Goal: Task Accomplishment & Management: Complete application form

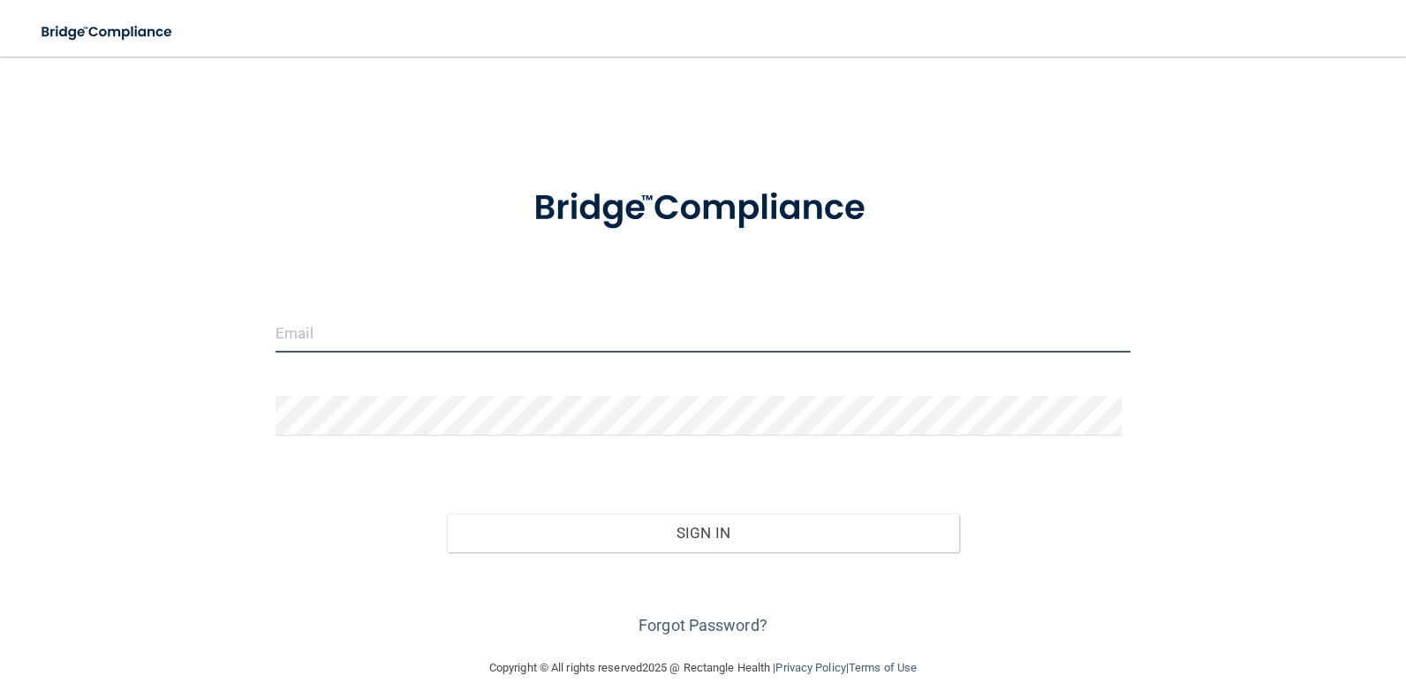
click at [319, 325] on input "email" at bounding box center [703, 333] width 855 height 40
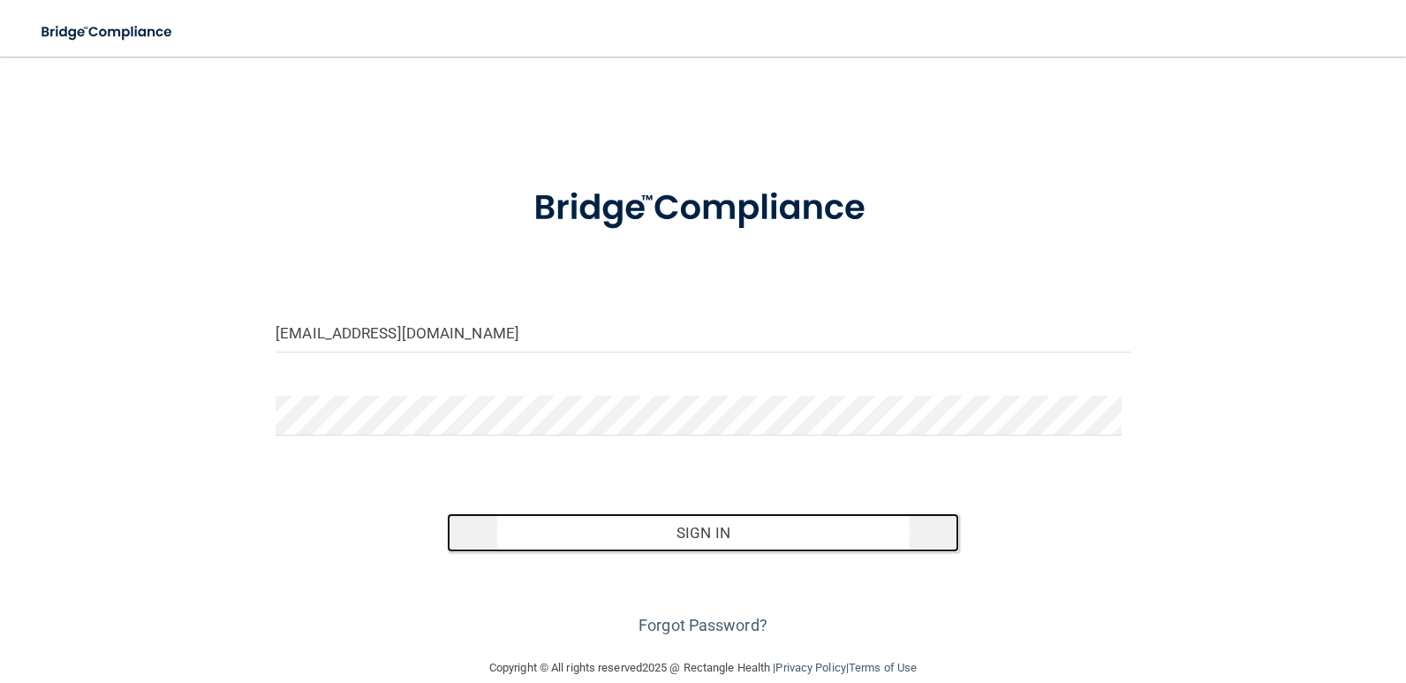
click at [696, 534] on button "Sign In" at bounding box center [703, 532] width 513 height 39
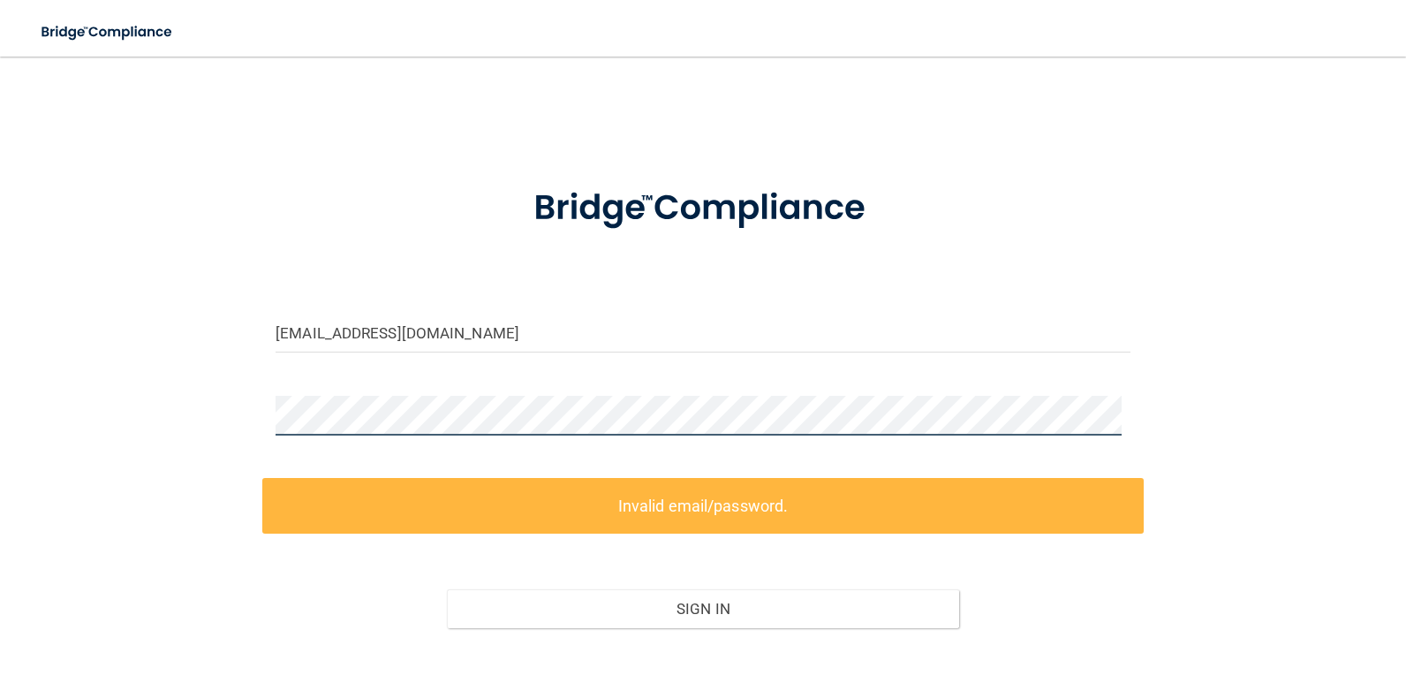
click at [0, 372] on html "Toggle navigation Manage My Enterprise Manage My Location vivi.jarmillo24@gmail…" at bounding box center [703, 341] width 1406 height 683
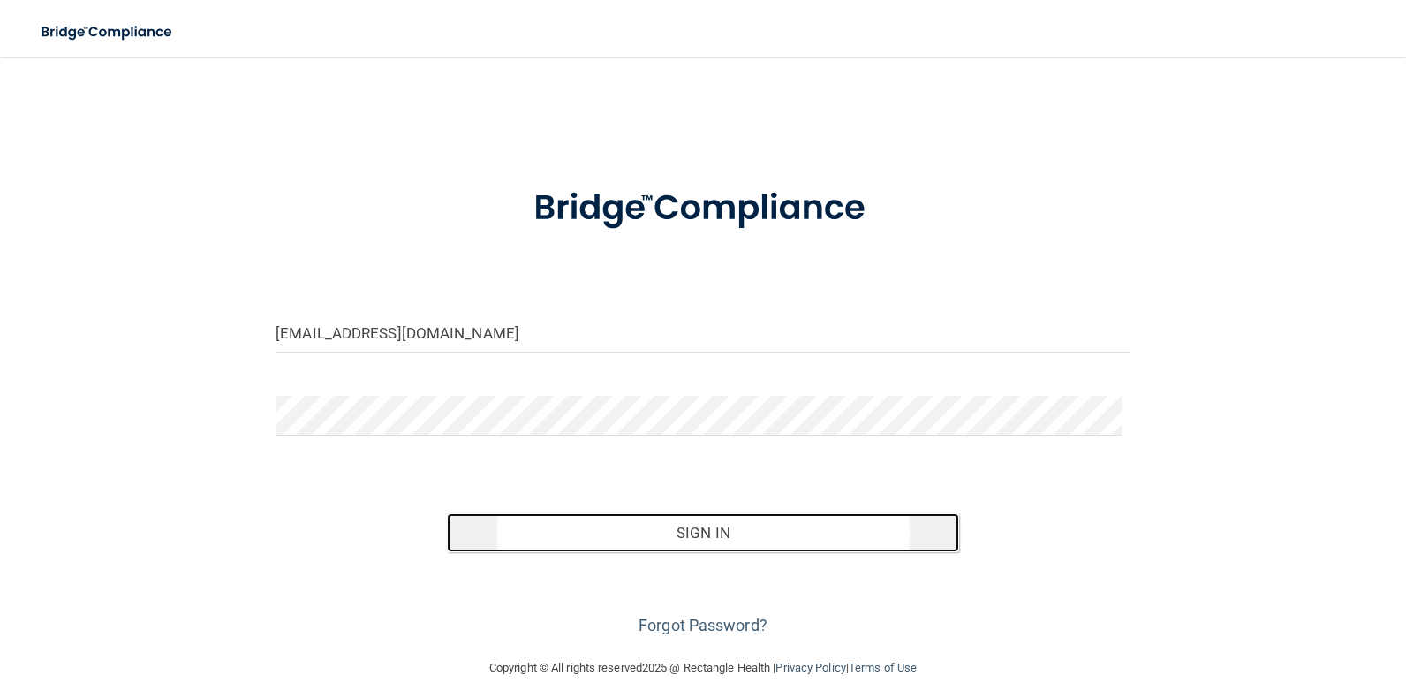
click at [692, 536] on button "Sign In" at bounding box center [703, 532] width 513 height 39
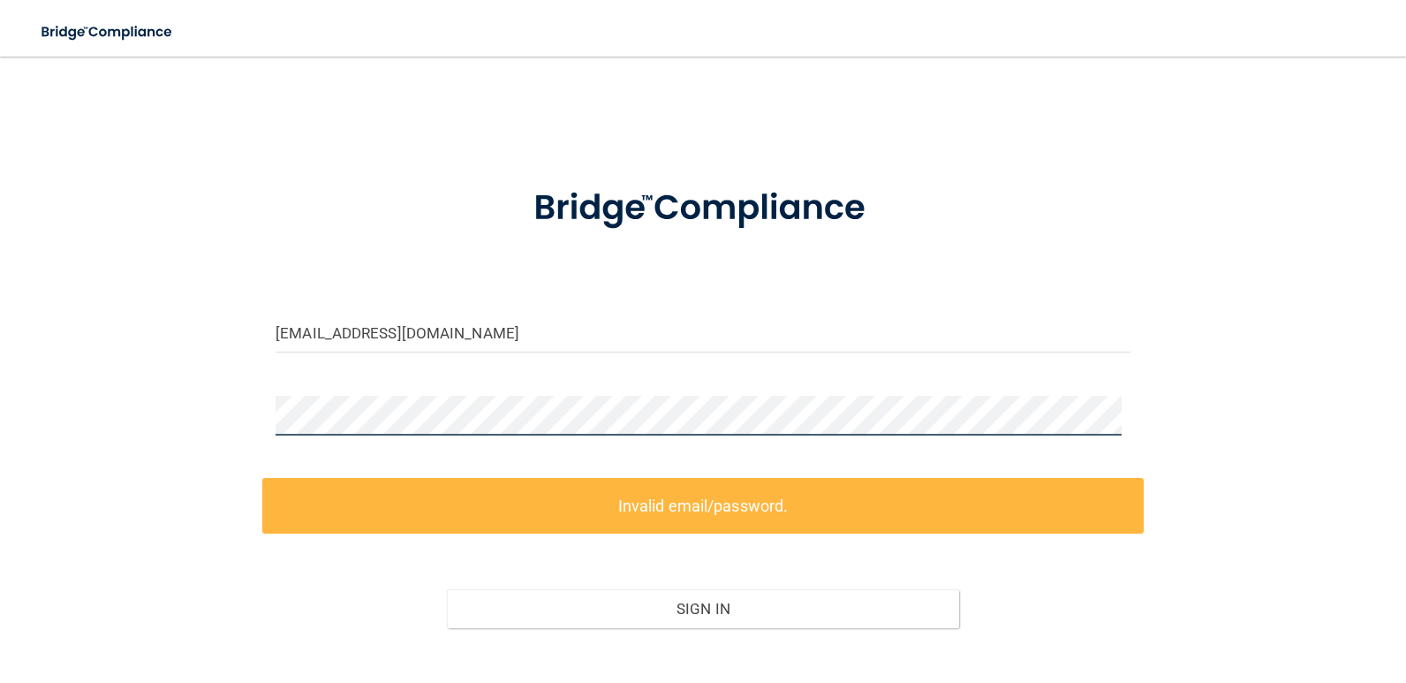
click at [0, 375] on html "Toggle navigation Manage My Enterprise Manage My Location vivi.jarmillo24@gmail…" at bounding box center [703, 341] width 1406 height 683
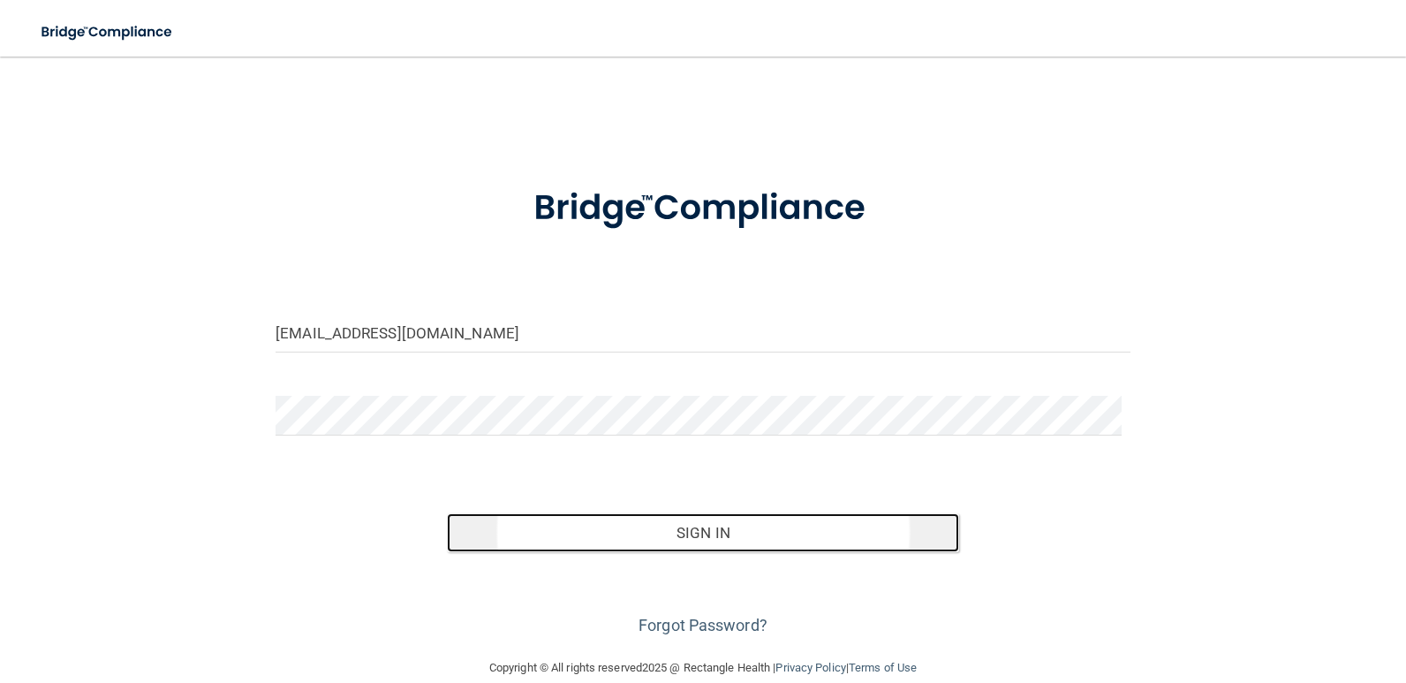
click at [734, 533] on button "Sign In" at bounding box center [703, 532] width 513 height 39
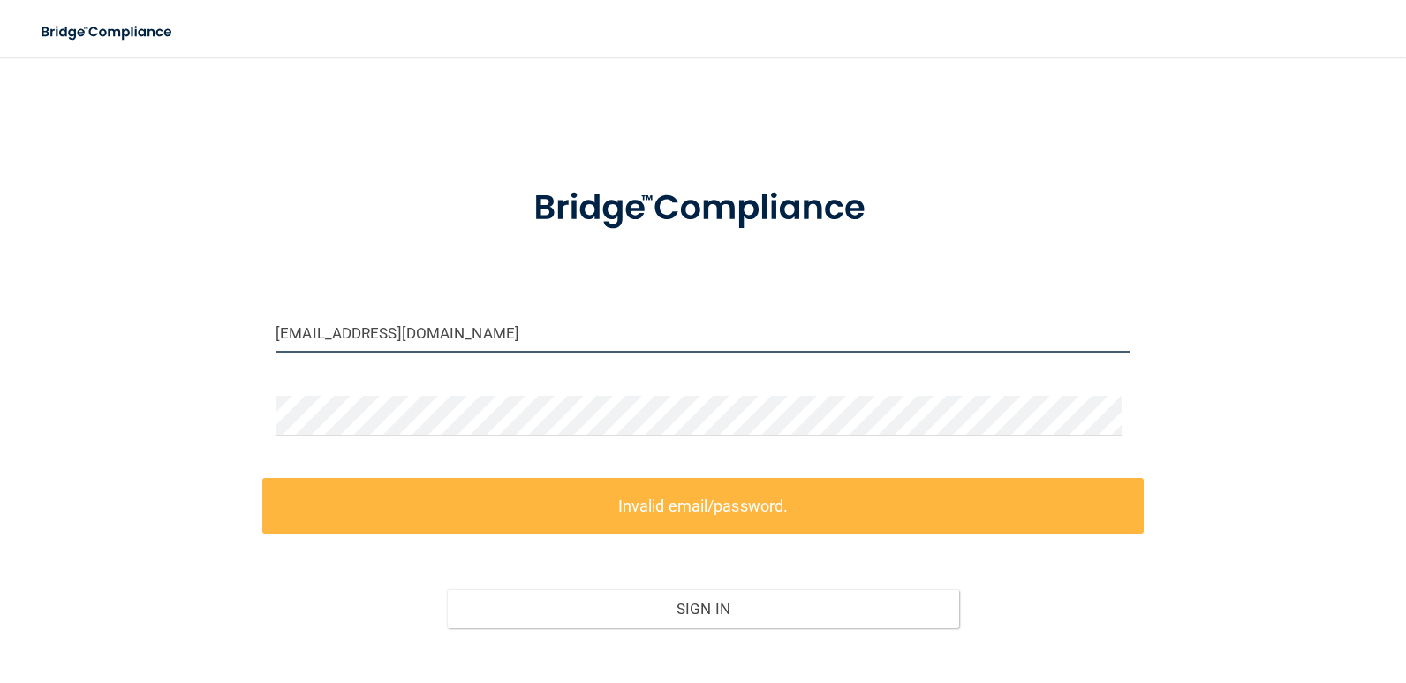
drag, startPoint x: 464, startPoint y: 329, endPoint x: 40, endPoint y: 306, distance: 424.6
click at [40, 306] on div "vivi.jarmillo24@gmail.com Invalid email/password. You don't have permission to …" at bounding box center [703, 394] width 1336 height 641
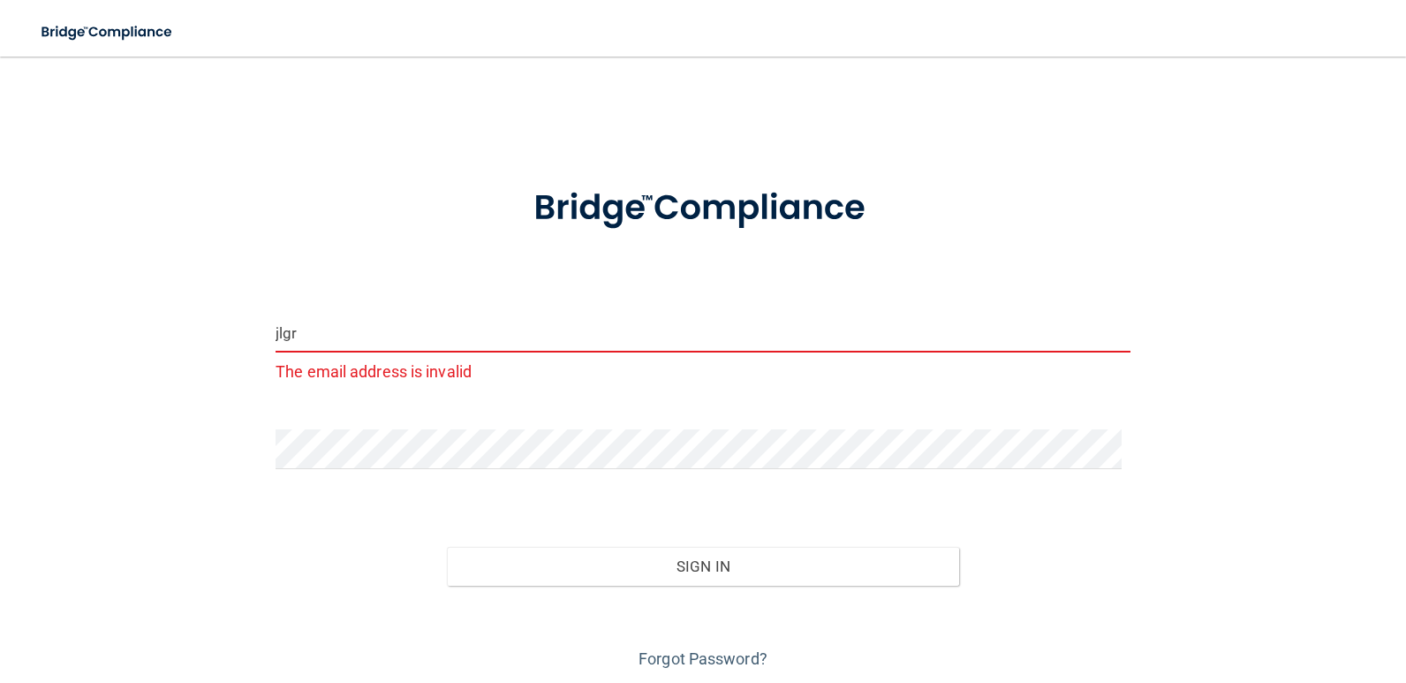
drag, startPoint x: 302, startPoint y: 328, endPoint x: 25, endPoint y: 309, distance: 278.0
click at [26, 311] on main "jlgr The email address is invalid Invalid email/password. You don't have permis…" at bounding box center [703, 370] width 1406 height 626
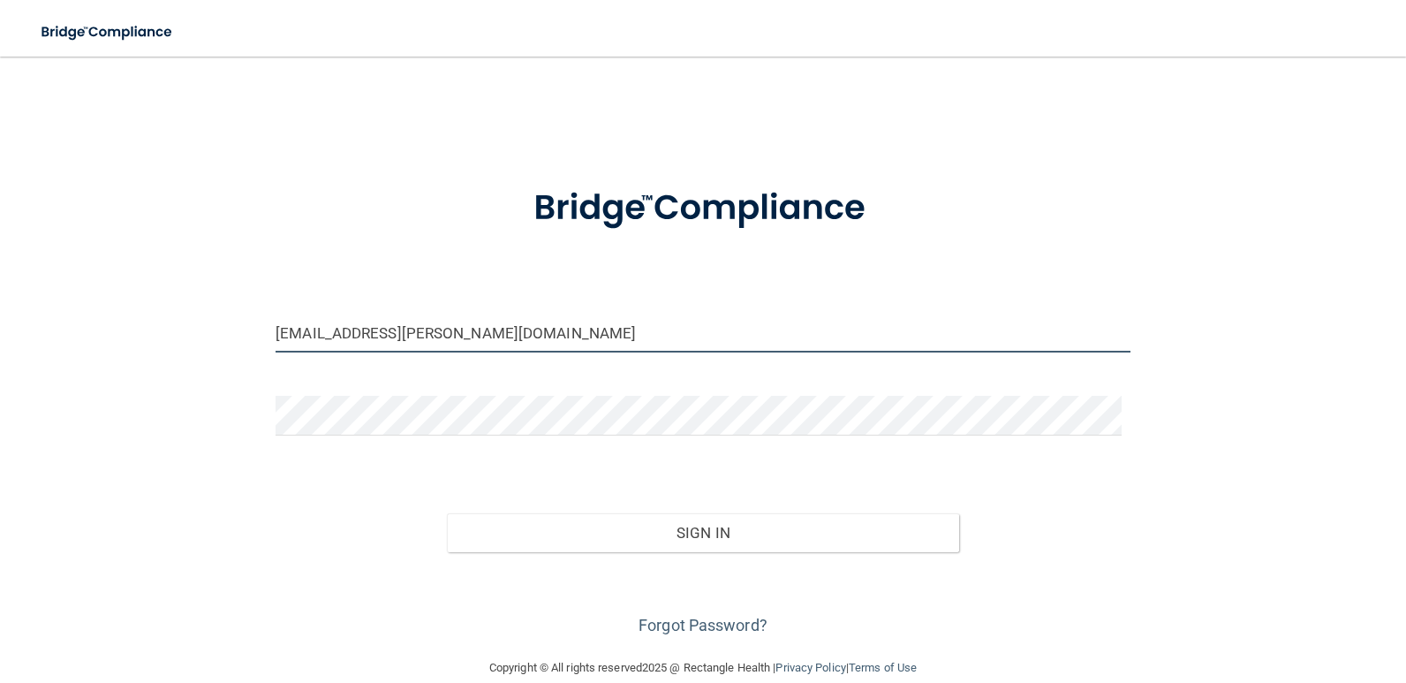
click at [365, 332] on input "VIVI.Jaramillo@gmail.com" at bounding box center [703, 333] width 855 height 40
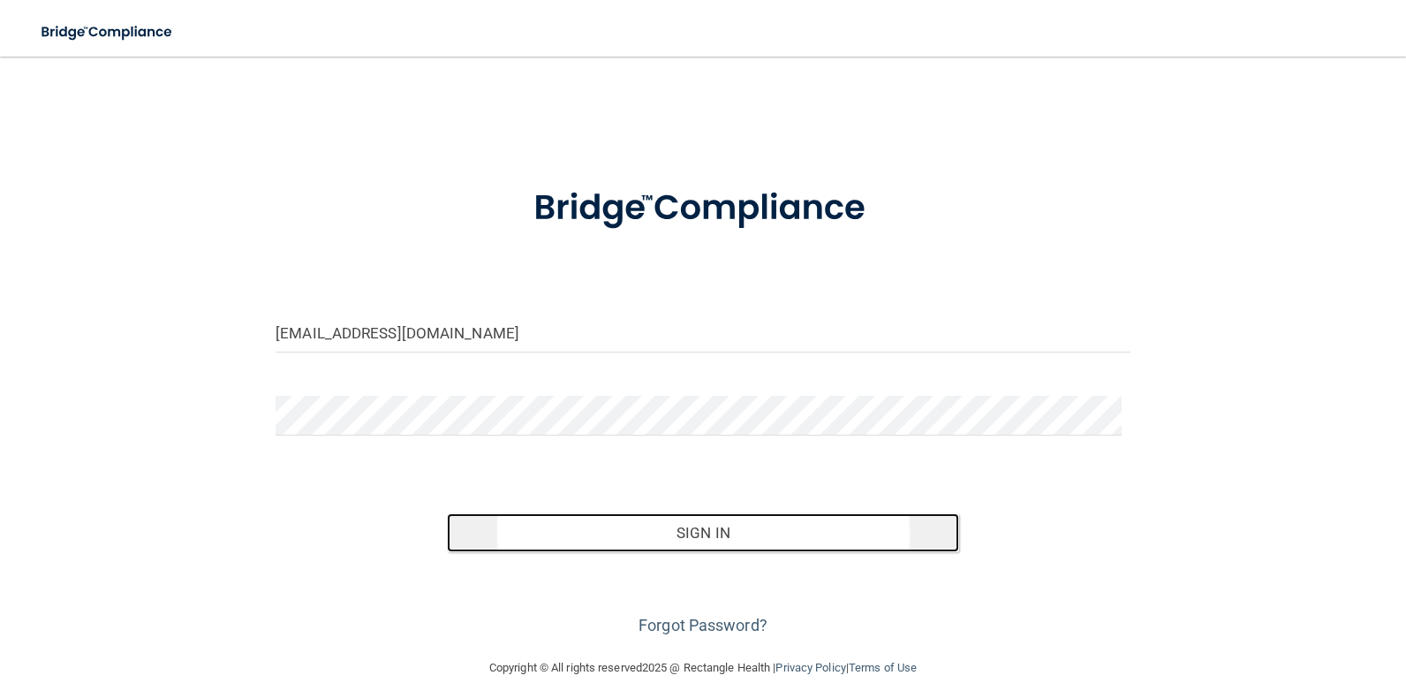
click at [701, 532] on button "Sign In" at bounding box center [703, 532] width 513 height 39
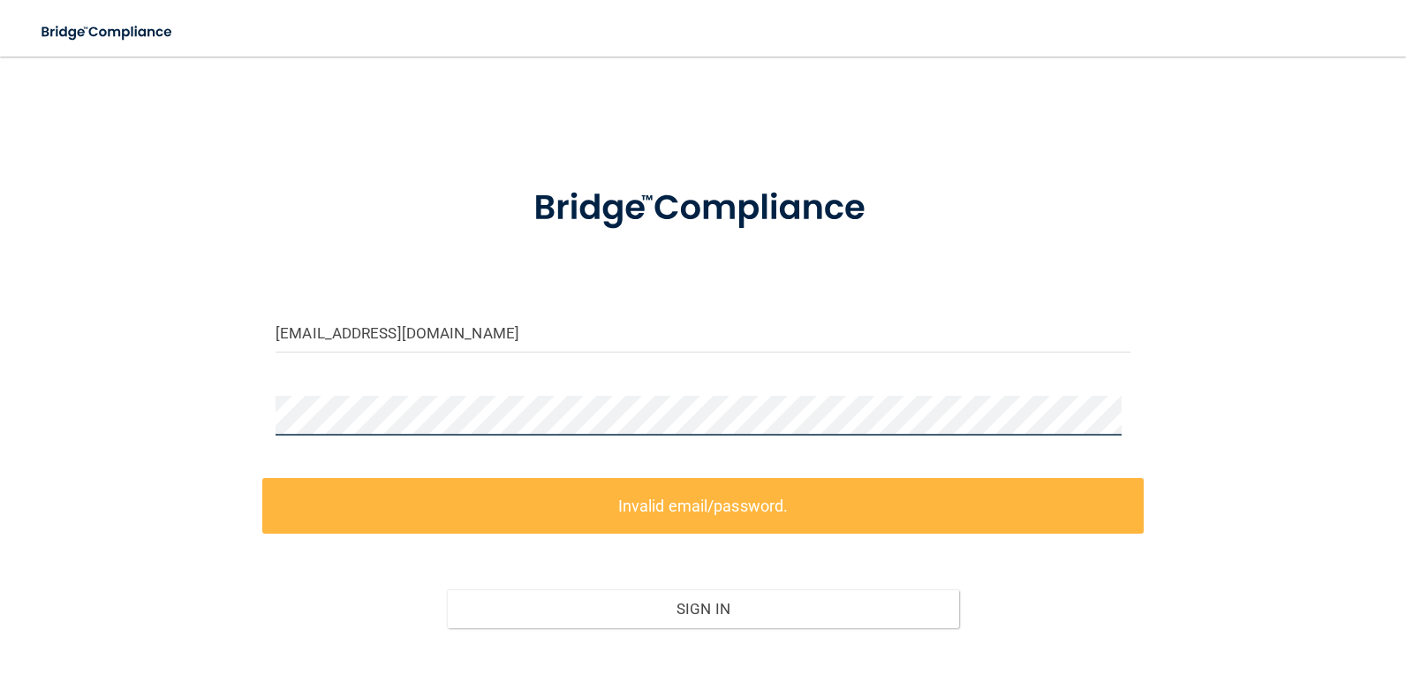
click at [42, 417] on div "VIVI.Jaramillo24@gmail.com Invalid email/password. You don't have permission to…" at bounding box center [703, 394] width 1336 height 641
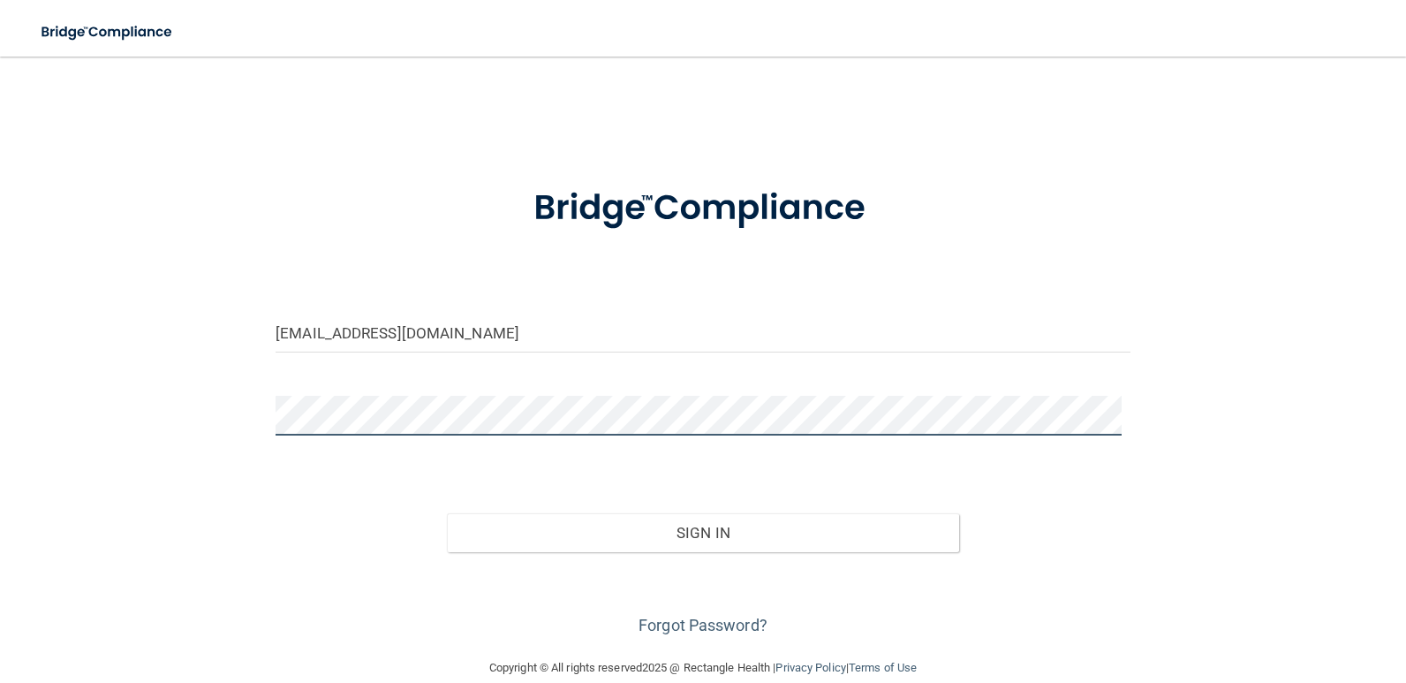
click at [447, 513] on button "Sign In" at bounding box center [703, 532] width 513 height 39
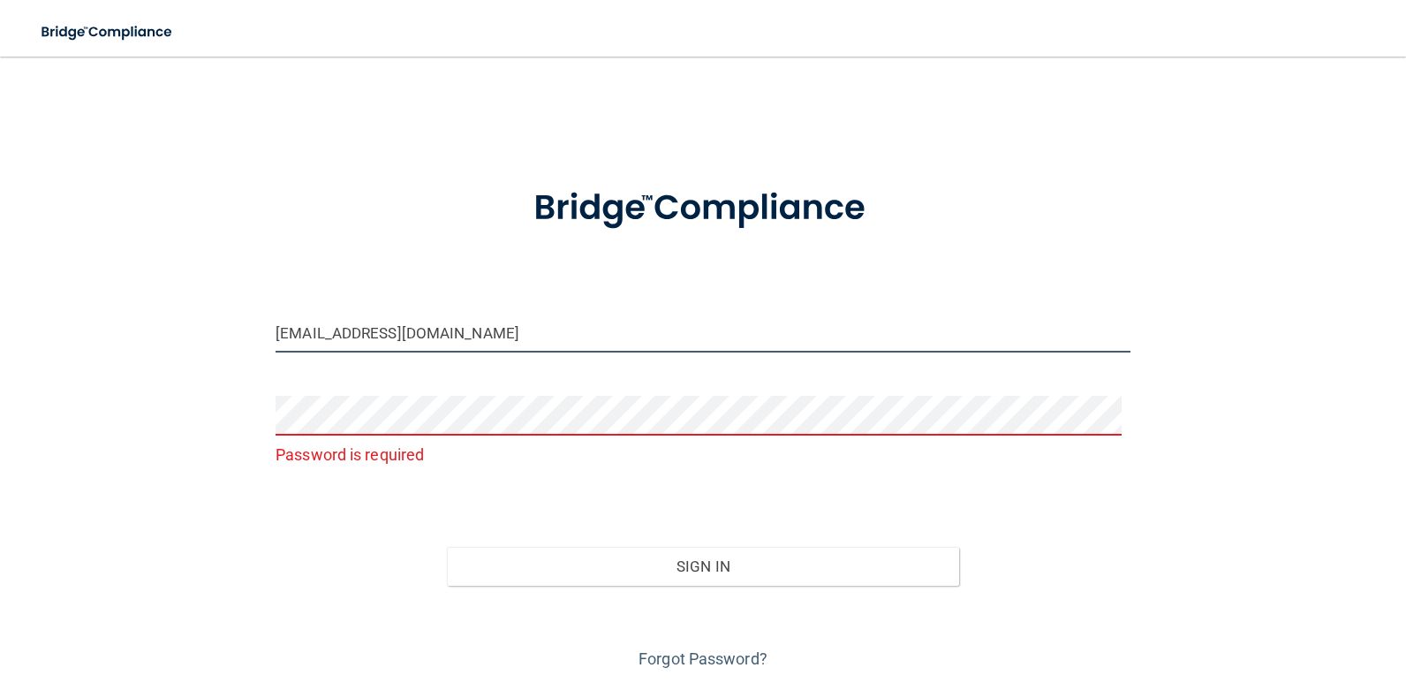
drag, startPoint x: 490, startPoint y: 334, endPoint x: 44, endPoint y: 307, distance: 446.9
click at [46, 307] on div "VIVI.Jaramillo24@gmail.com Password is required Invalid email/password. You don…" at bounding box center [703, 373] width 1336 height 599
type input "JLGR0709@gmail.com"
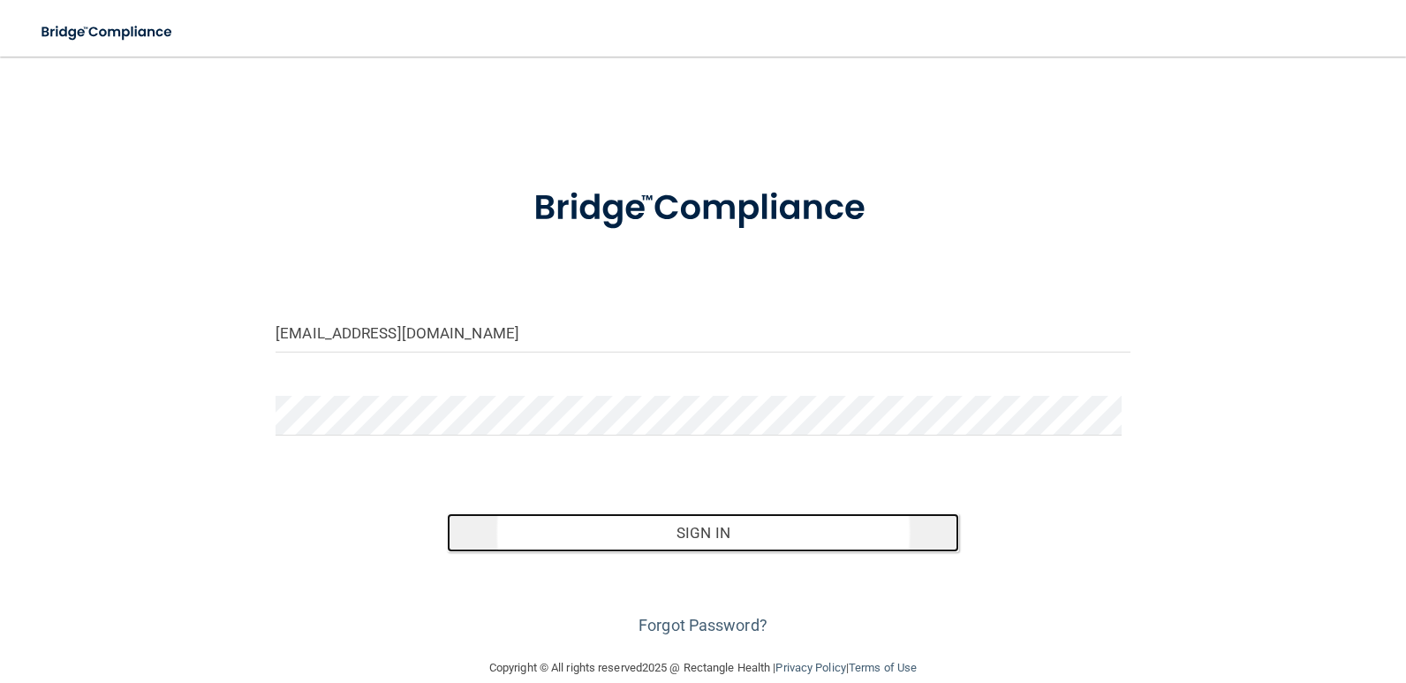
click at [735, 526] on button "Sign In" at bounding box center [703, 532] width 513 height 39
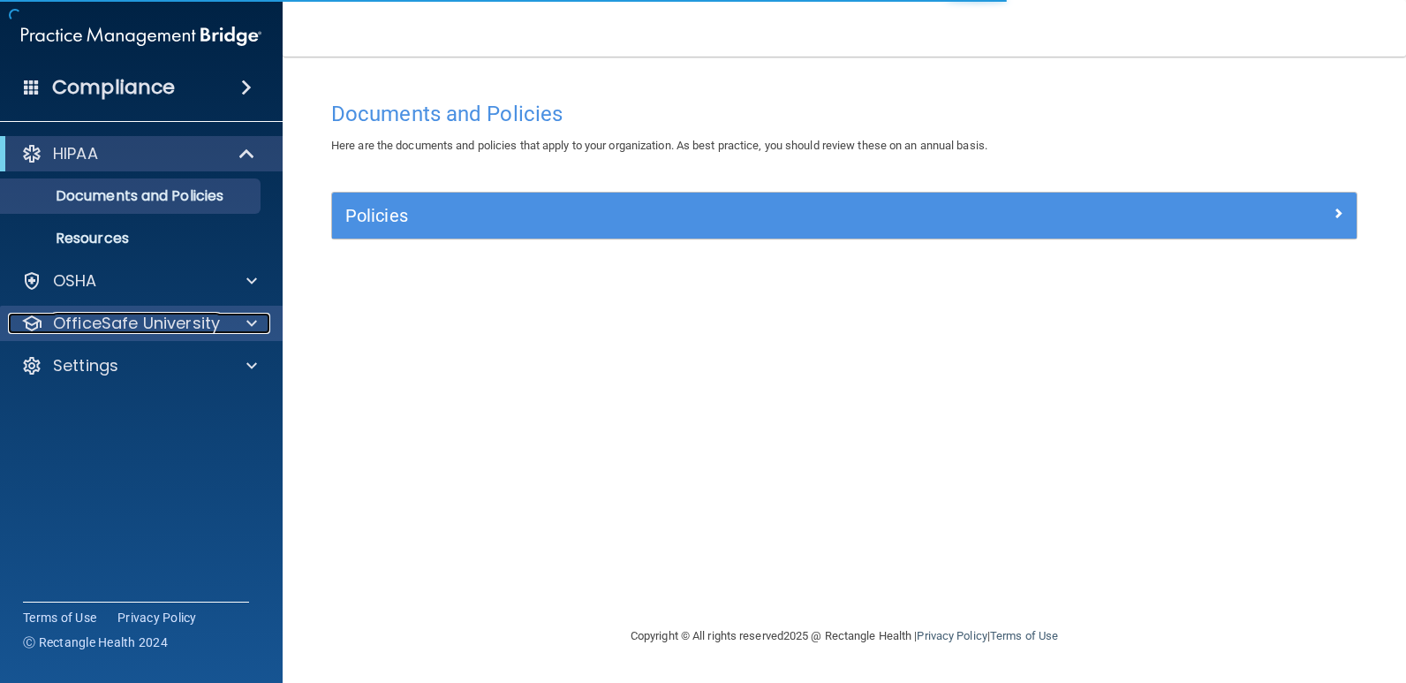
click at [110, 318] on p "OfficeSafe University" at bounding box center [136, 323] width 167 height 21
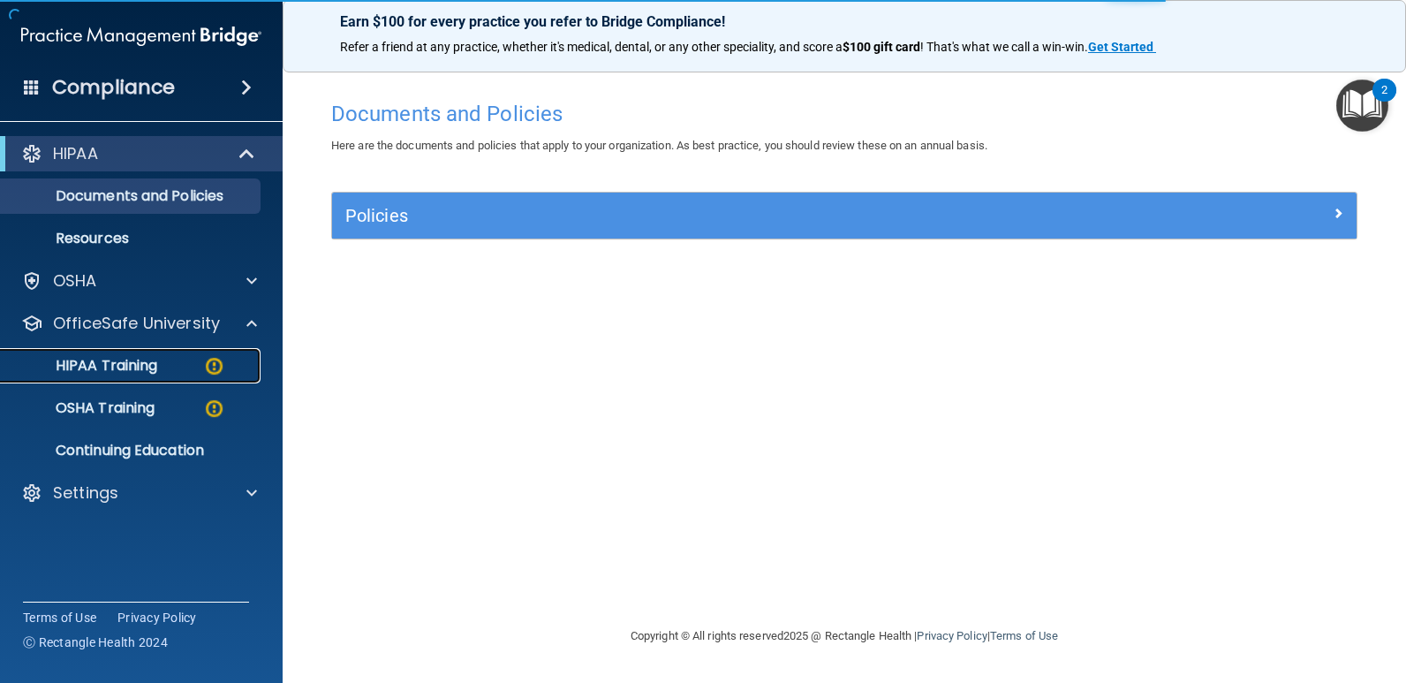
click at [117, 361] on p "HIPAA Training" at bounding box center [84, 366] width 146 height 18
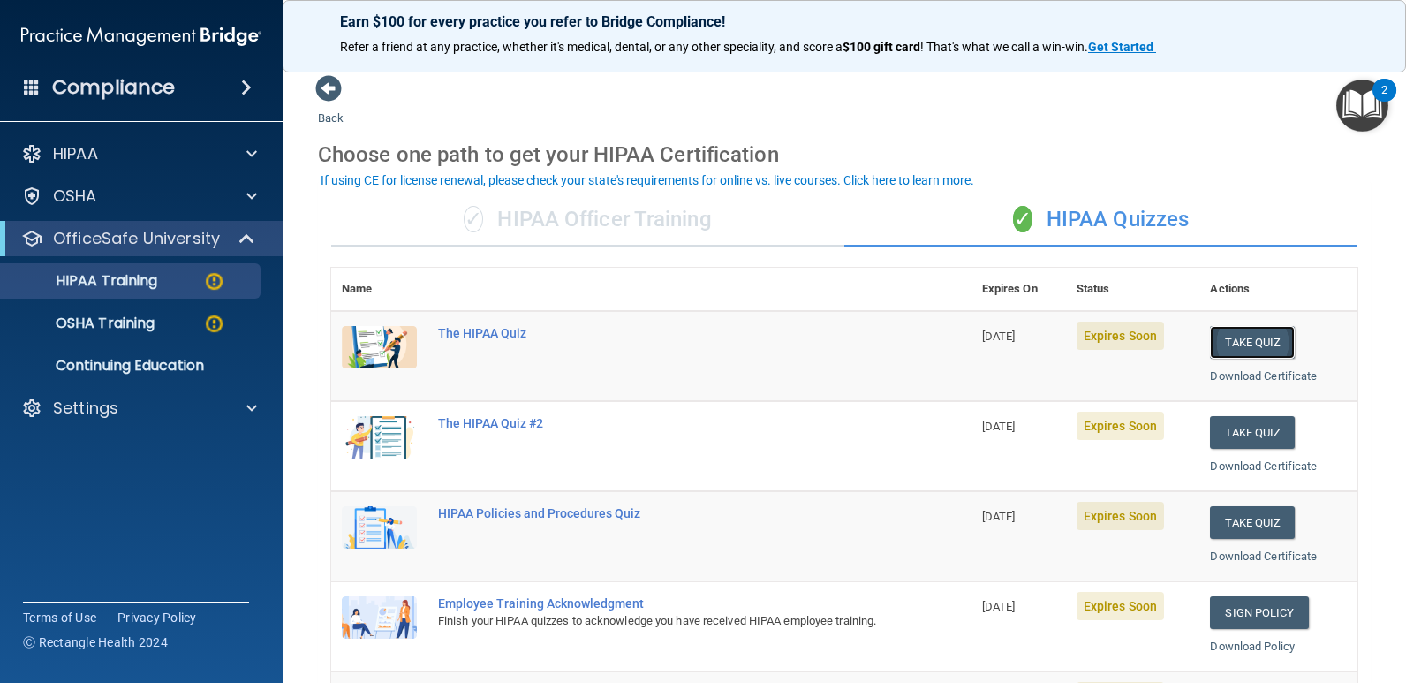
click at [1238, 345] on button "Take Quiz" at bounding box center [1252, 342] width 85 height 33
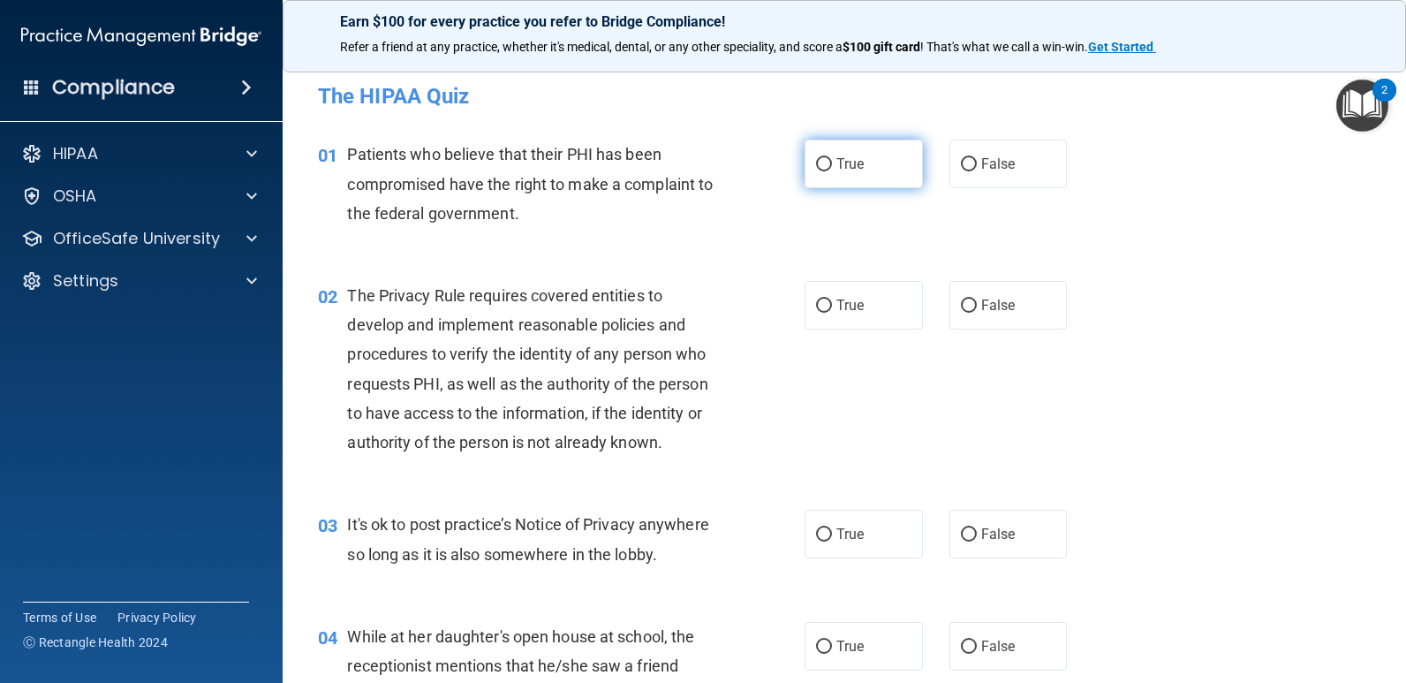
click at [816, 163] on input "True" at bounding box center [824, 164] width 16 height 13
radio input "true"
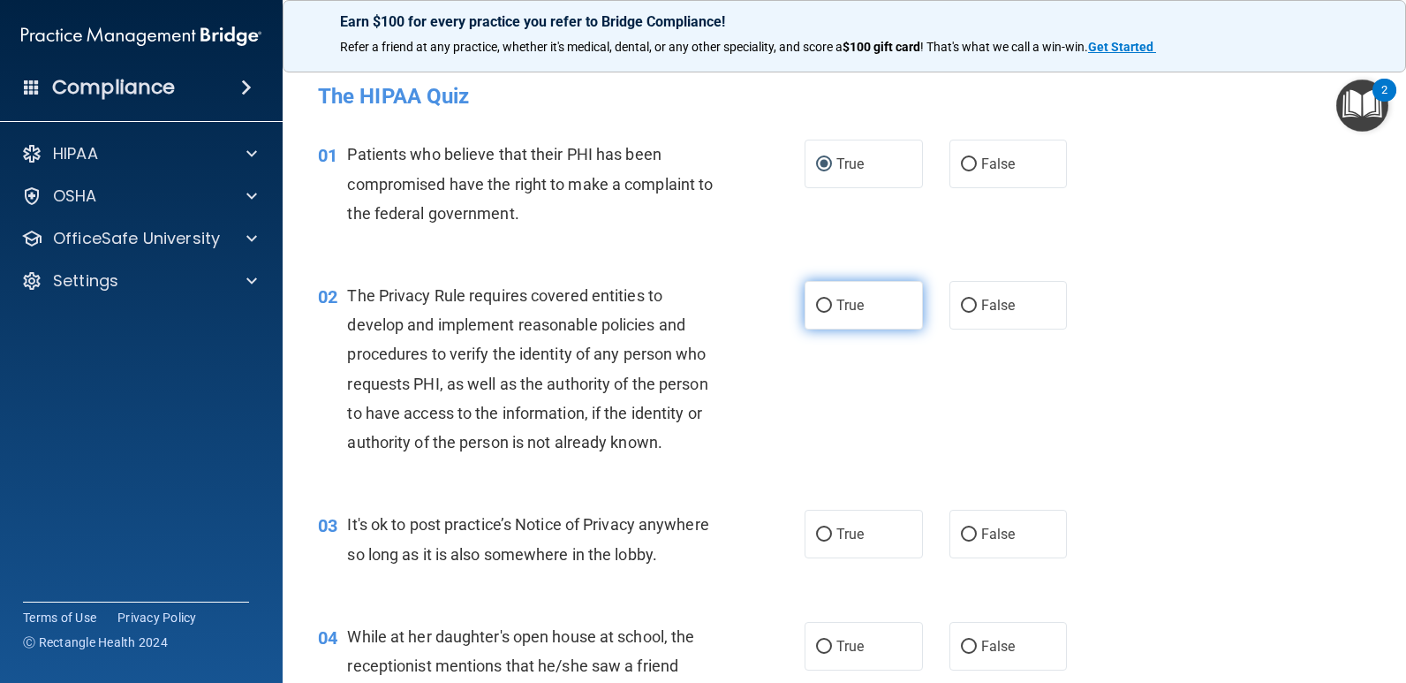
click at [818, 311] on input "True" at bounding box center [824, 305] width 16 height 13
radio input "true"
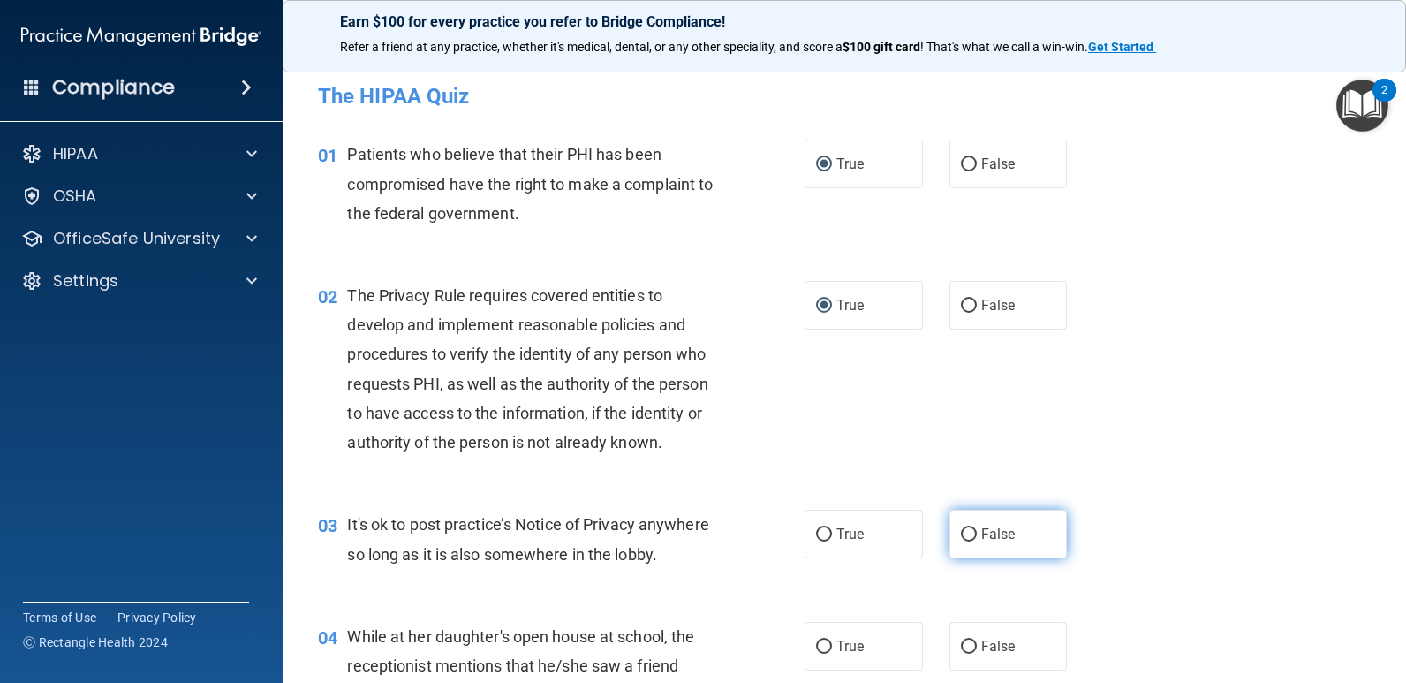
click at [963, 529] on input "False" at bounding box center [969, 534] width 16 height 13
radio input "true"
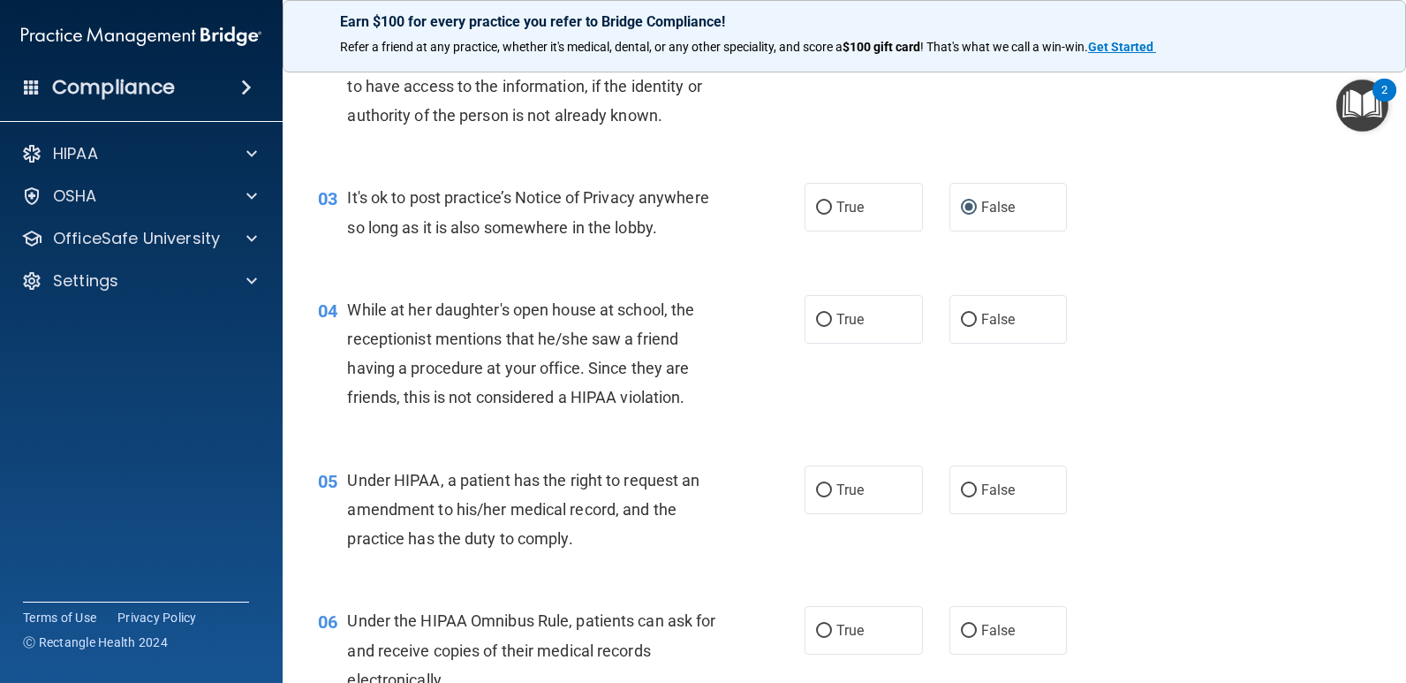
scroll to position [494, 0]
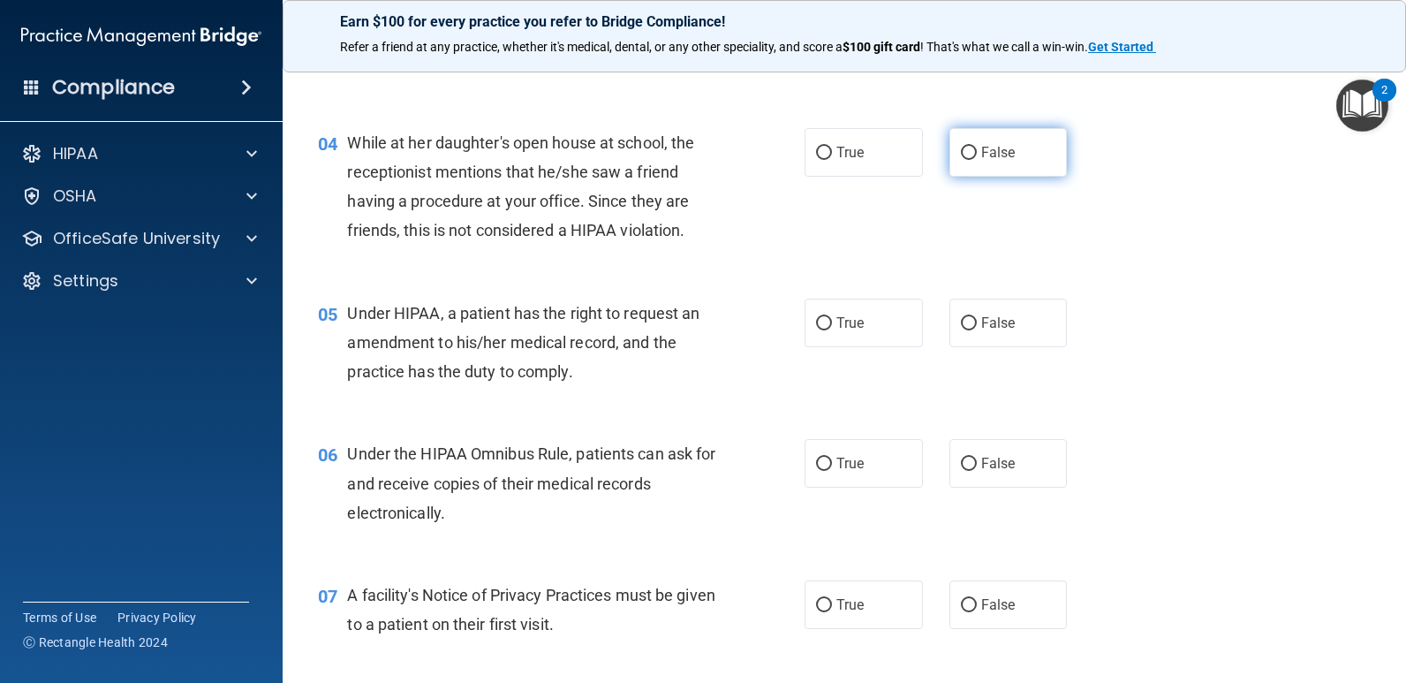
click at [965, 155] on input "False" at bounding box center [969, 153] width 16 height 13
radio input "true"
click at [961, 318] on input "False" at bounding box center [969, 323] width 16 height 13
radio input "true"
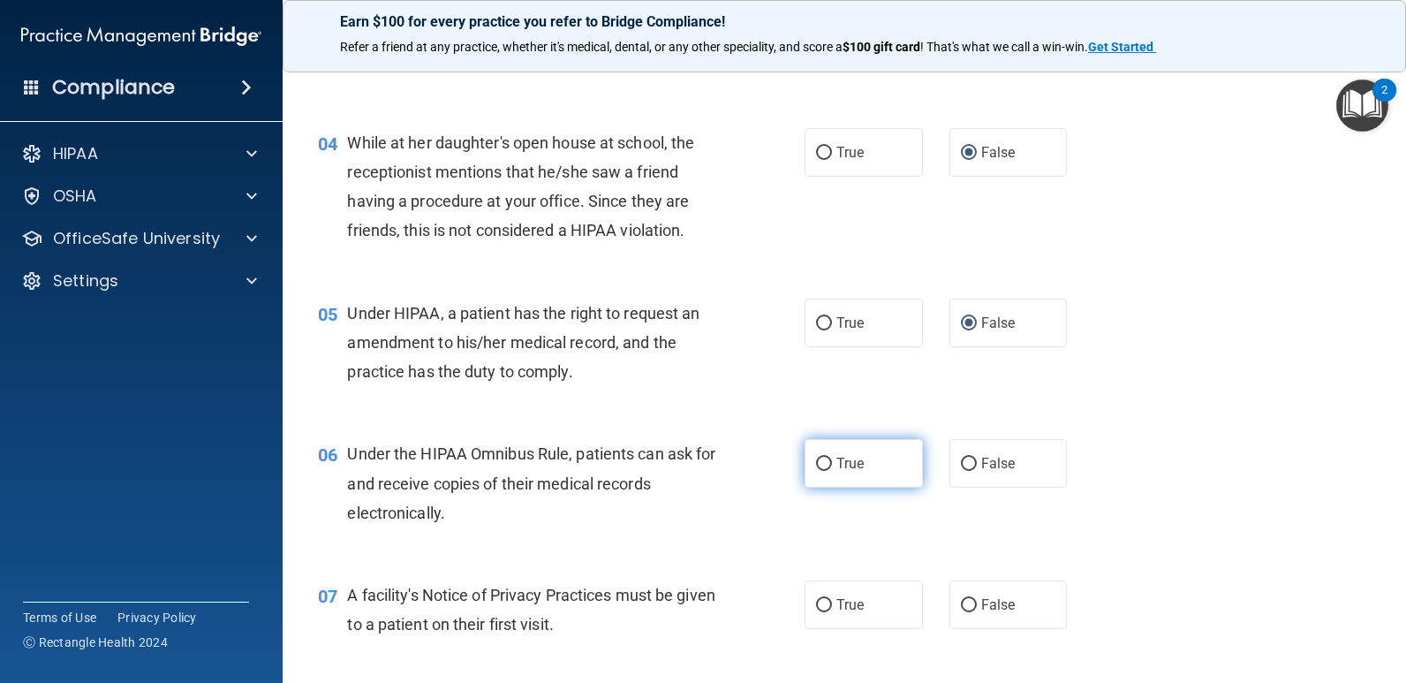
click at [822, 462] on input "True" at bounding box center [824, 464] width 16 height 13
radio input "true"
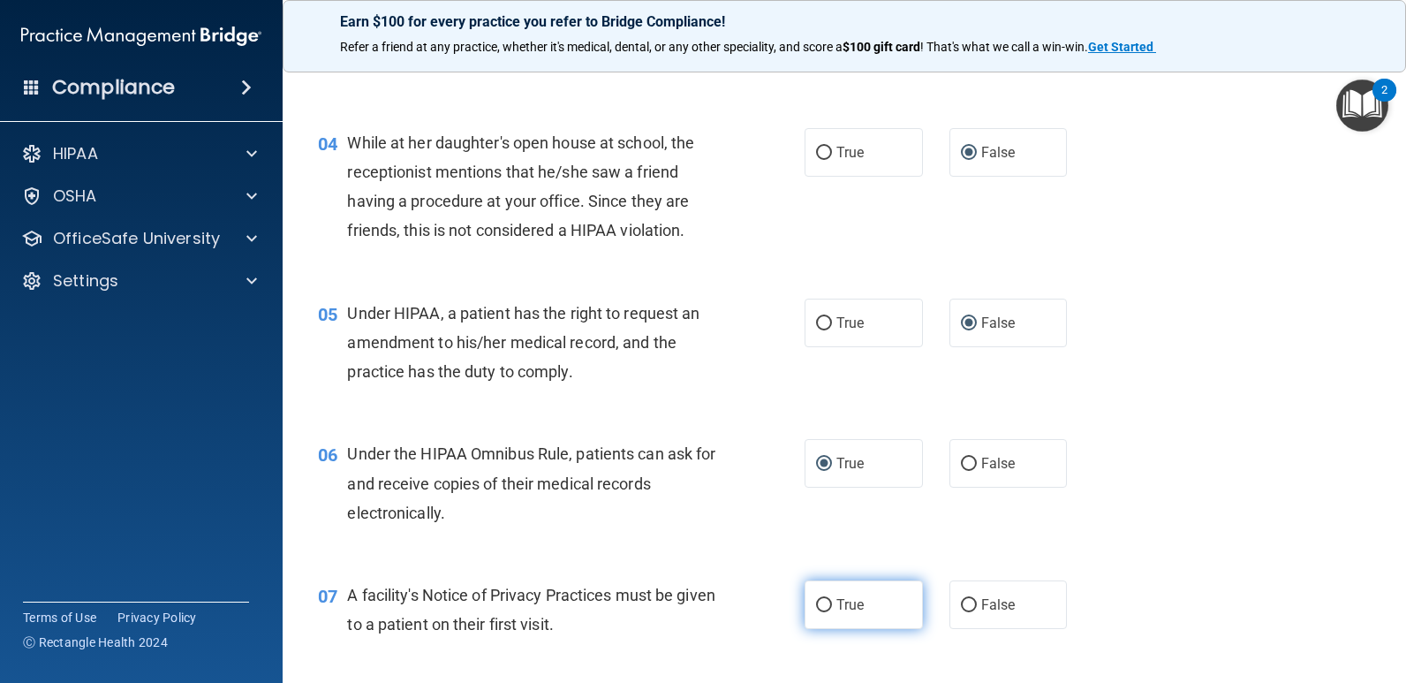
click at [816, 606] on input "True" at bounding box center [824, 605] width 16 height 13
radio input "true"
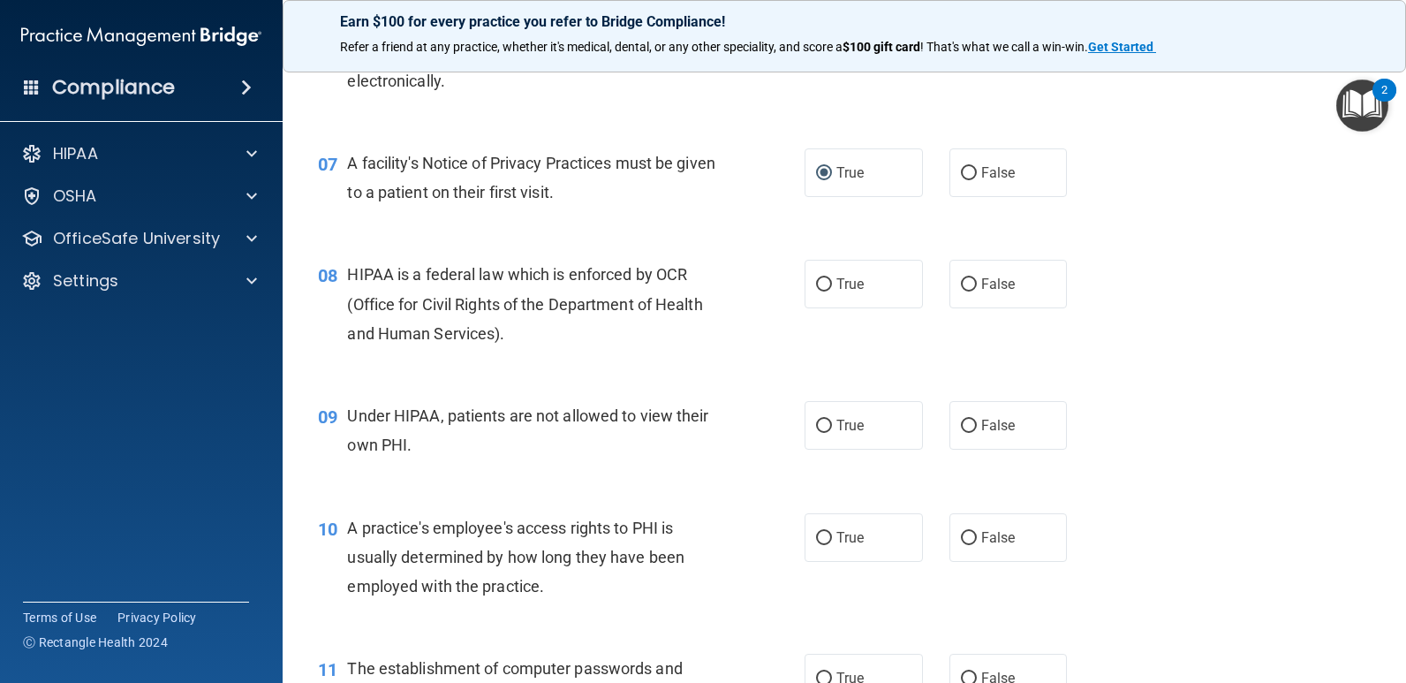
scroll to position [1064, 0]
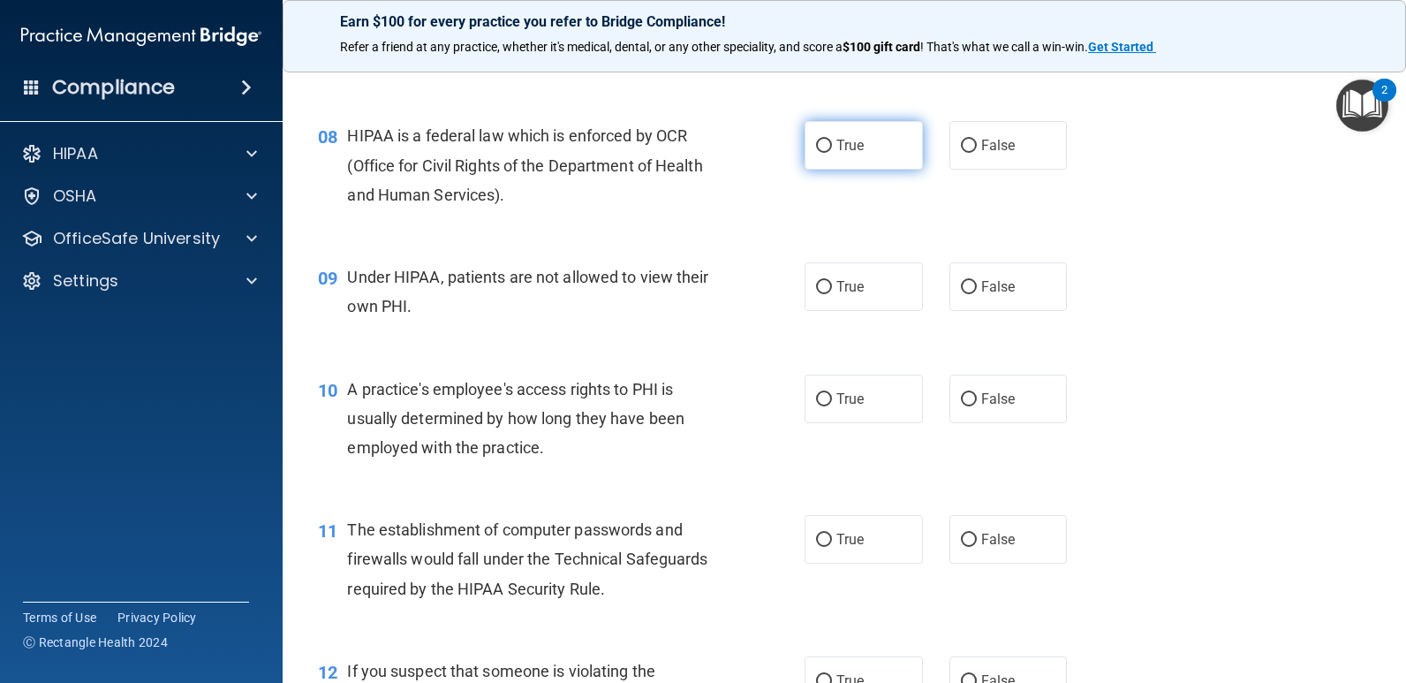
click at [820, 147] on input "True" at bounding box center [824, 146] width 16 height 13
radio input "true"
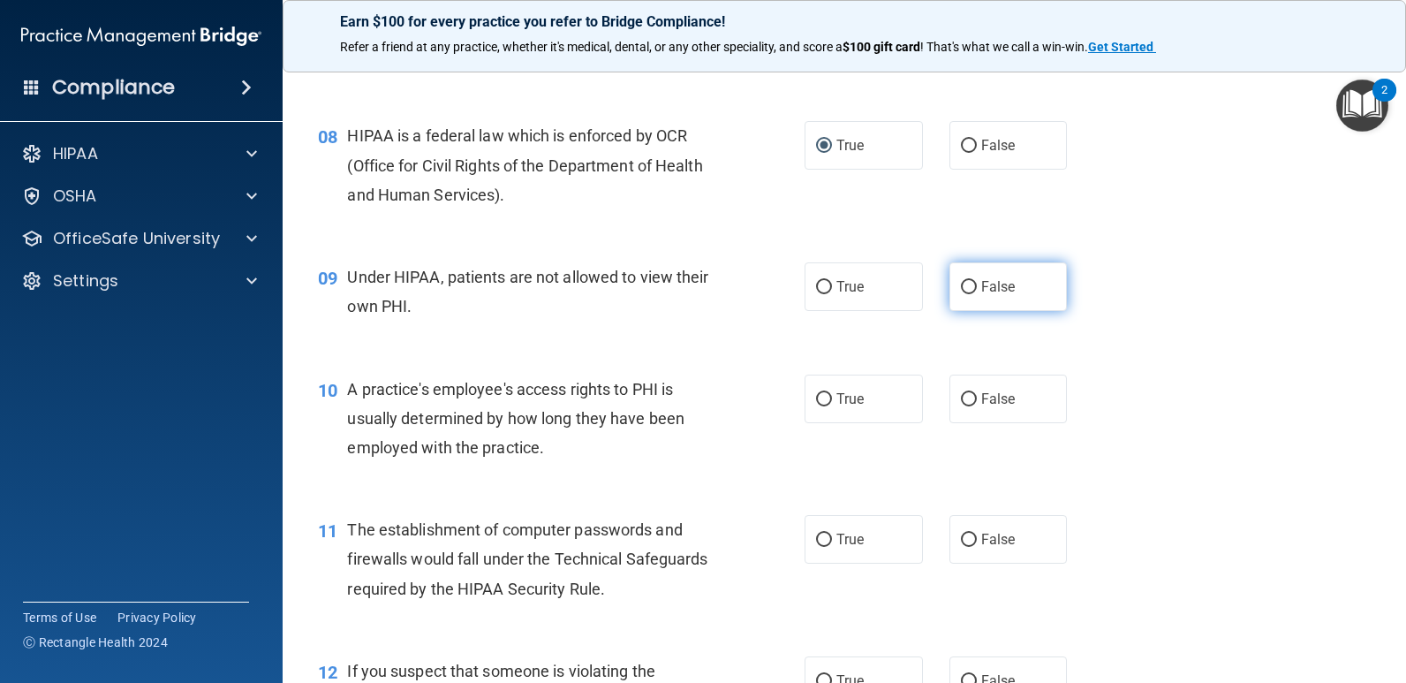
click at [961, 286] on input "False" at bounding box center [969, 287] width 16 height 13
radio input "true"
click at [962, 402] on input "False" at bounding box center [969, 399] width 16 height 13
radio input "true"
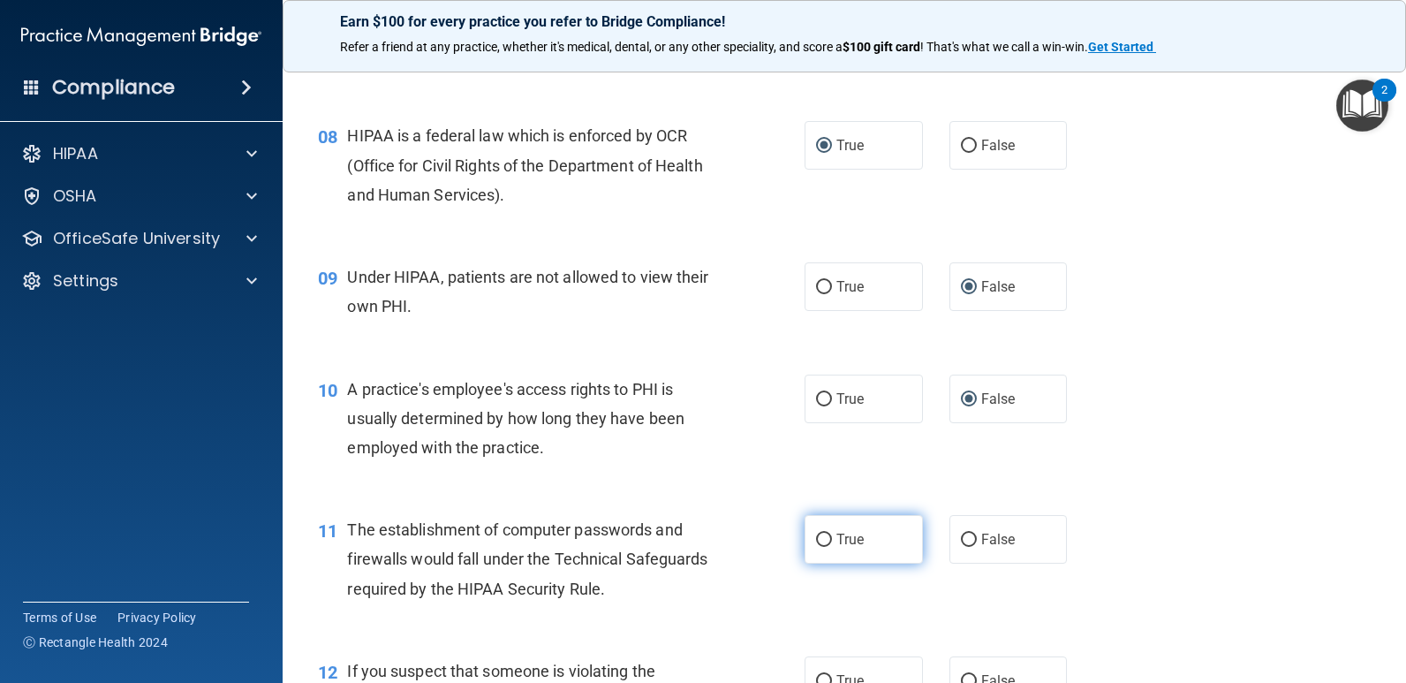
click at [821, 541] on input "True" at bounding box center [824, 540] width 16 height 13
radio input "true"
click at [820, 677] on input "True" at bounding box center [824, 681] width 16 height 13
radio input "true"
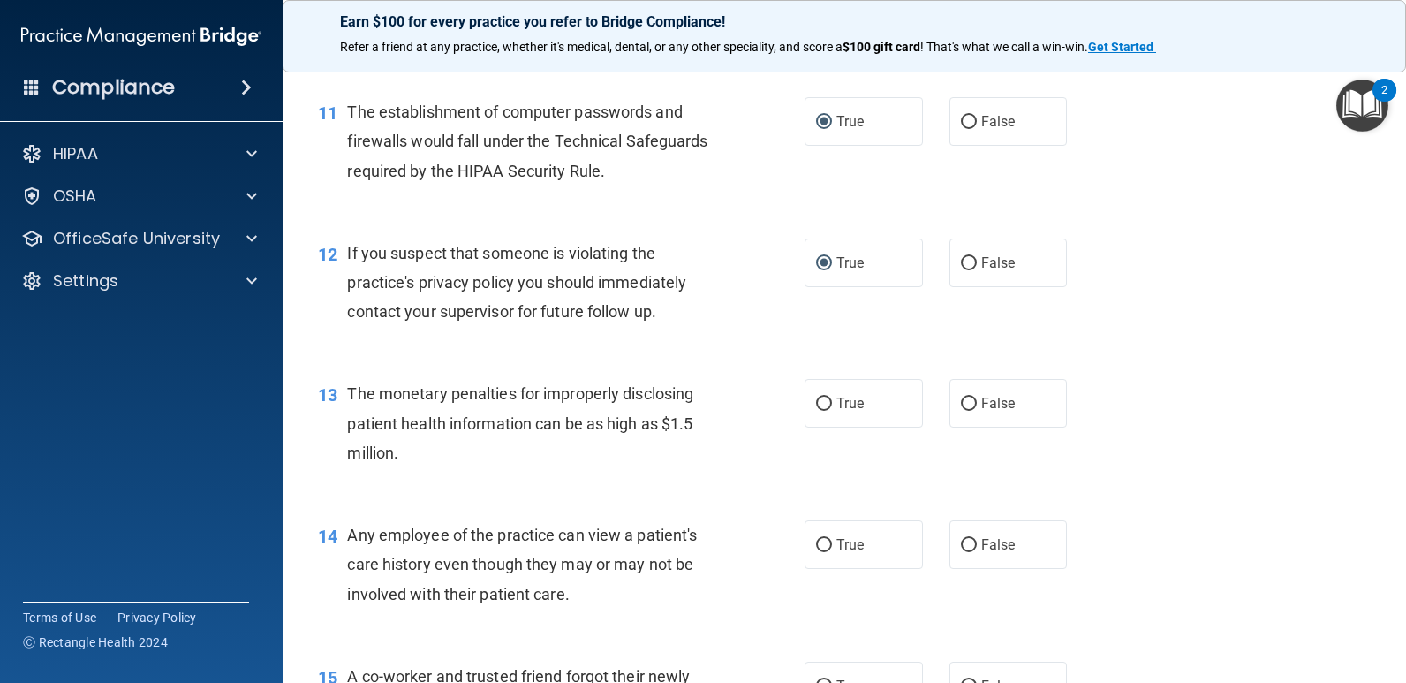
scroll to position [1531, 0]
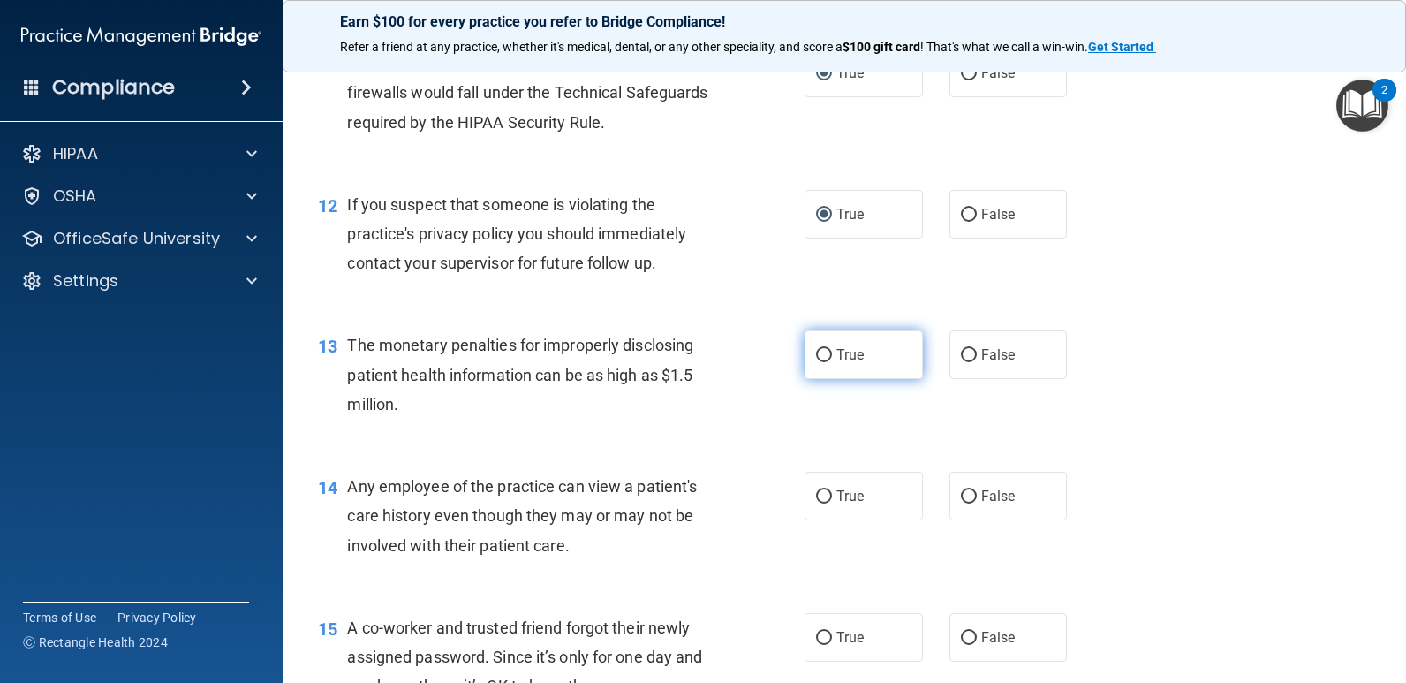
click at [821, 359] on input "True" at bounding box center [824, 355] width 16 height 13
radio input "true"
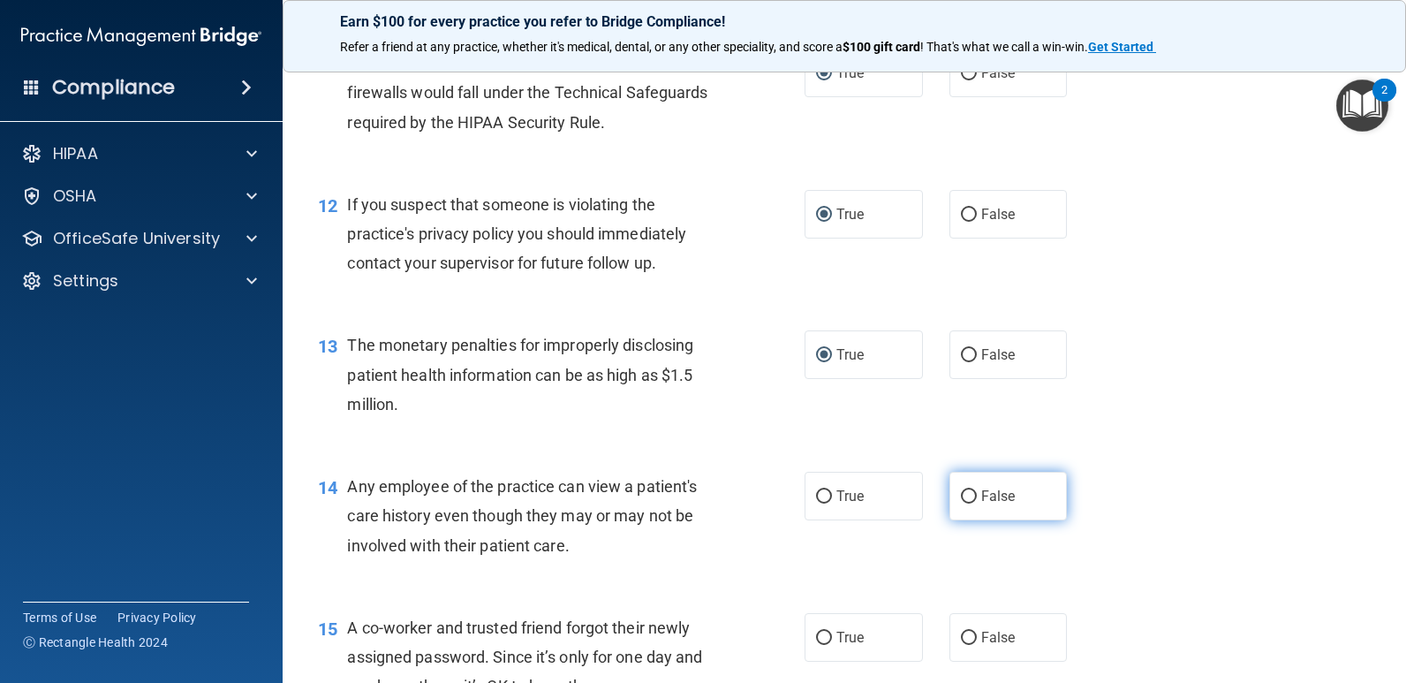
click at [964, 497] on input "False" at bounding box center [969, 496] width 16 height 13
radio input "true"
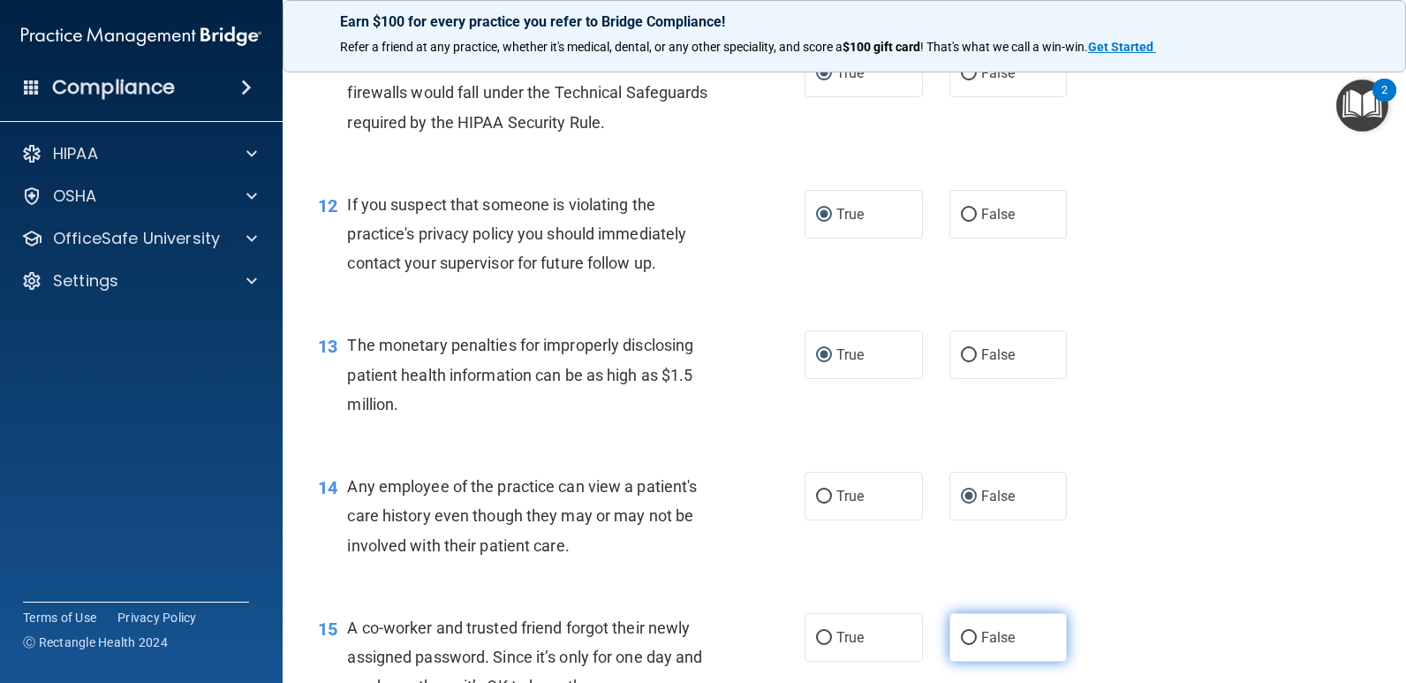
click at [963, 632] on input "False" at bounding box center [969, 638] width 16 height 13
radio input "true"
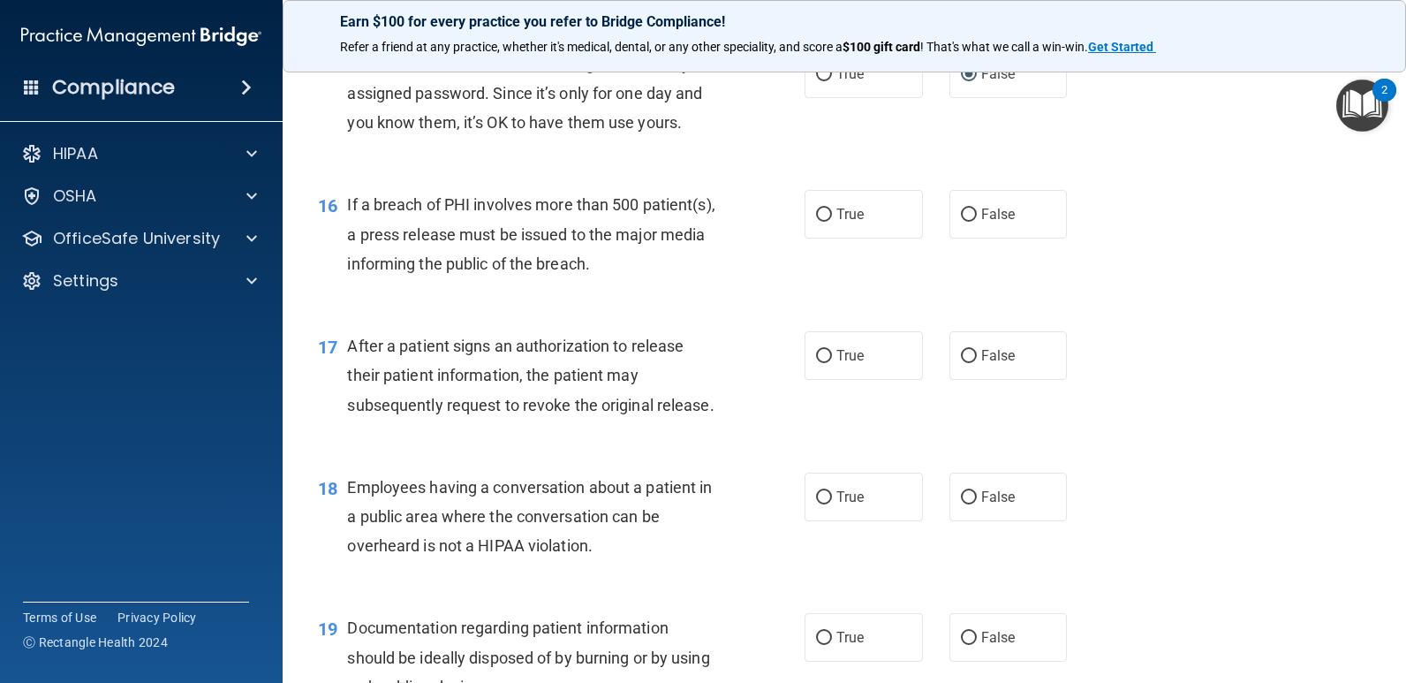
scroll to position [2101, 0]
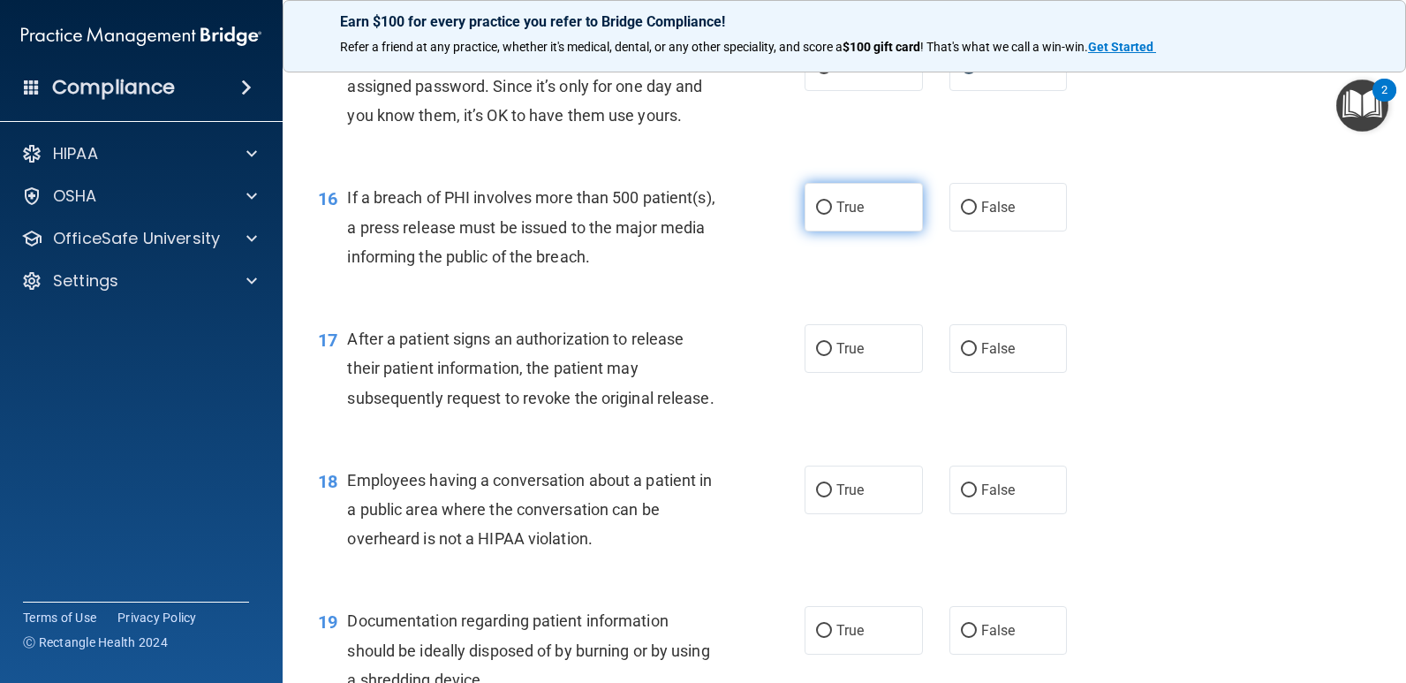
click at [819, 211] on input "True" at bounding box center [824, 207] width 16 height 13
radio input "true"
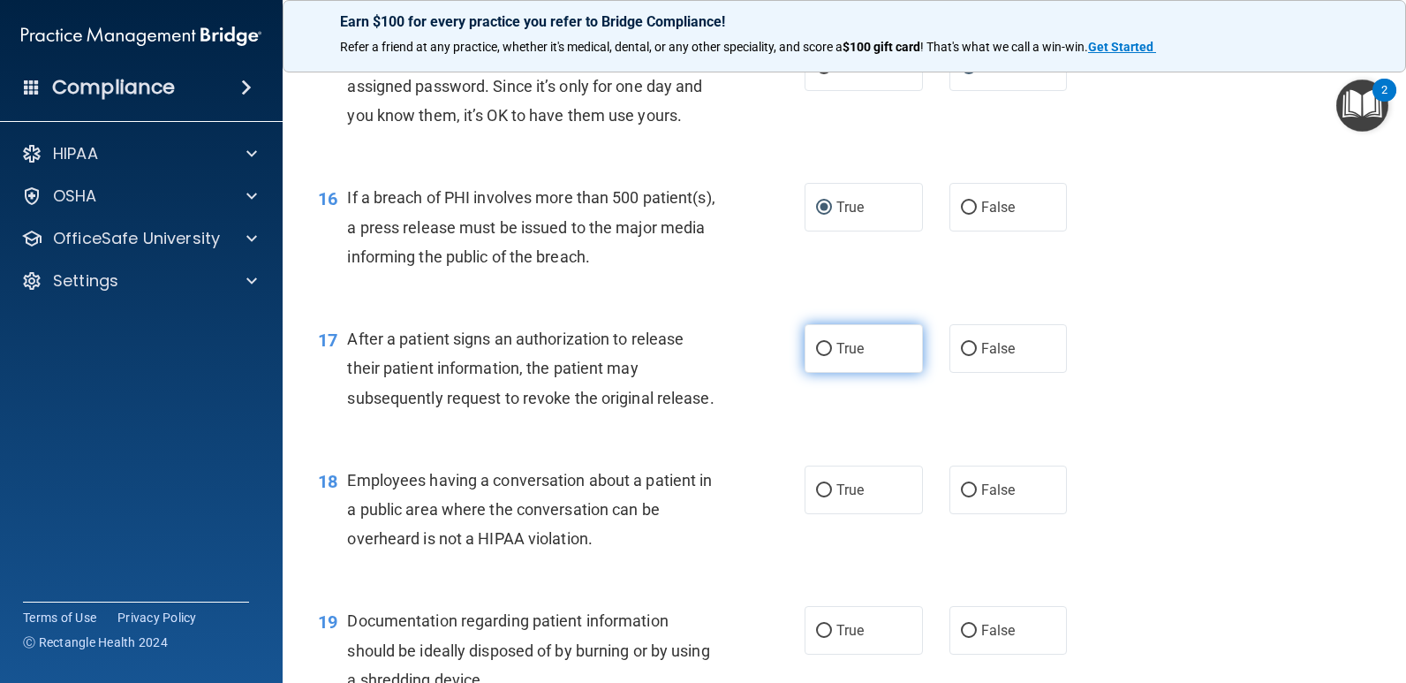
click at [817, 352] on input "True" at bounding box center [824, 349] width 16 height 13
radio input "true"
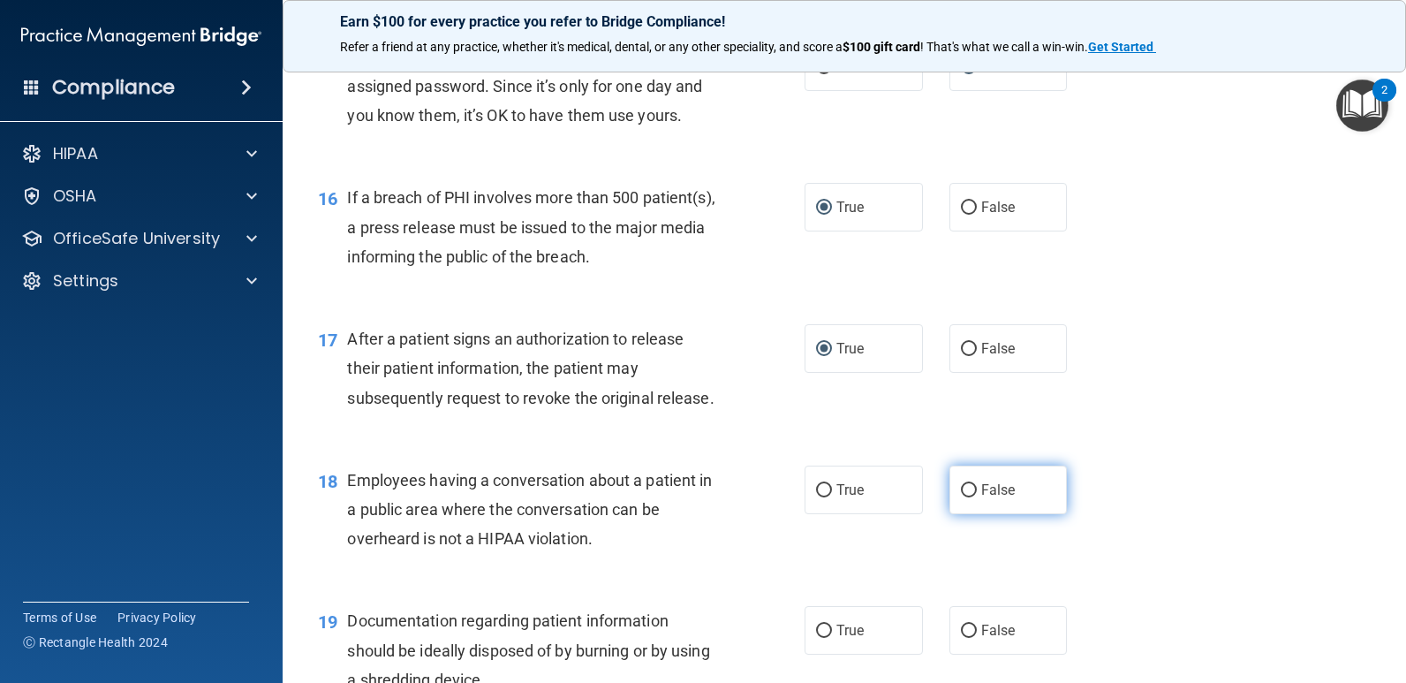
click at [961, 494] on input "False" at bounding box center [969, 490] width 16 height 13
radio input "true"
click at [816, 628] on input "True" at bounding box center [824, 631] width 16 height 13
radio input "true"
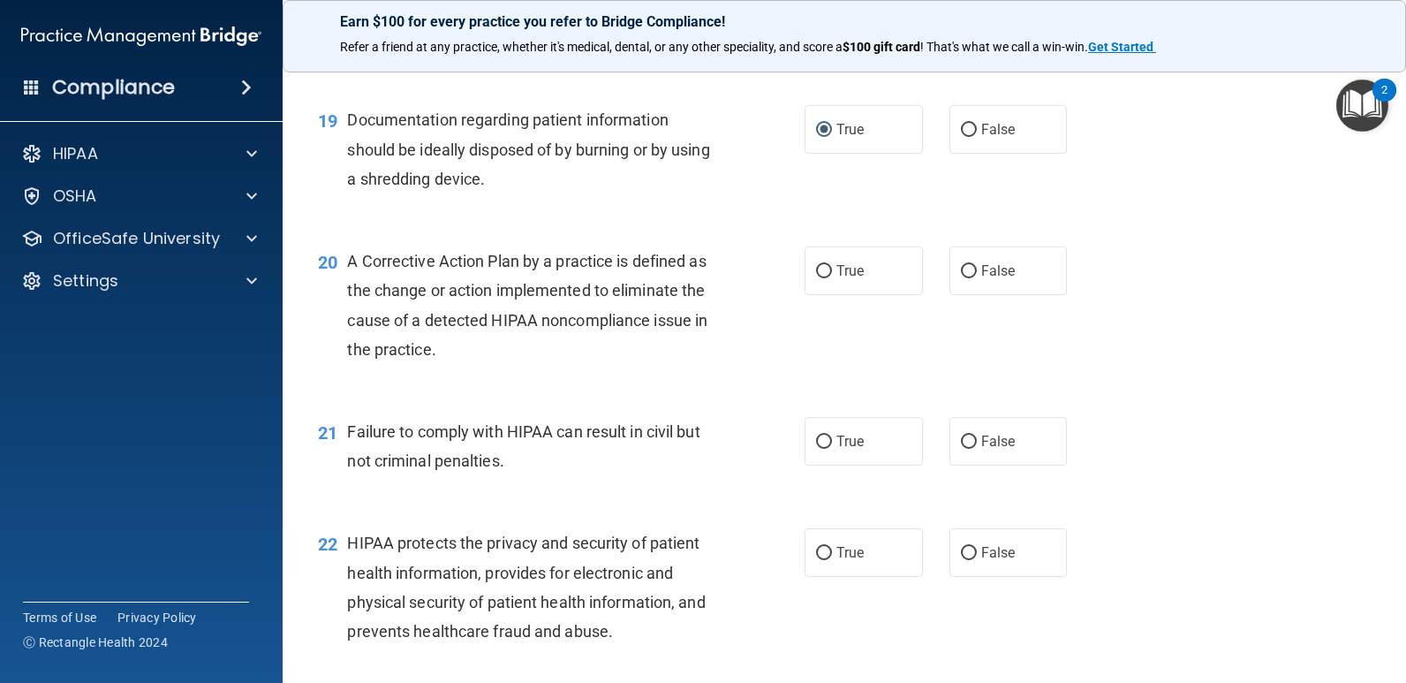
scroll to position [2637, 0]
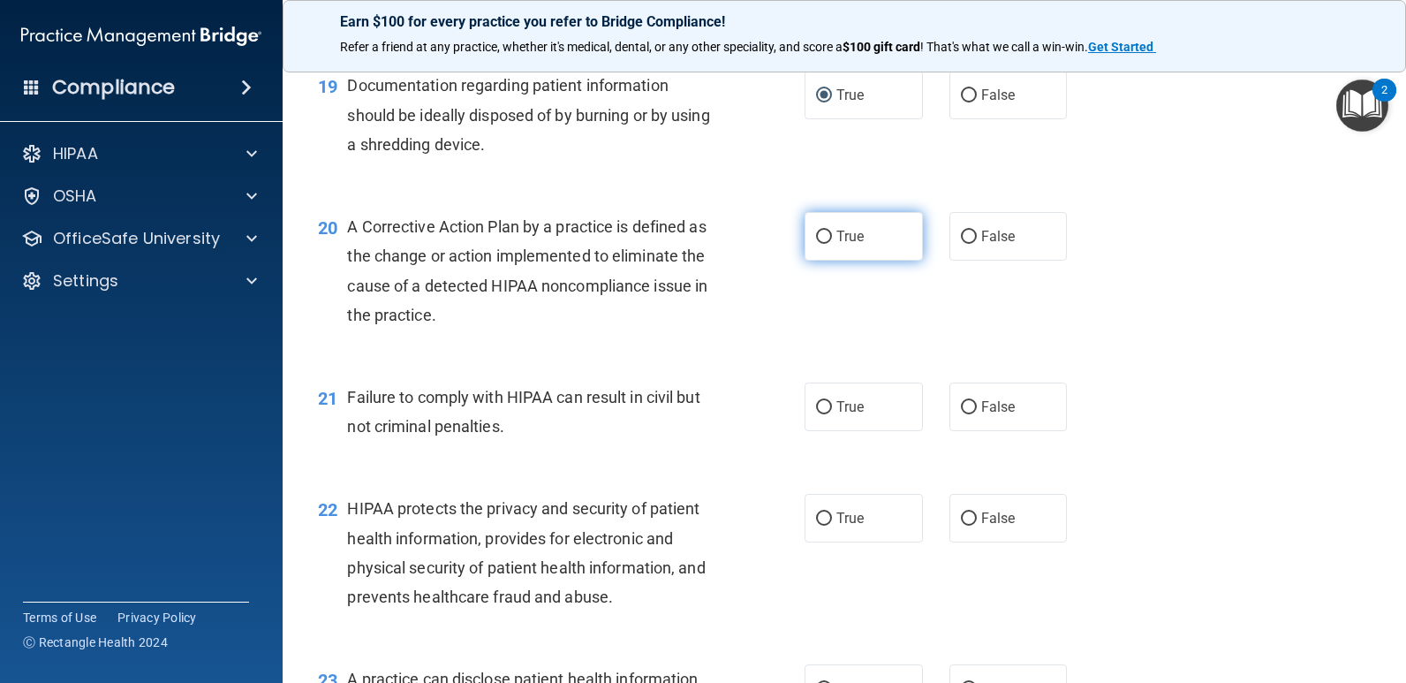
click at [817, 234] on input "True" at bounding box center [824, 237] width 16 height 13
radio input "true"
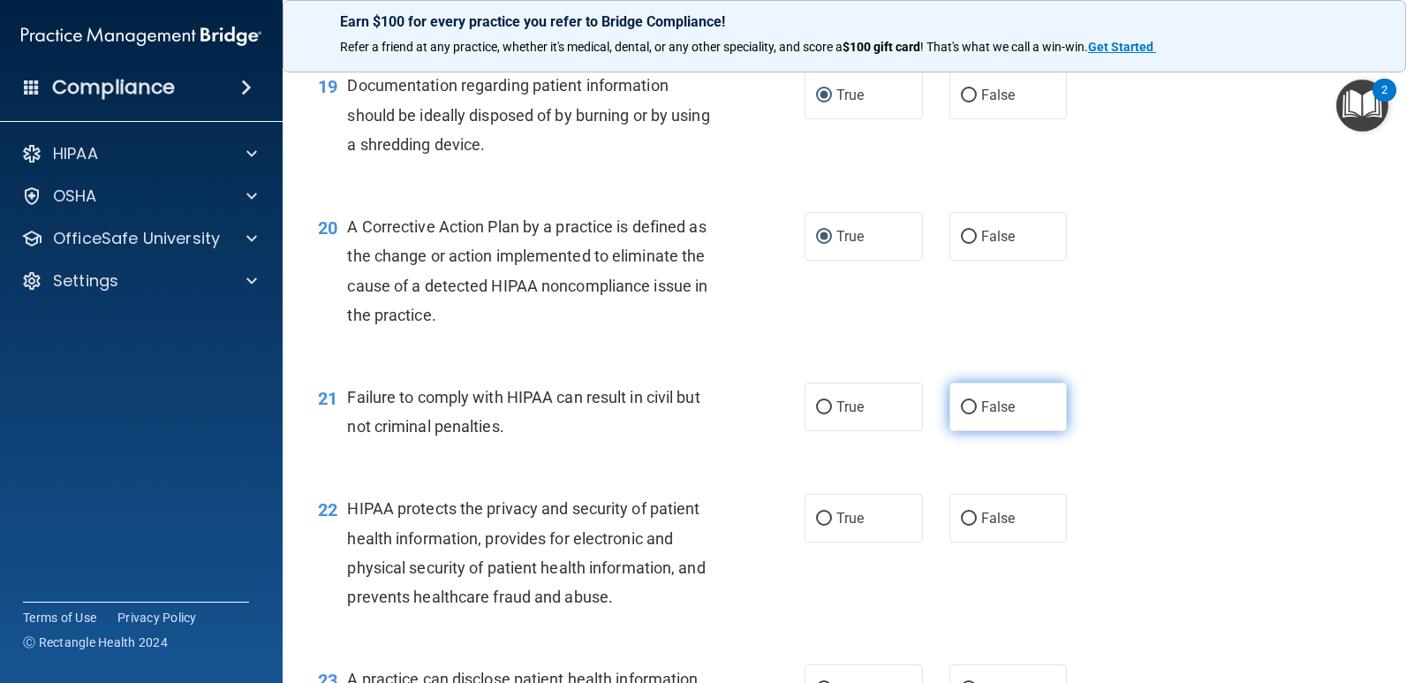
click at [961, 409] on input "False" at bounding box center [969, 407] width 16 height 13
radio input "true"
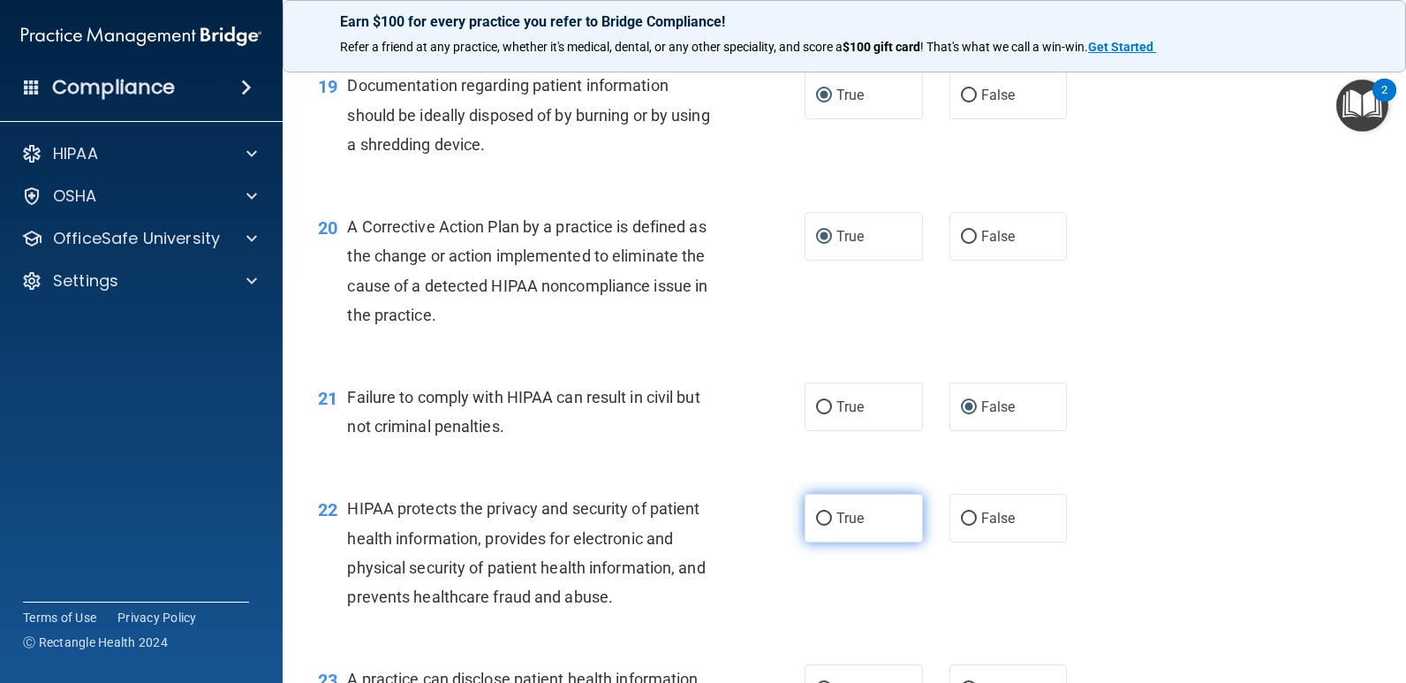
click at [816, 513] on input "True" at bounding box center [824, 518] width 16 height 13
radio input "true"
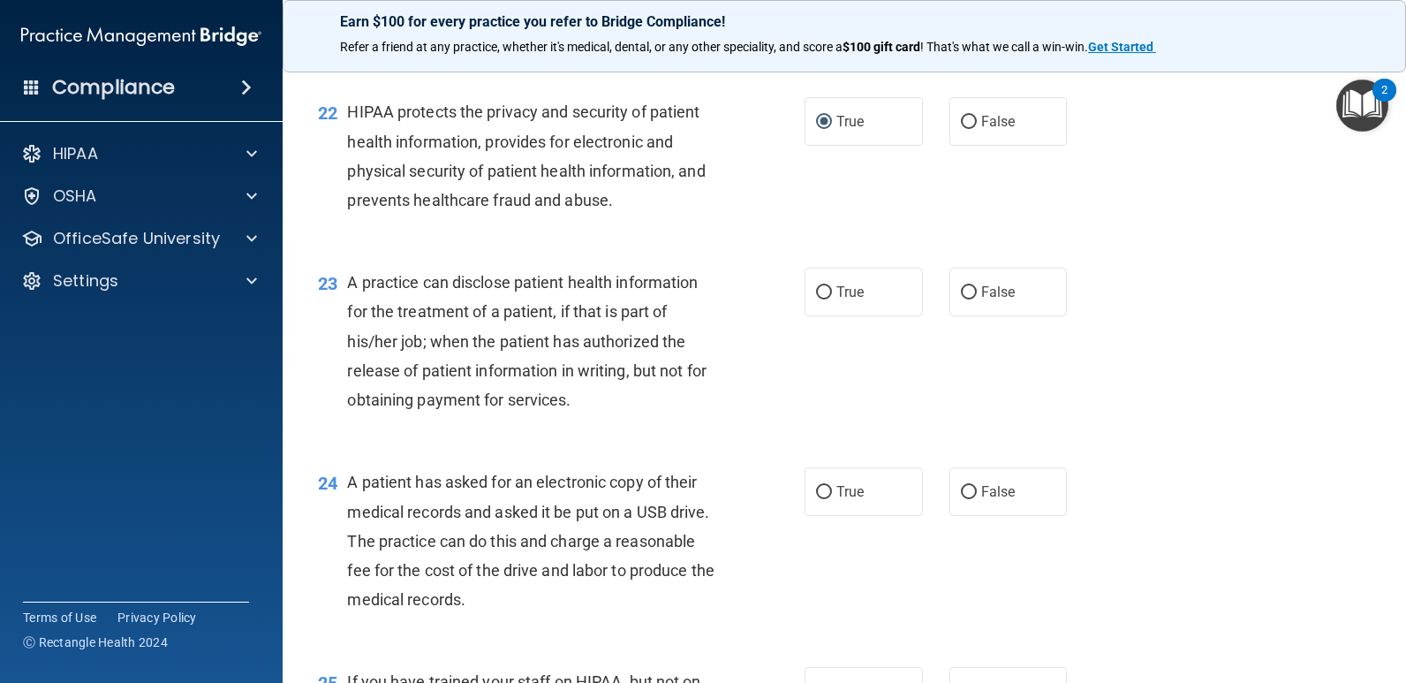
scroll to position [3062, 0]
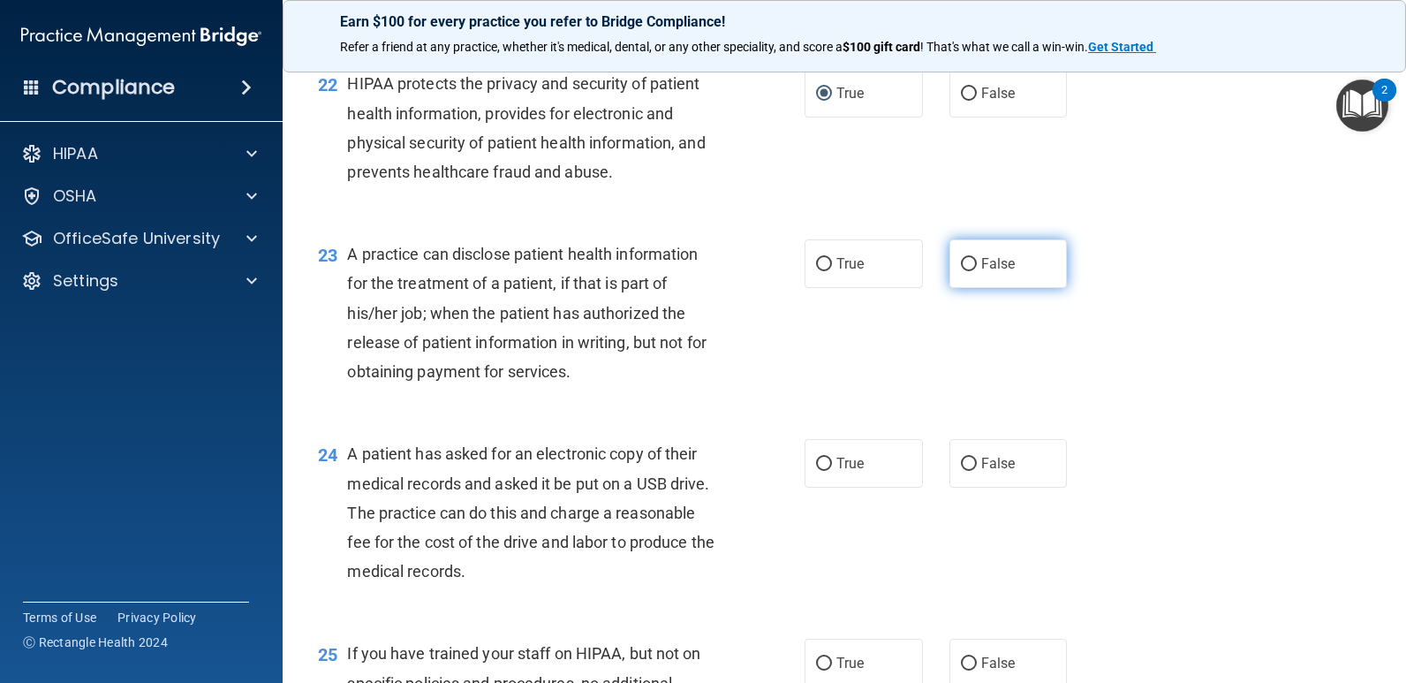
click at [961, 261] on input "False" at bounding box center [969, 264] width 16 height 13
radio input "true"
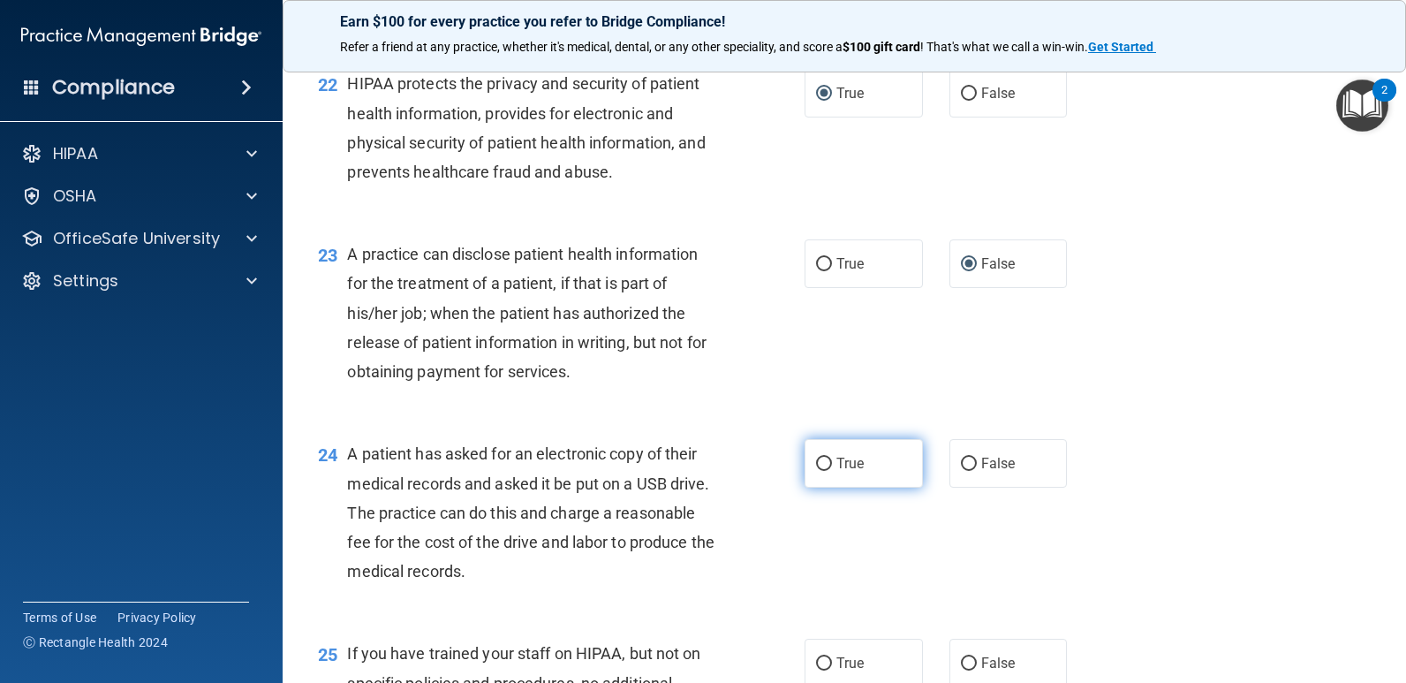
click at [822, 462] on input "True" at bounding box center [824, 464] width 16 height 13
radio input "true"
click at [961, 667] on input "False" at bounding box center [969, 663] width 16 height 13
radio input "true"
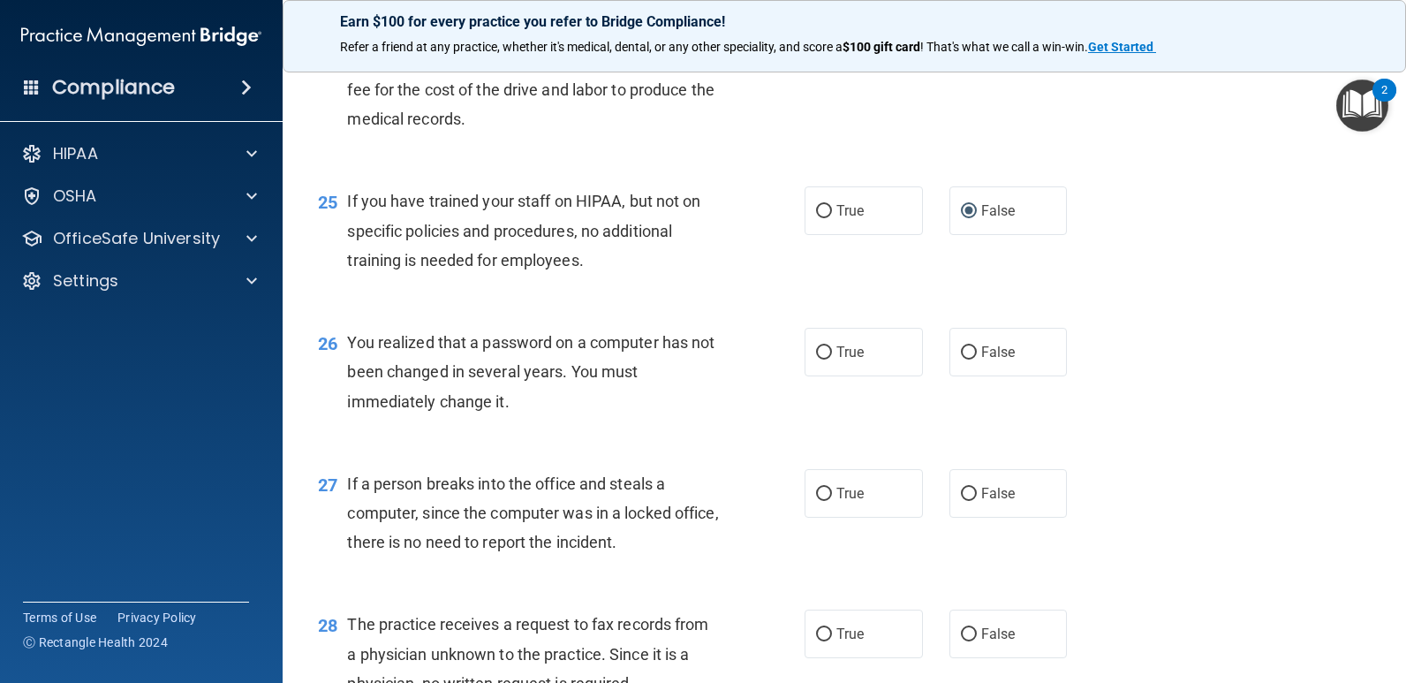
scroll to position [3625, 0]
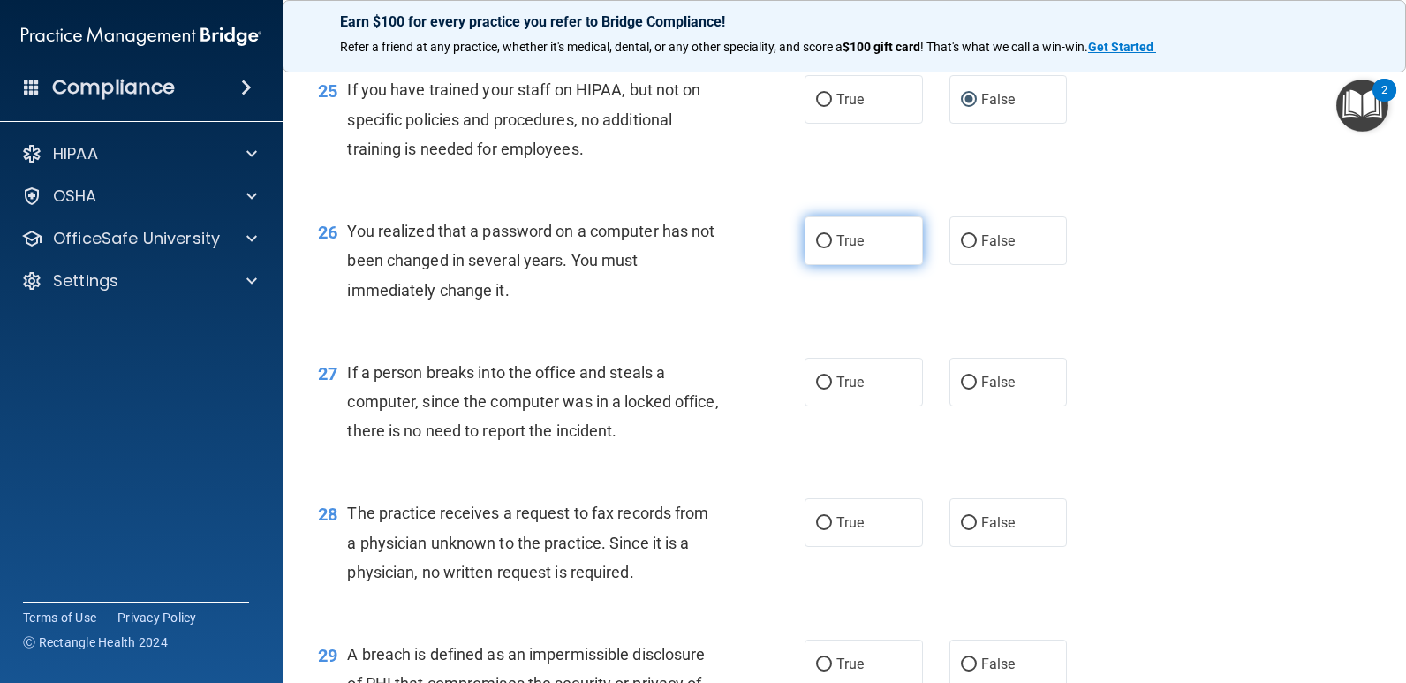
click at [818, 244] on input "True" at bounding box center [824, 241] width 16 height 13
radio input "true"
click at [961, 376] on input "False" at bounding box center [969, 382] width 16 height 13
radio input "true"
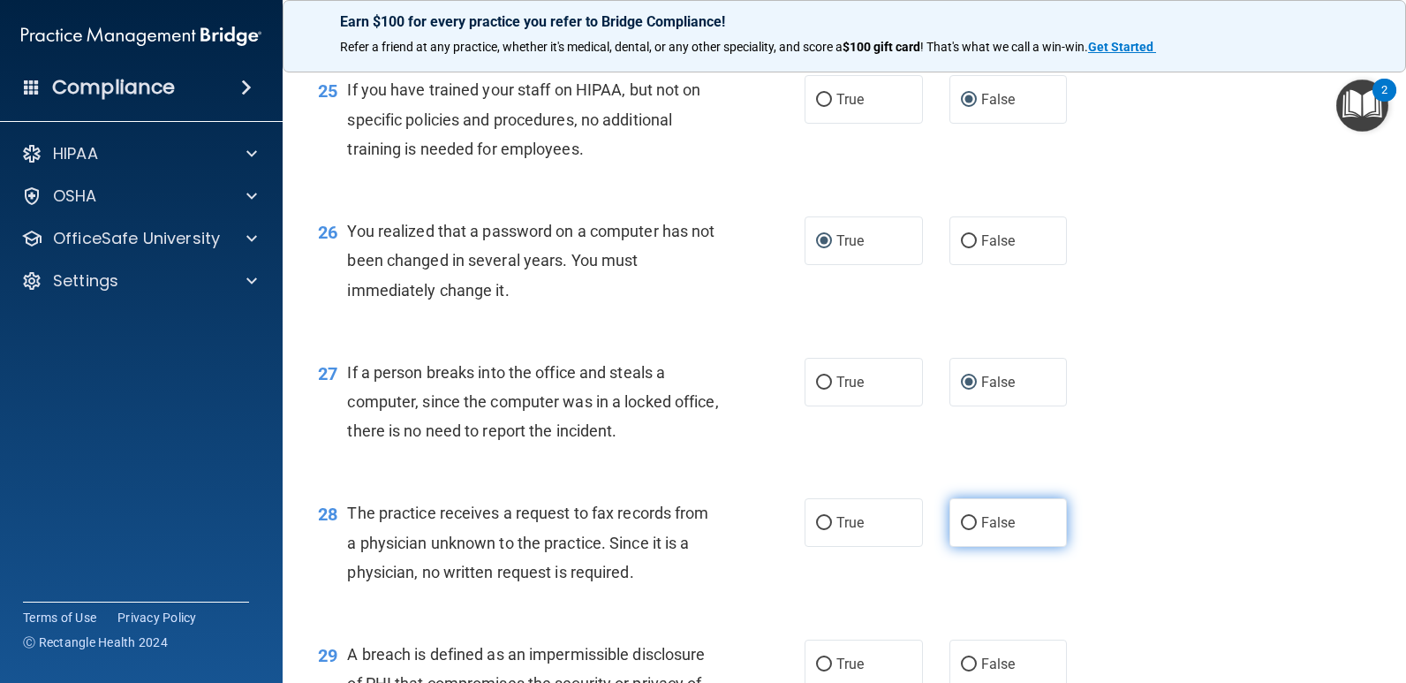
click at [961, 520] on input "False" at bounding box center [969, 523] width 16 height 13
radio input "true"
click at [816, 662] on input "True" at bounding box center [824, 664] width 16 height 13
radio input "true"
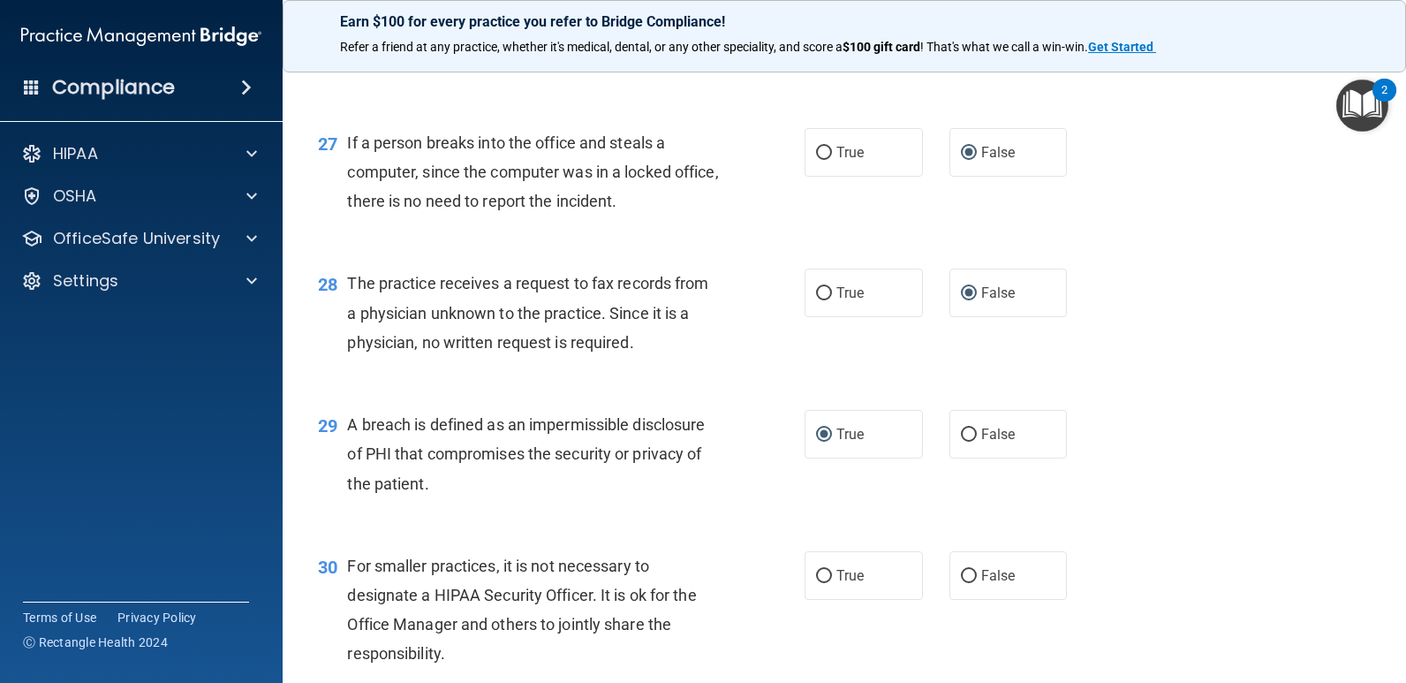
scroll to position [3938, 0]
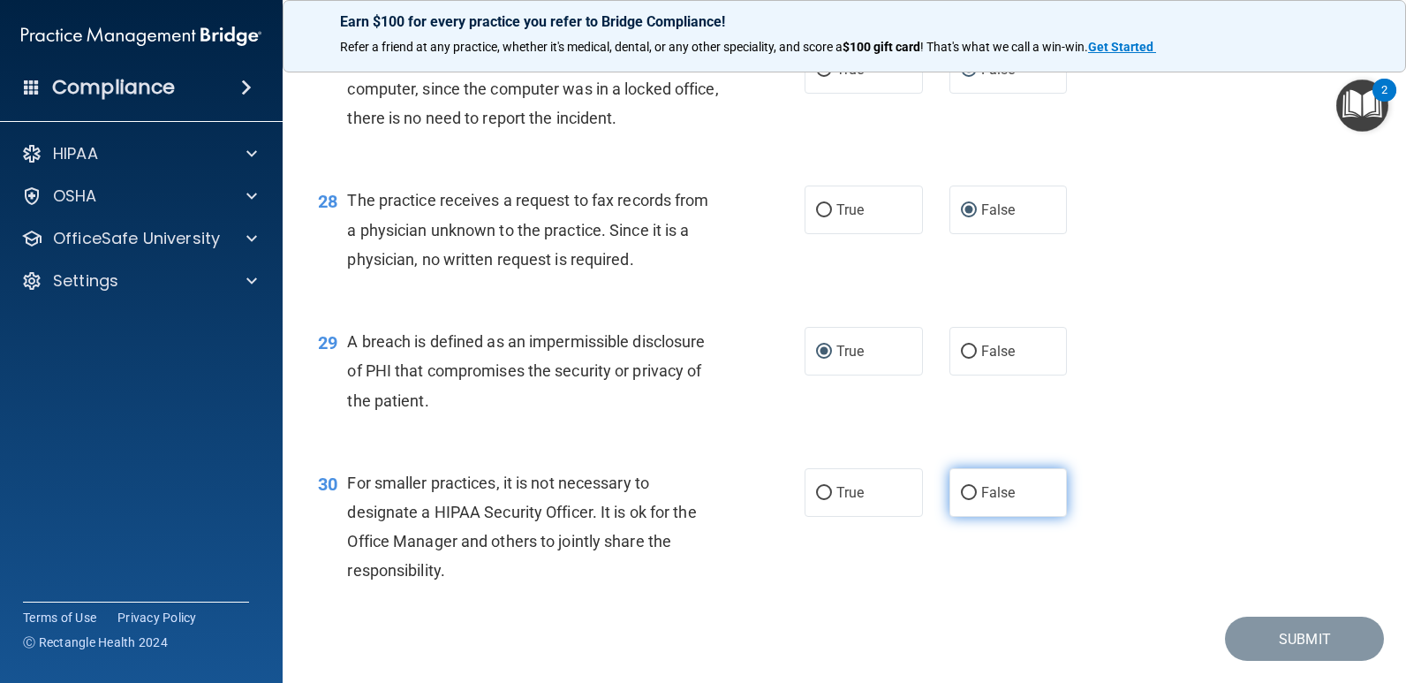
click at [968, 493] on input "False" at bounding box center [969, 493] width 16 height 13
radio input "true"
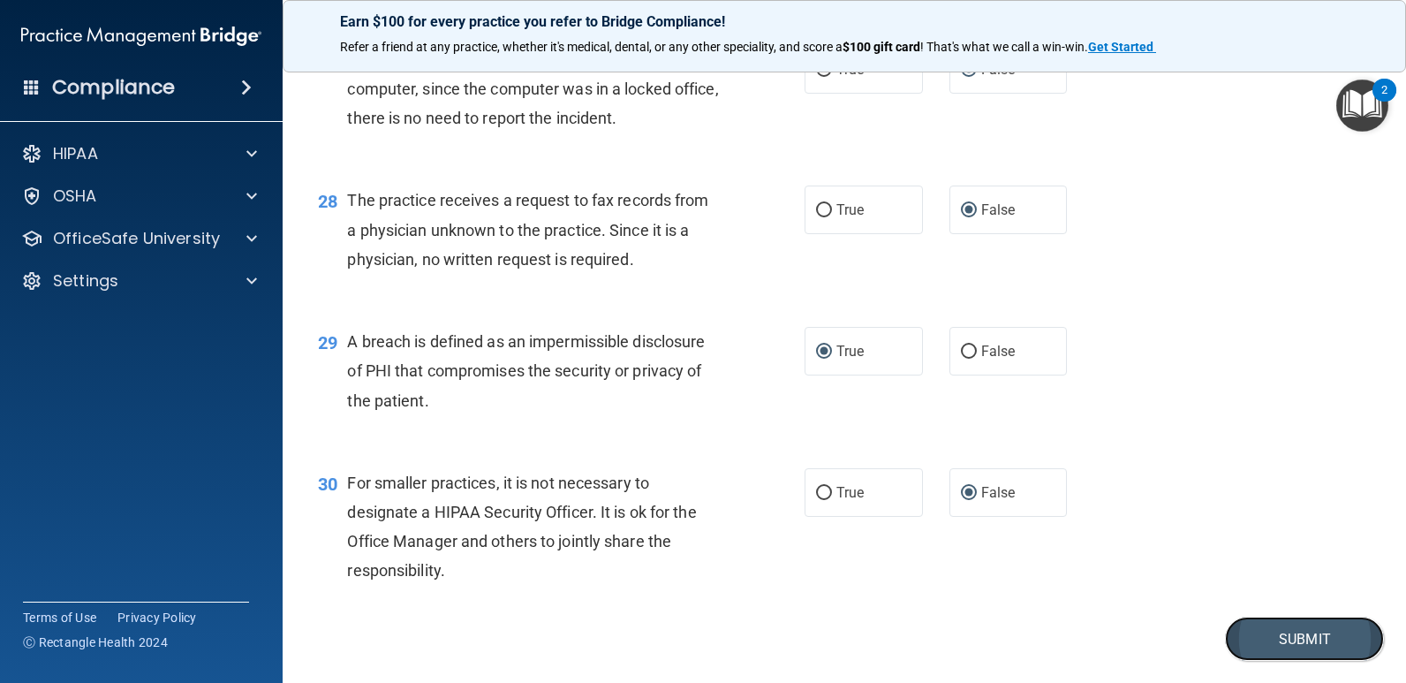
click at [1260, 634] on button "Submit" at bounding box center [1304, 639] width 159 height 45
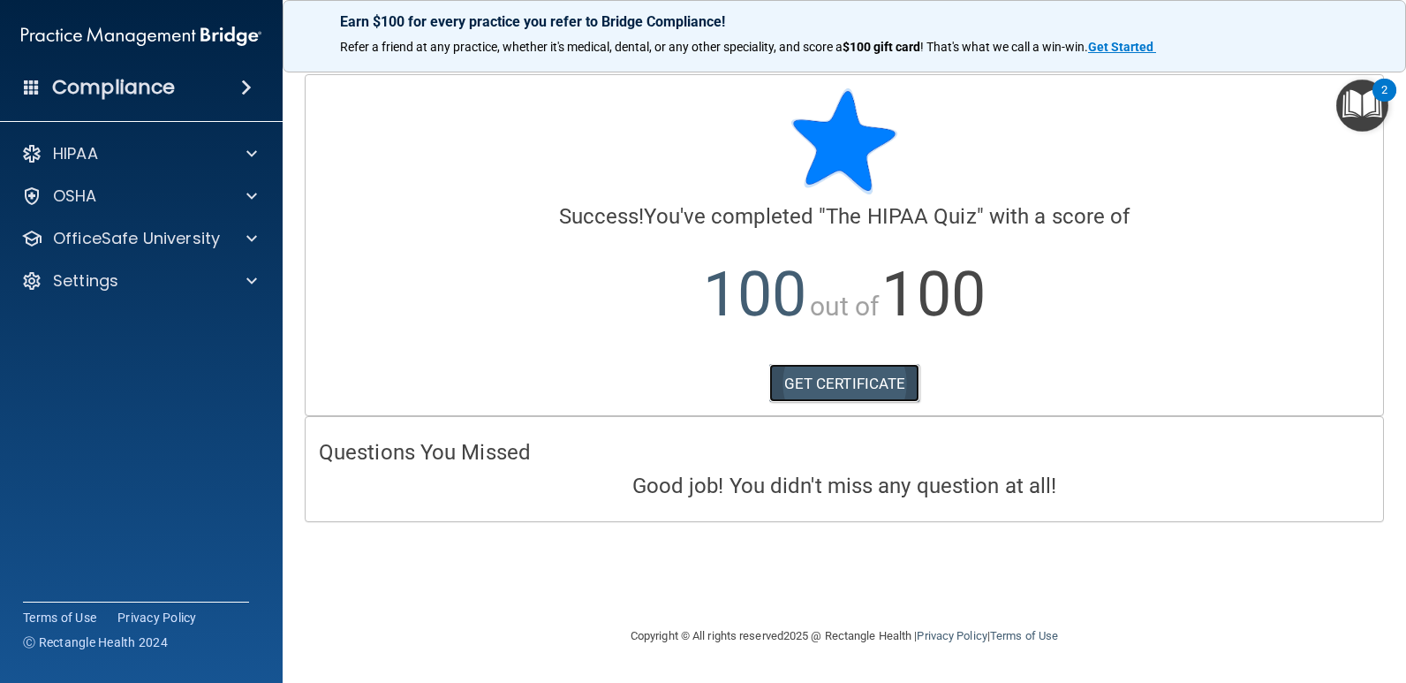
click at [829, 389] on link "GET CERTIFICATE" at bounding box center [844, 383] width 151 height 39
click at [182, 233] on p "OfficeSafe University" at bounding box center [136, 238] width 167 height 21
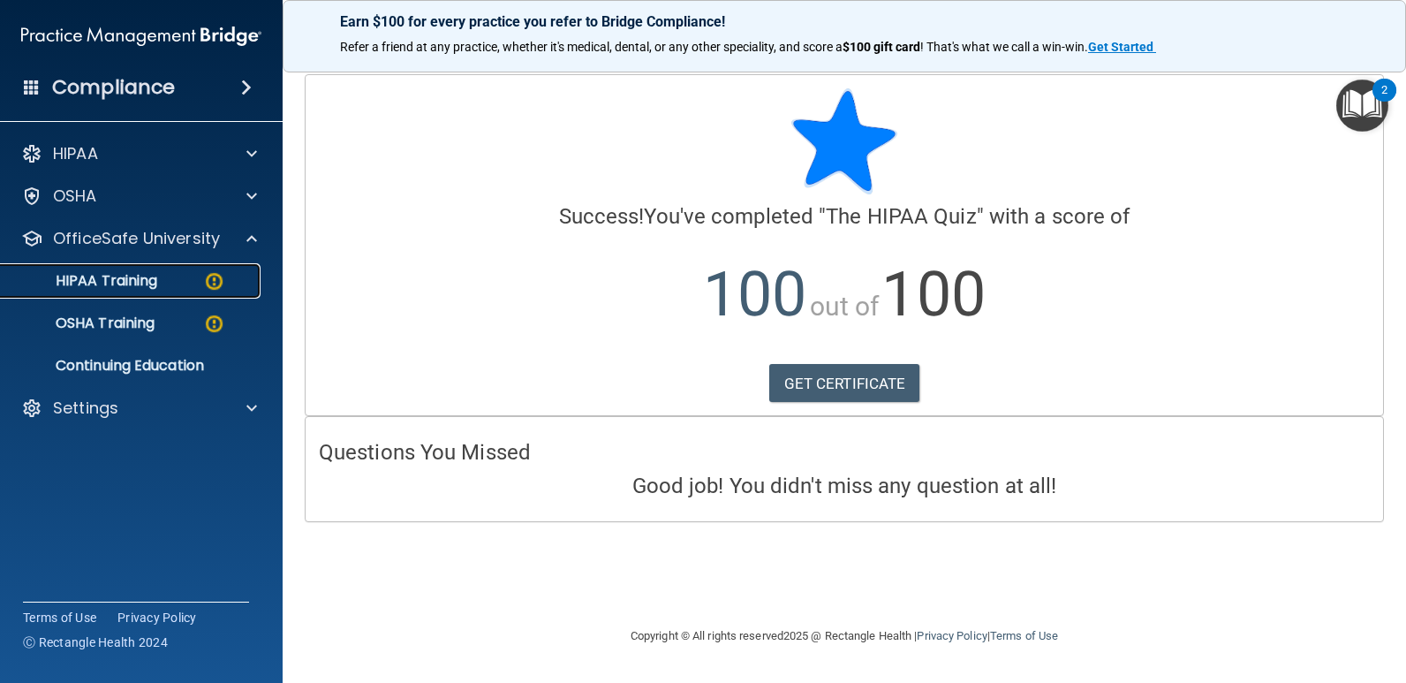
click at [181, 274] on div "HIPAA Training" at bounding box center [131, 281] width 241 height 18
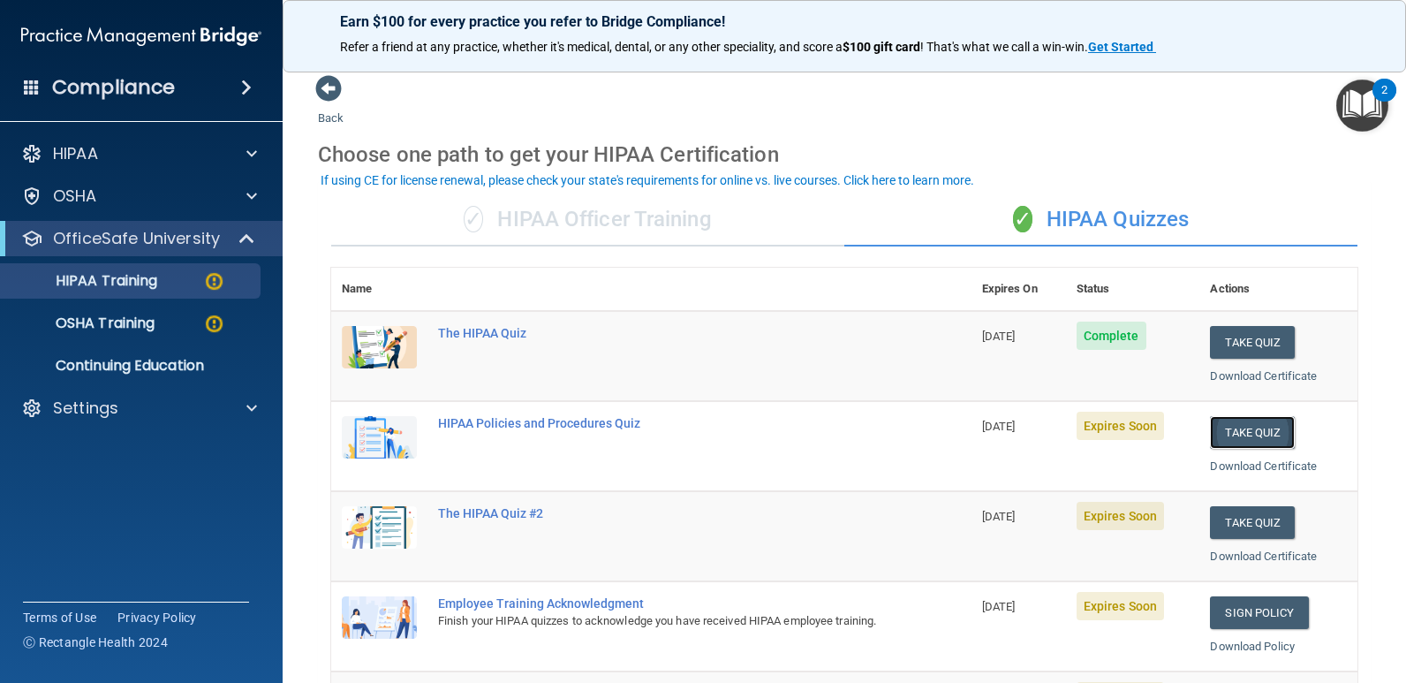
click at [1230, 435] on button "Take Quiz" at bounding box center [1252, 432] width 85 height 33
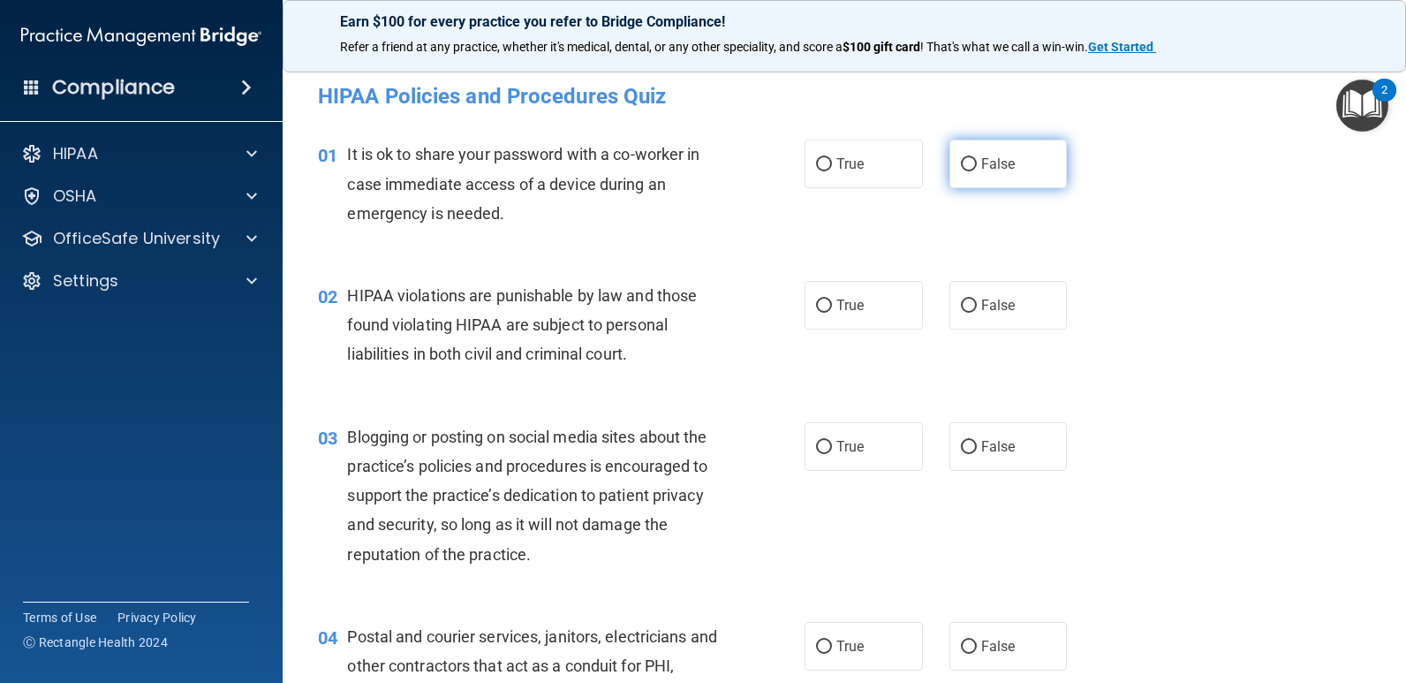
click at [961, 167] on input "False" at bounding box center [969, 164] width 16 height 13
radio input "true"
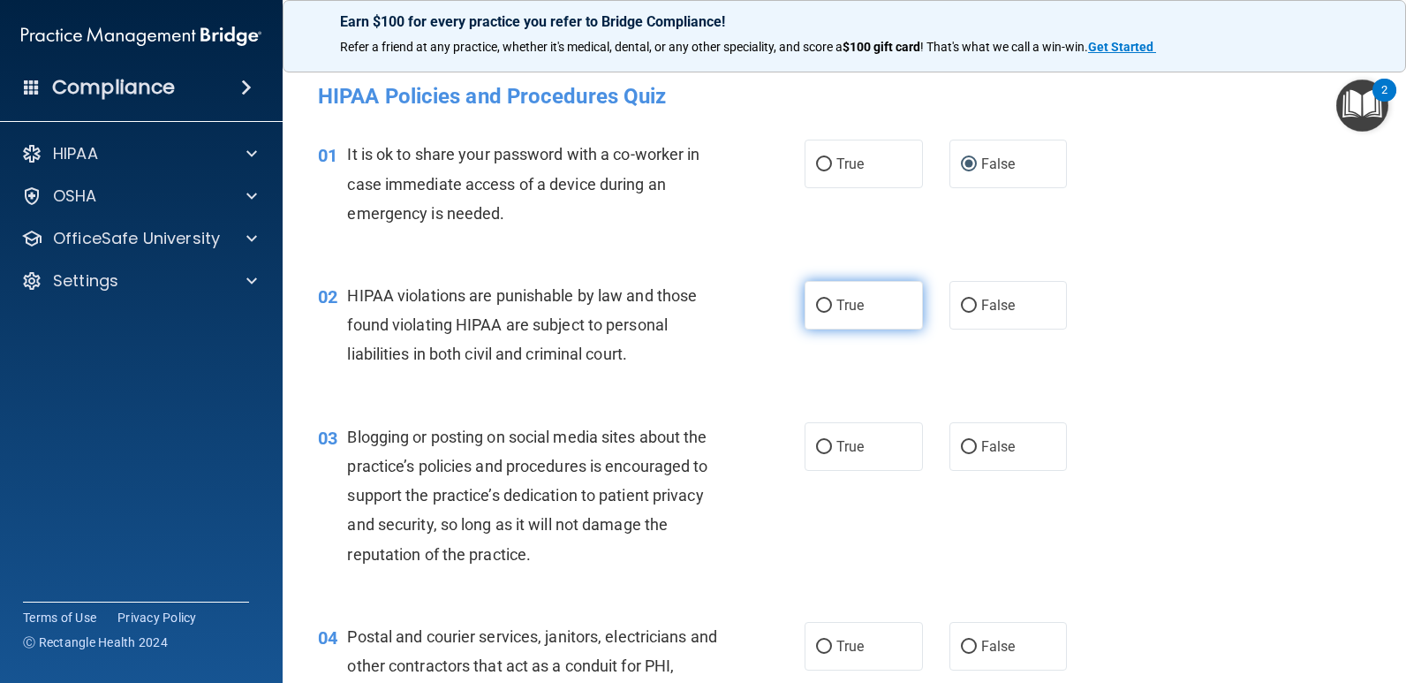
click at [820, 301] on input "True" at bounding box center [824, 305] width 16 height 13
radio input "true"
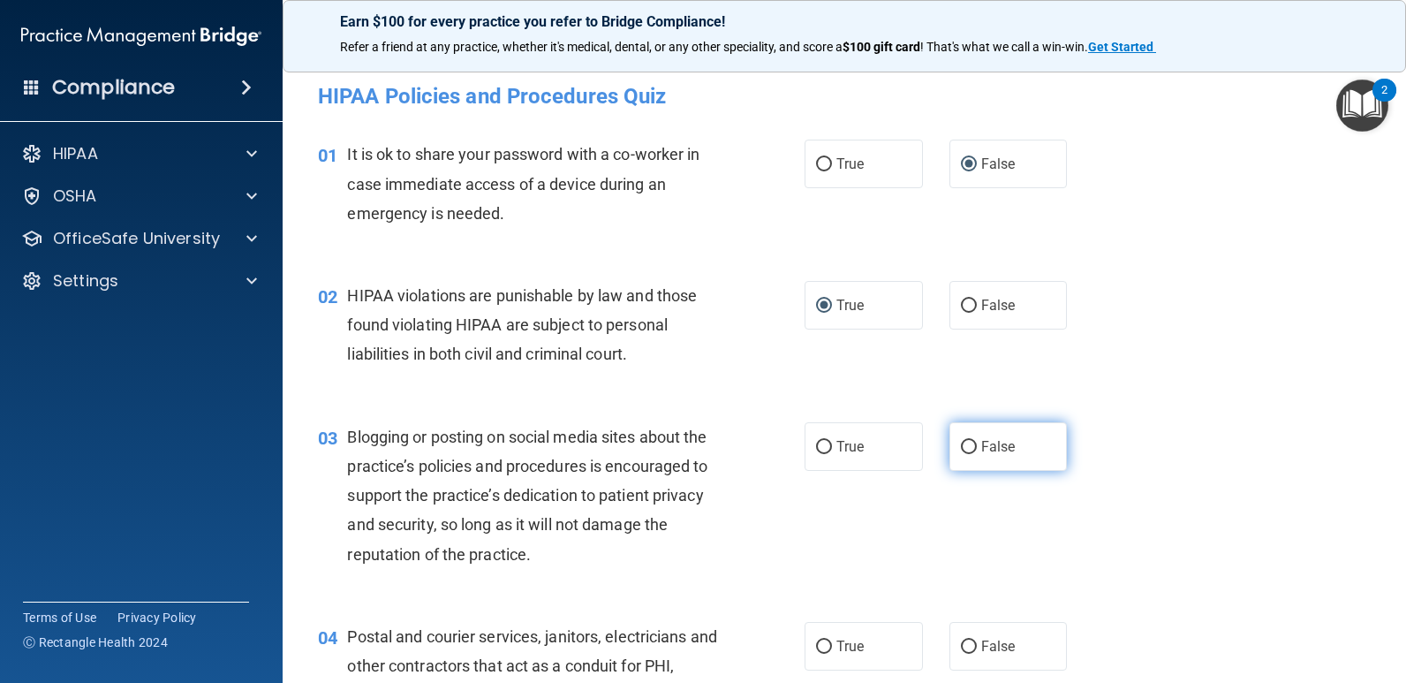
click at [965, 454] on label "False" at bounding box center [1009, 446] width 118 height 49
click at [965, 454] on input "False" at bounding box center [969, 447] width 16 height 13
radio input "true"
click at [817, 653] on input "True" at bounding box center [824, 646] width 16 height 13
radio input "true"
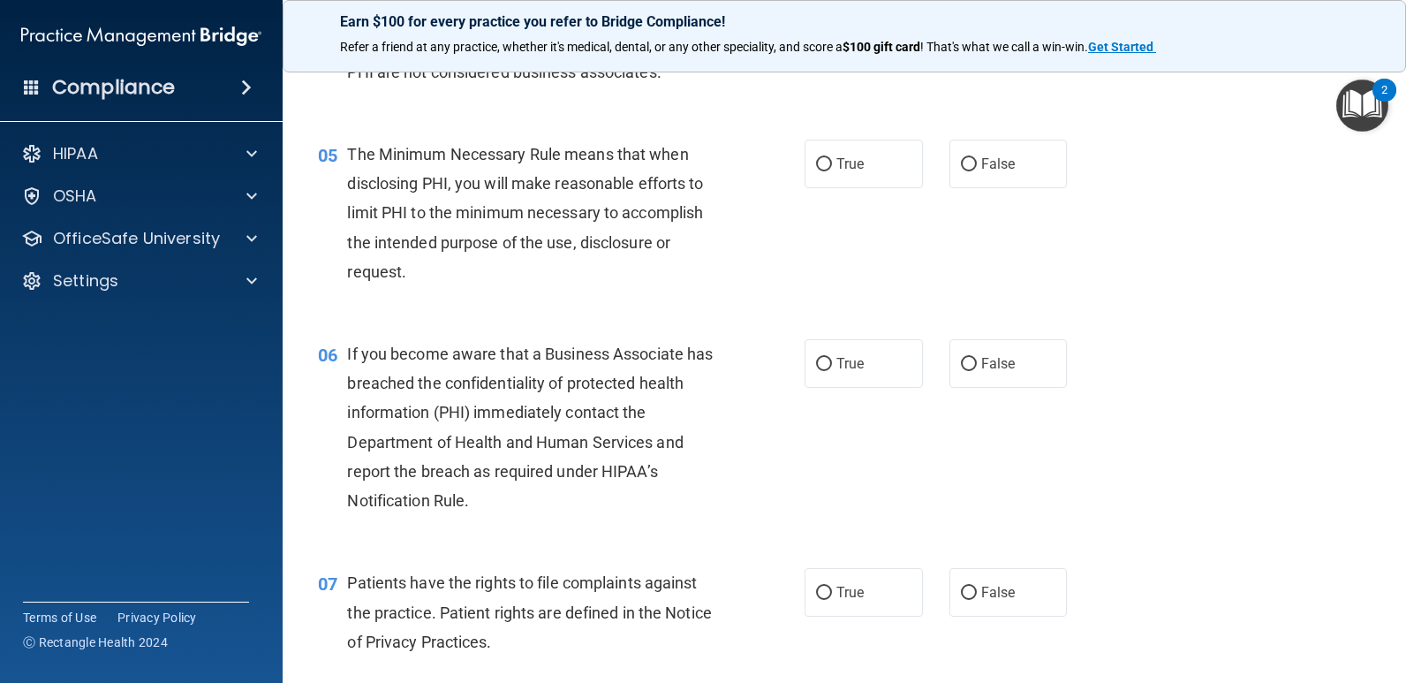
scroll to position [705, 0]
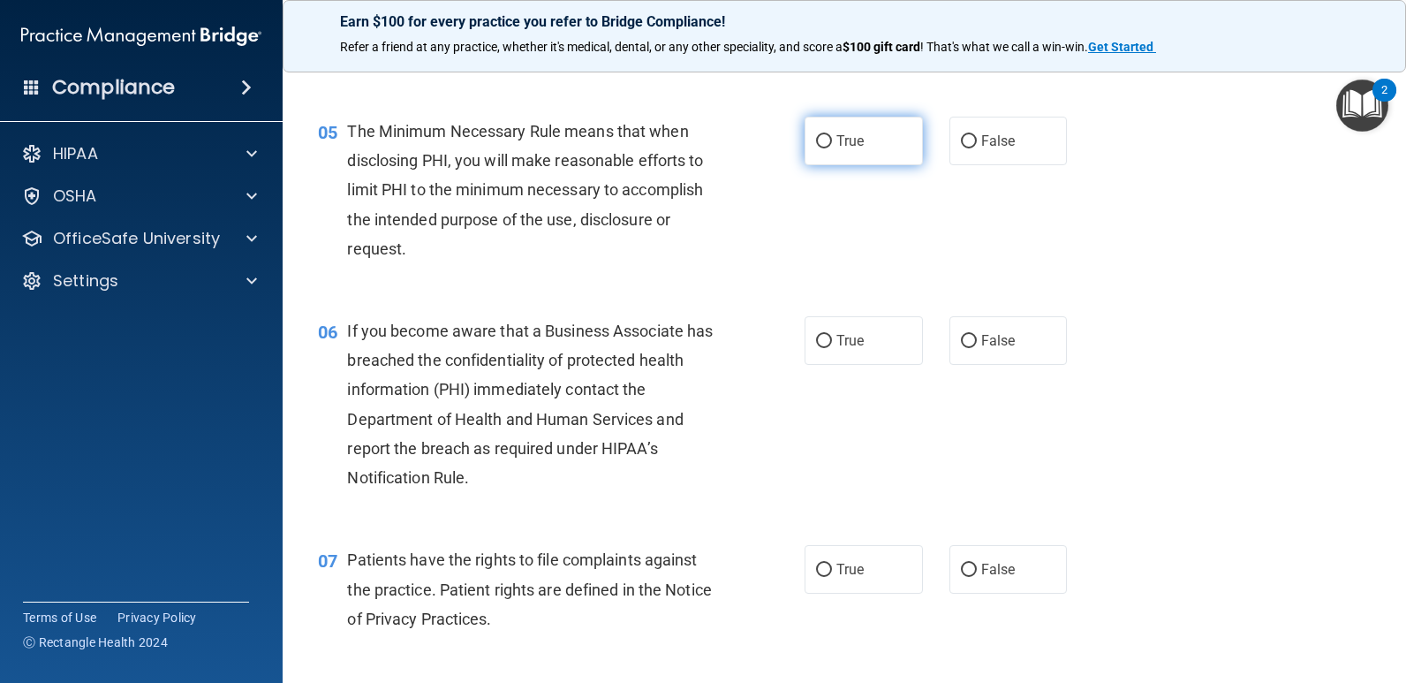
click at [816, 147] on input "True" at bounding box center [824, 141] width 16 height 13
radio input "true"
click at [966, 342] on input "False" at bounding box center [969, 341] width 16 height 13
radio input "true"
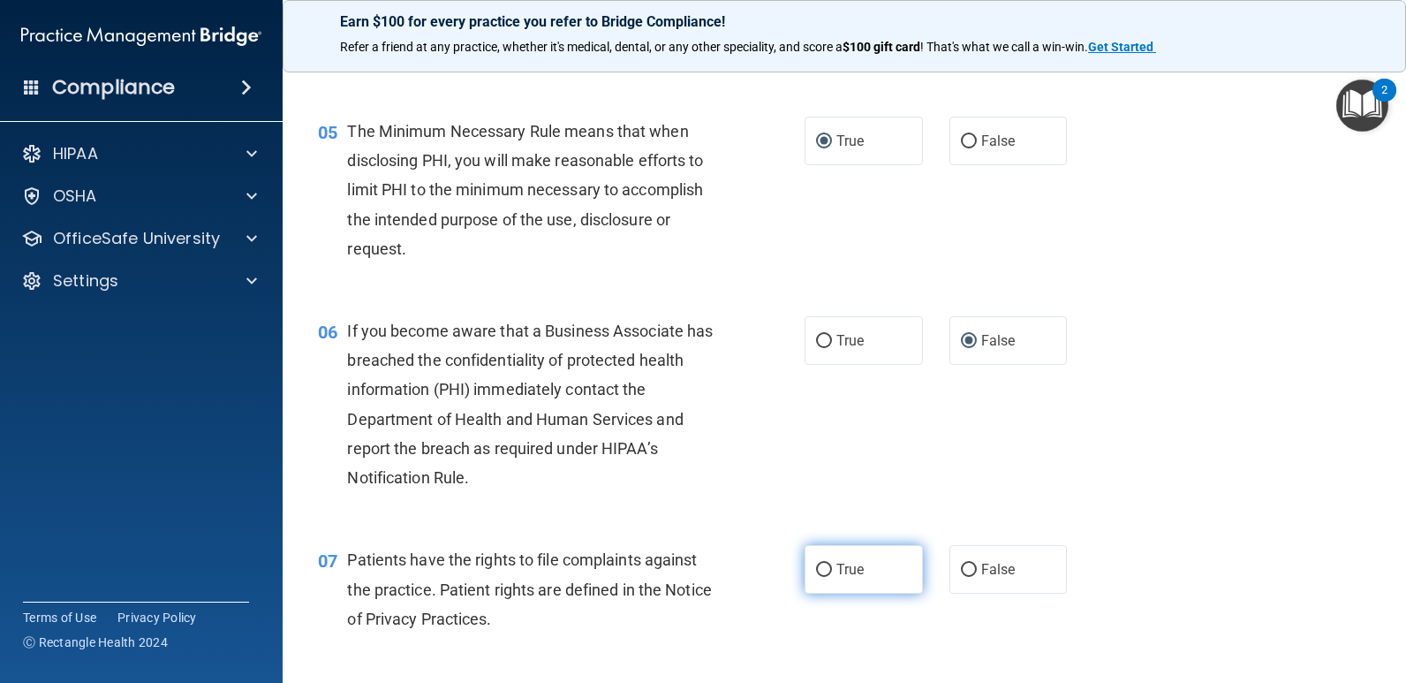
click at [816, 567] on input "True" at bounding box center [824, 570] width 16 height 13
radio input "true"
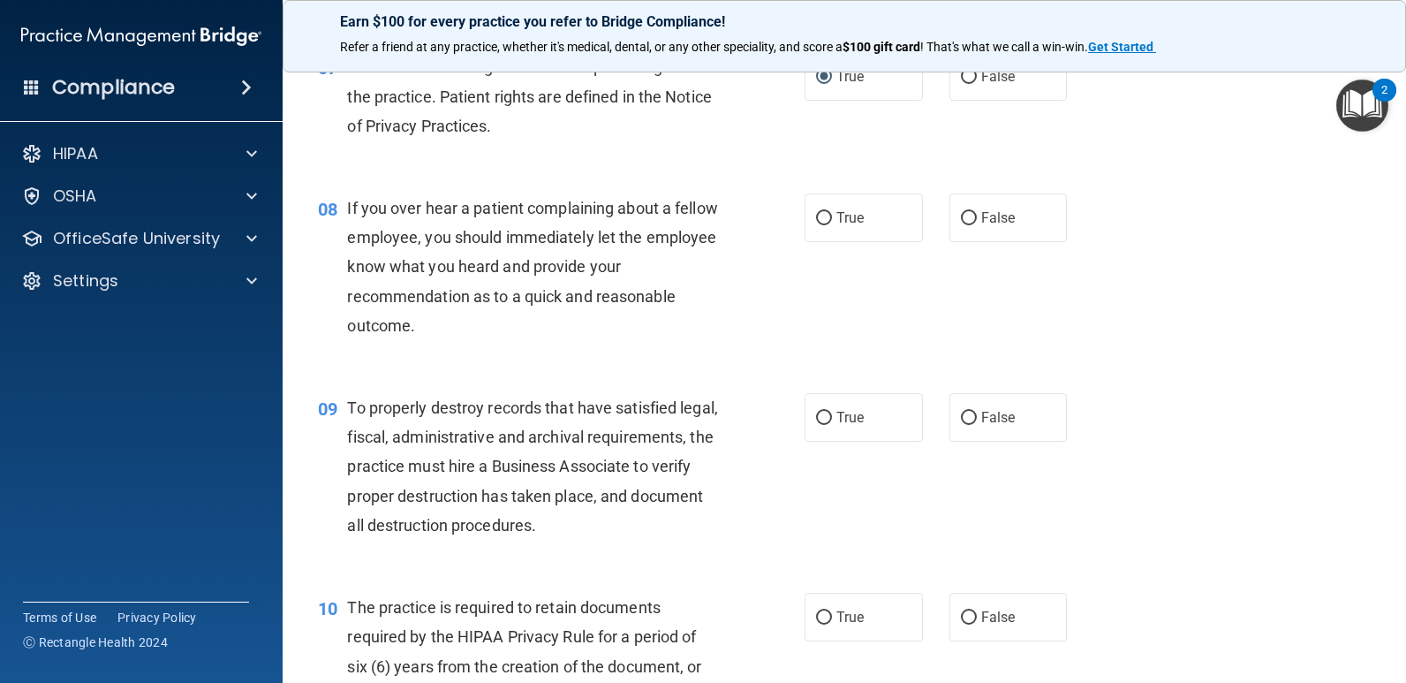
scroll to position [1213, 0]
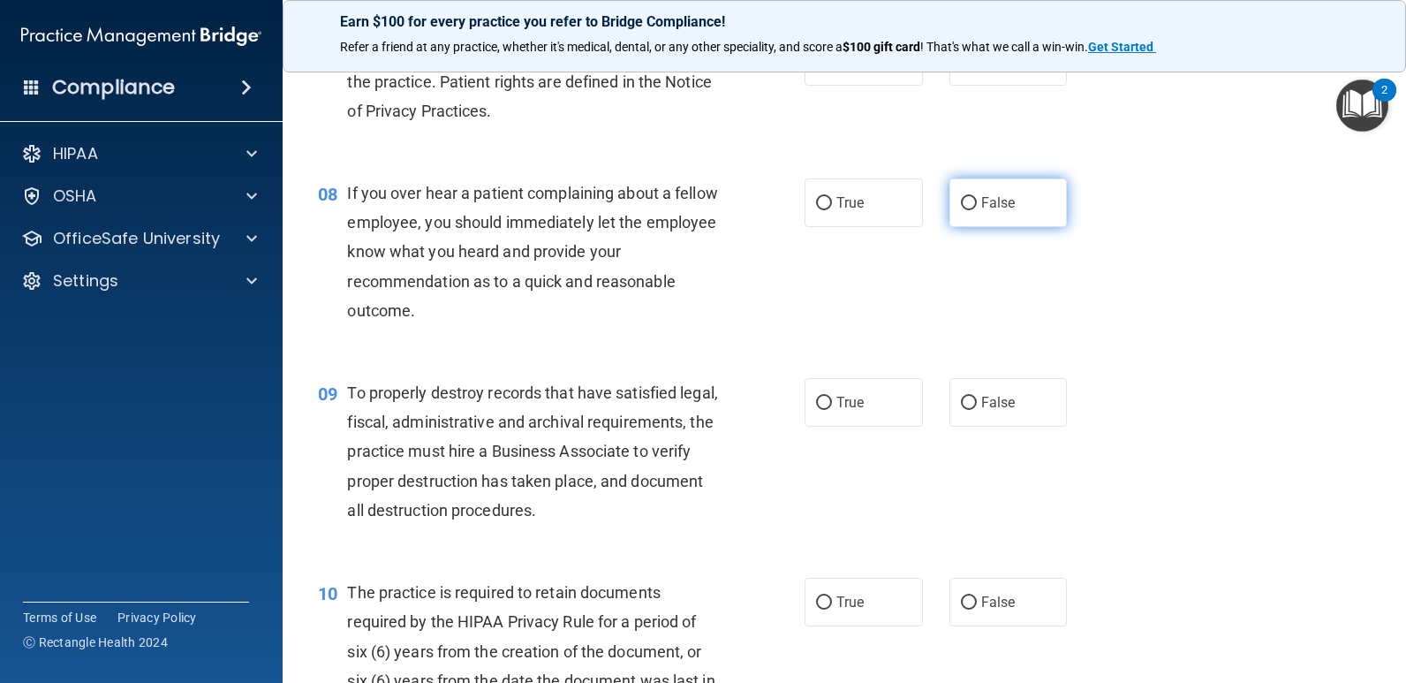
click at [961, 209] on input "False" at bounding box center [969, 203] width 16 height 13
radio input "true"
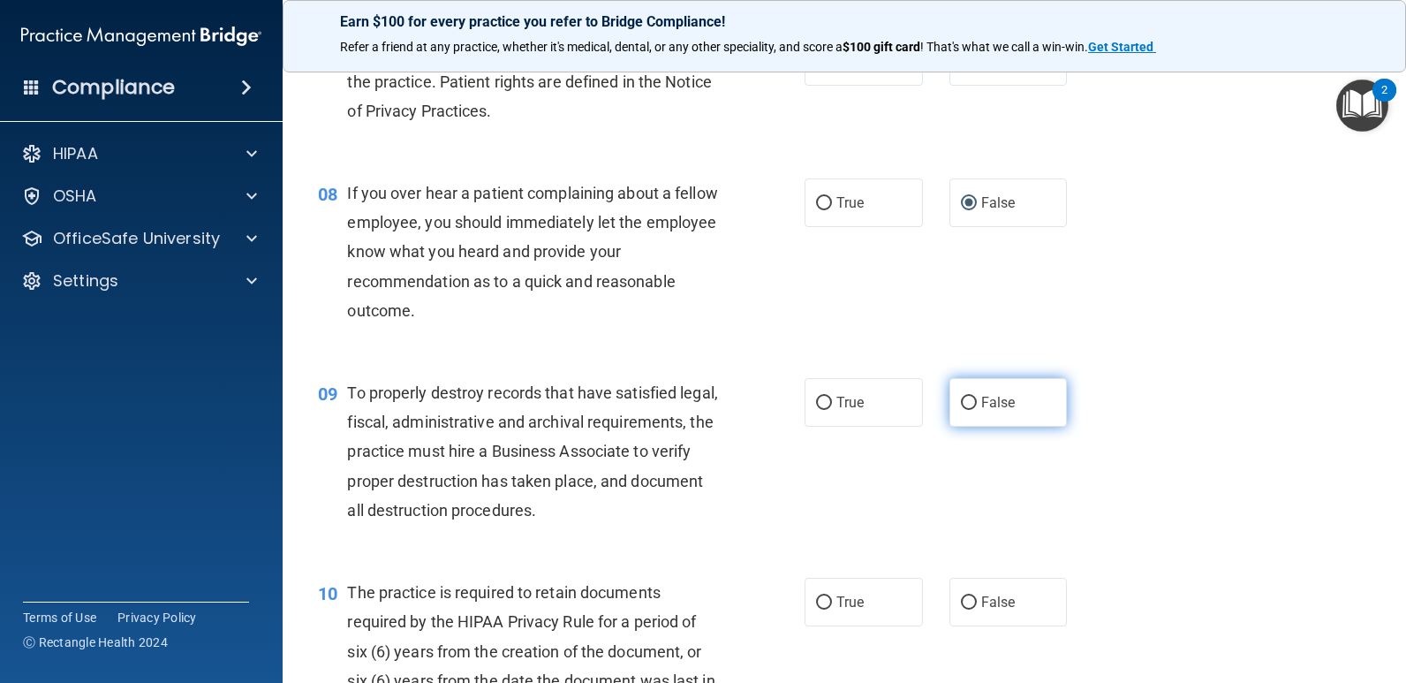
click at [961, 404] on input "False" at bounding box center [969, 403] width 16 height 13
radio input "true"
click at [821, 603] on input "True" at bounding box center [824, 602] width 16 height 13
radio input "true"
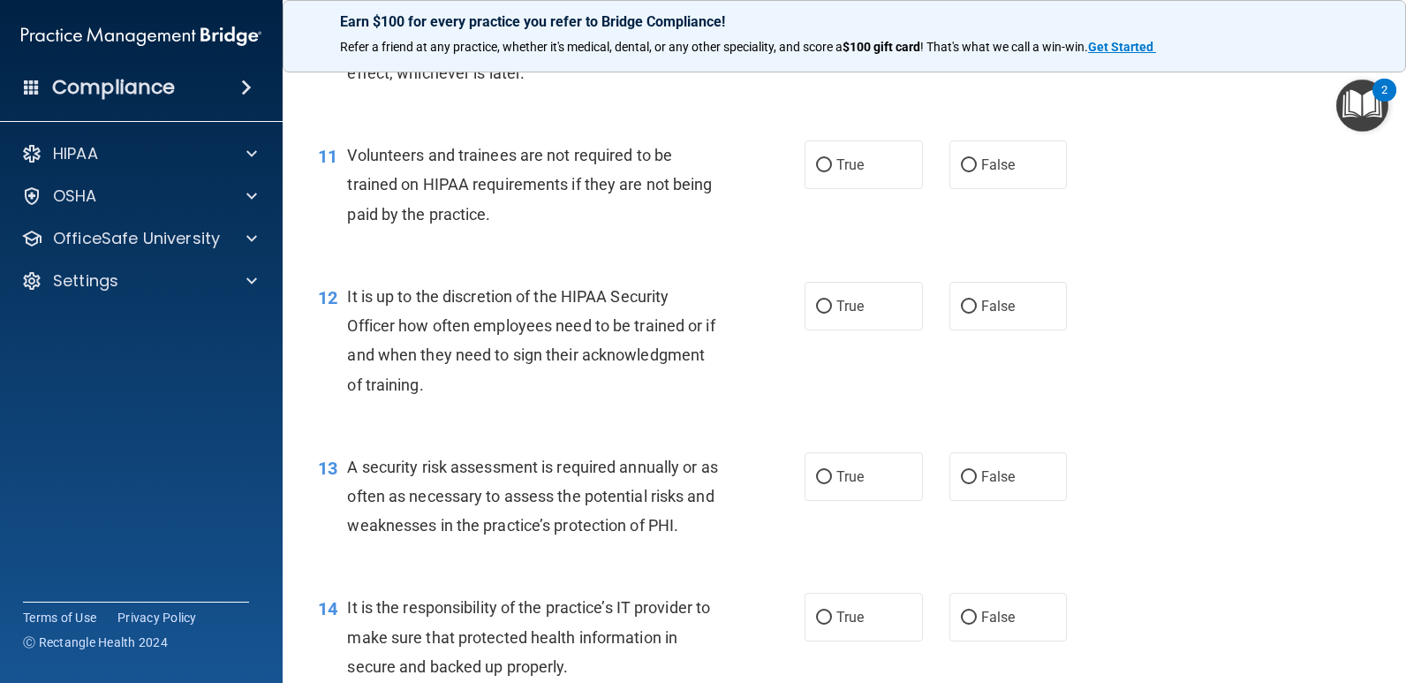
scroll to position [1858, 0]
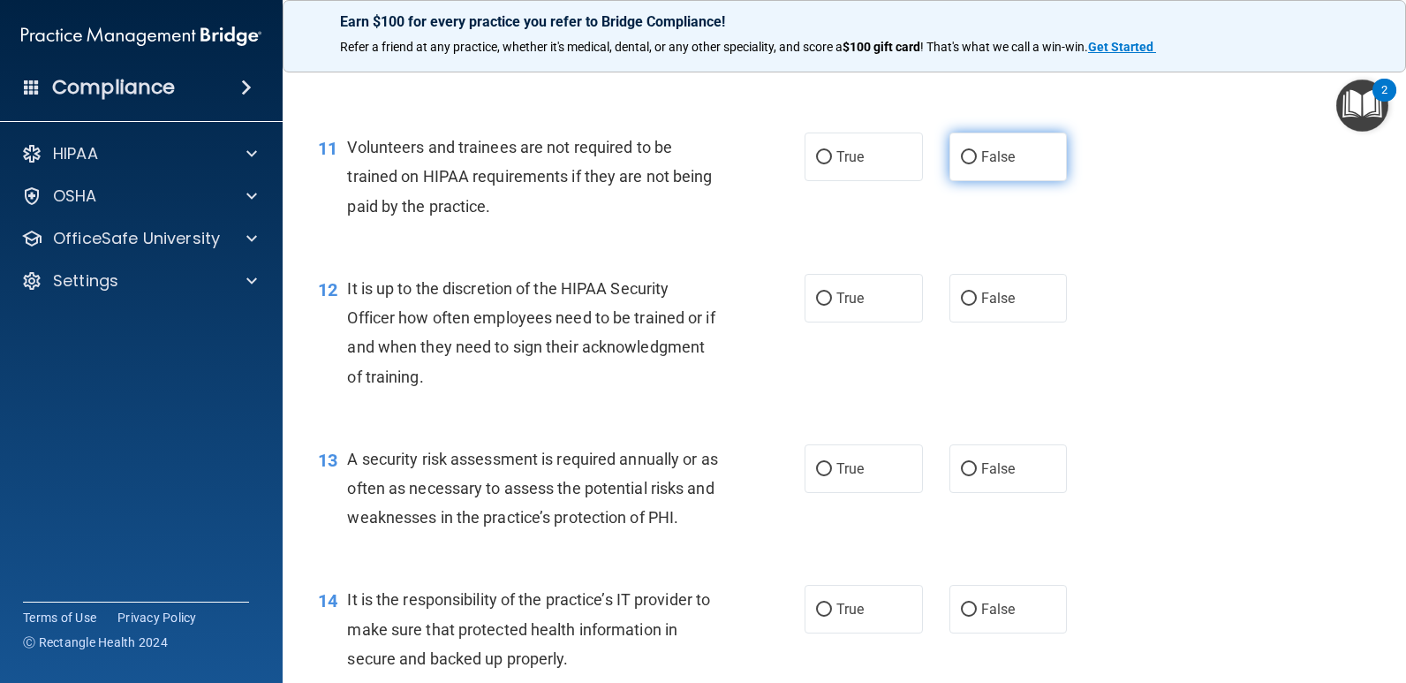
click at [963, 158] on input "False" at bounding box center [969, 157] width 16 height 13
radio input "true"
click at [962, 299] on input "False" at bounding box center [969, 298] width 16 height 13
radio input "true"
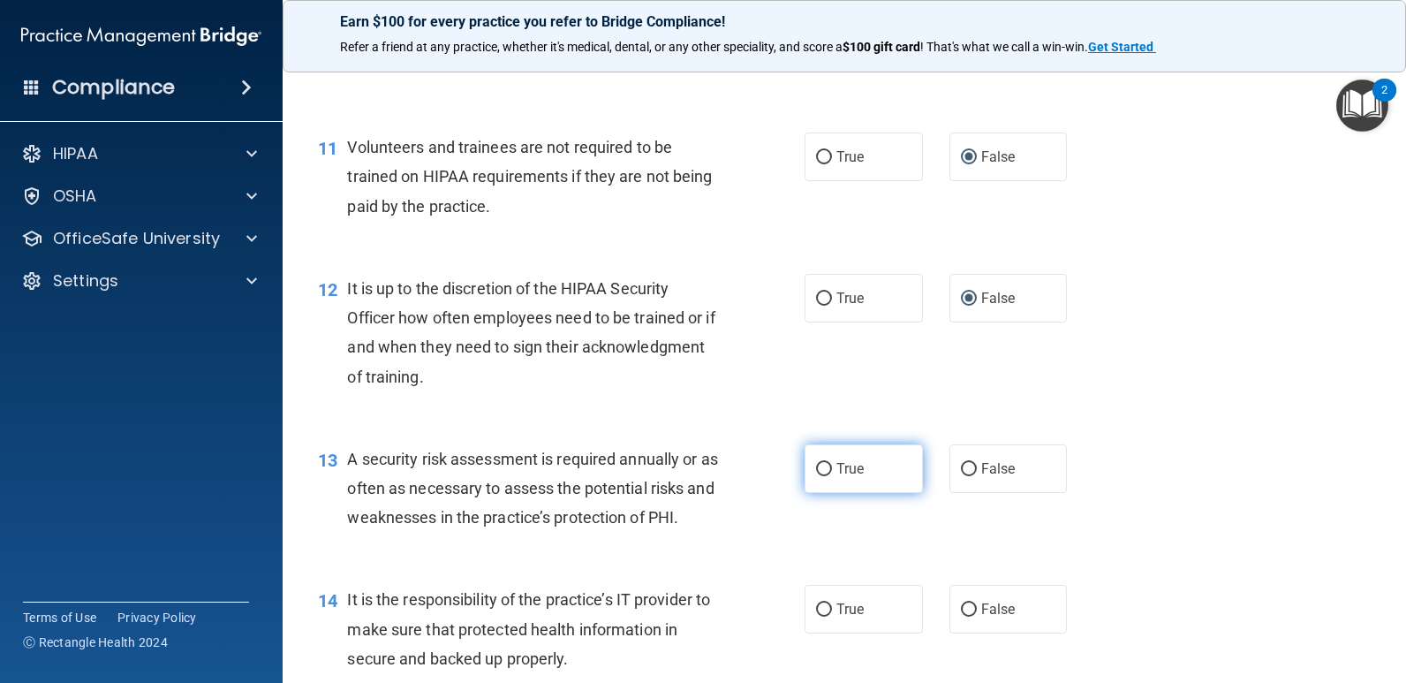
click at [816, 468] on input "True" at bounding box center [824, 469] width 16 height 13
radio input "true"
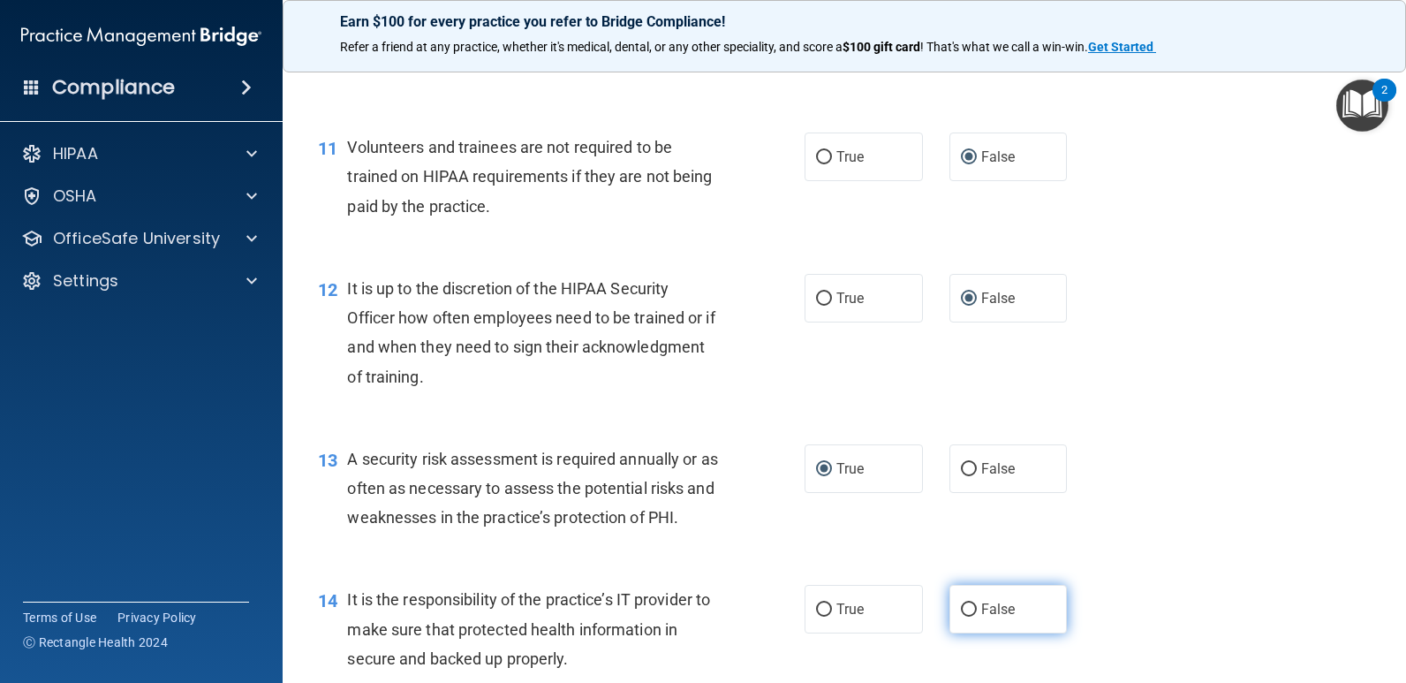
click at [965, 611] on input "False" at bounding box center [969, 609] width 16 height 13
radio input "true"
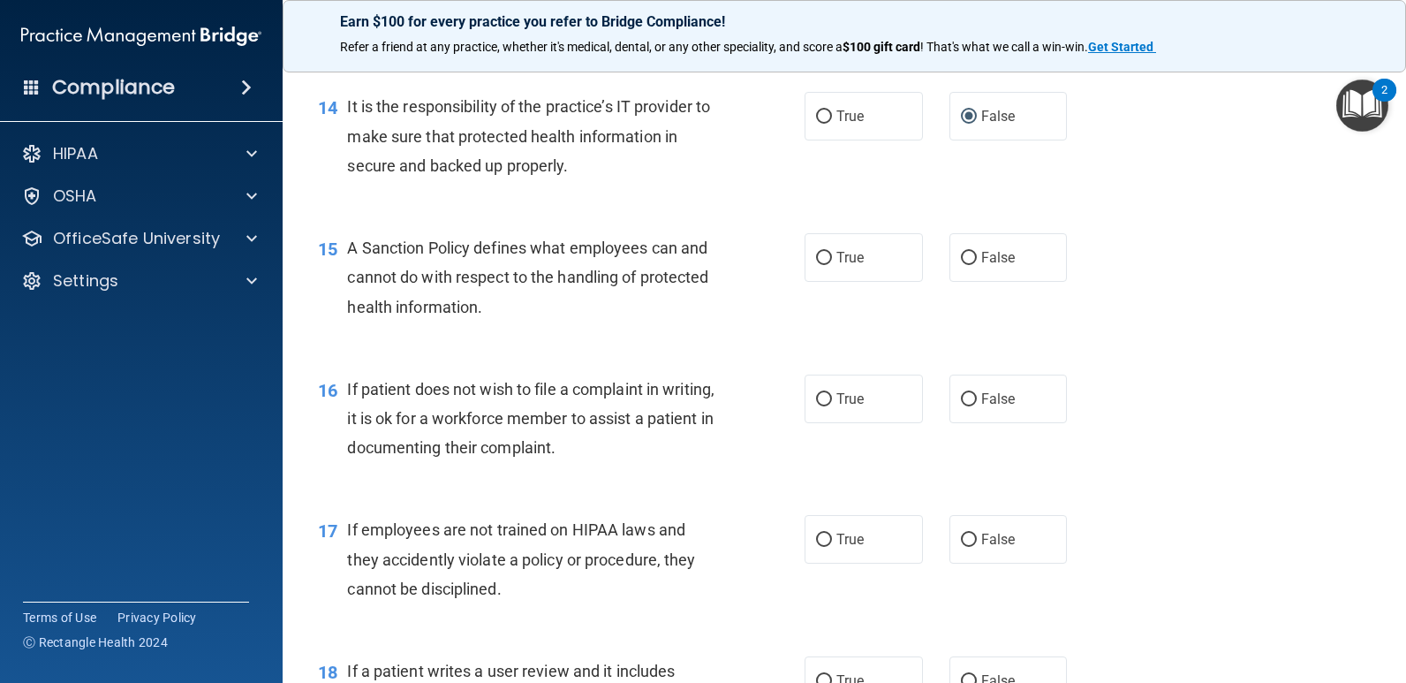
scroll to position [2373, 0]
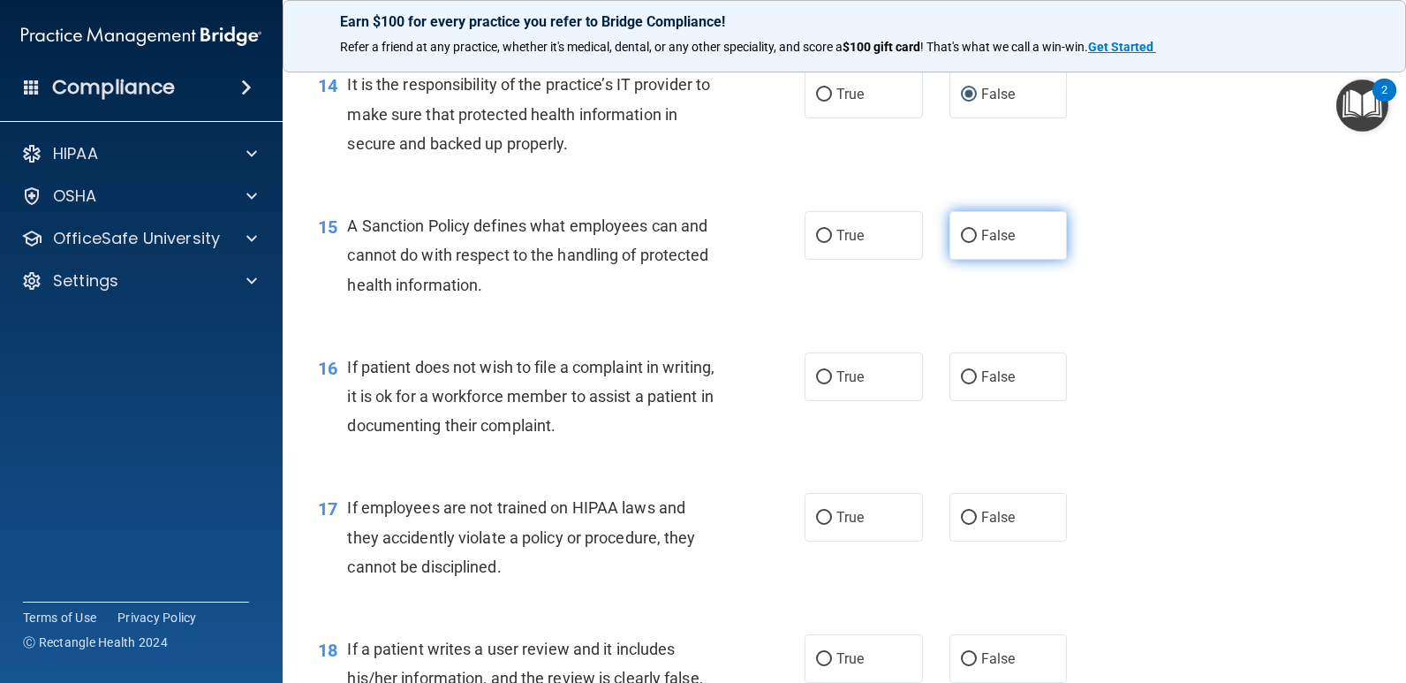
click at [961, 230] on input "False" at bounding box center [969, 236] width 16 height 13
radio input "true"
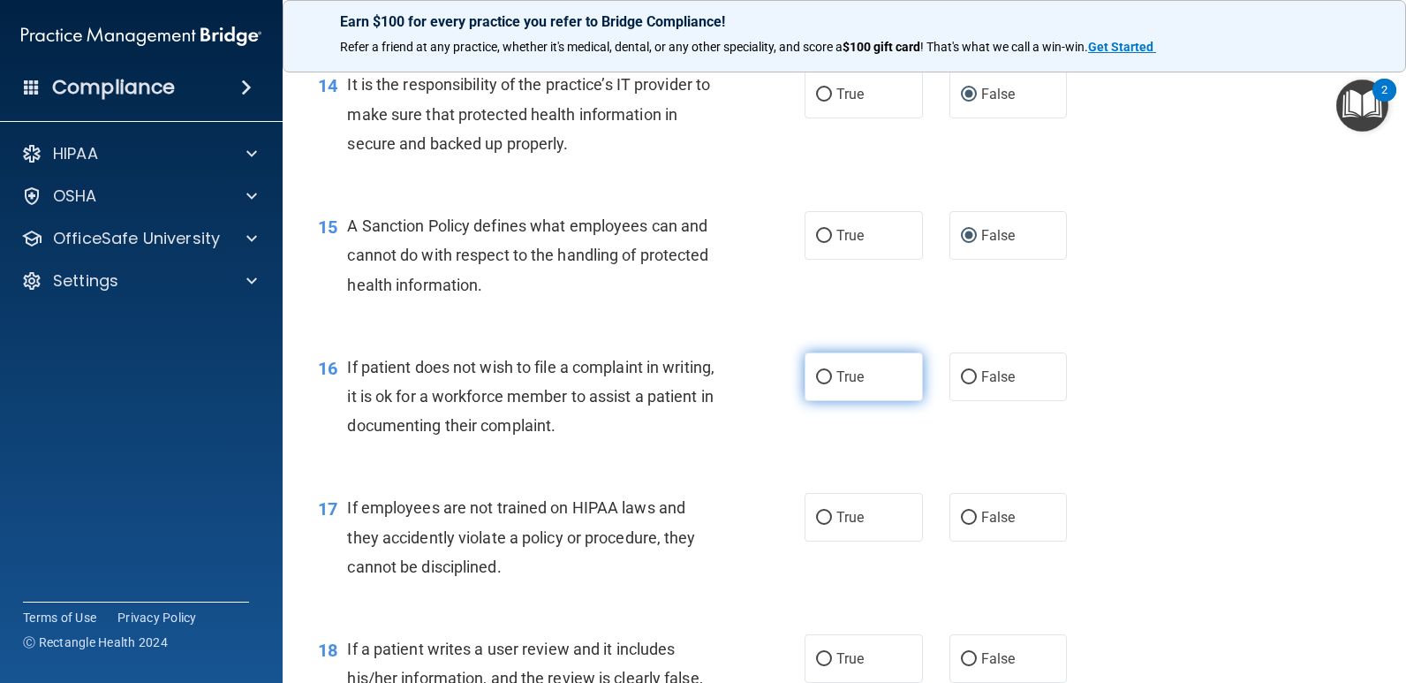
click at [821, 378] on input "True" at bounding box center [824, 377] width 16 height 13
radio input "true"
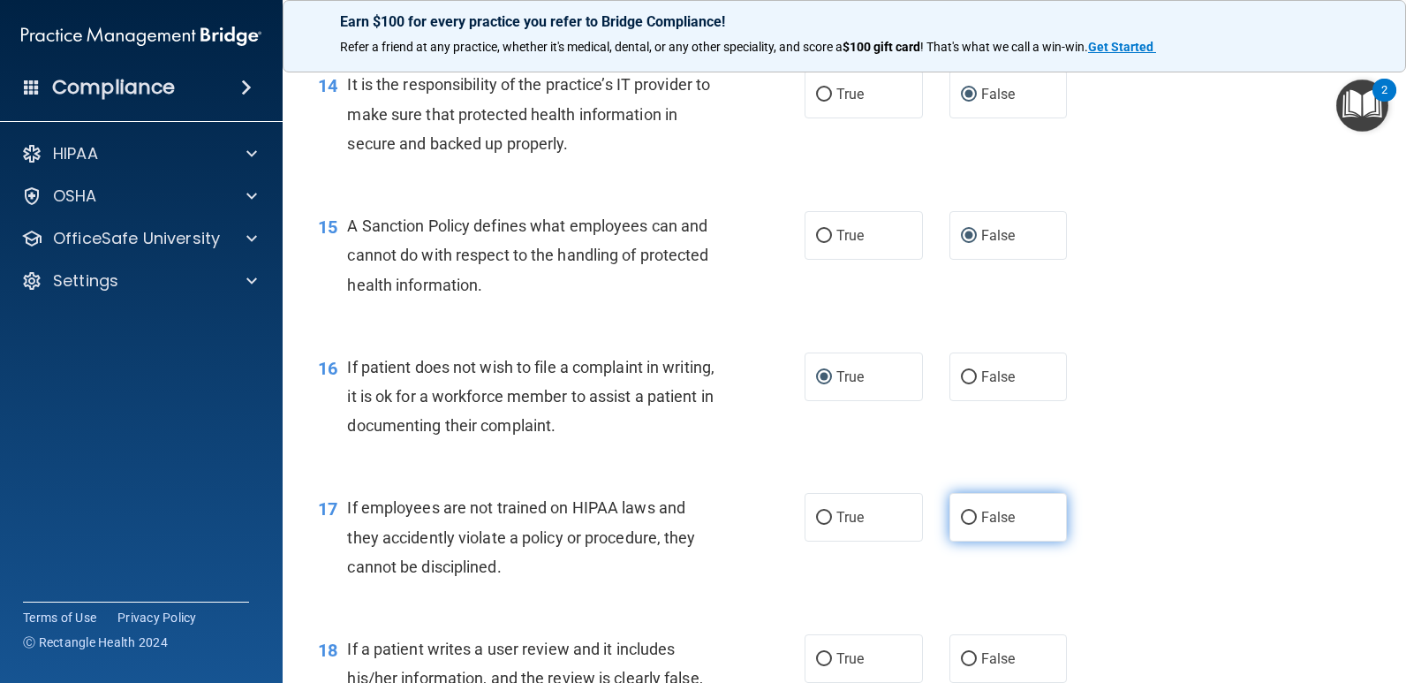
click at [965, 523] on input "False" at bounding box center [969, 517] width 16 height 13
radio input "true"
click at [965, 657] on input "False" at bounding box center [969, 659] width 16 height 13
radio input "true"
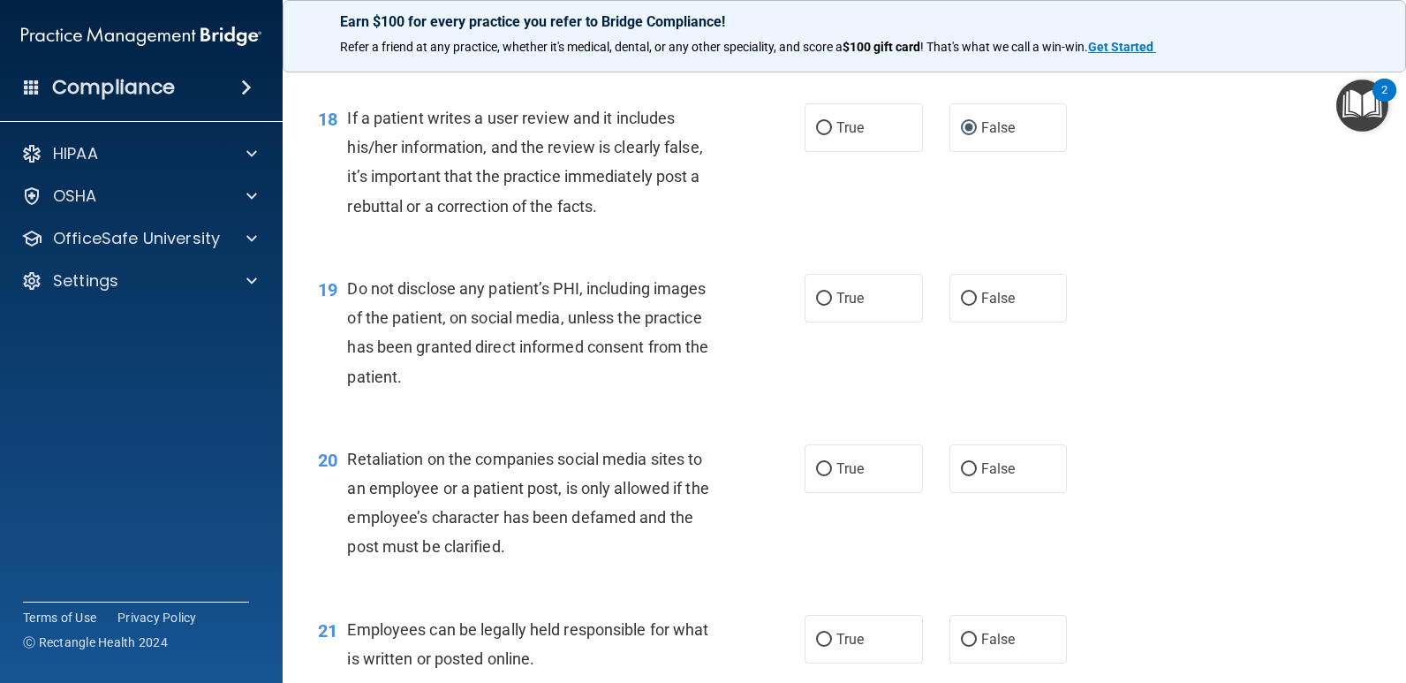
scroll to position [2911, 0]
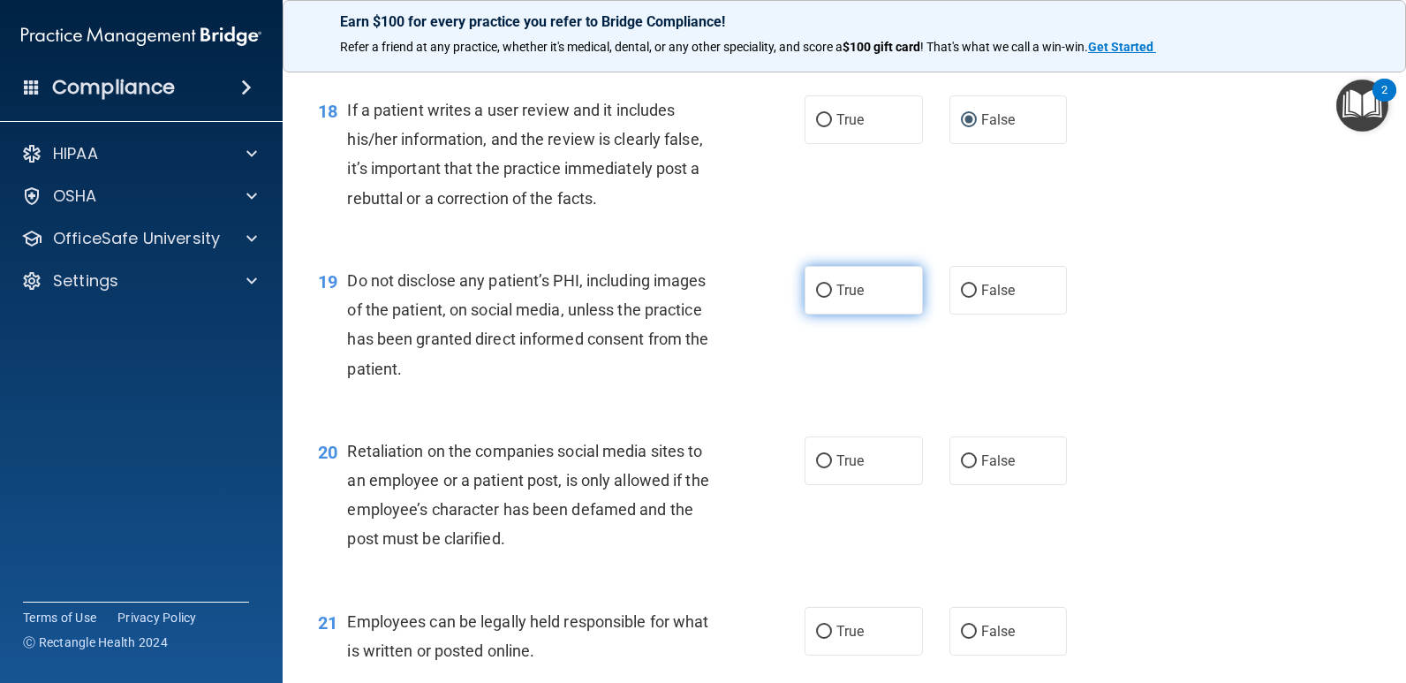
click at [818, 287] on input "True" at bounding box center [824, 290] width 16 height 13
radio input "true"
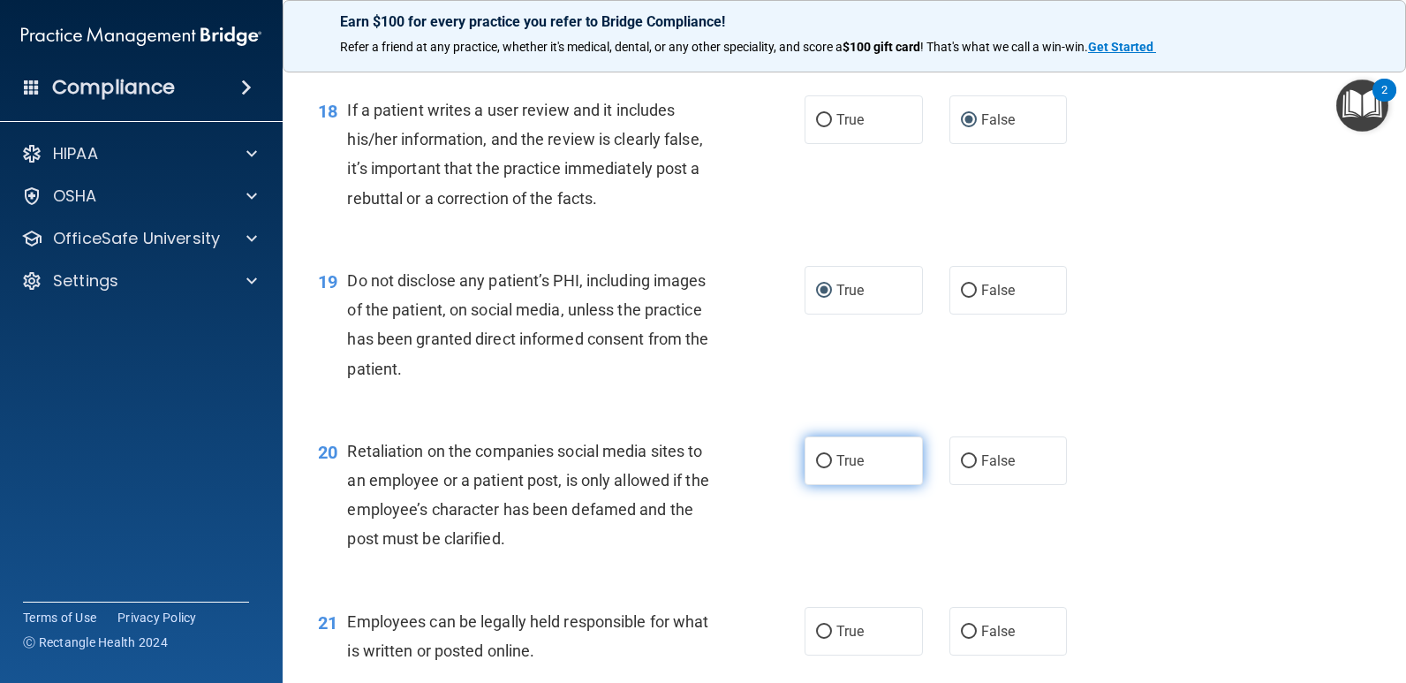
click at [817, 460] on input "True" at bounding box center [824, 461] width 16 height 13
radio input "true"
click at [818, 627] on input "True" at bounding box center [824, 631] width 16 height 13
radio input "true"
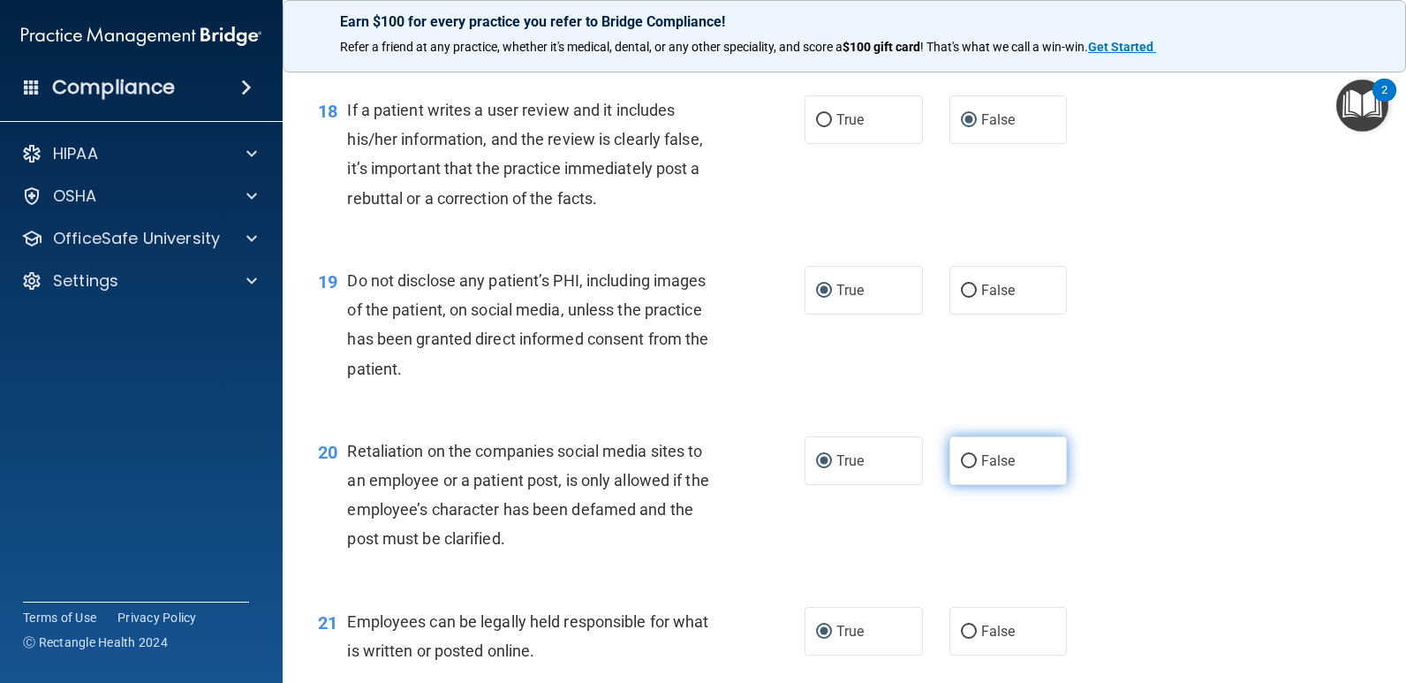
click at [961, 459] on input "False" at bounding box center [969, 461] width 16 height 13
radio input "true"
radio input "false"
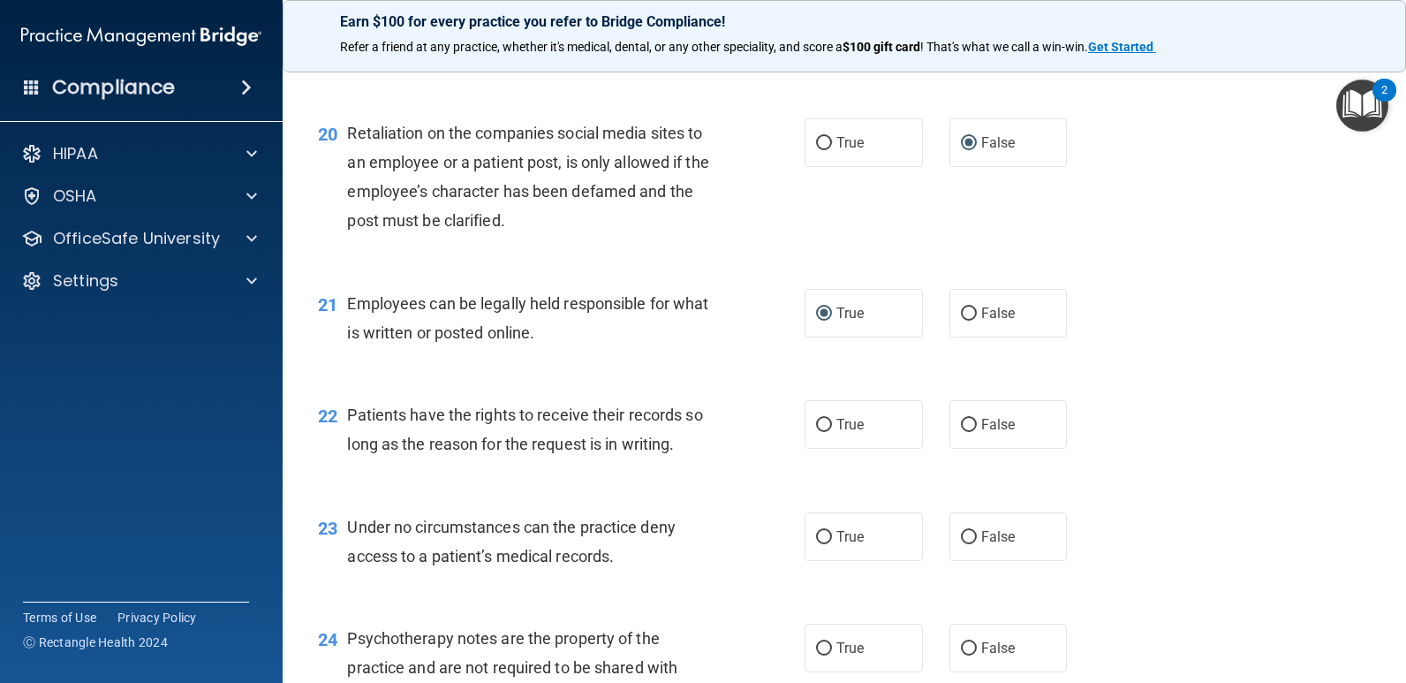
scroll to position [3396, 0]
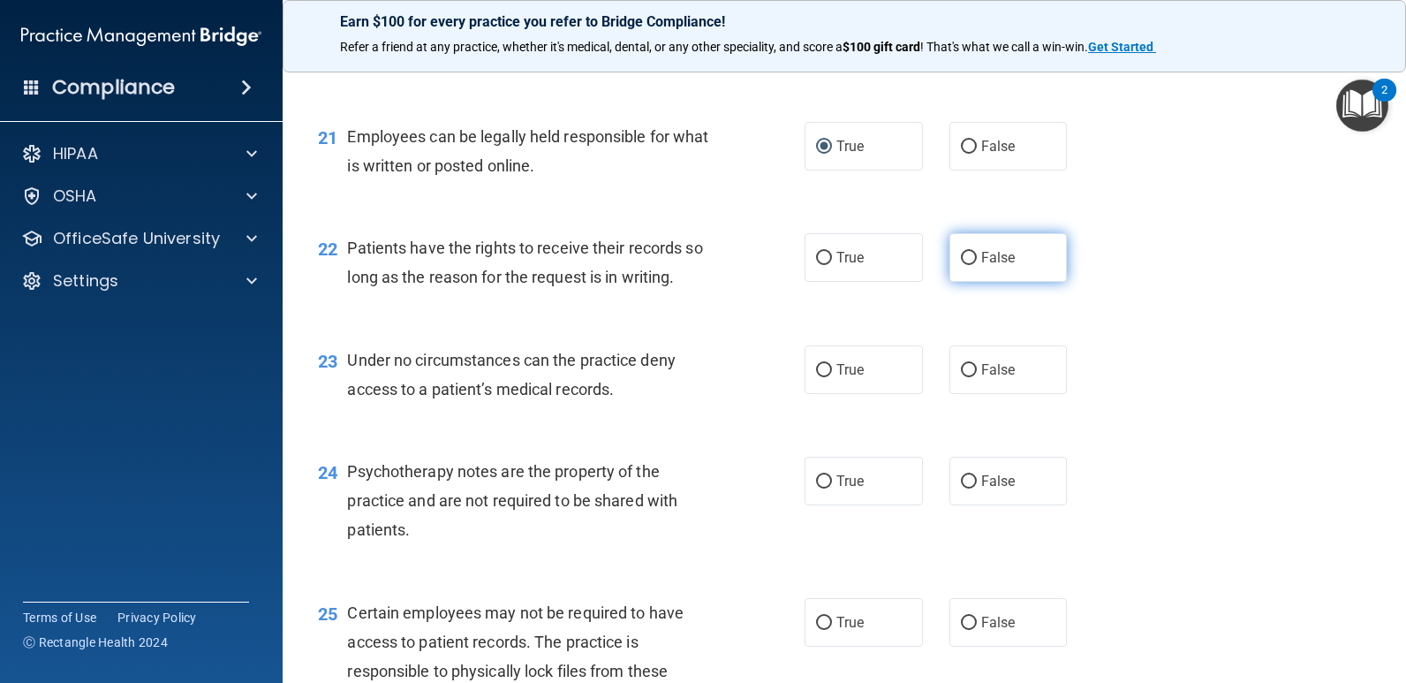
click at [961, 257] on input "False" at bounding box center [969, 258] width 16 height 13
radio input "true"
click at [961, 367] on input "False" at bounding box center [969, 370] width 16 height 13
radio input "true"
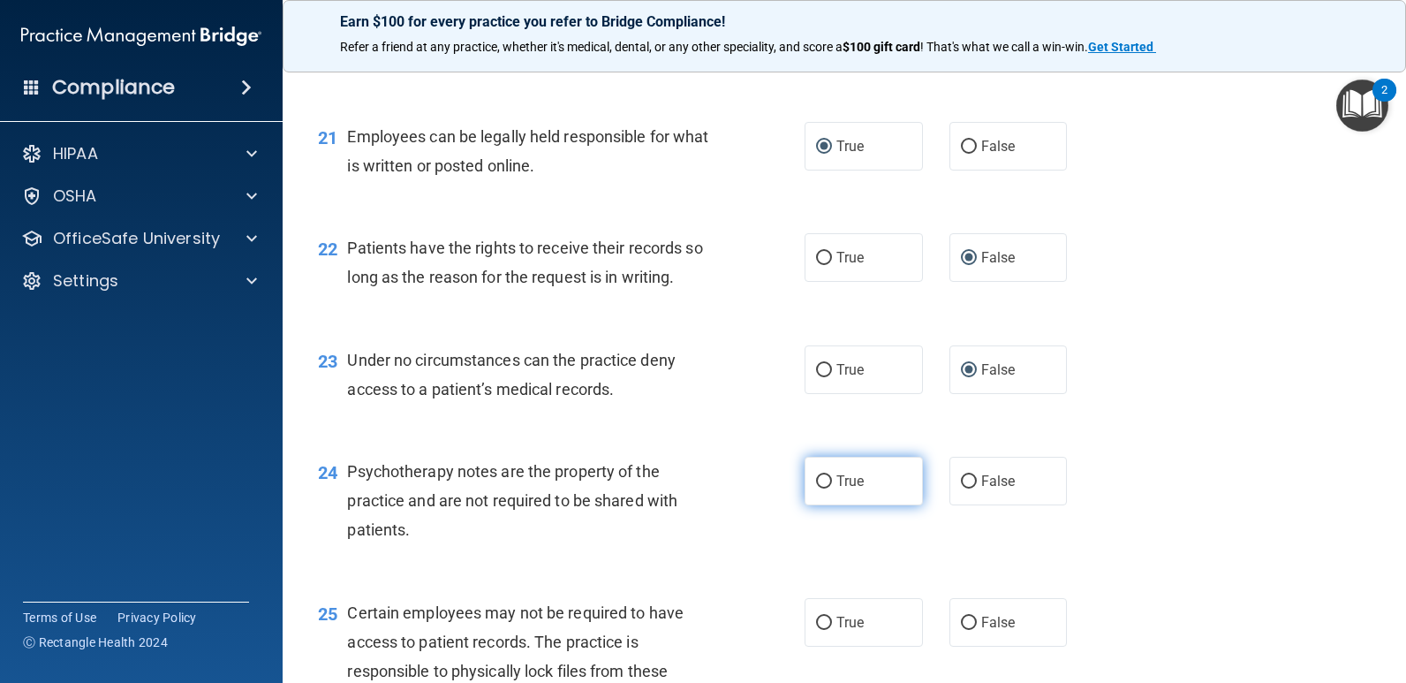
click at [816, 483] on input "True" at bounding box center [824, 481] width 16 height 13
radio input "true"
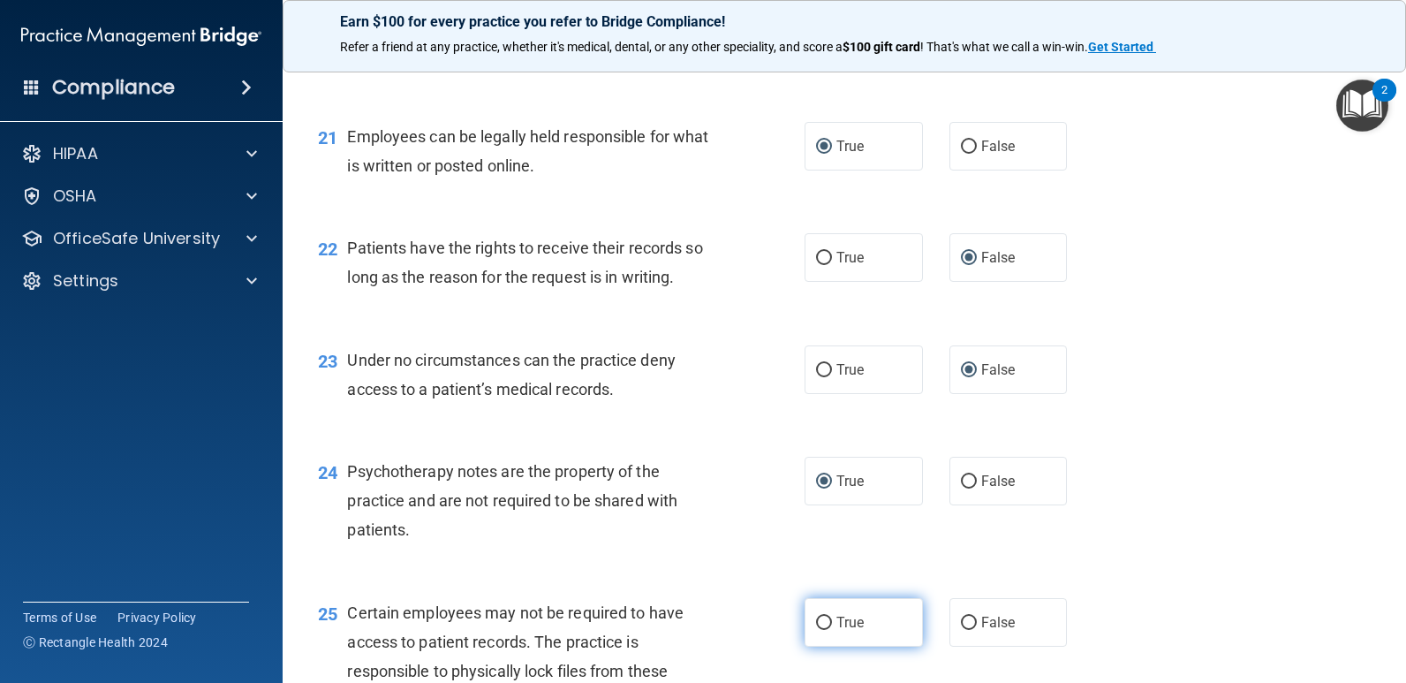
click at [820, 623] on input "True" at bounding box center [824, 623] width 16 height 13
radio input "true"
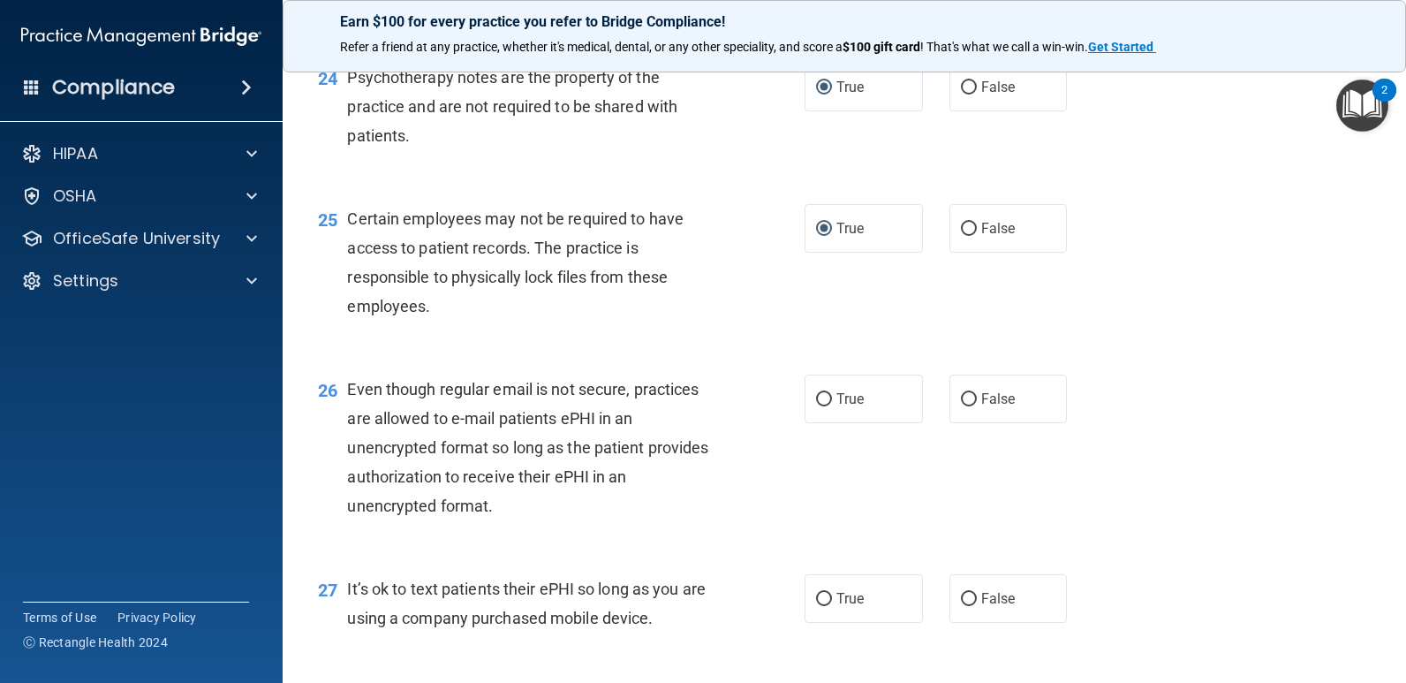
scroll to position [3995, 0]
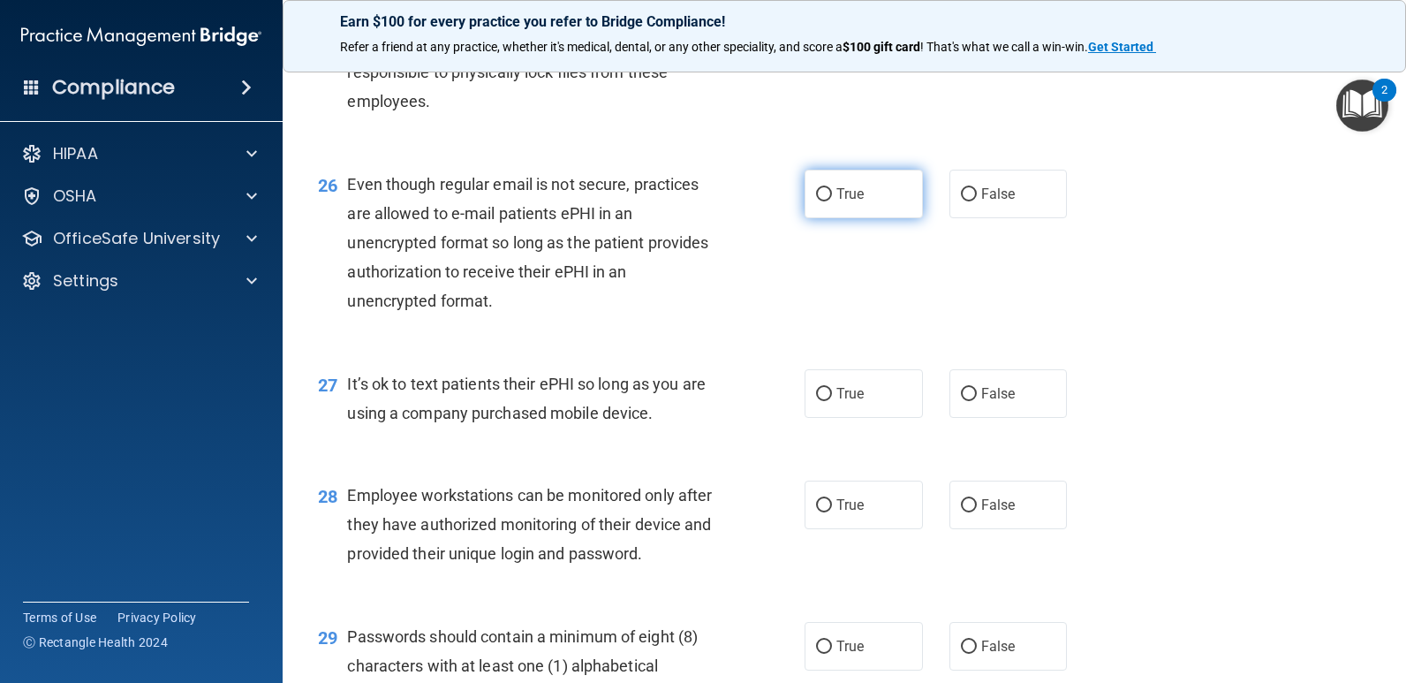
click at [816, 197] on input "True" at bounding box center [824, 194] width 16 height 13
radio input "true"
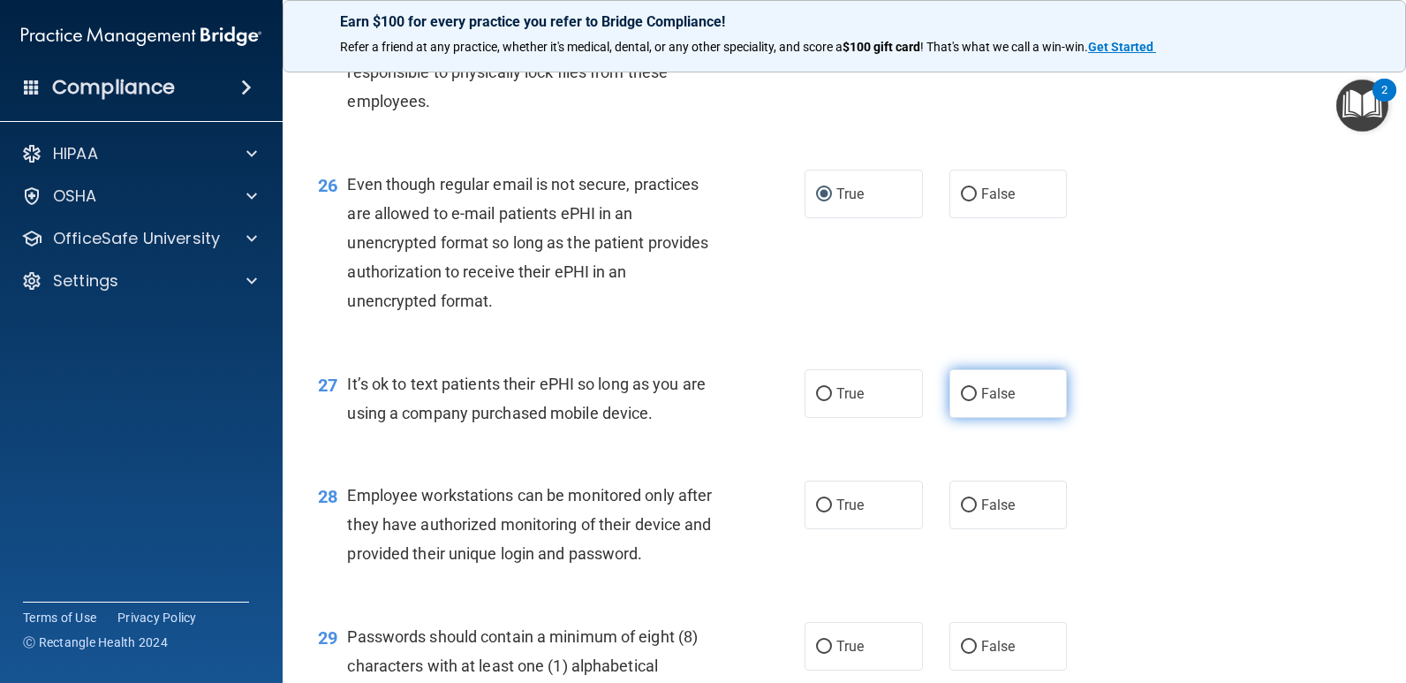
click at [961, 391] on input "False" at bounding box center [969, 394] width 16 height 13
radio input "true"
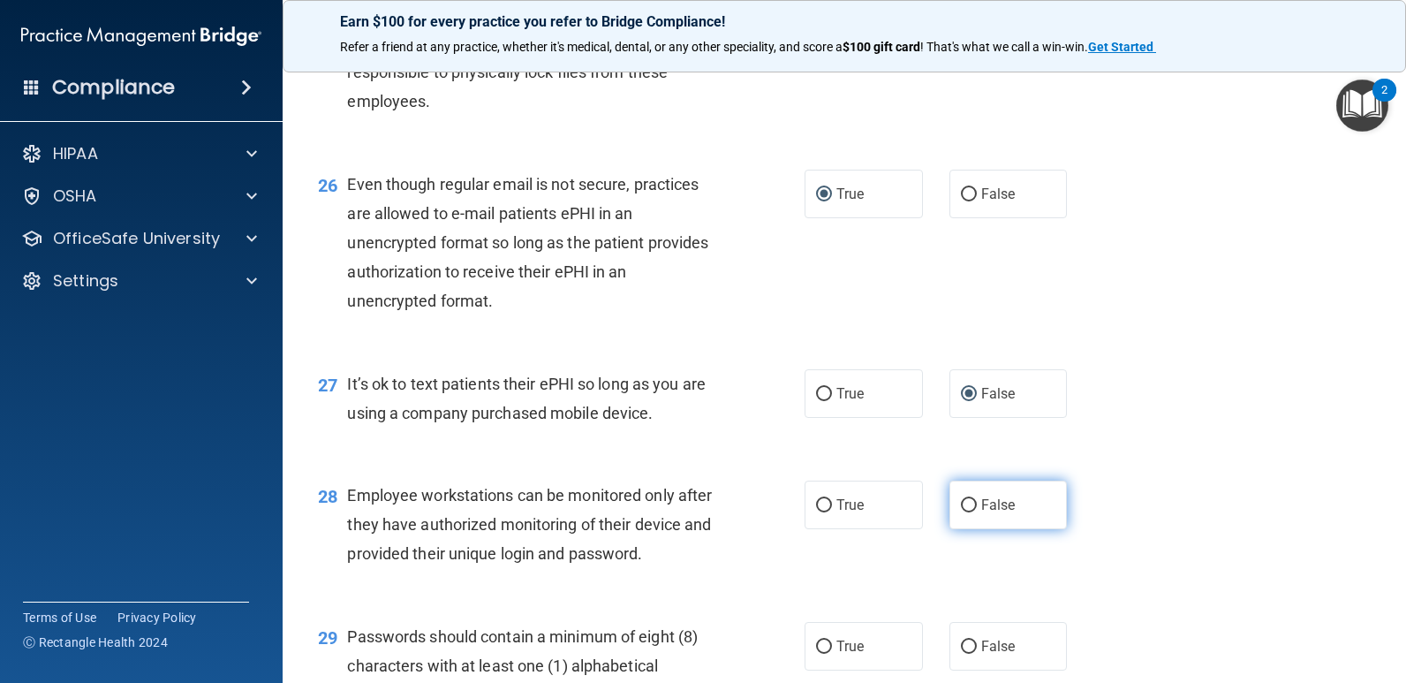
click at [961, 503] on input "False" at bounding box center [969, 505] width 16 height 13
radio input "true"
click at [816, 644] on input "True" at bounding box center [824, 646] width 16 height 13
radio input "true"
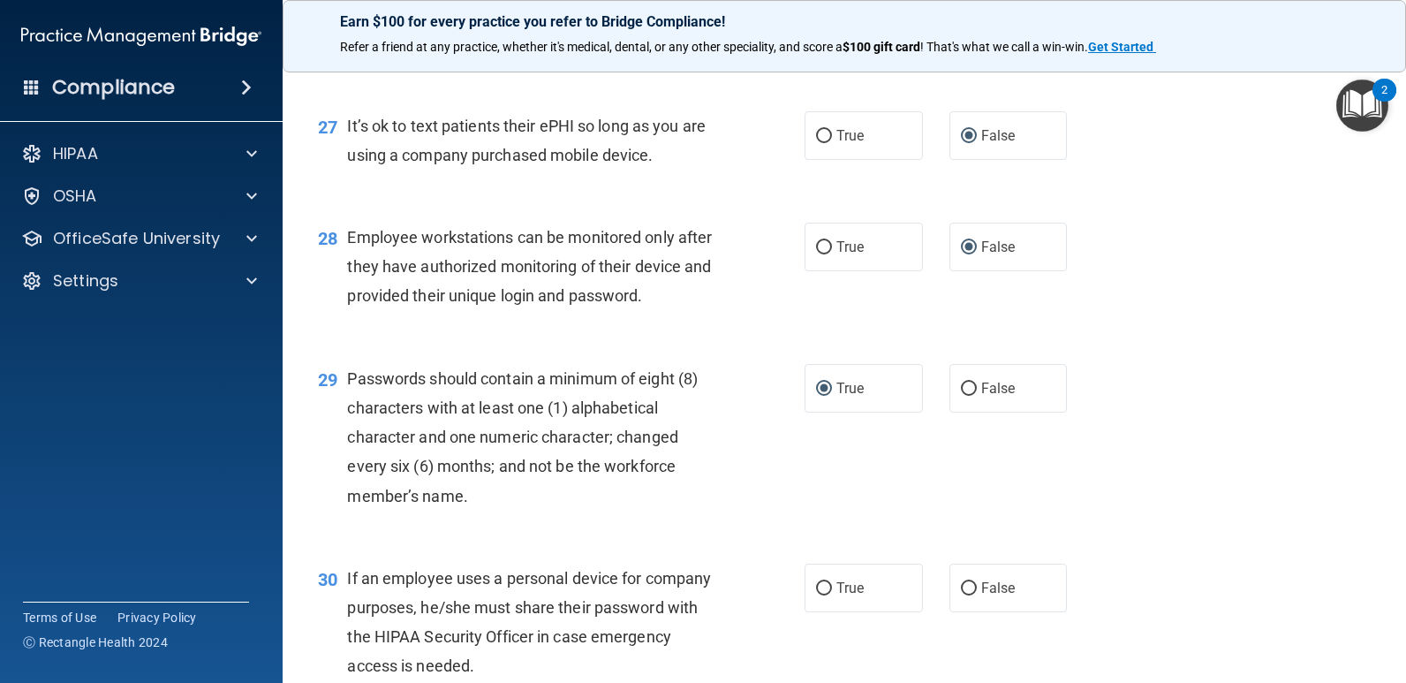
scroll to position [4367, 0]
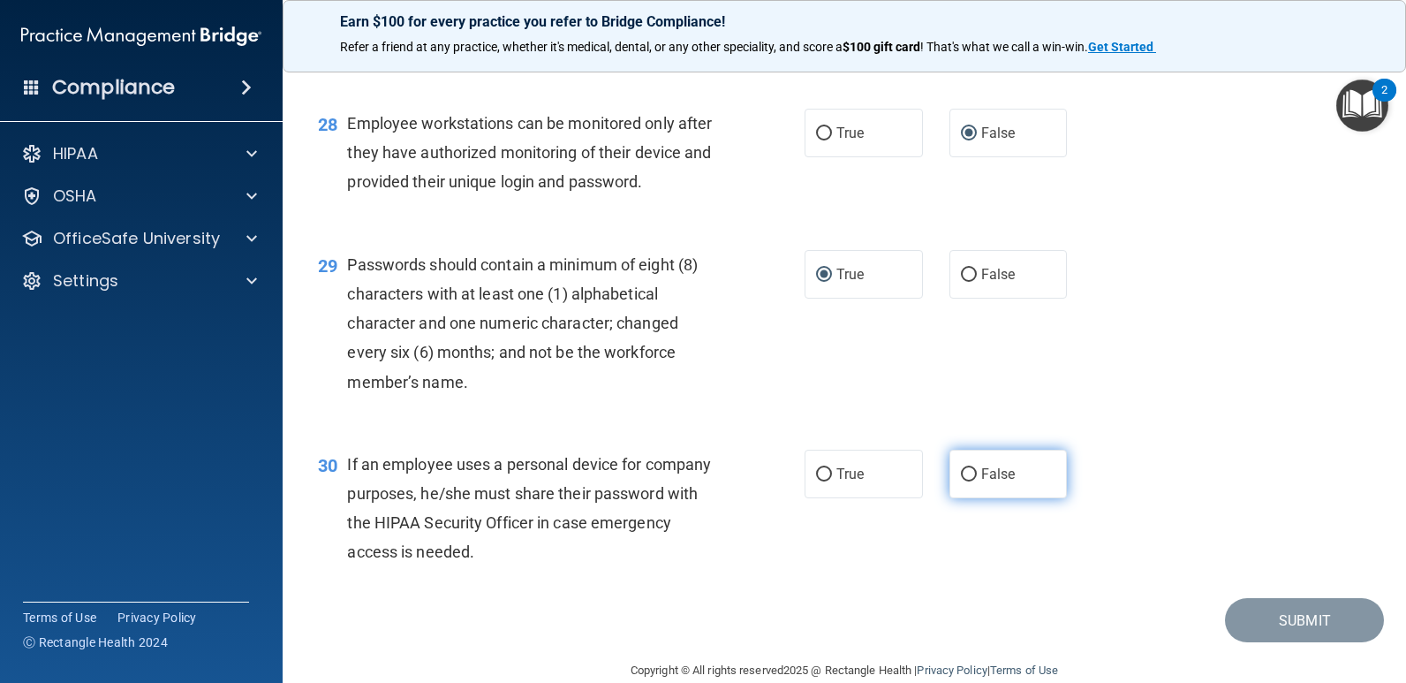
click at [962, 475] on input "False" at bounding box center [969, 474] width 16 height 13
radio input "true"
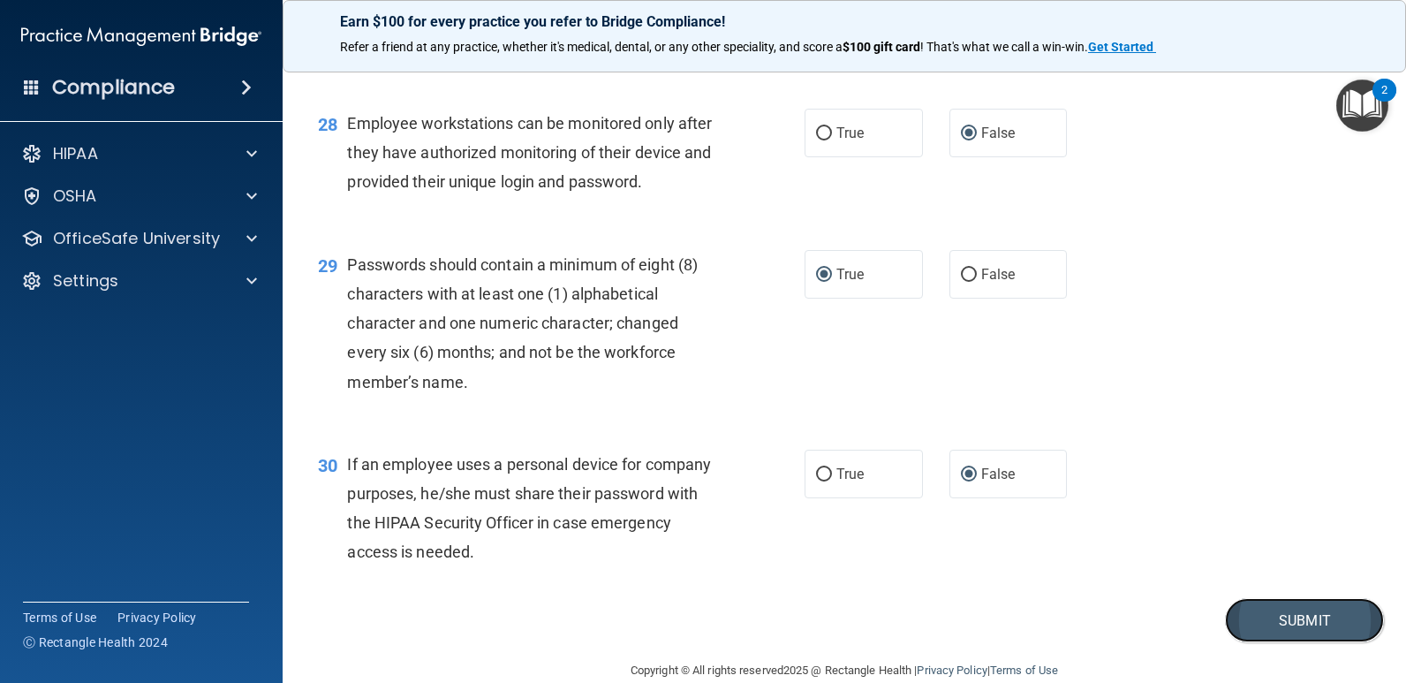
click at [1274, 617] on button "Submit" at bounding box center [1304, 620] width 159 height 45
click at [1277, 623] on button "Submit" at bounding box center [1304, 620] width 159 height 45
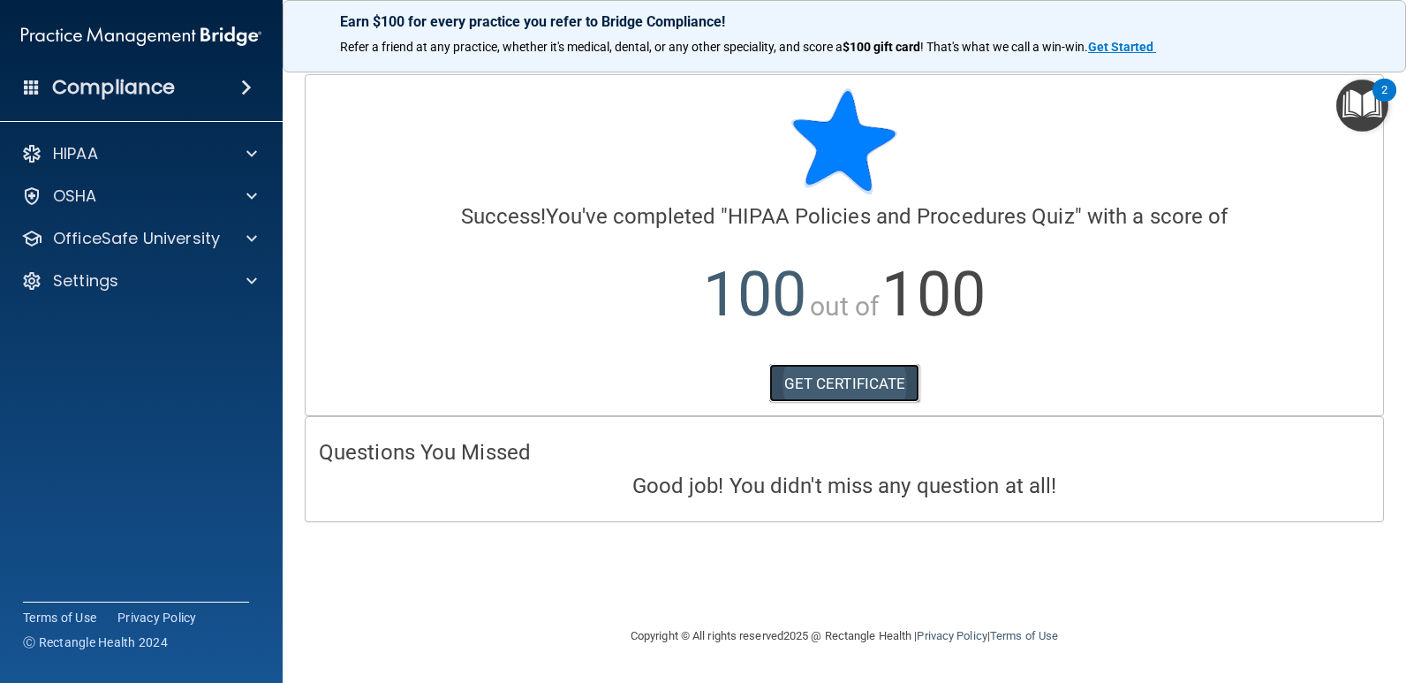
click at [863, 378] on link "GET CERTIFICATE" at bounding box center [844, 383] width 151 height 39
click at [199, 240] on p "OfficeSafe University" at bounding box center [136, 238] width 167 height 21
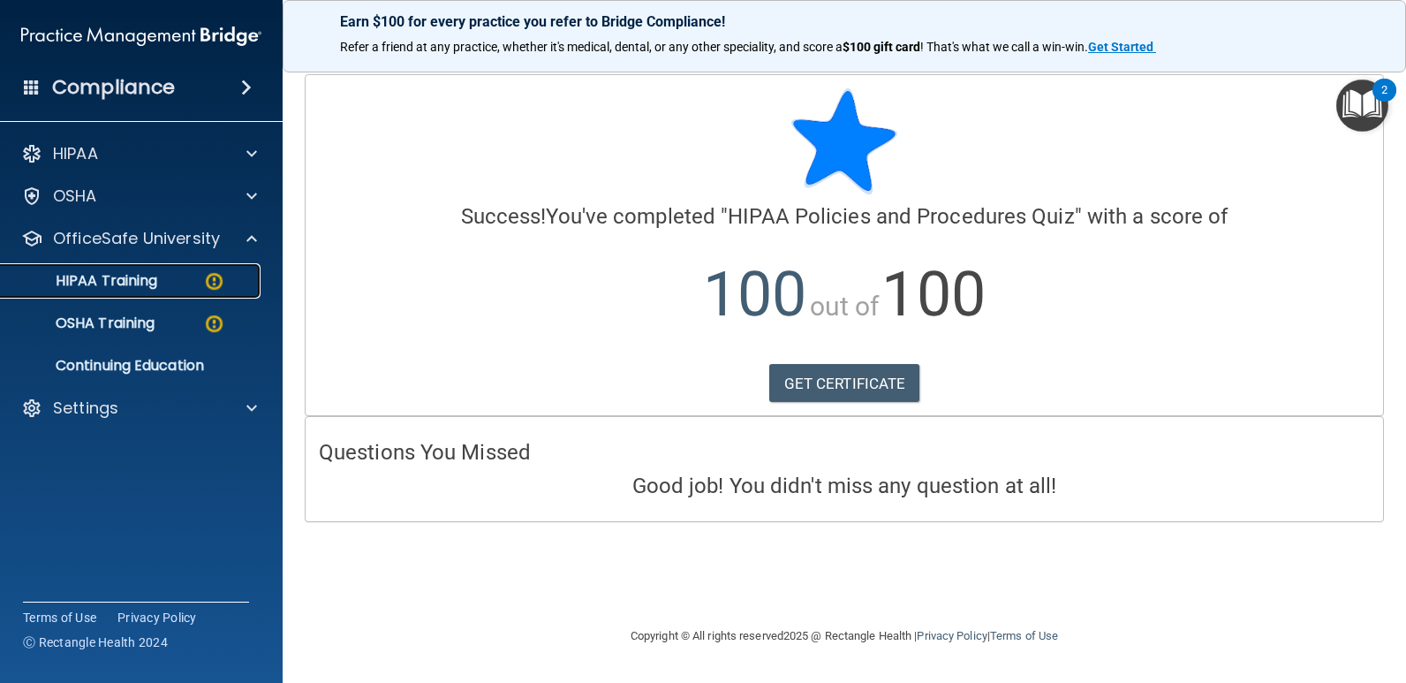
click at [200, 284] on div "HIPAA Training" at bounding box center [131, 281] width 241 height 18
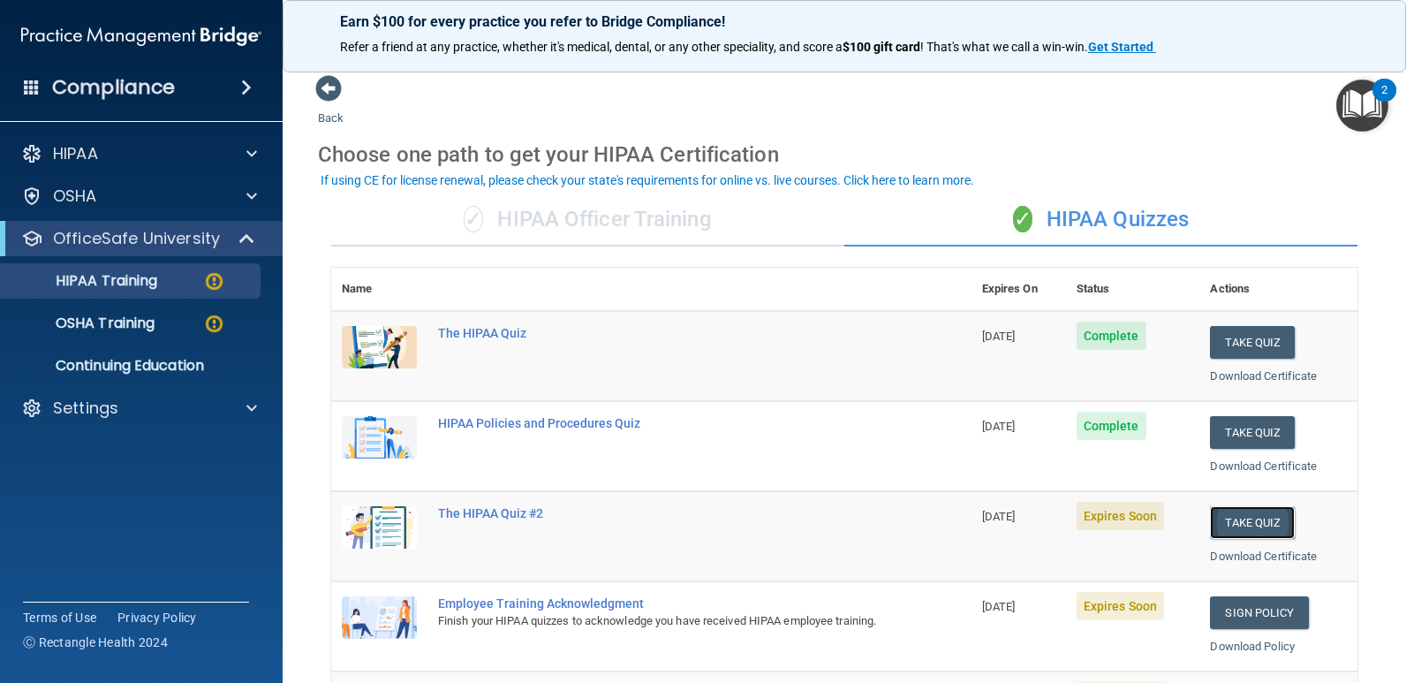
click at [1236, 523] on button "Take Quiz" at bounding box center [1252, 522] width 85 height 33
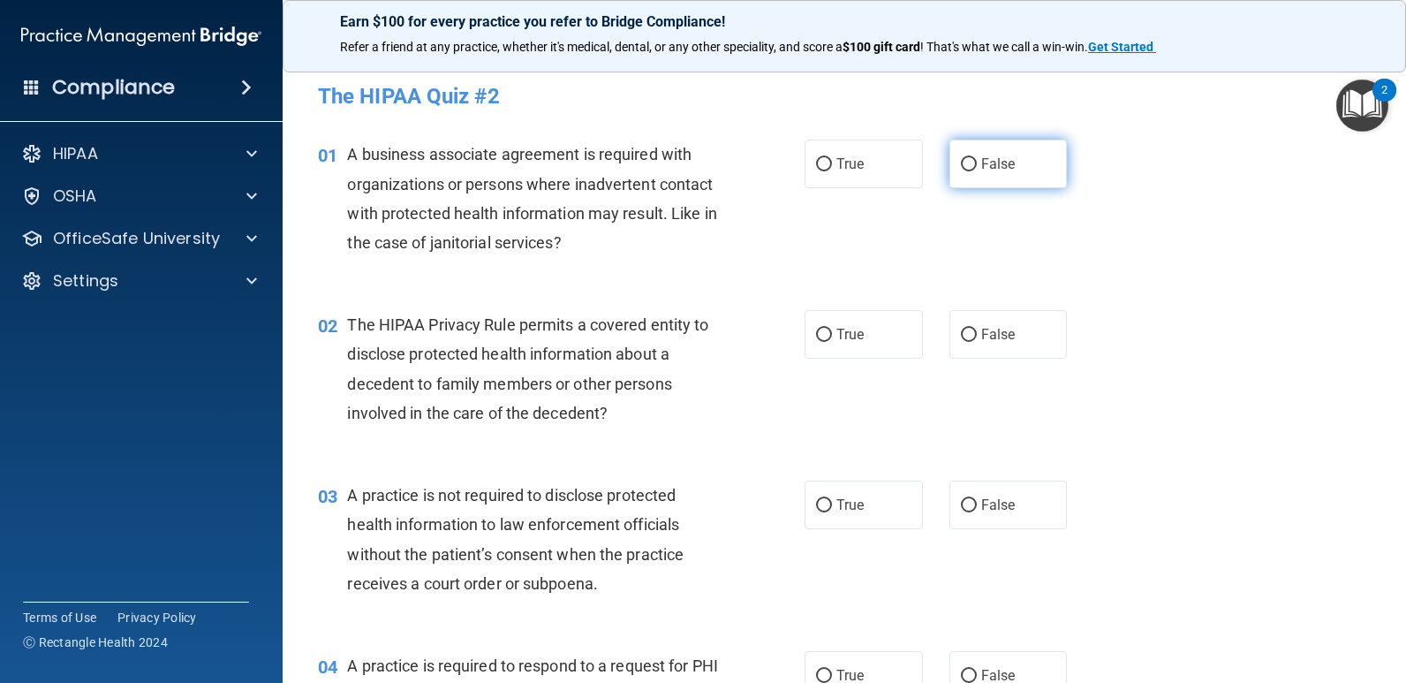
click at [961, 166] on input "False" at bounding box center [969, 164] width 16 height 13
radio input "true"
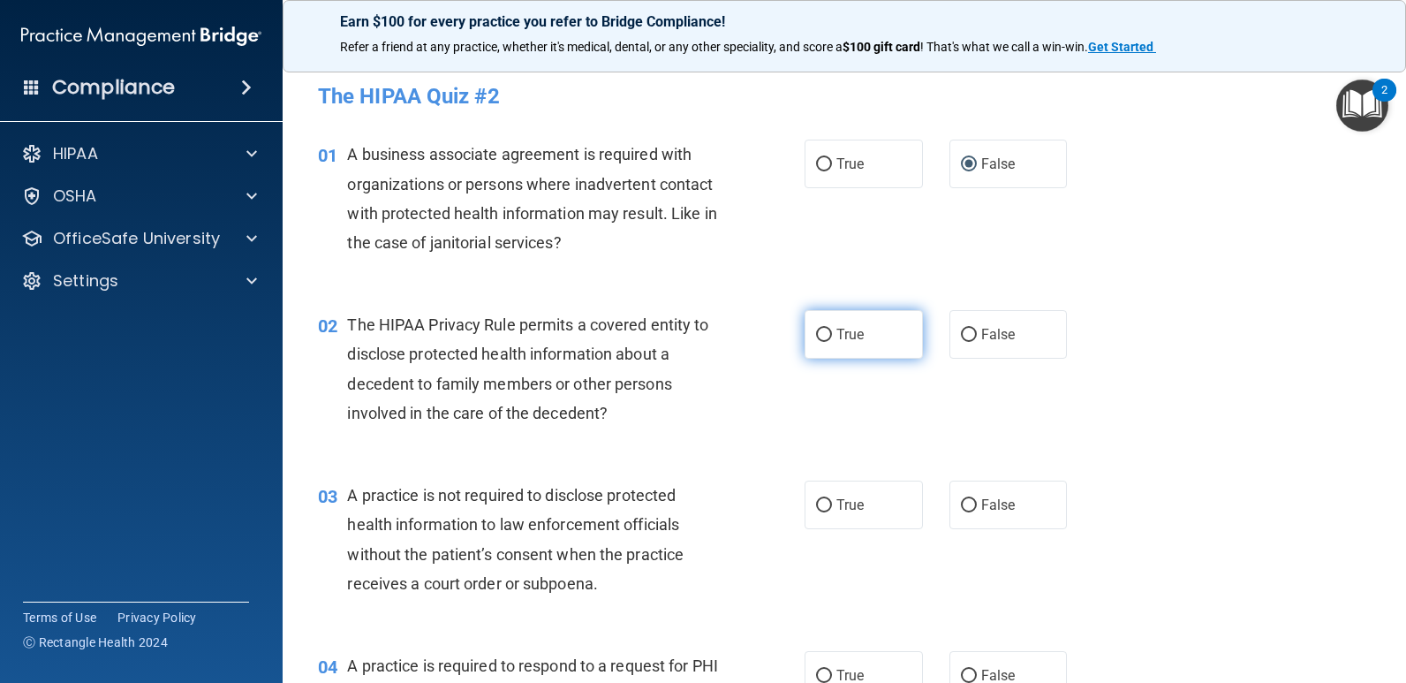
click at [820, 336] on input "True" at bounding box center [824, 335] width 16 height 13
radio input "true"
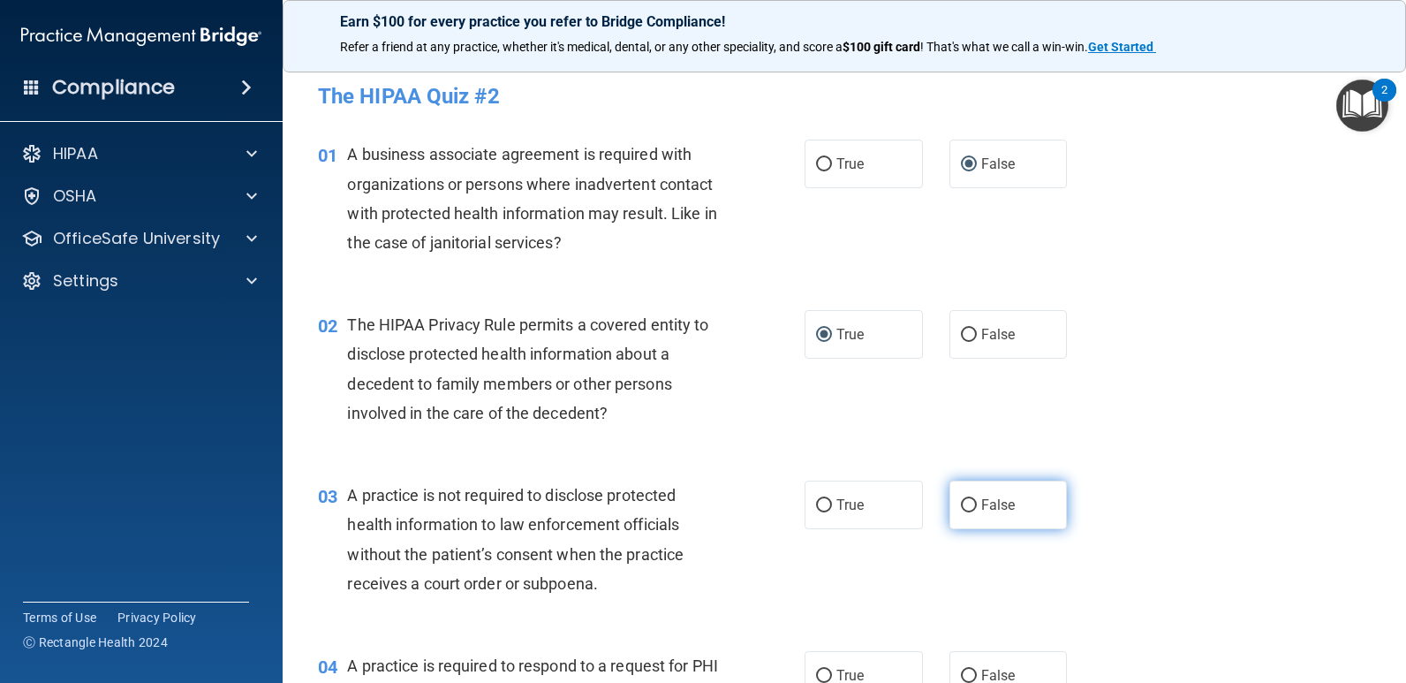
click at [966, 507] on input "False" at bounding box center [969, 505] width 16 height 13
radio input "true"
click at [816, 678] on input "True" at bounding box center [824, 676] width 16 height 13
radio input "true"
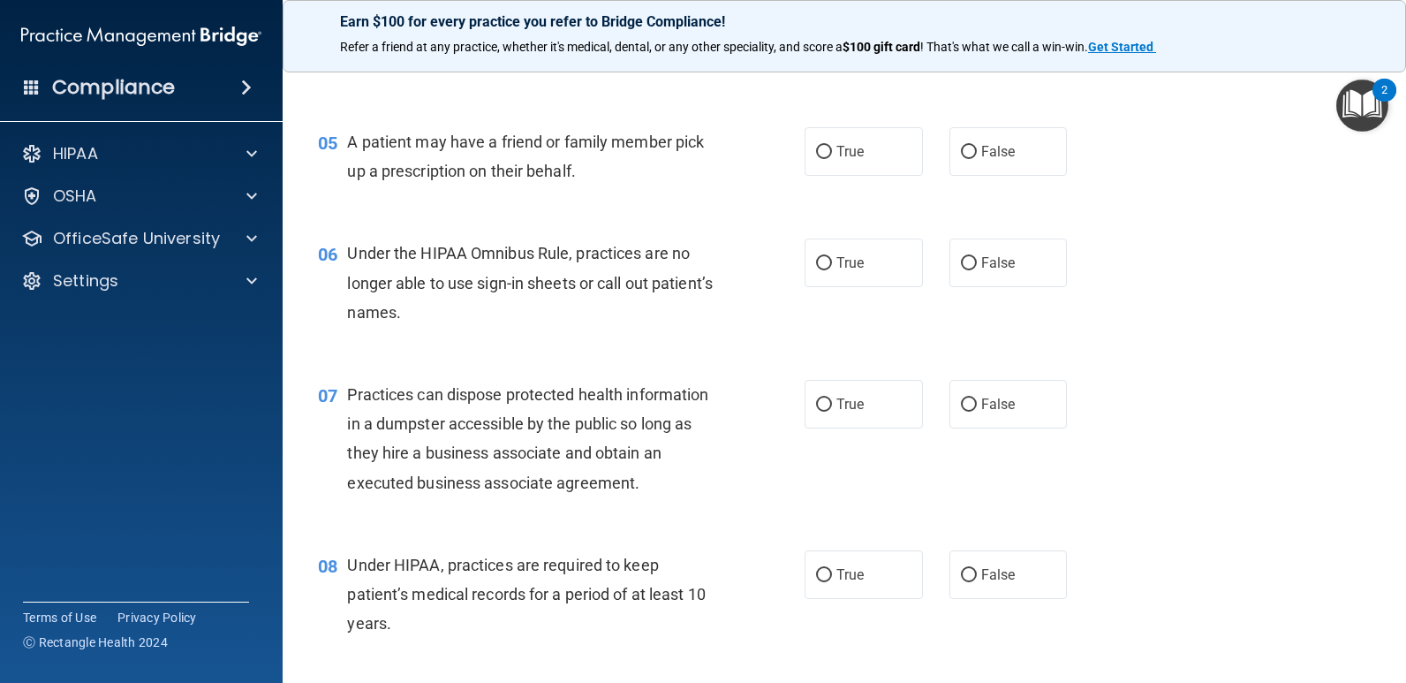
scroll to position [701, 0]
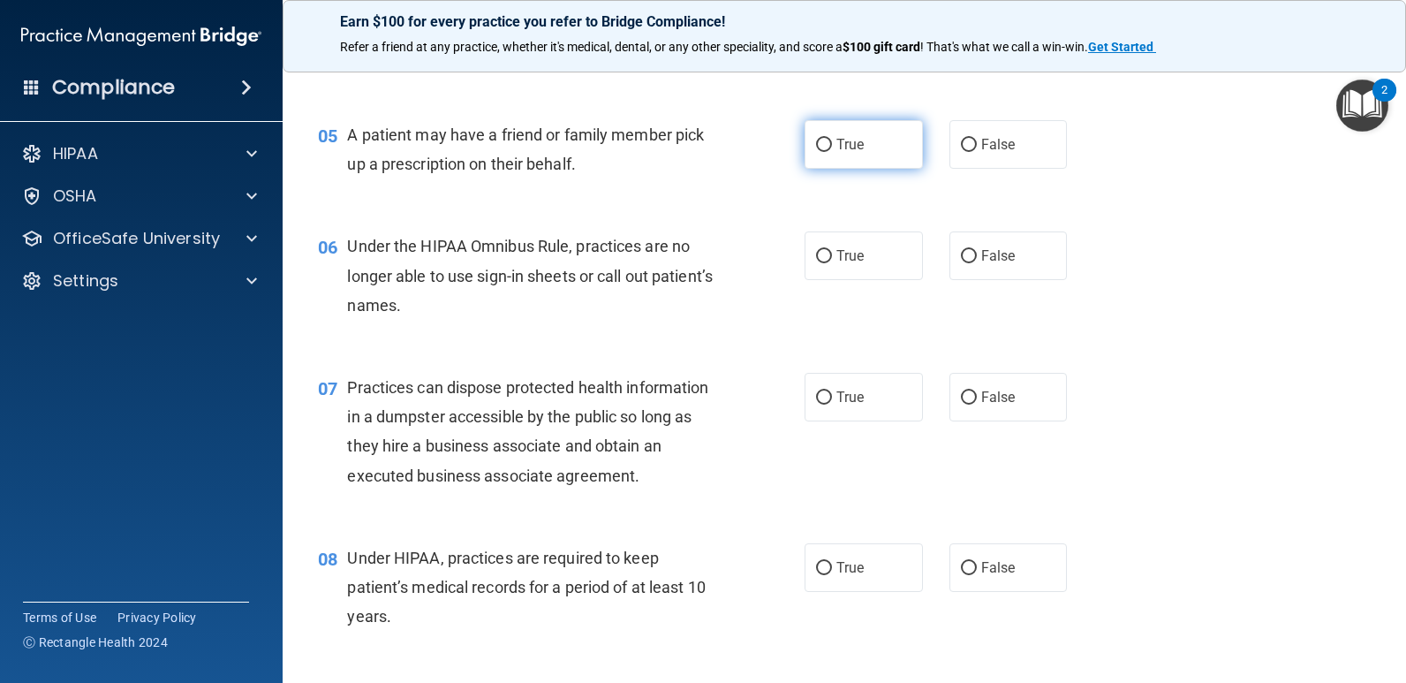
click at [821, 141] on input "True" at bounding box center [824, 145] width 16 height 13
radio input "true"
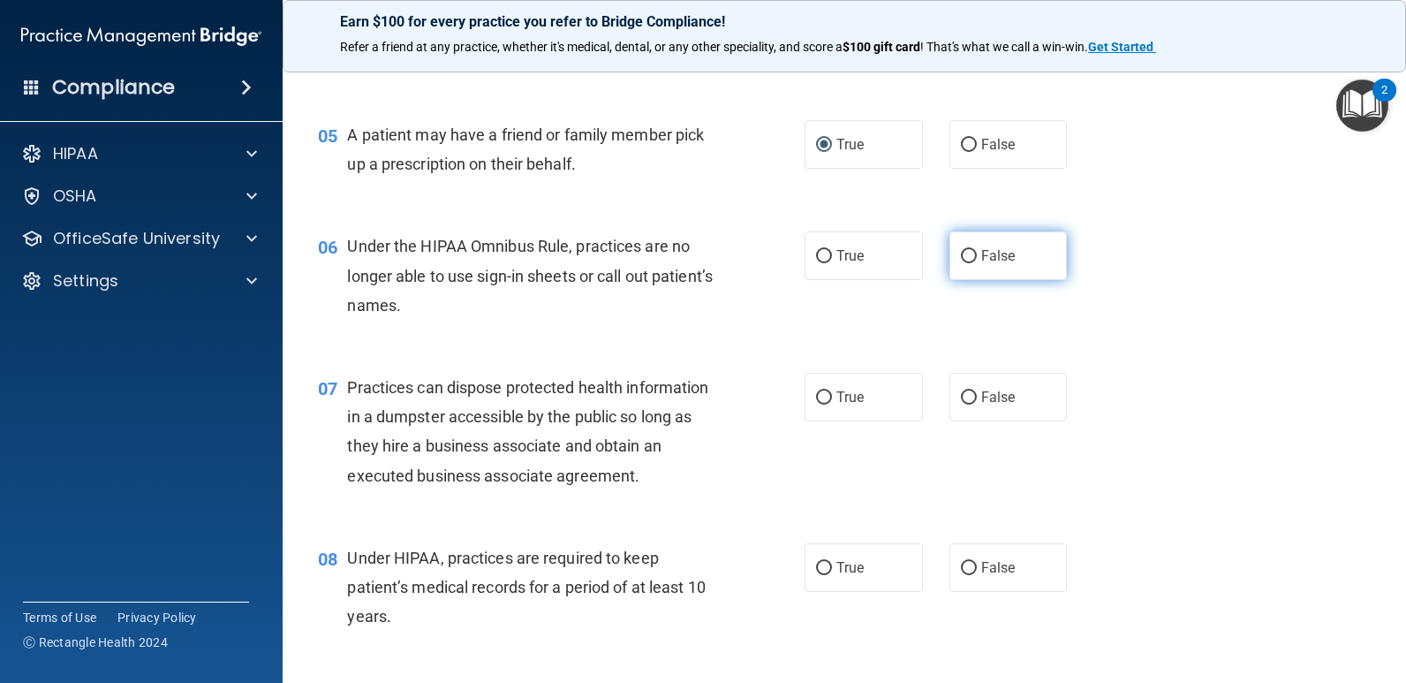
click at [961, 256] on input "False" at bounding box center [969, 256] width 16 height 13
radio input "true"
click at [962, 395] on input "False" at bounding box center [969, 397] width 16 height 13
radio input "true"
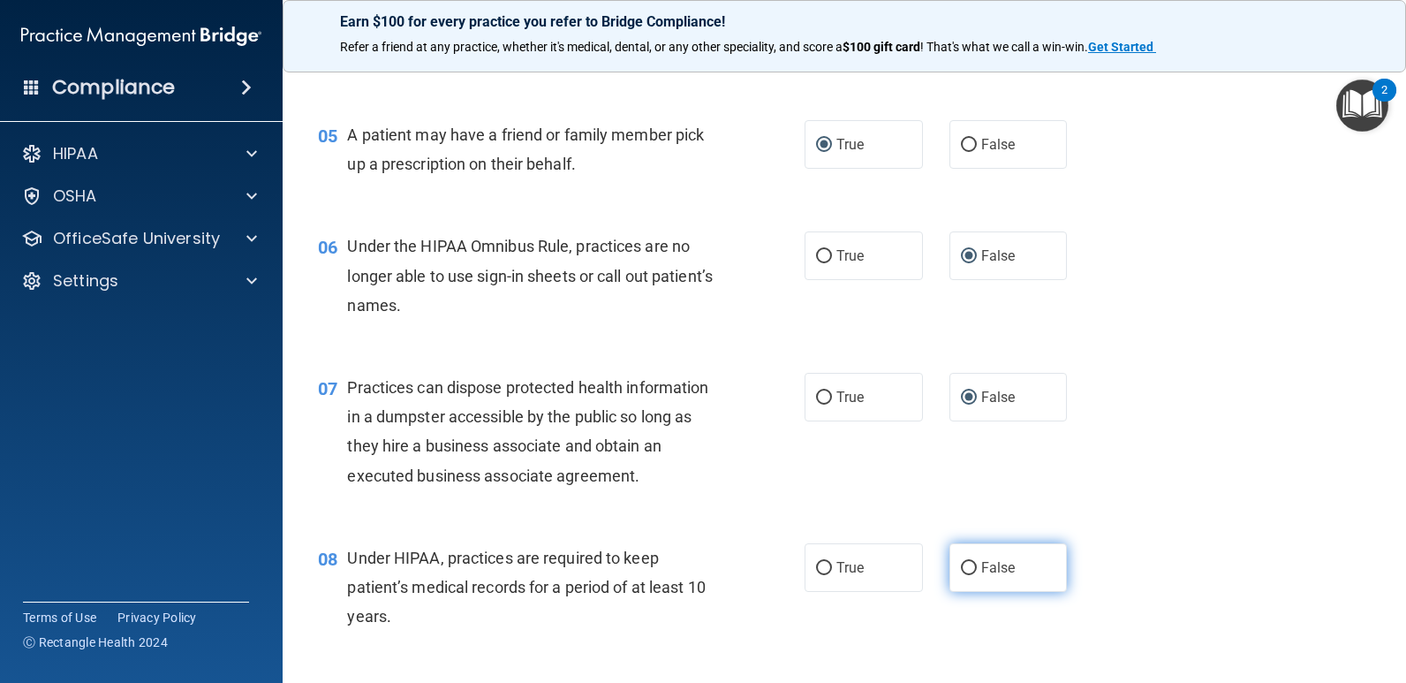
click at [962, 566] on input "False" at bounding box center [969, 568] width 16 height 13
radio input "true"
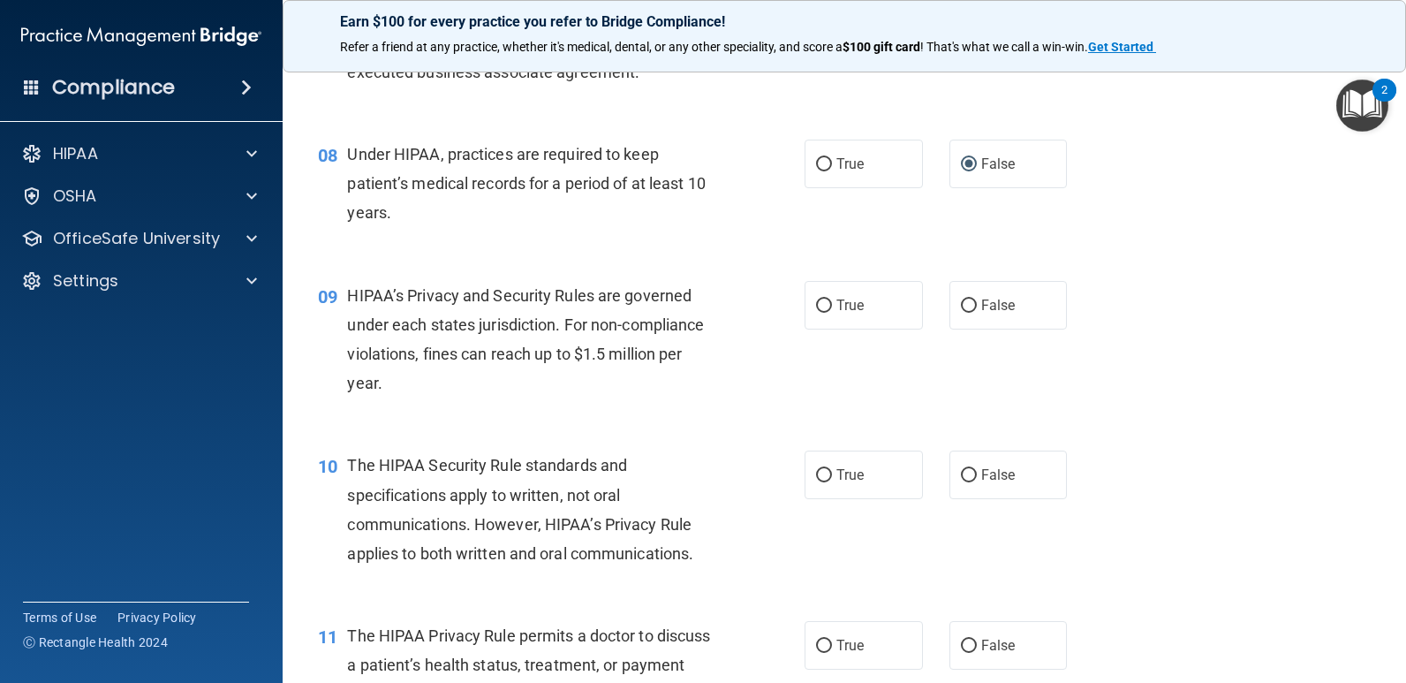
scroll to position [1247, 0]
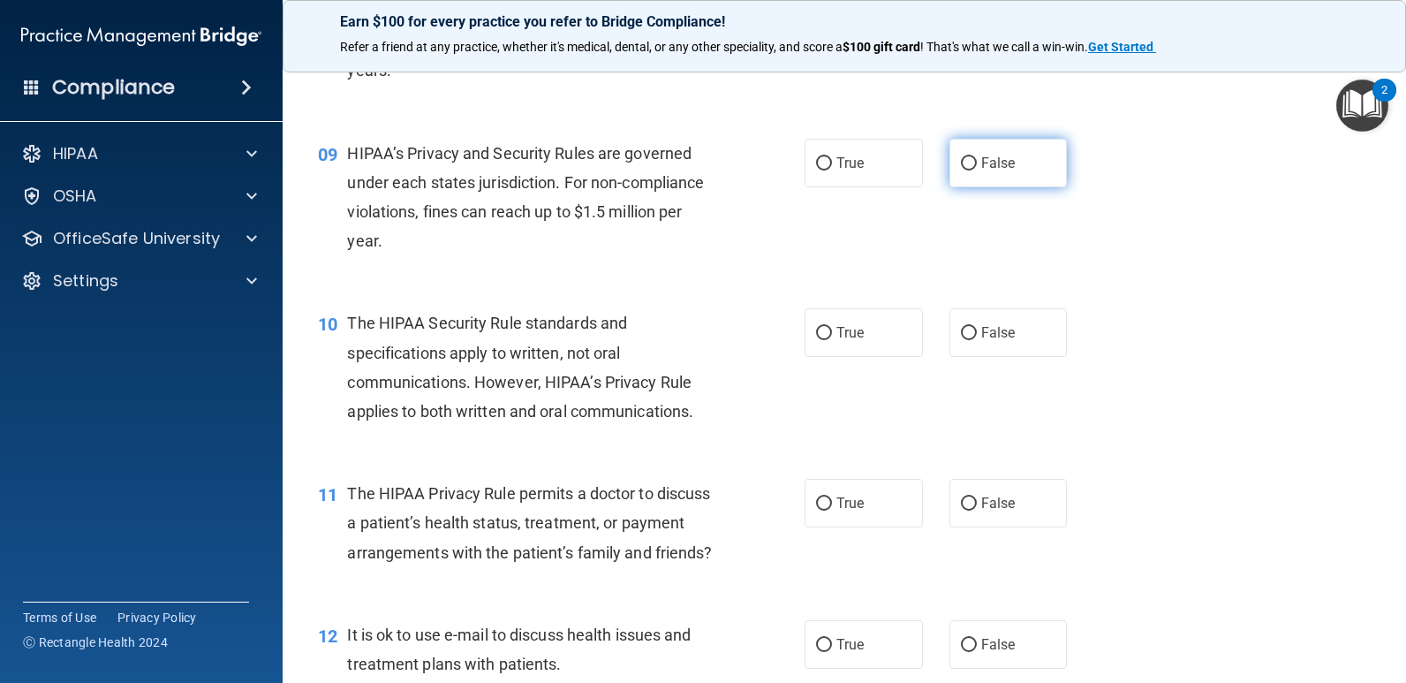
click at [965, 164] on input "False" at bounding box center [969, 163] width 16 height 13
radio input "true"
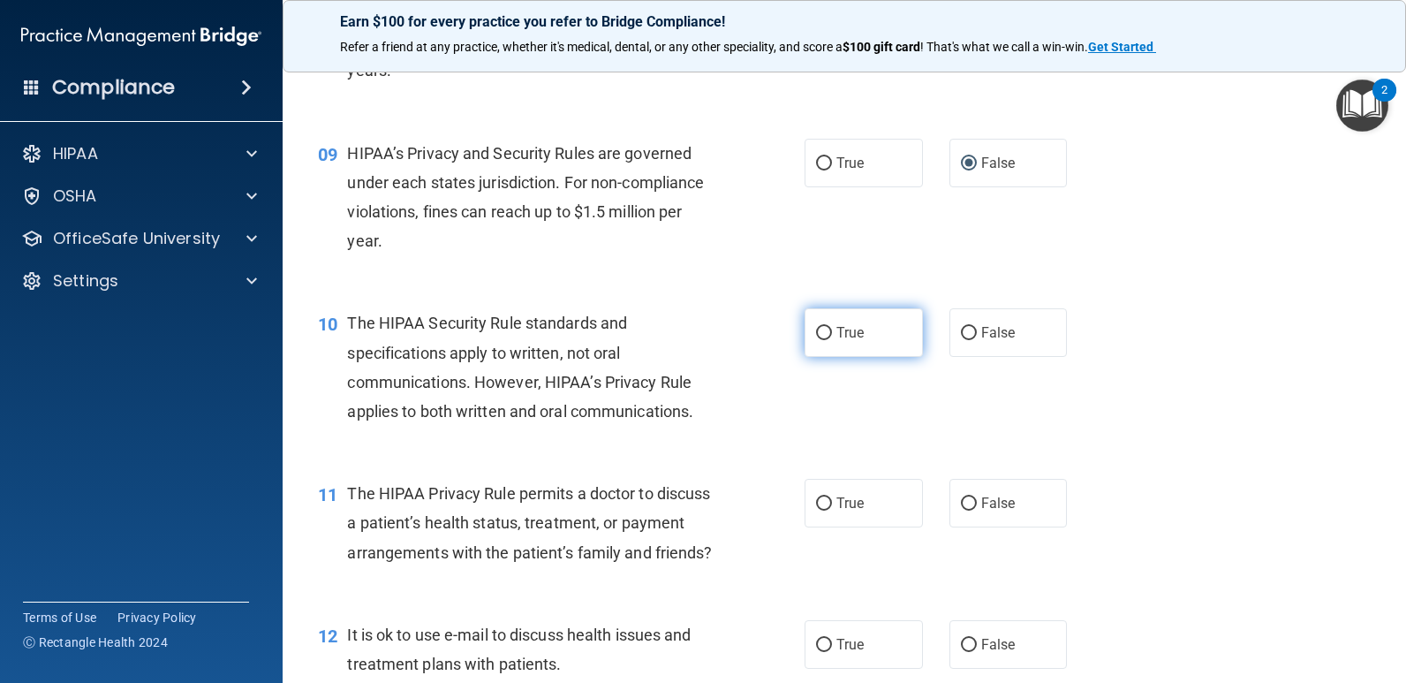
click at [816, 337] on input "True" at bounding box center [824, 333] width 16 height 13
radio input "true"
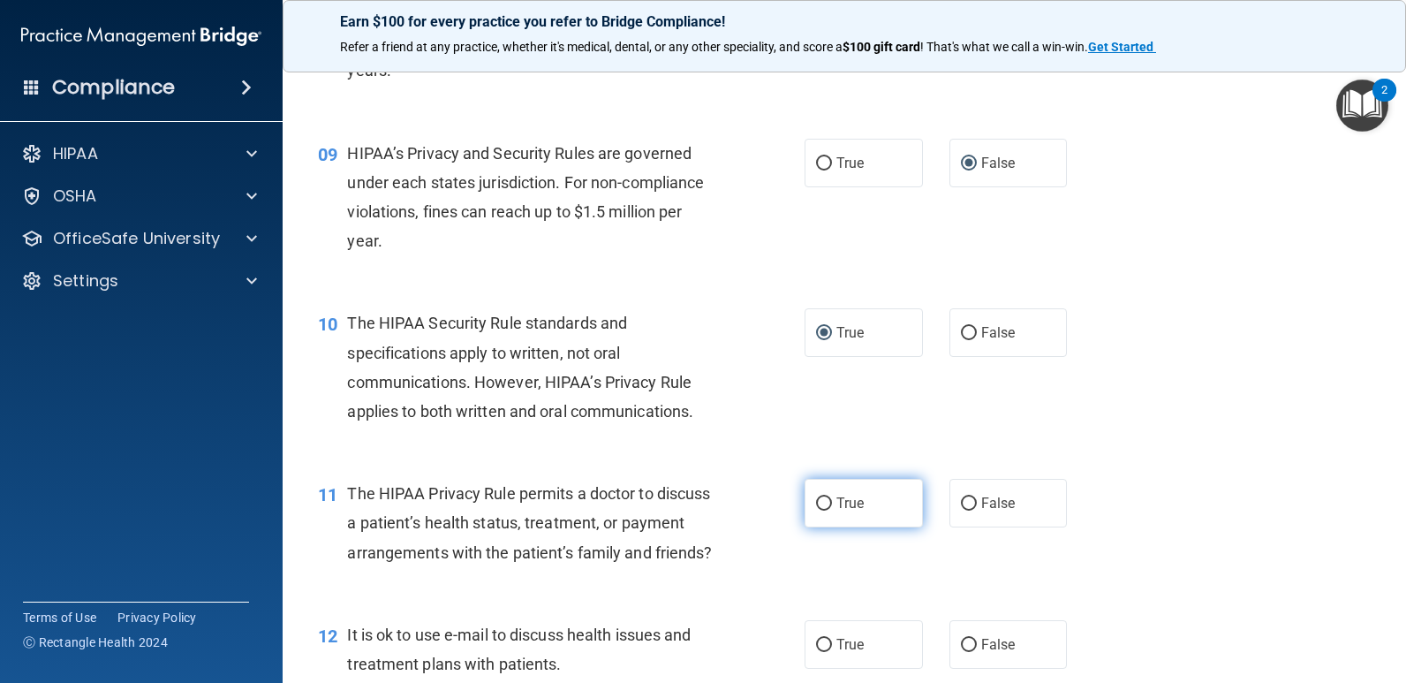
click at [821, 501] on input "True" at bounding box center [824, 503] width 16 height 13
radio input "true"
click at [819, 652] on input "True" at bounding box center [824, 645] width 16 height 13
radio input "true"
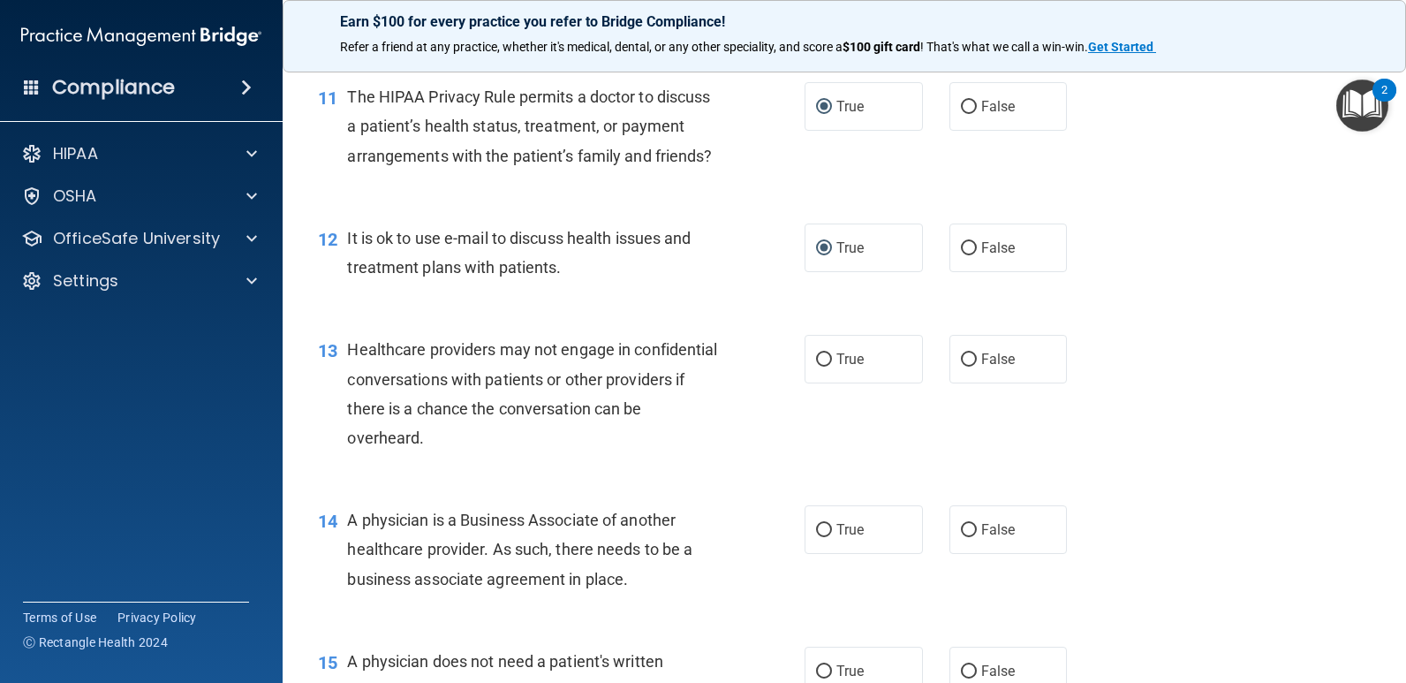
scroll to position [1665, 0]
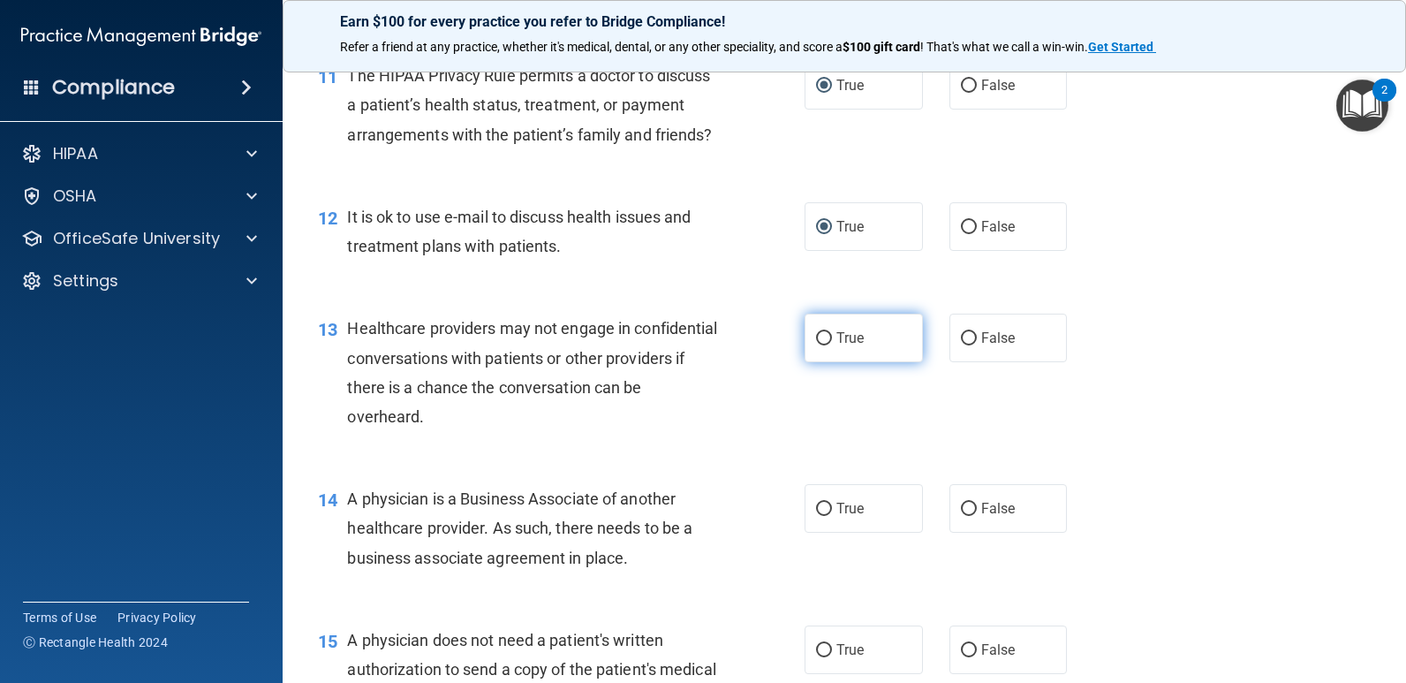
click at [816, 345] on input "True" at bounding box center [824, 338] width 16 height 13
radio input "true"
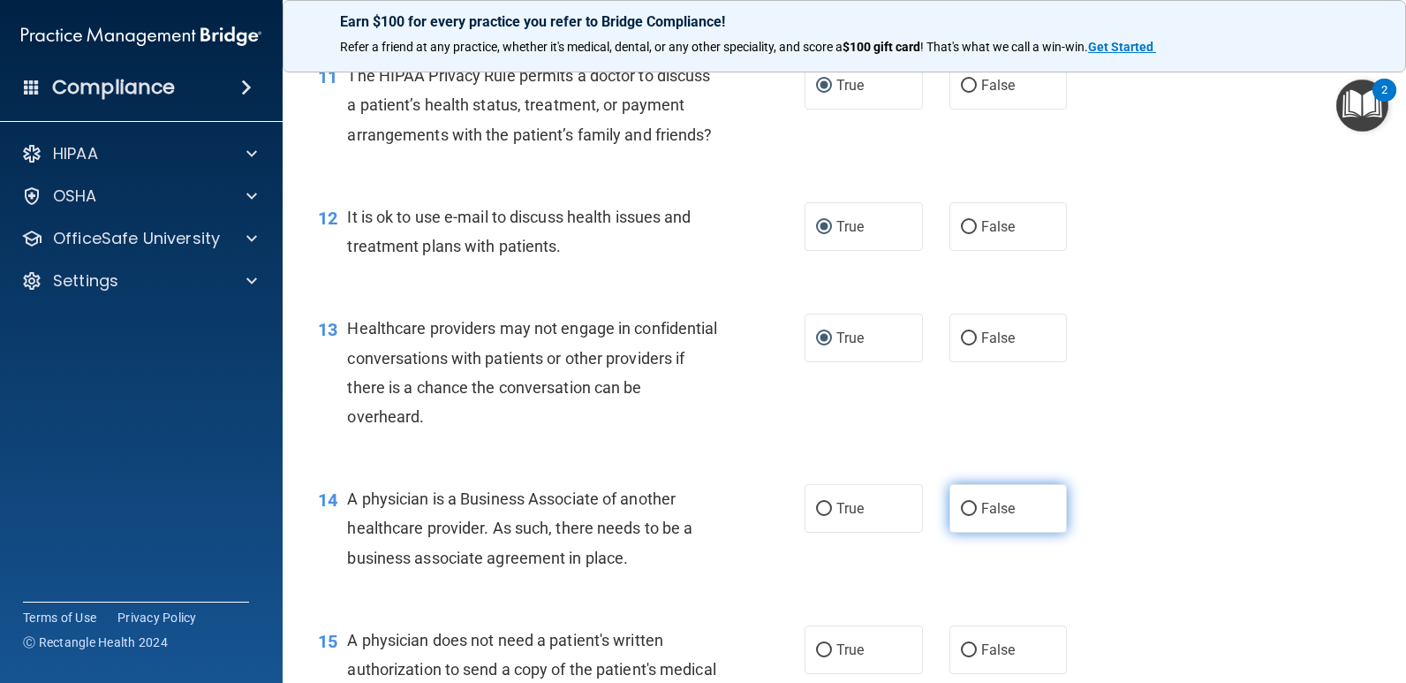
click at [961, 516] on input "False" at bounding box center [969, 509] width 16 height 13
radio input "true"
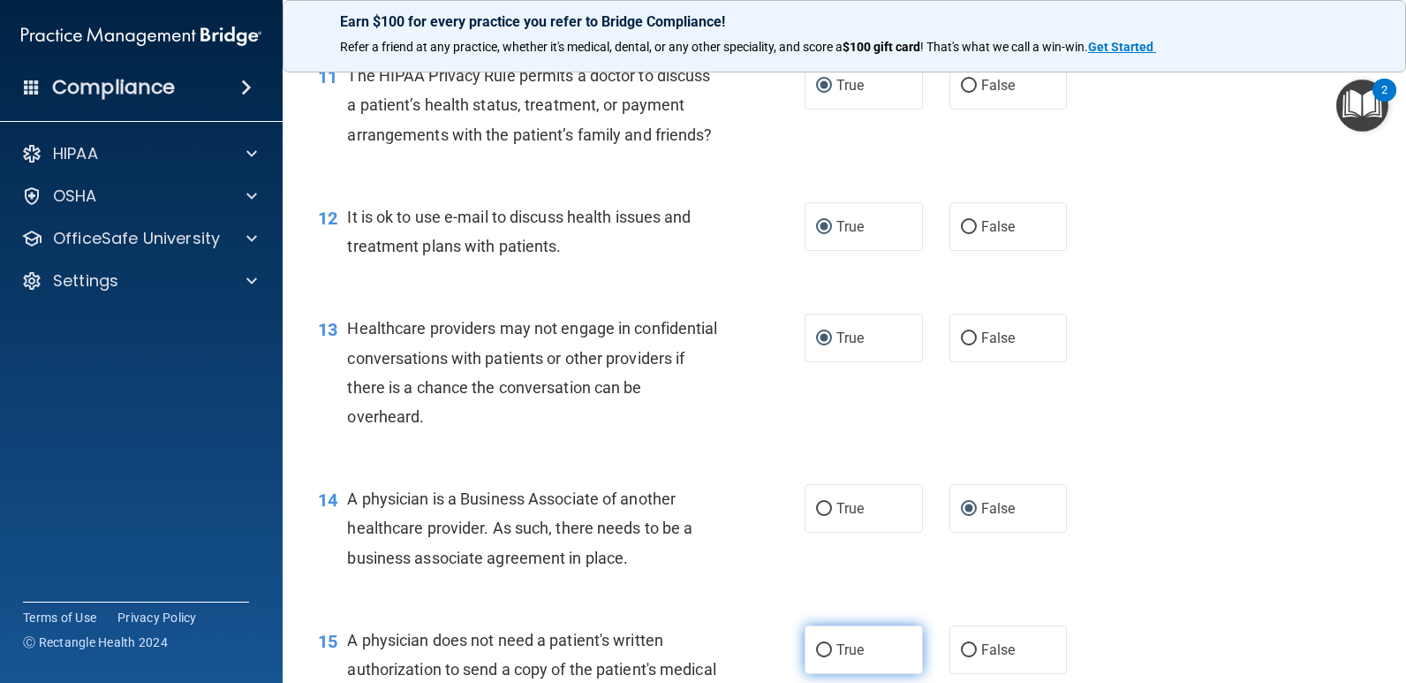
click at [817, 657] on input "True" at bounding box center [824, 650] width 16 height 13
radio input "true"
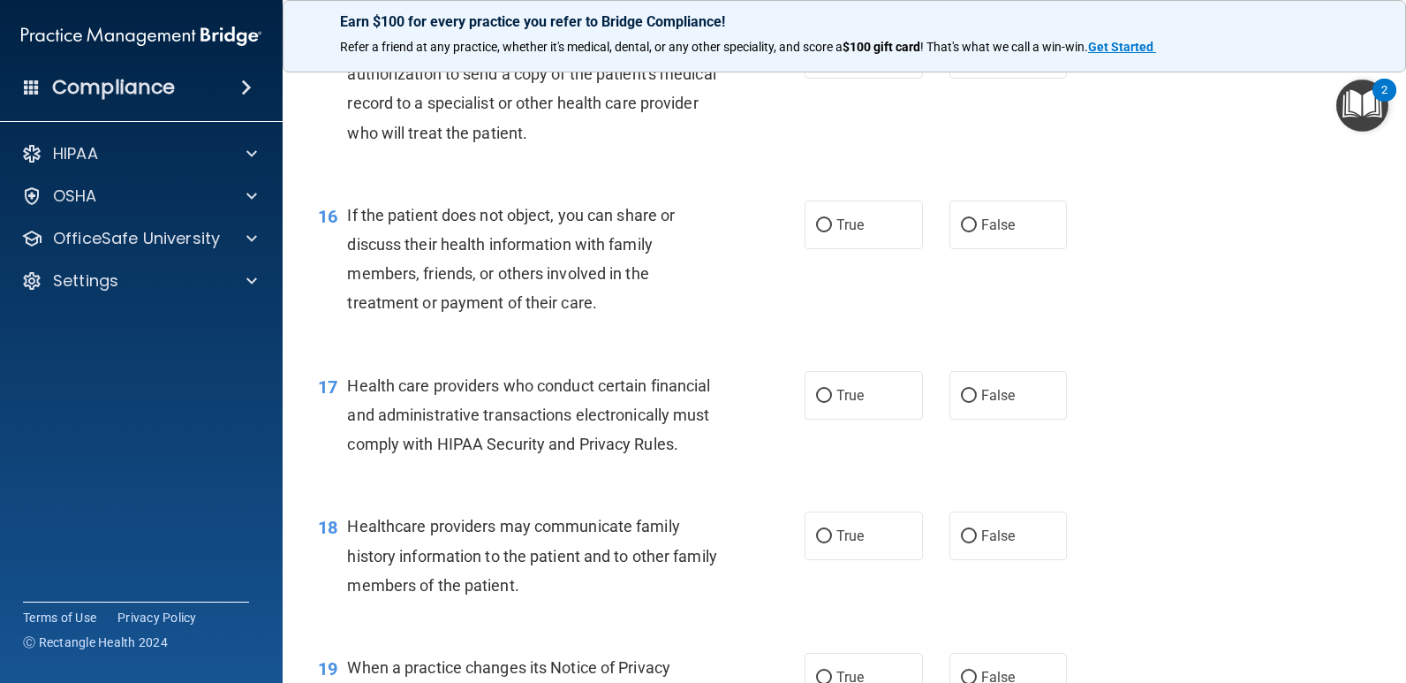
scroll to position [2331, 0]
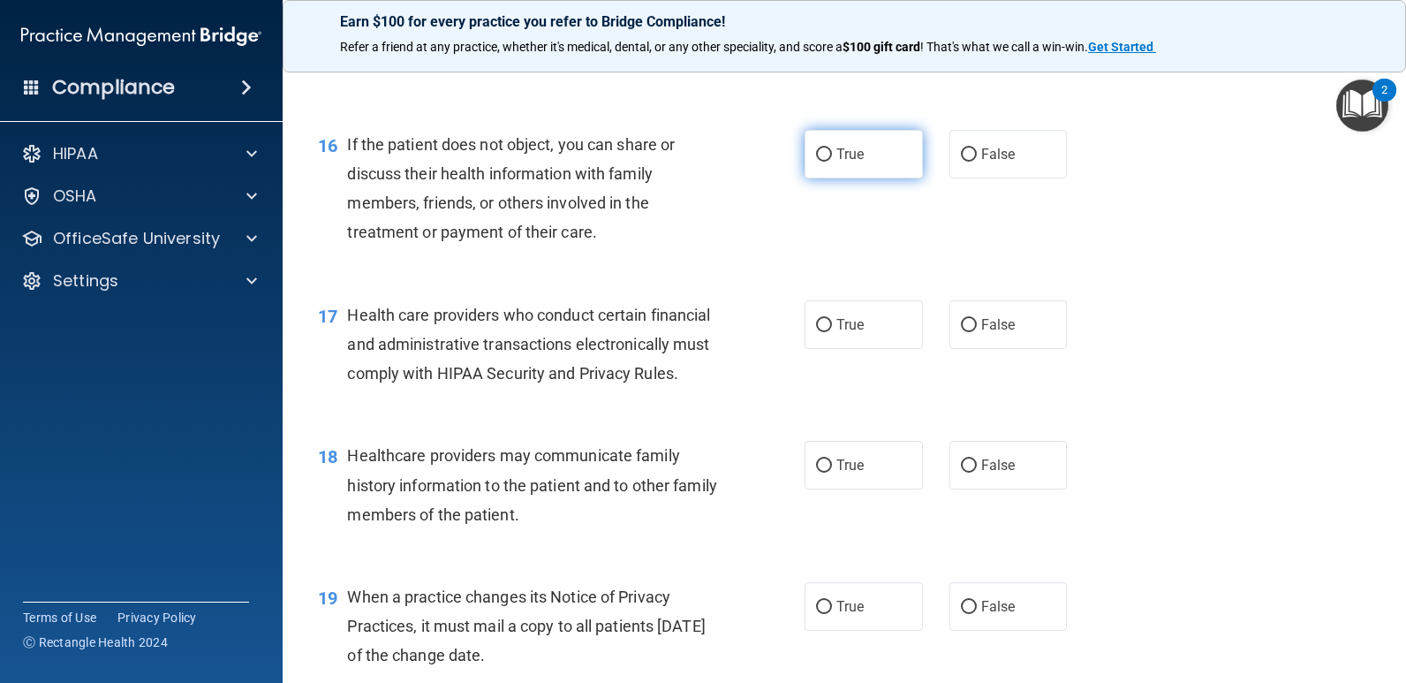
click at [824, 162] on input "True" at bounding box center [824, 154] width 16 height 13
radio input "true"
click at [823, 332] on input "True" at bounding box center [824, 325] width 16 height 13
radio input "true"
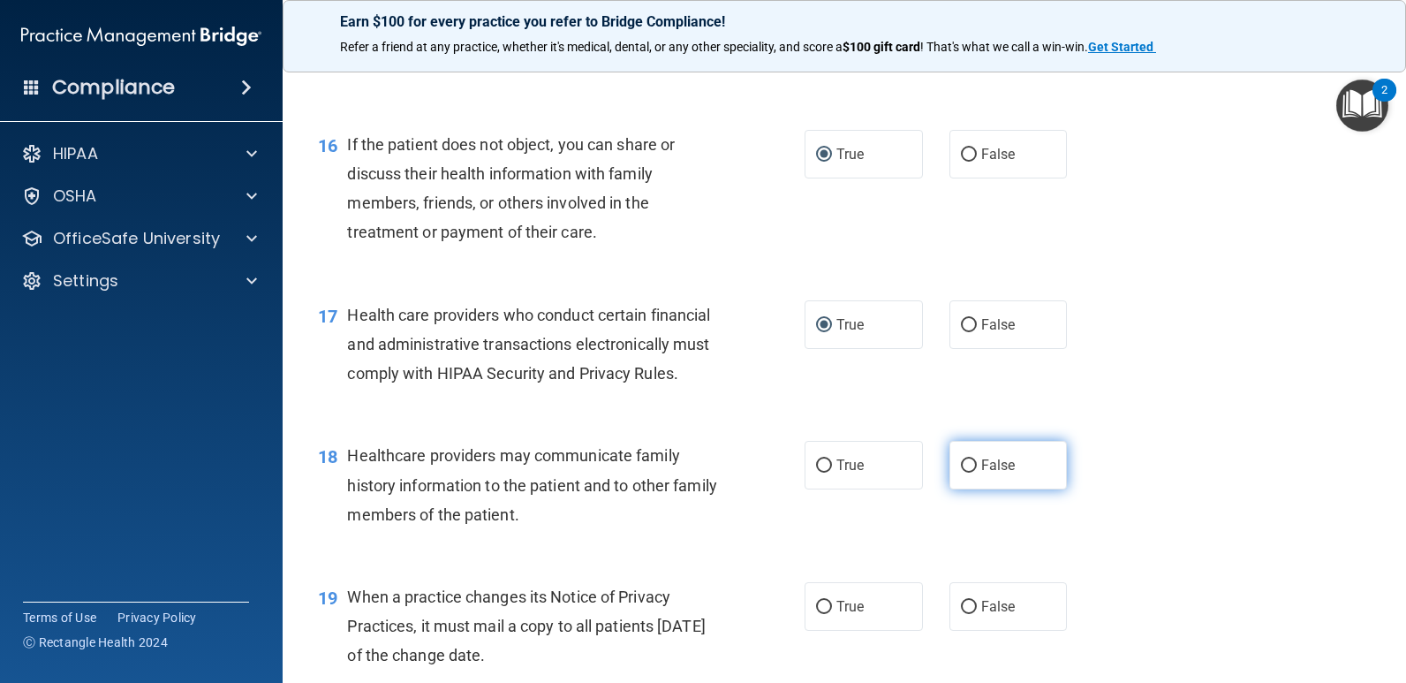
click at [961, 473] on input "False" at bounding box center [969, 465] width 16 height 13
radio input "true"
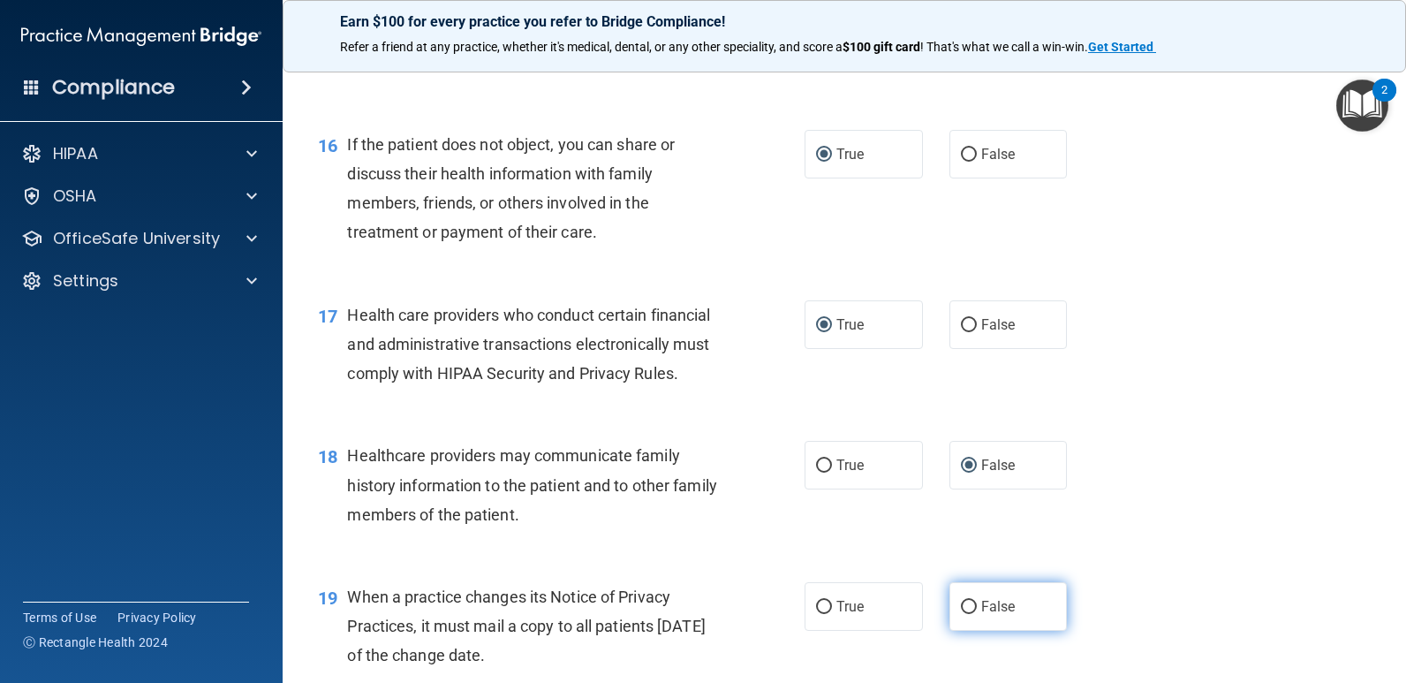
click at [961, 614] on input "False" at bounding box center [969, 607] width 16 height 13
radio input "true"
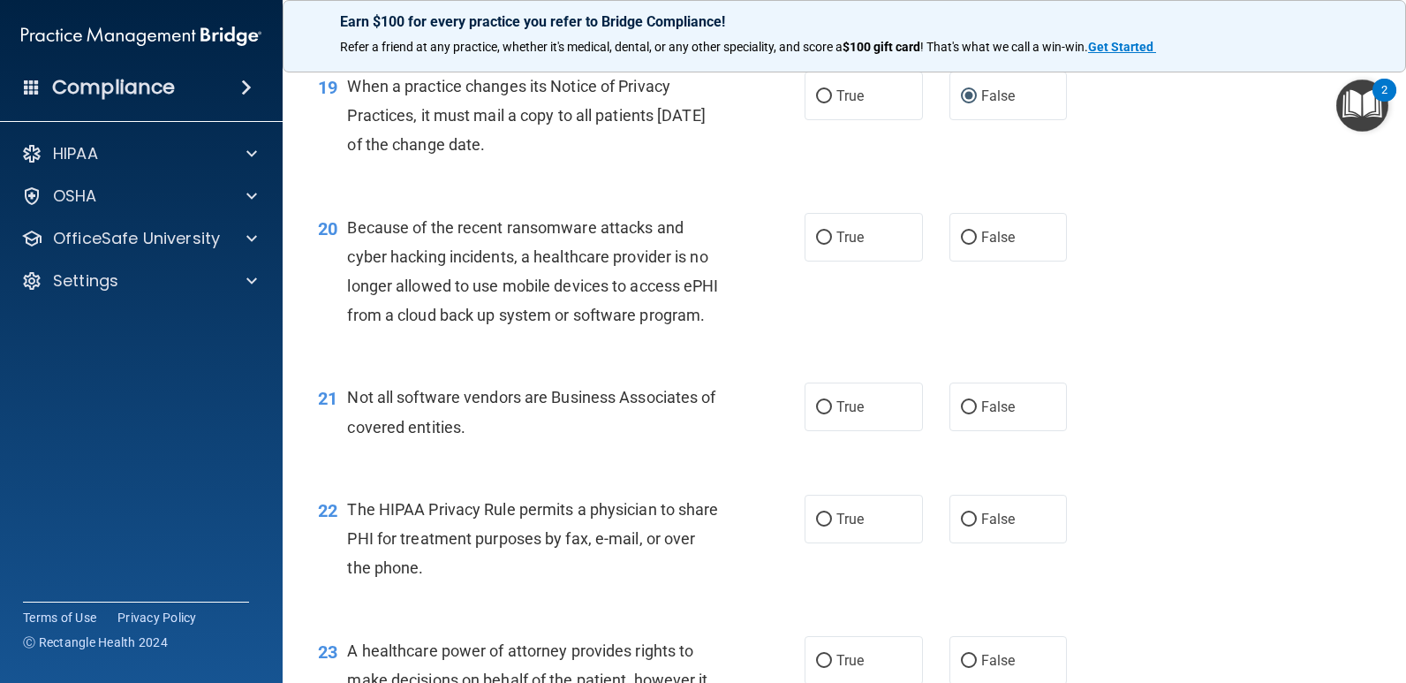
scroll to position [2891, 0]
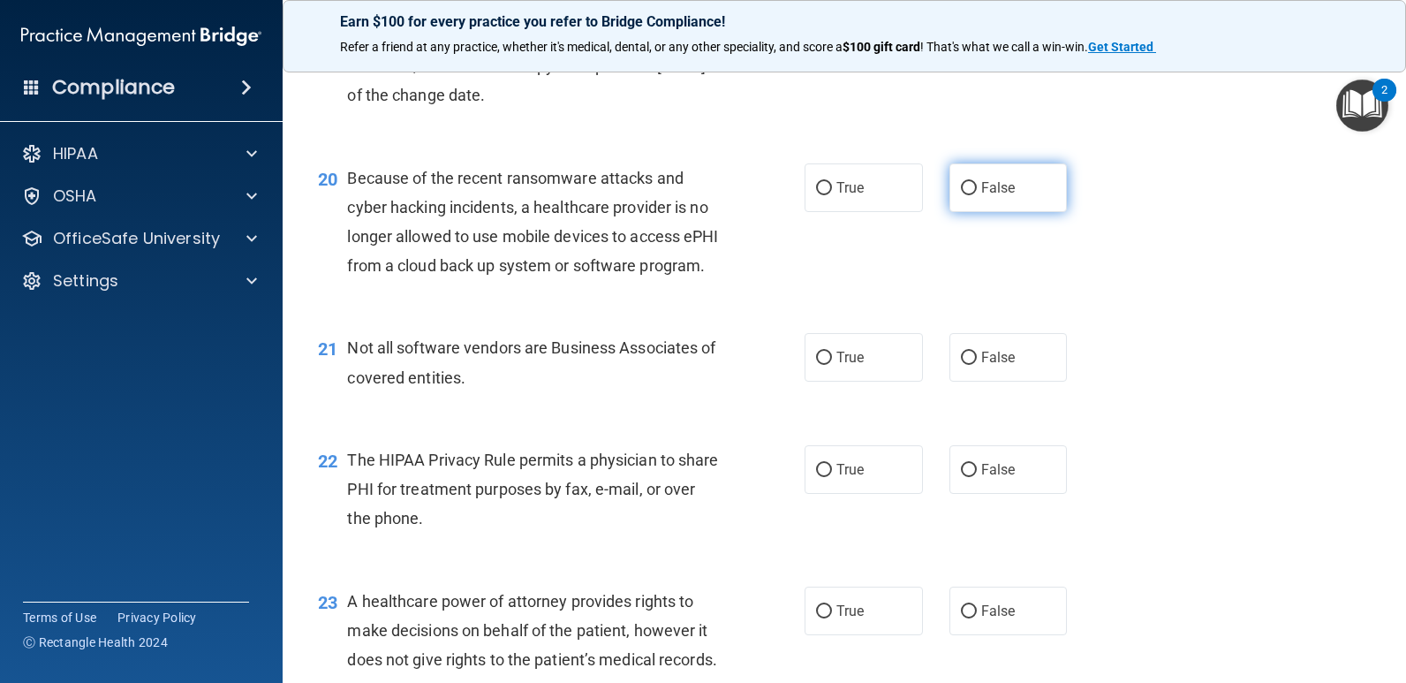
click at [961, 195] on input "False" at bounding box center [969, 188] width 16 height 13
radio input "true"
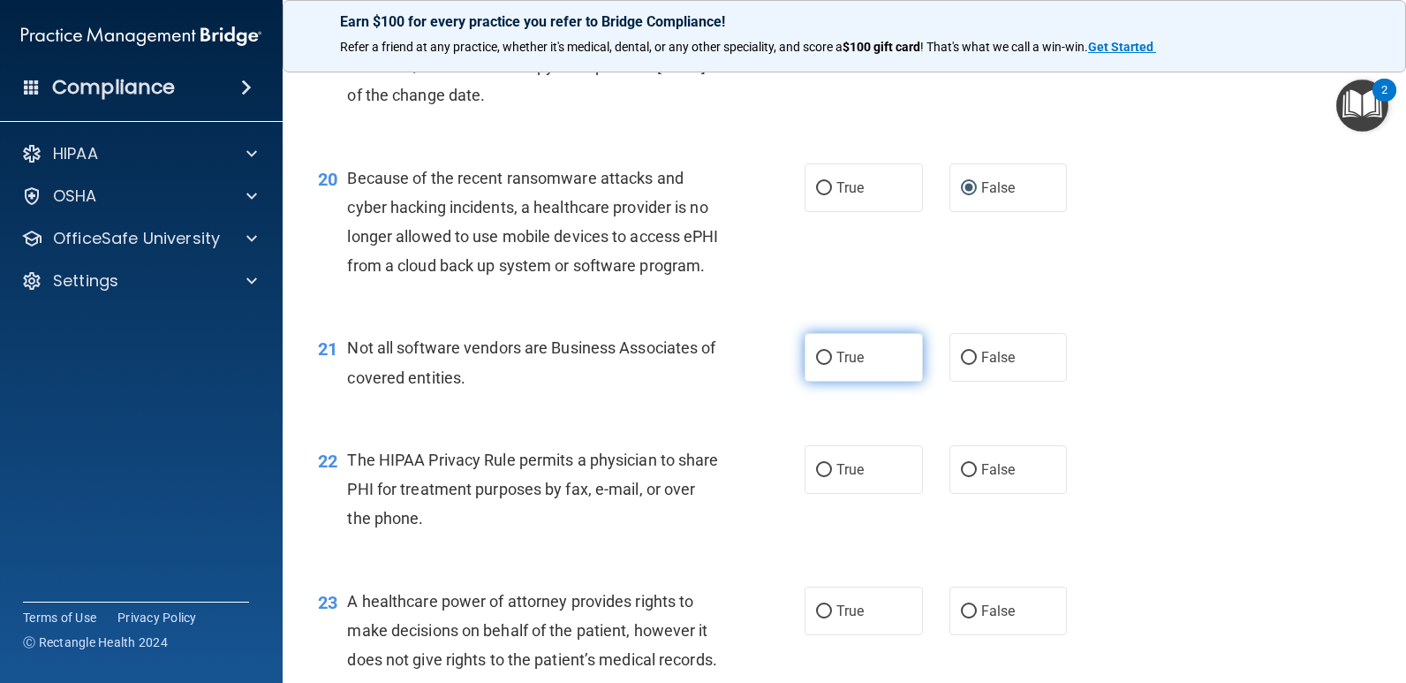
click at [820, 365] on input "True" at bounding box center [824, 358] width 16 height 13
radio input "true"
click at [816, 477] on input "True" at bounding box center [824, 470] width 16 height 13
radio input "true"
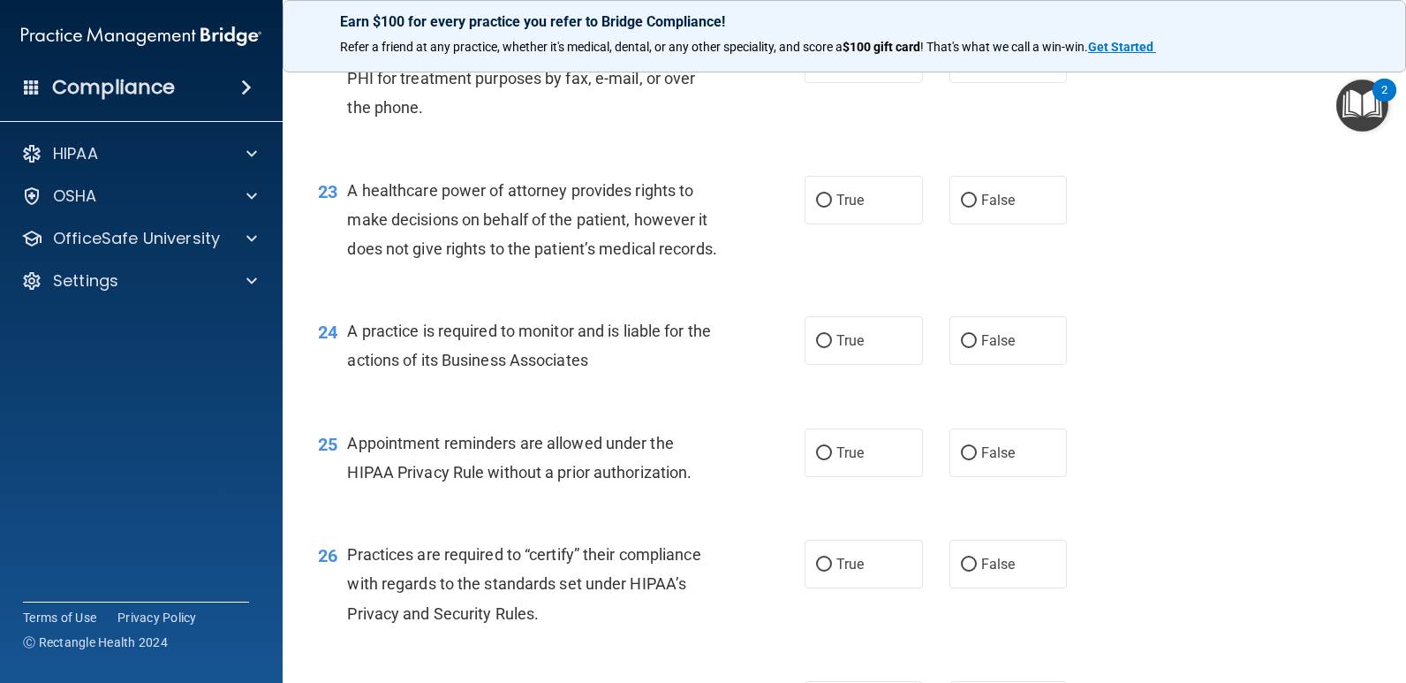
scroll to position [3295, 0]
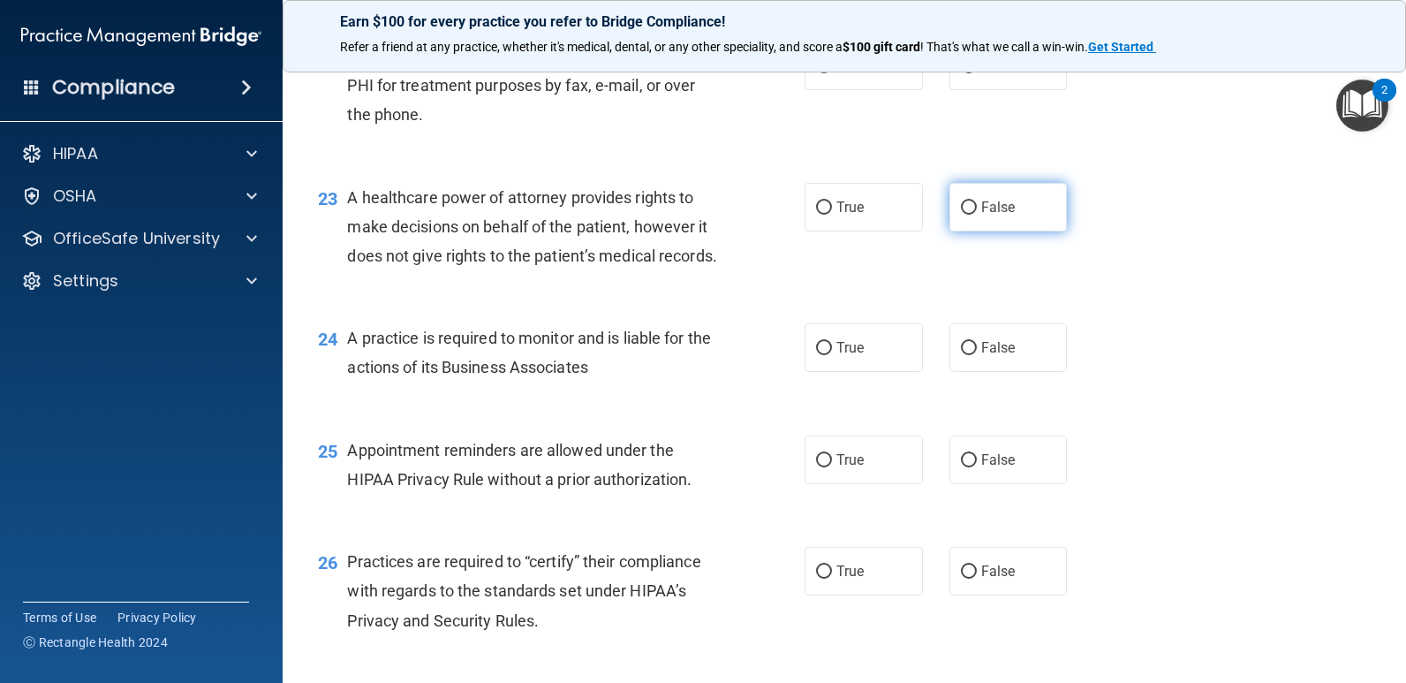
click at [961, 215] on input "False" at bounding box center [969, 207] width 16 height 13
radio input "true"
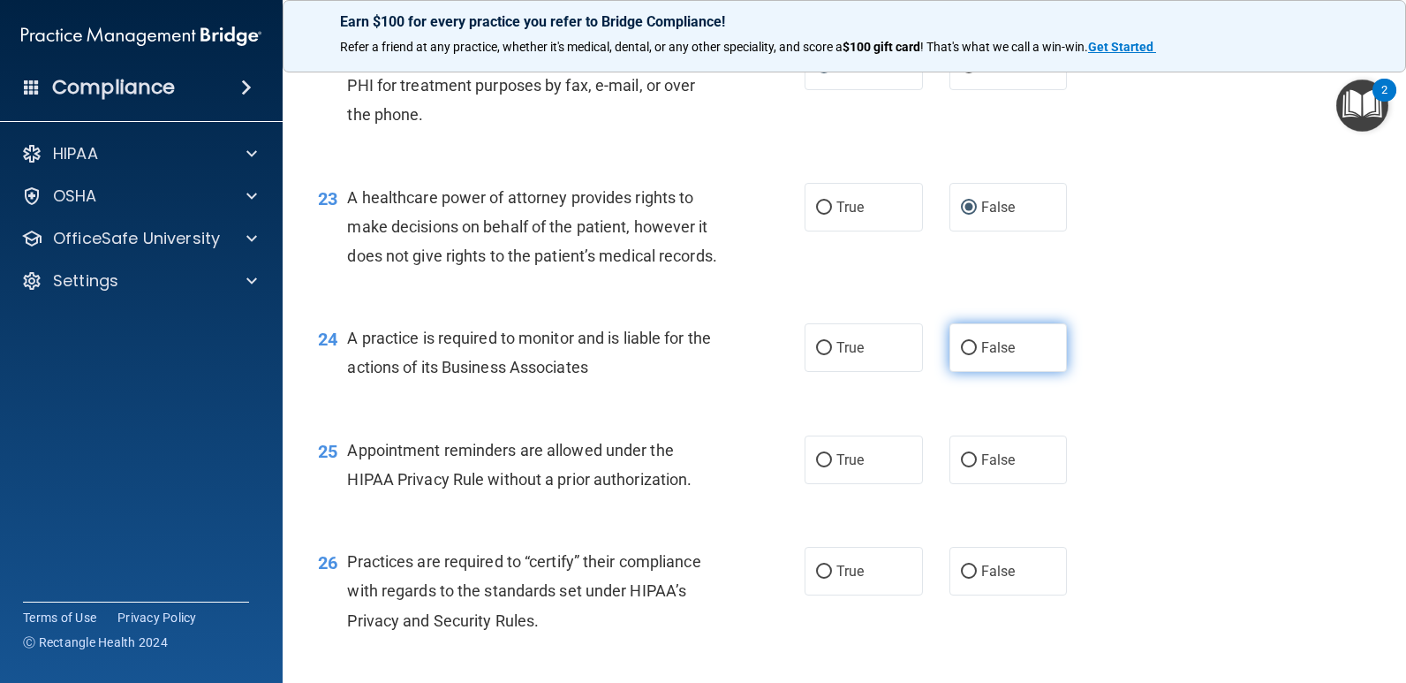
click at [965, 355] on input "False" at bounding box center [969, 348] width 16 height 13
radio input "true"
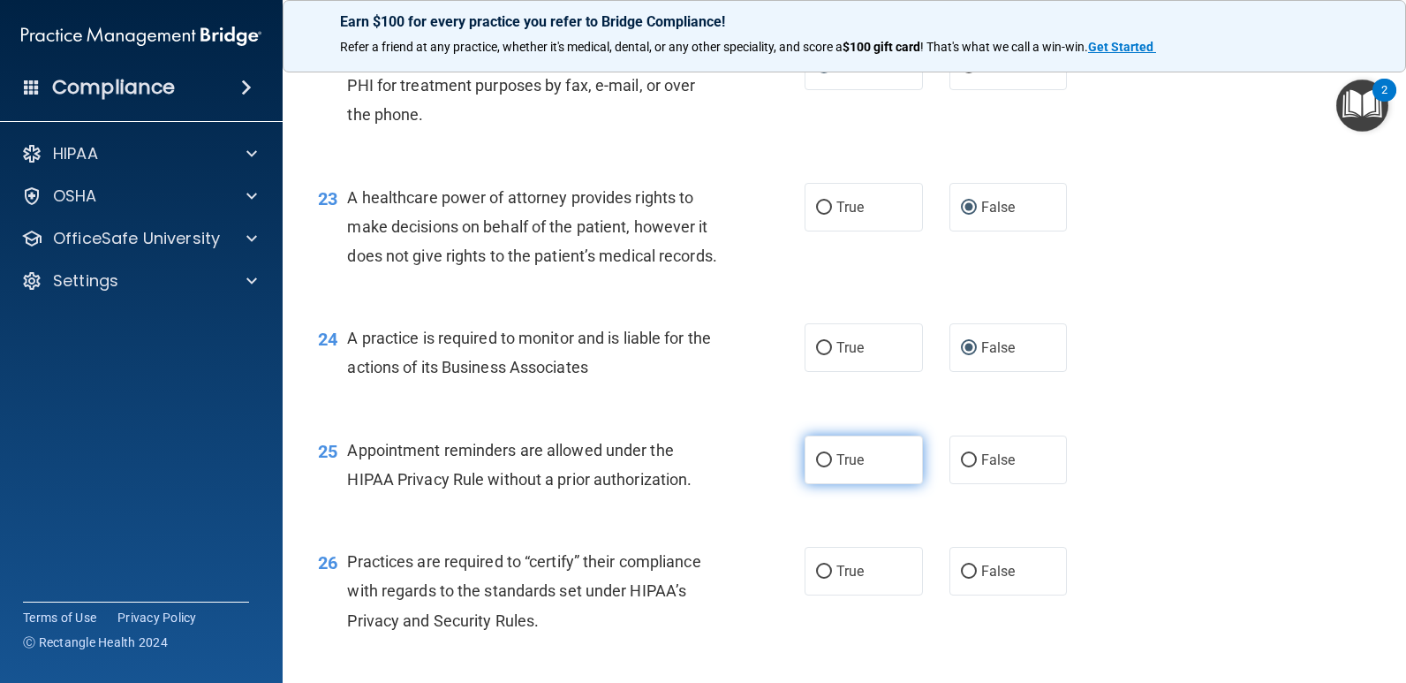
click at [824, 467] on input "True" at bounding box center [824, 460] width 16 height 13
radio input "true"
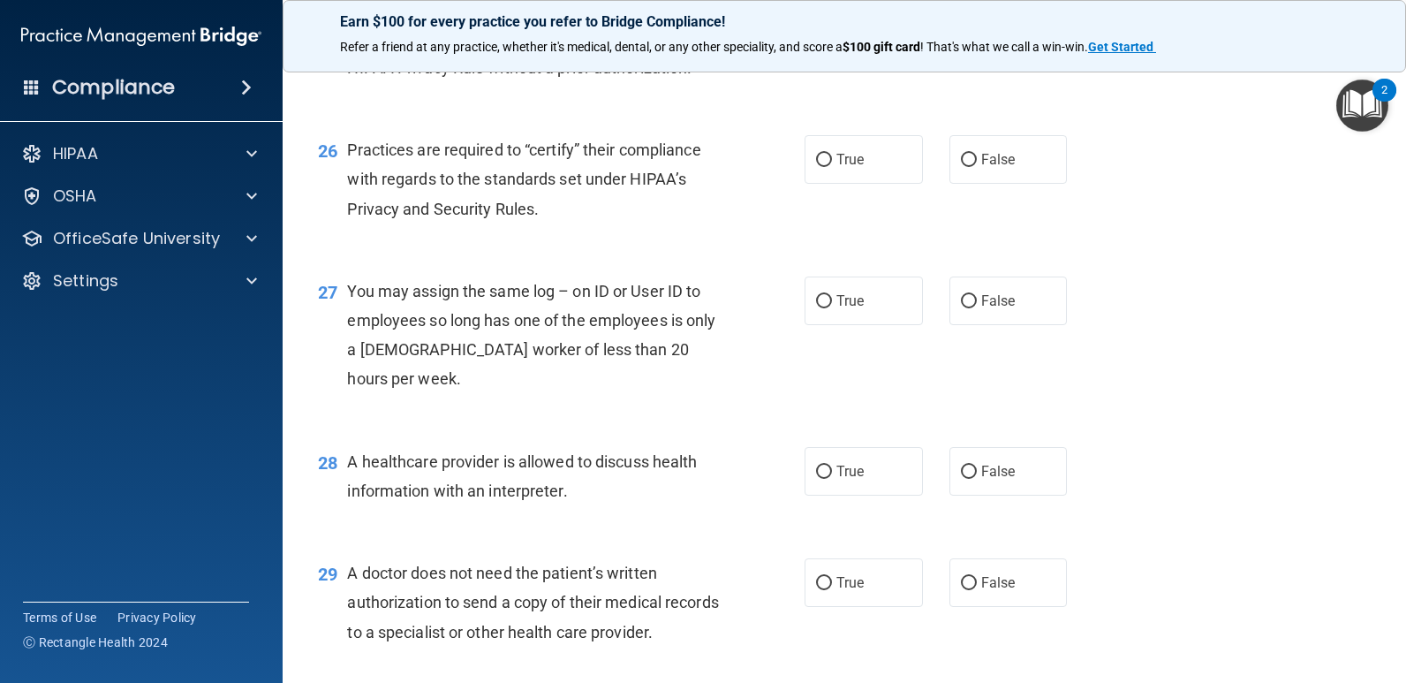
scroll to position [3805, 0]
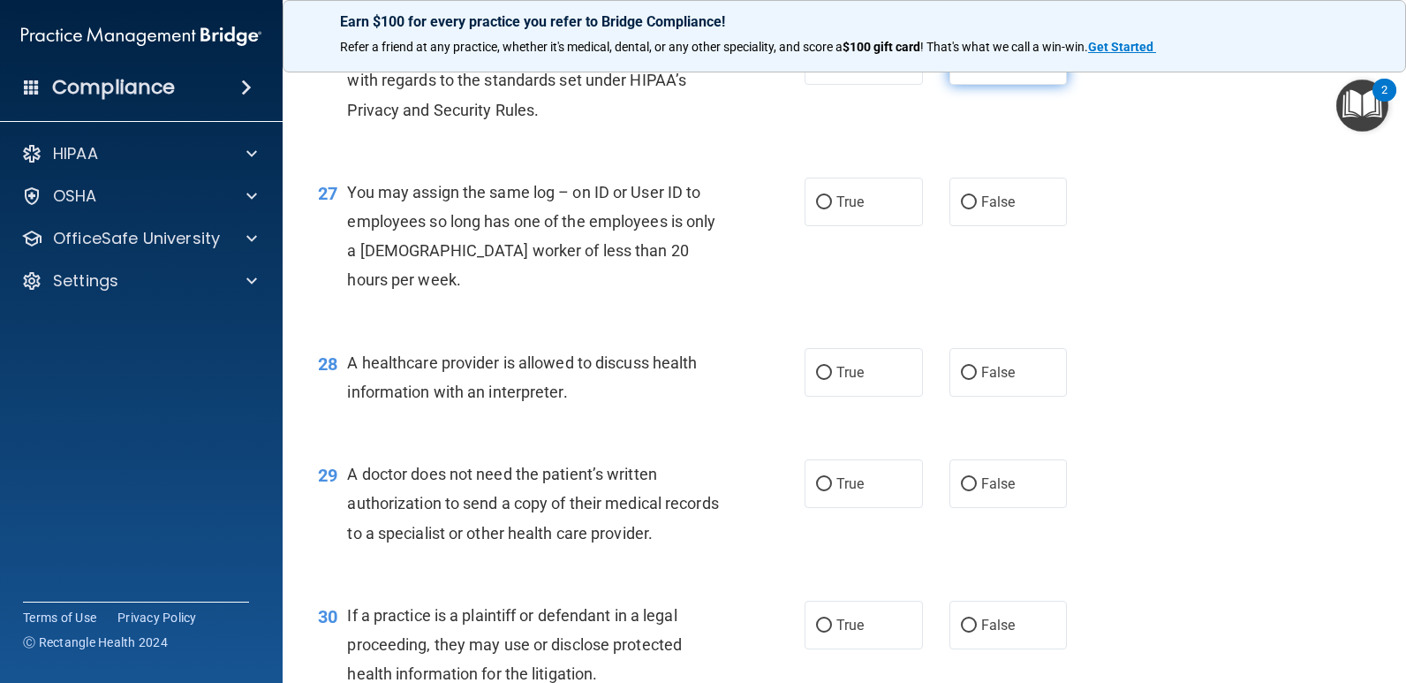
click at [963, 68] on input "False" at bounding box center [969, 61] width 16 height 13
radio input "true"
click at [961, 209] on input "False" at bounding box center [969, 202] width 16 height 13
radio input "true"
click at [816, 380] on input "True" at bounding box center [824, 373] width 16 height 13
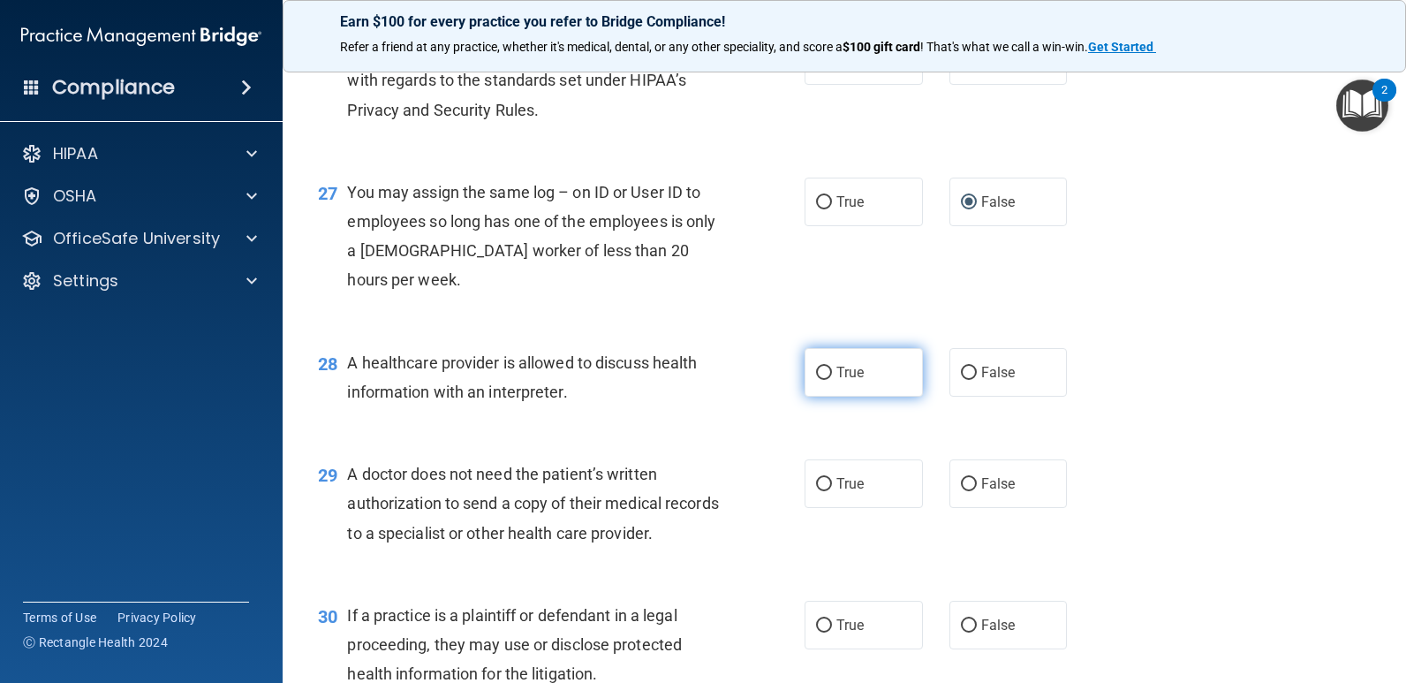
radio input "true"
click at [821, 491] on input "True" at bounding box center [824, 484] width 16 height 13
radio input "true"
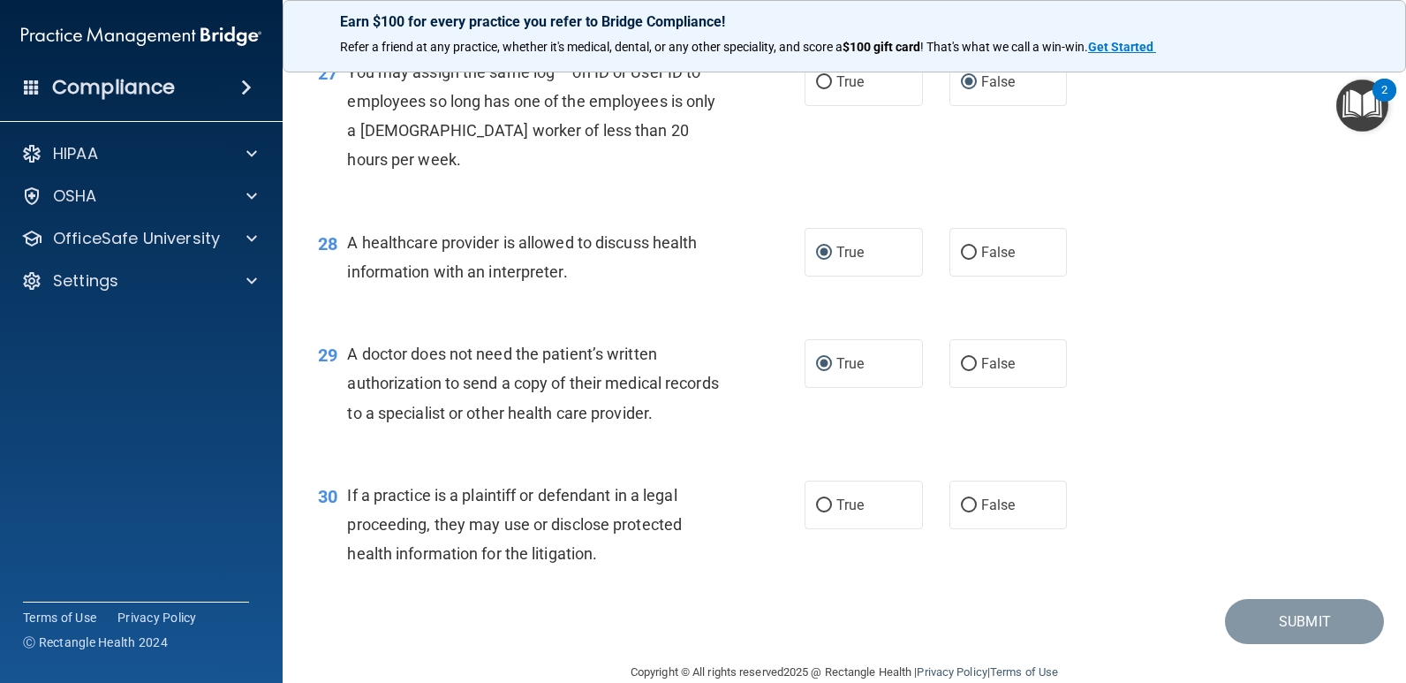
scroll to position [3990, 0]
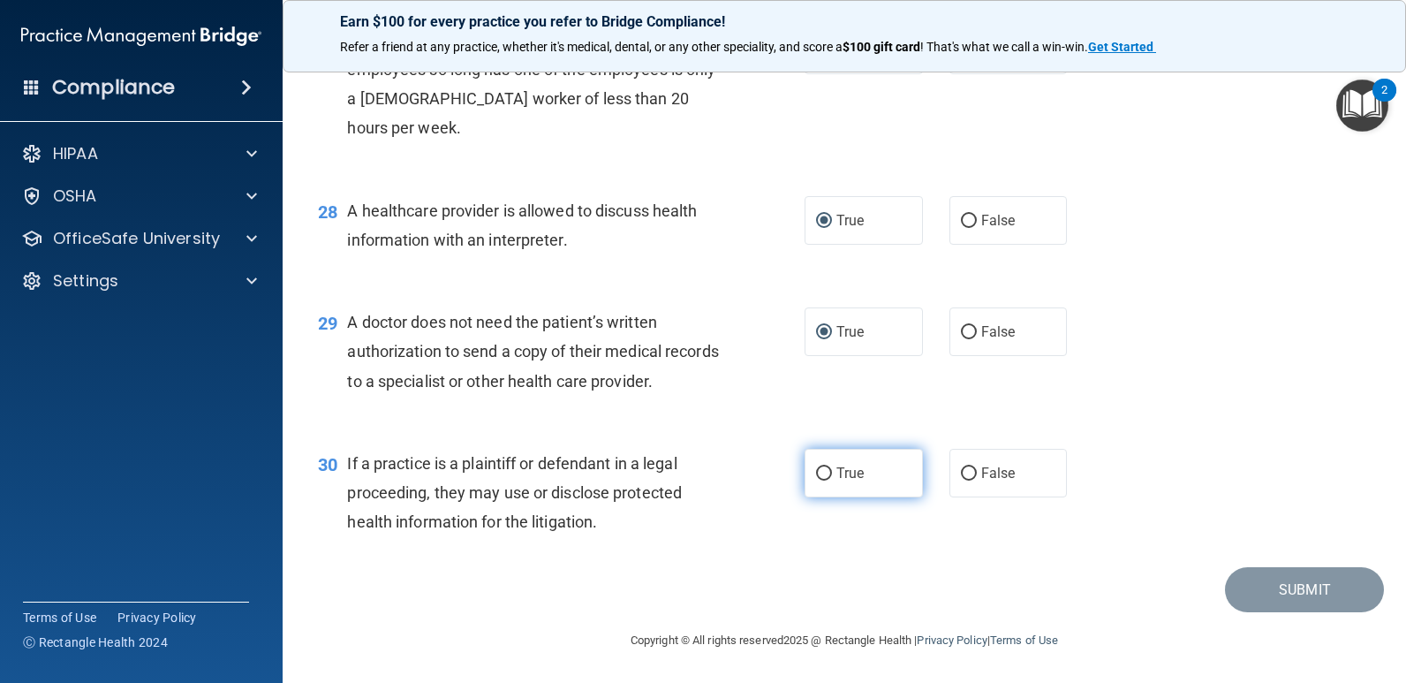
click at [820, 481] on input "True" at bounding box center [824, 473] width 16 height 13
radio input "true"
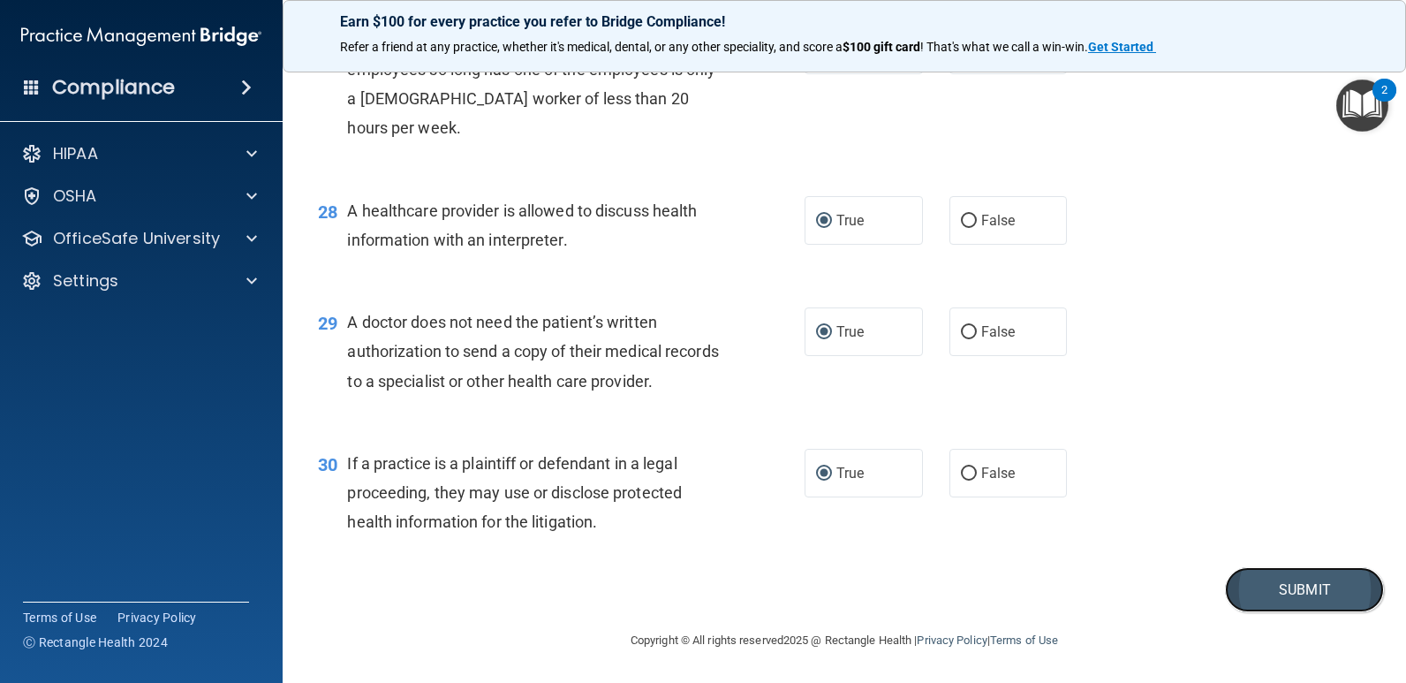
click at [1336, 612] on button "Submit" at bounding box center [1304, 589] width 159 height 45
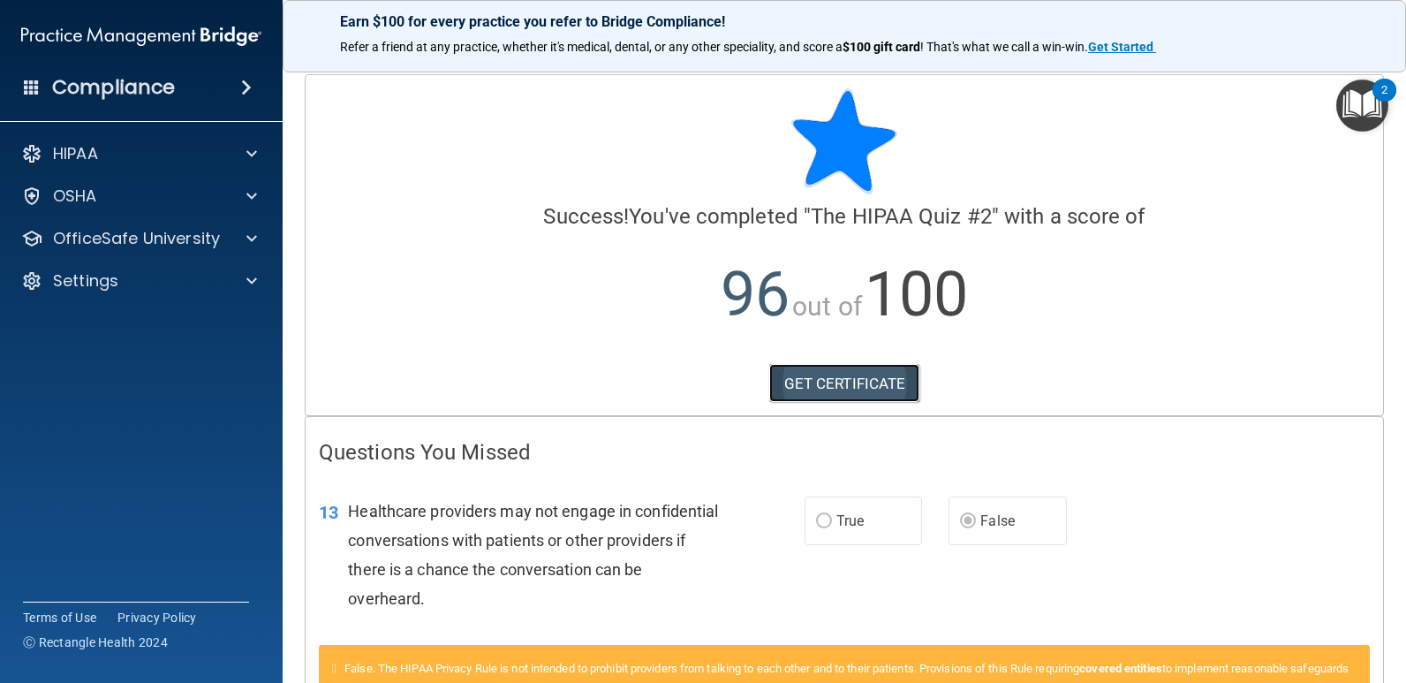
click at [829, 383] on link "GET CERTIFICATE" at bounding box center [844, 383] width 151 height 39
click at [189, 231] on p "OfficeSafe University" at bounding box center [136, 238] width 167 height 21
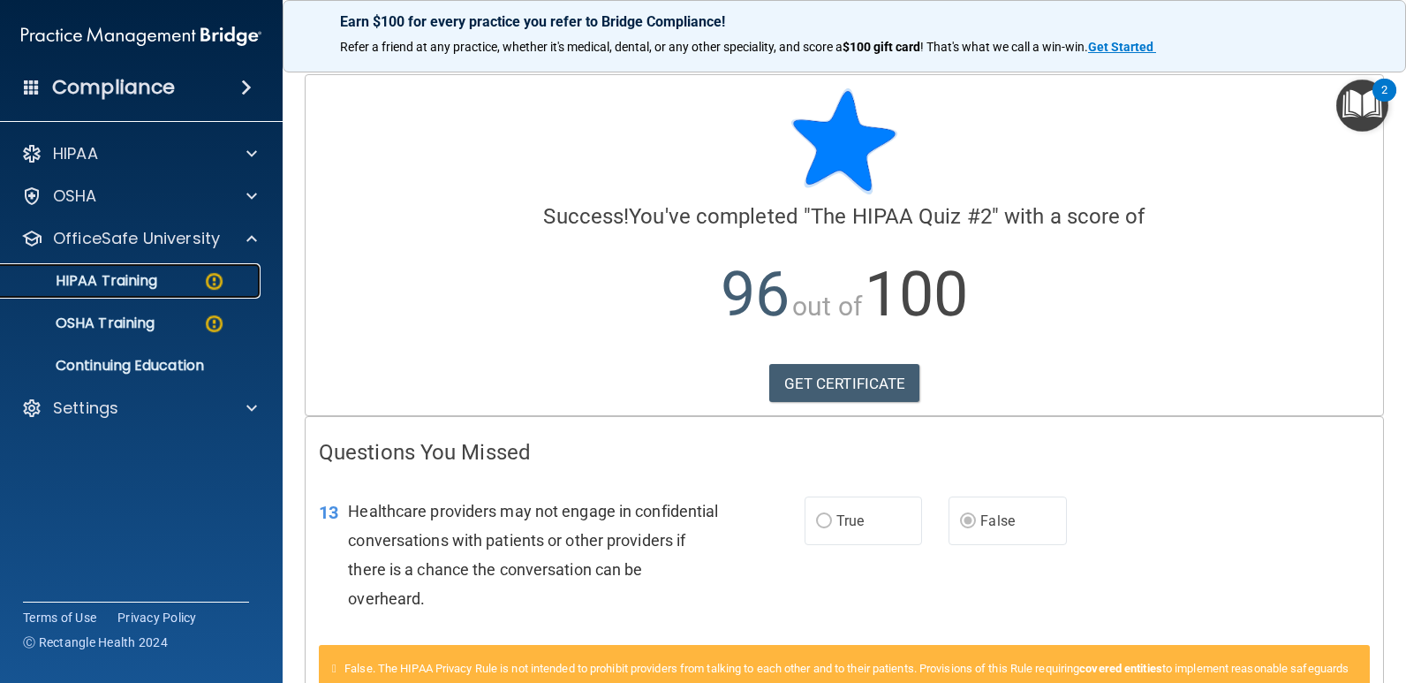
click at [208, 281] on img at bounding box center [214, 281] width 22 height 22
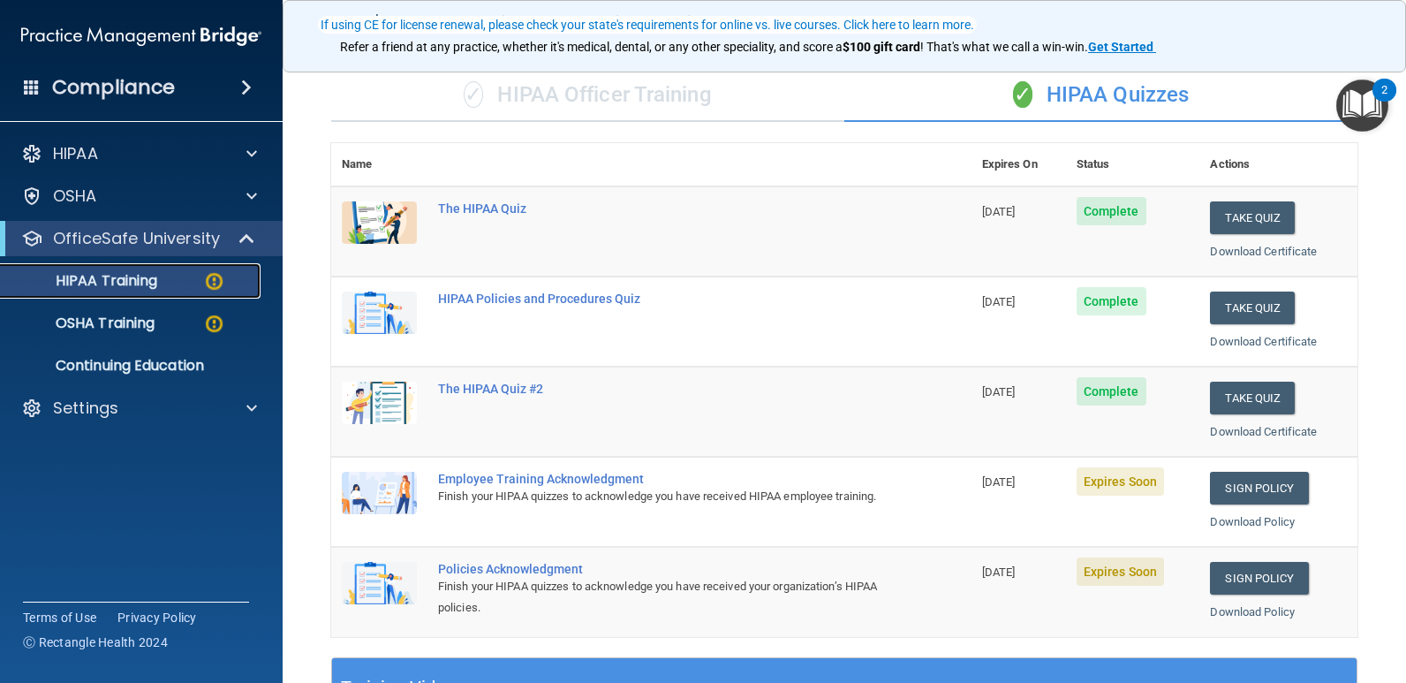
scroll to position [155, 0]
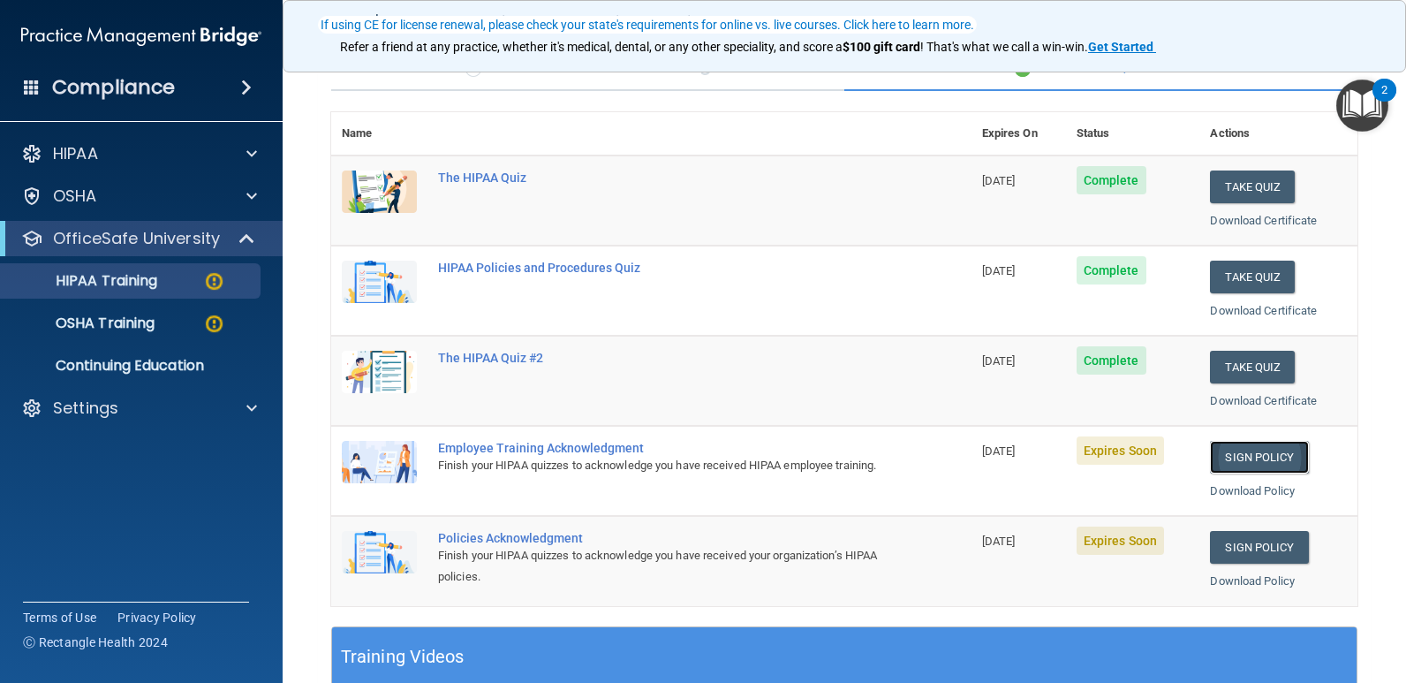
click at [1229, 459] on link "Sign Policy" at bounding box center [1259, 457] width 98 height 33
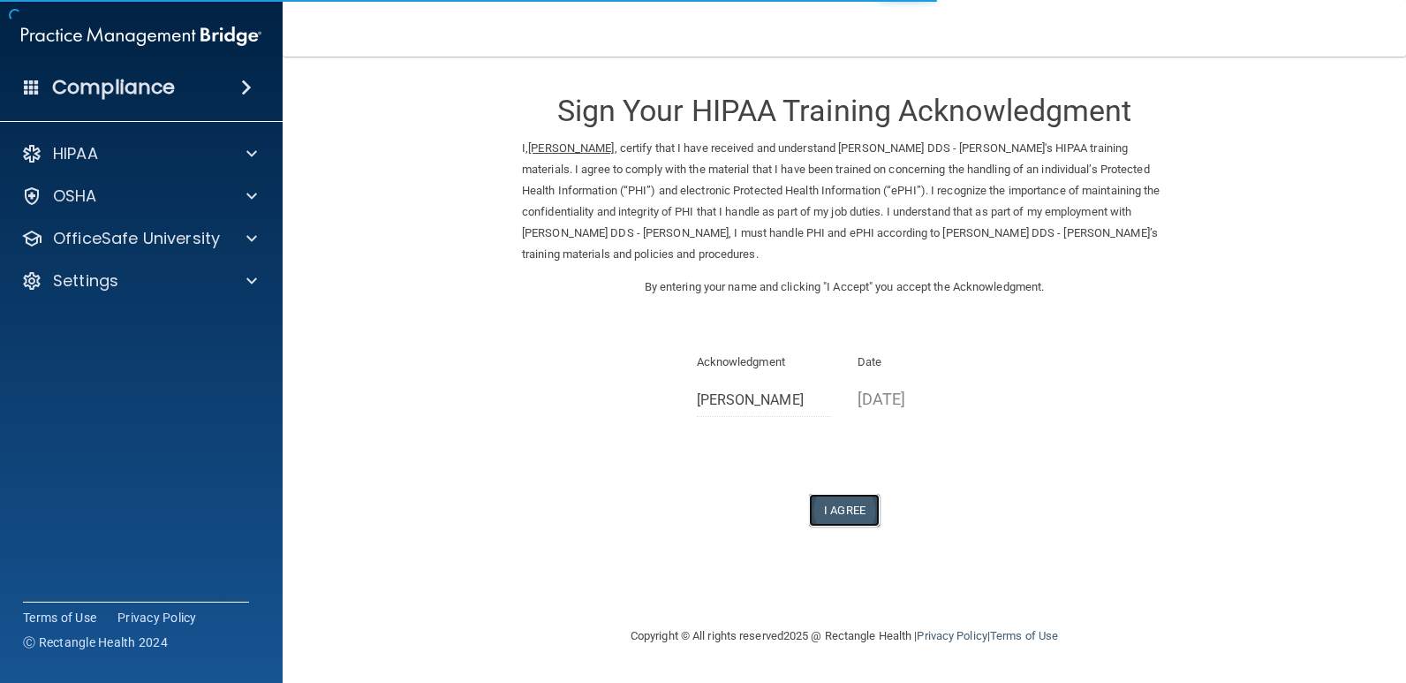
click at [850, 511] on button "I Agree" at bounding box center [844, 510] width 71 height 33
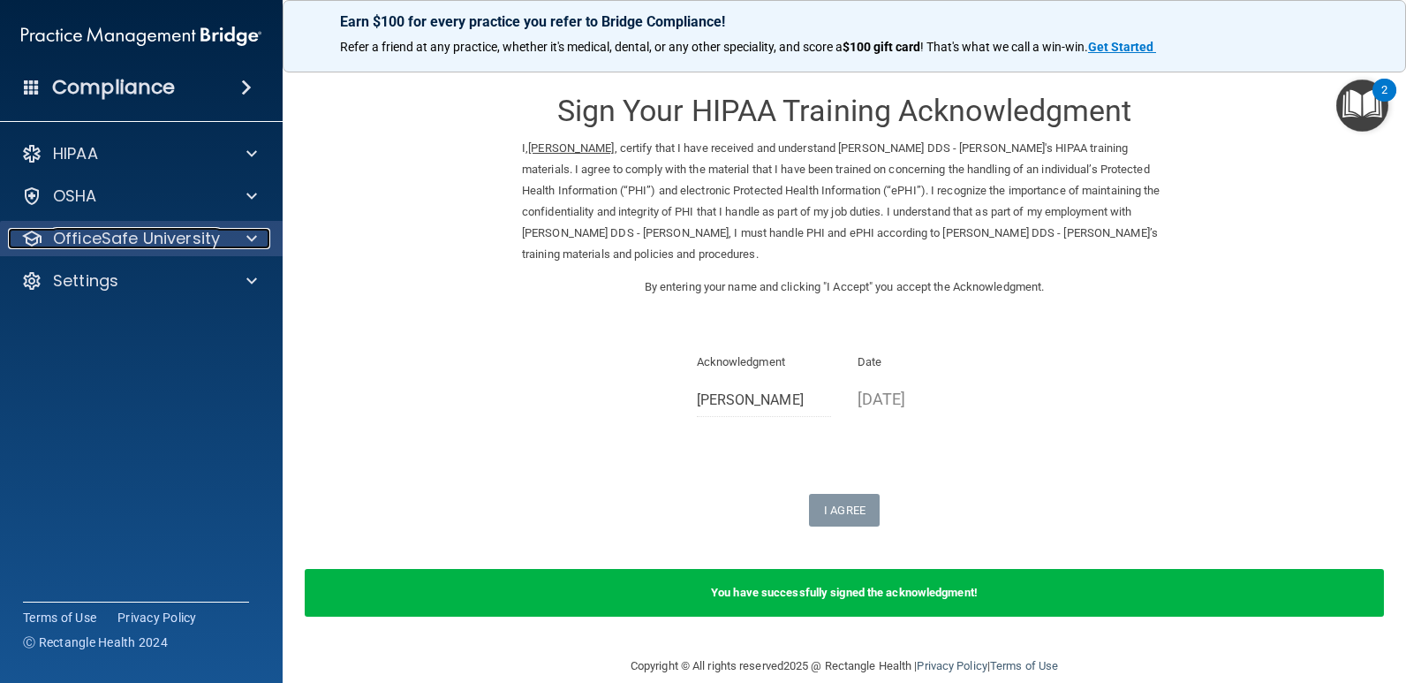
click at [85, 233] on p "OfficeSafe University" at bounding box center [136, 238] width 167 height 21
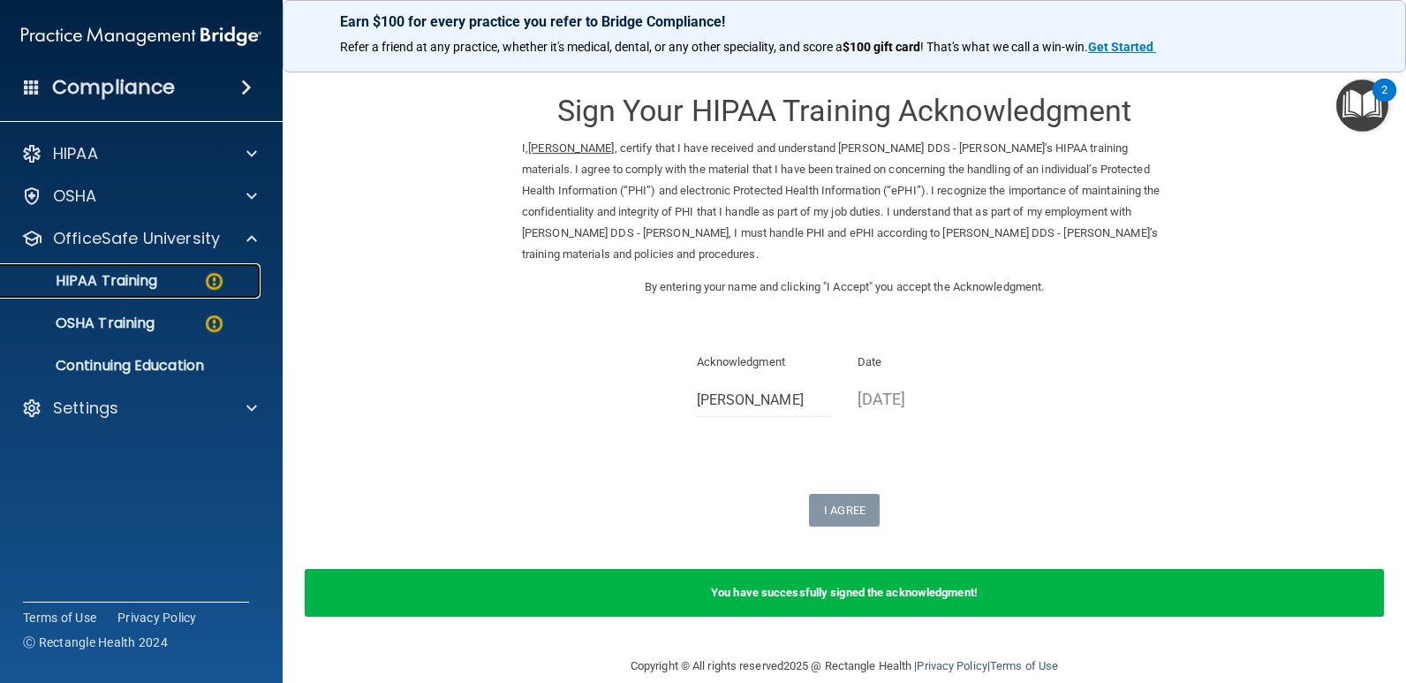
click at [138, 277] on p "HIPAA Training" at bounding box center [84, 281] width 146 height 18
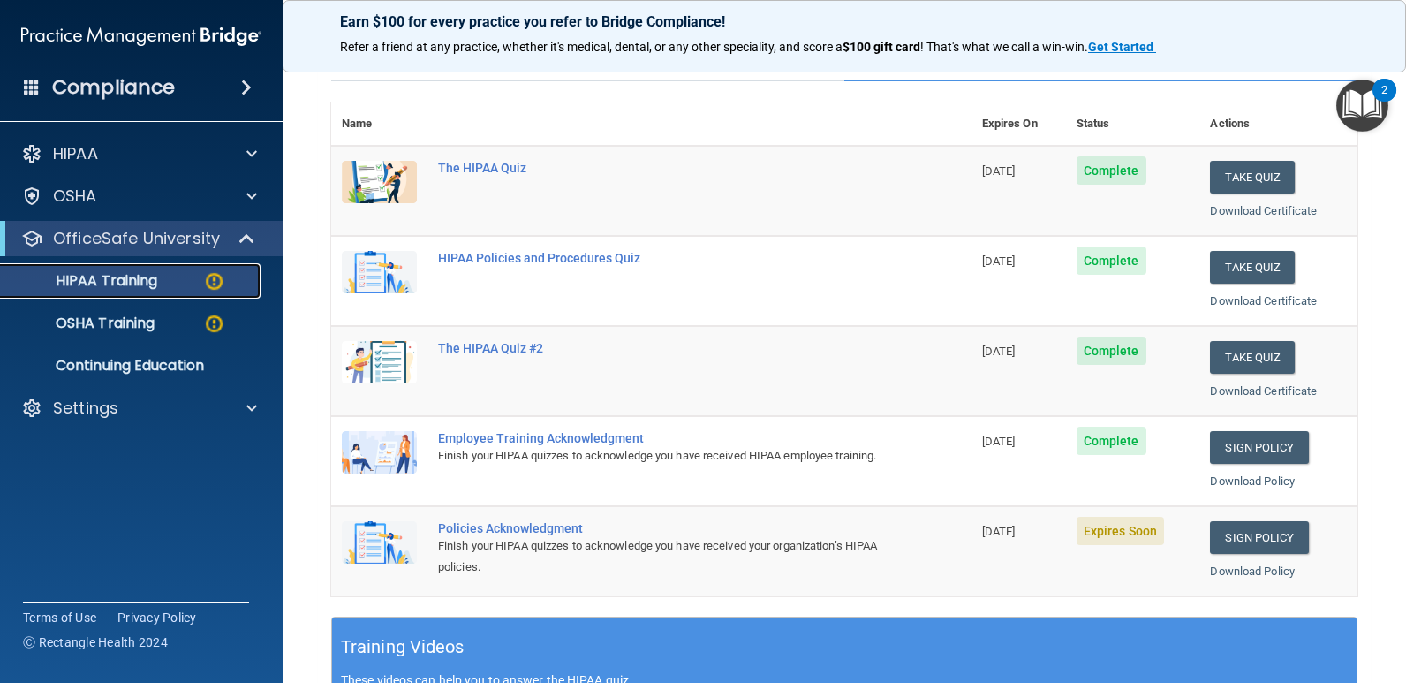
scroll to position [208, 0]
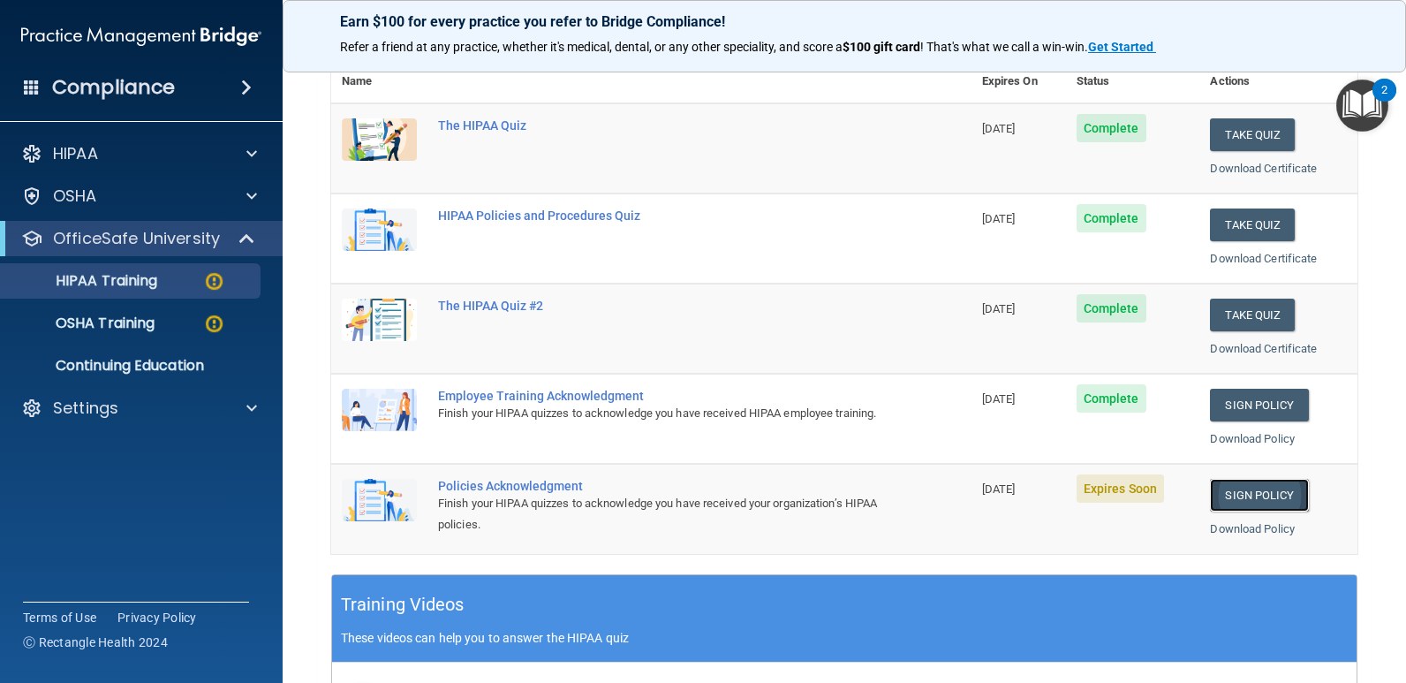
click at [1243, 499] on link "Sign Policy" at bounding box center [1259, 495] width 98 height 33
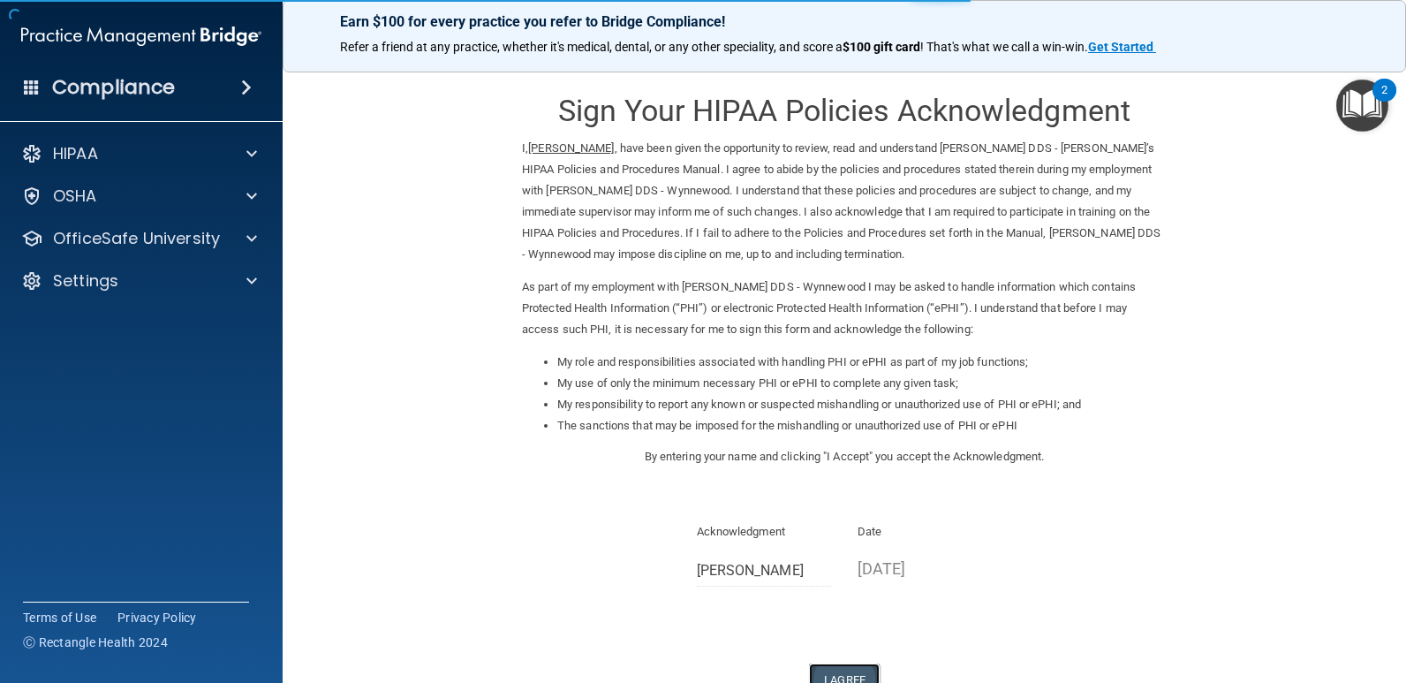
click at [824, 672] on button "I Agree" at bounding box center [844, 679] width 71 height 33
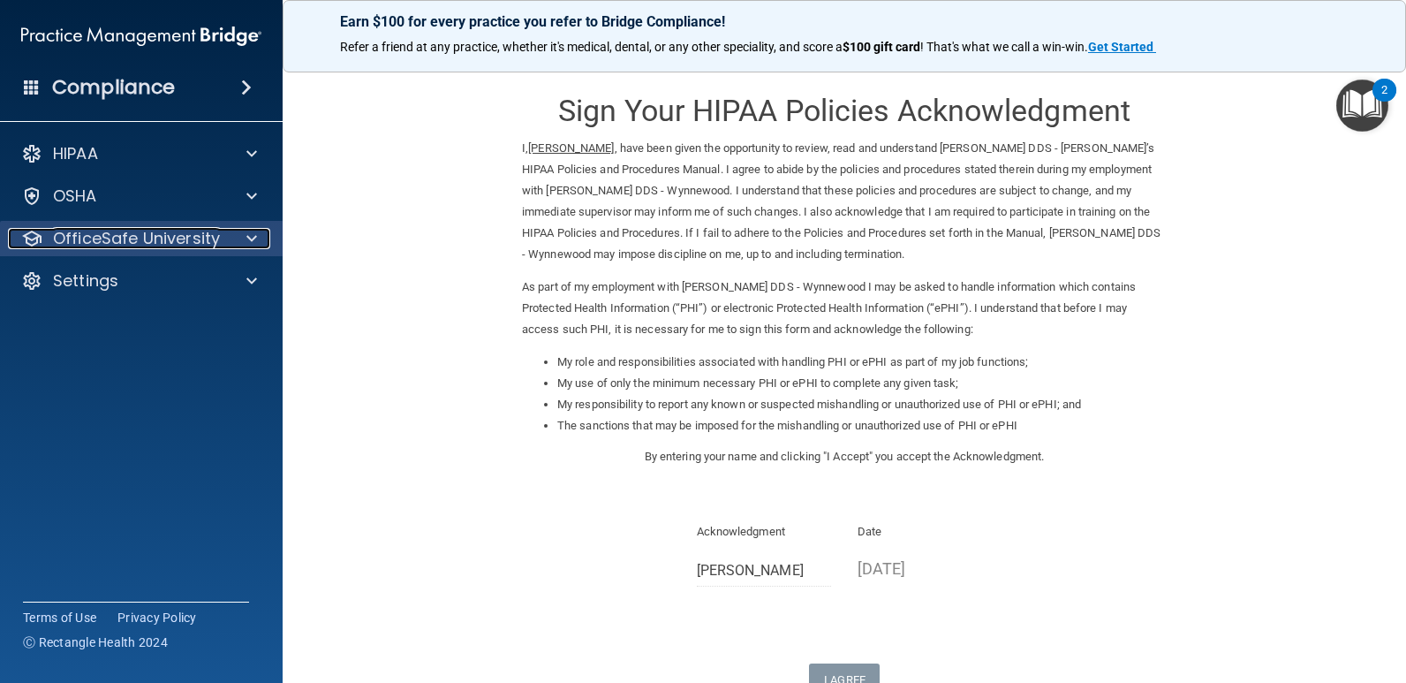
click at [135, 246] on p "OfficeSafe University" at bounding box center [136, 238] width 167 height 21
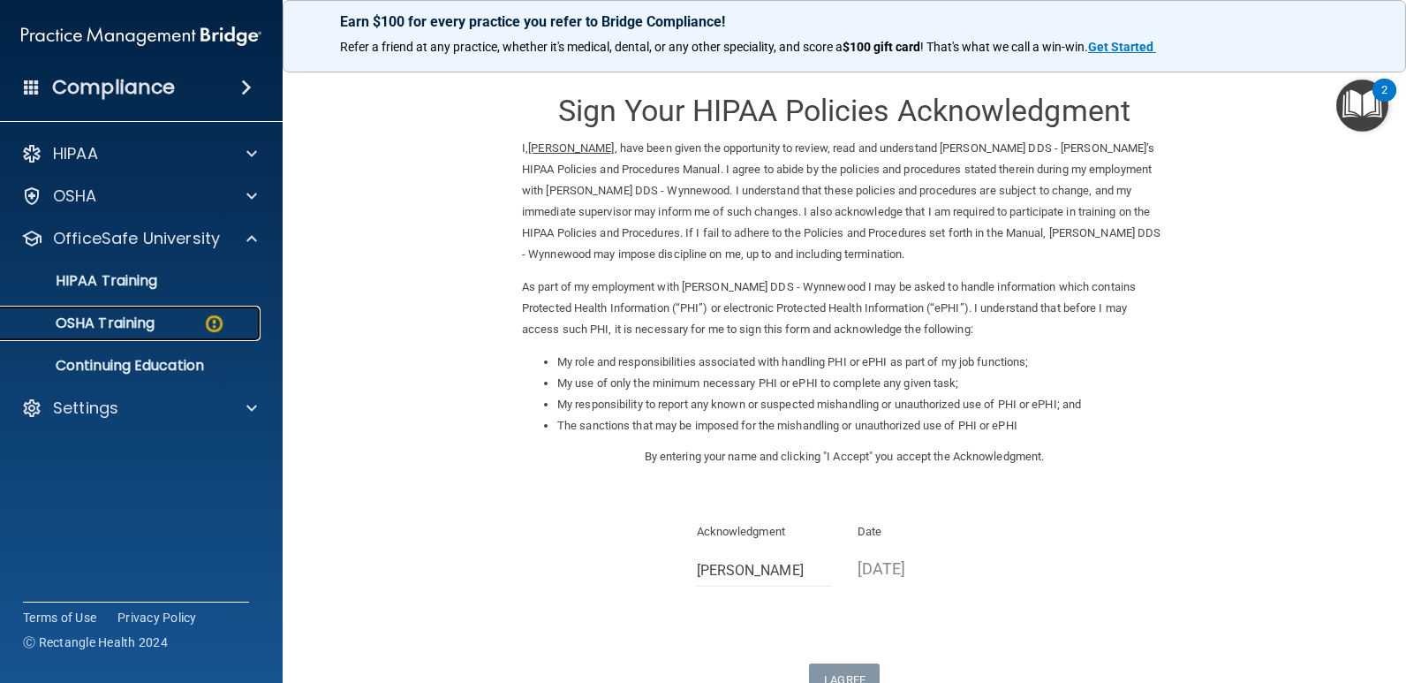
click at [147, 320] on p "OSHA Training" at bounding box center [82, 323] width 143 height 18
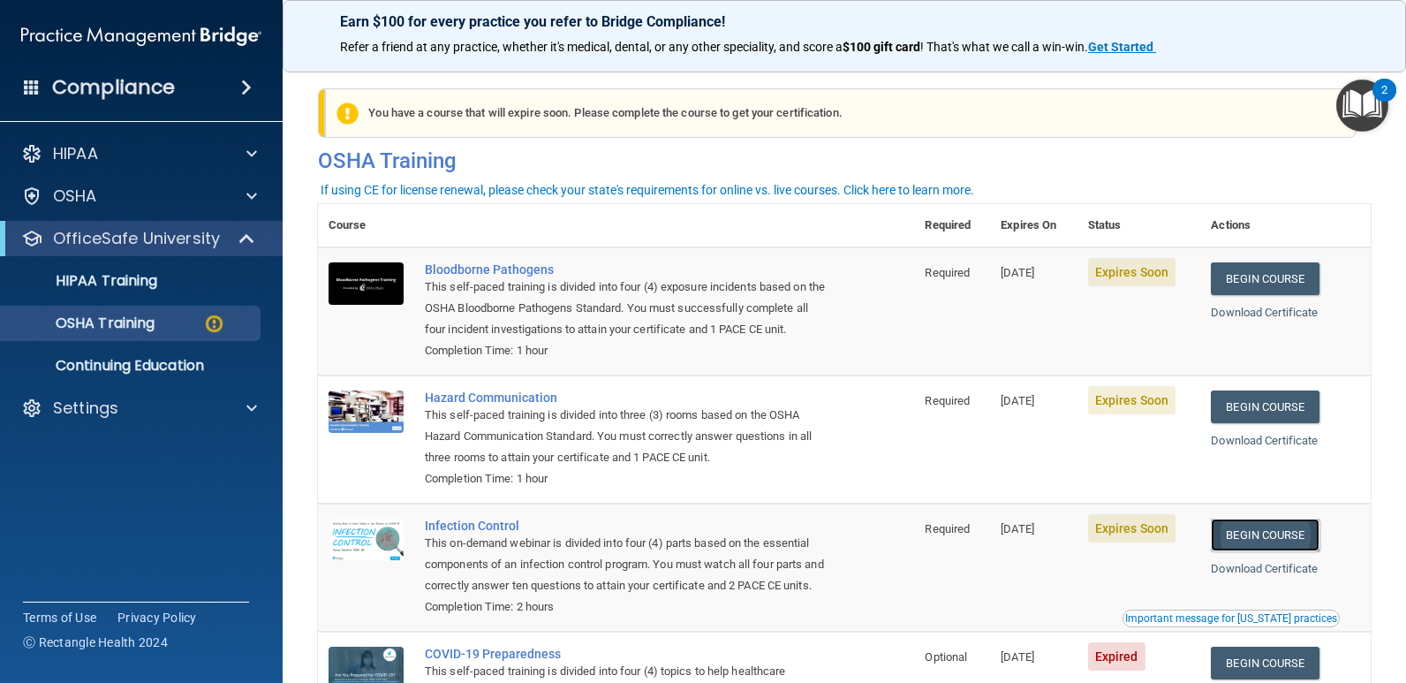
click at [1264, 531] on link "Begin Course" at bounding box center [1265, 535] width 108 height 33
click at [220, 327] on img at bounding box center [214, 324] width 22 height 22
click at [1298, 537] on link "Begin Course" at bounding box center [1265, 535] width 108 height 33
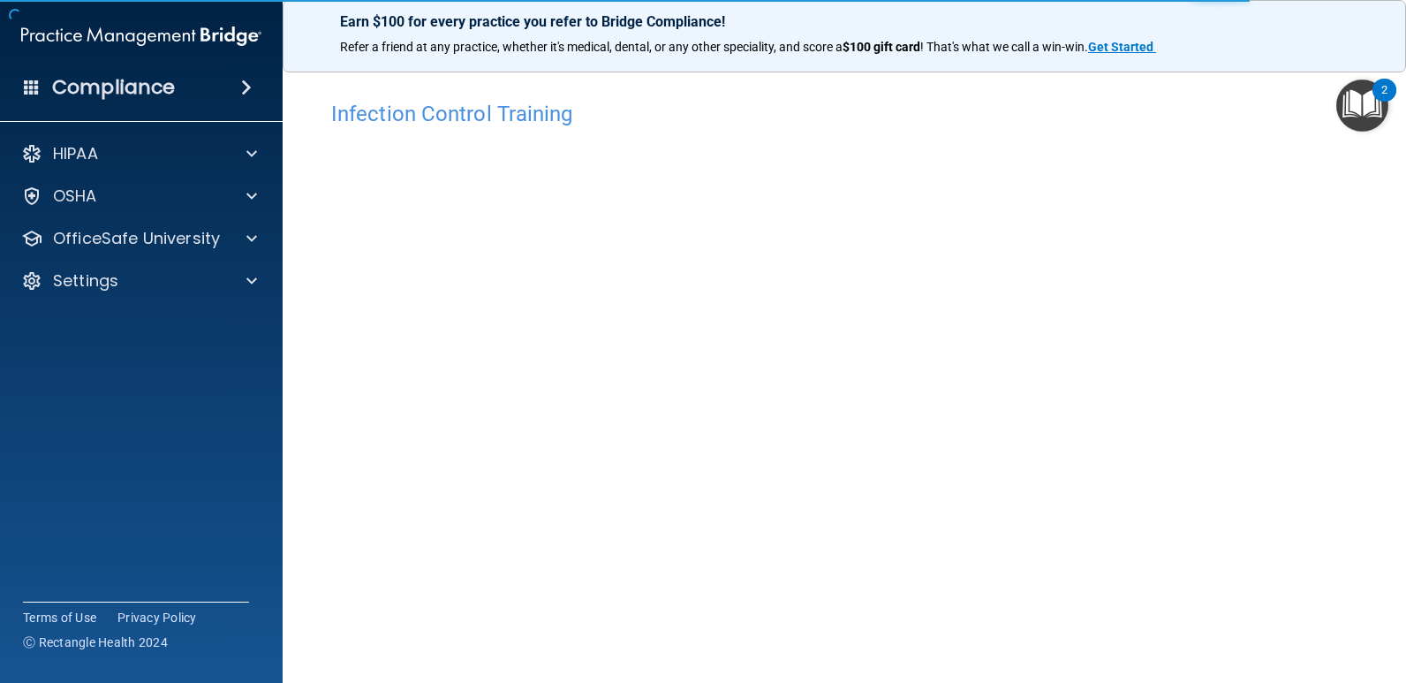
scroll to position [73, 0]
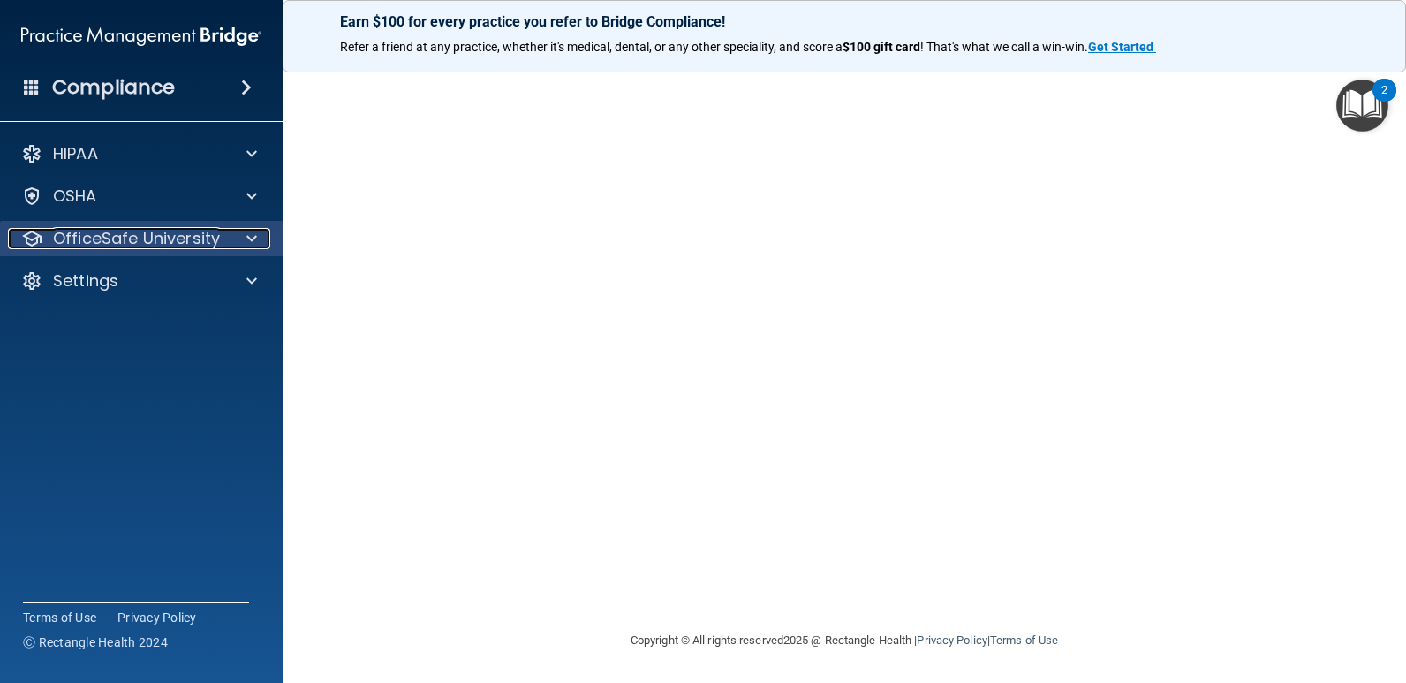
click at [182, 237] on p "OfficeSafe University" at bounding box center [136, 238] width 167 height 21
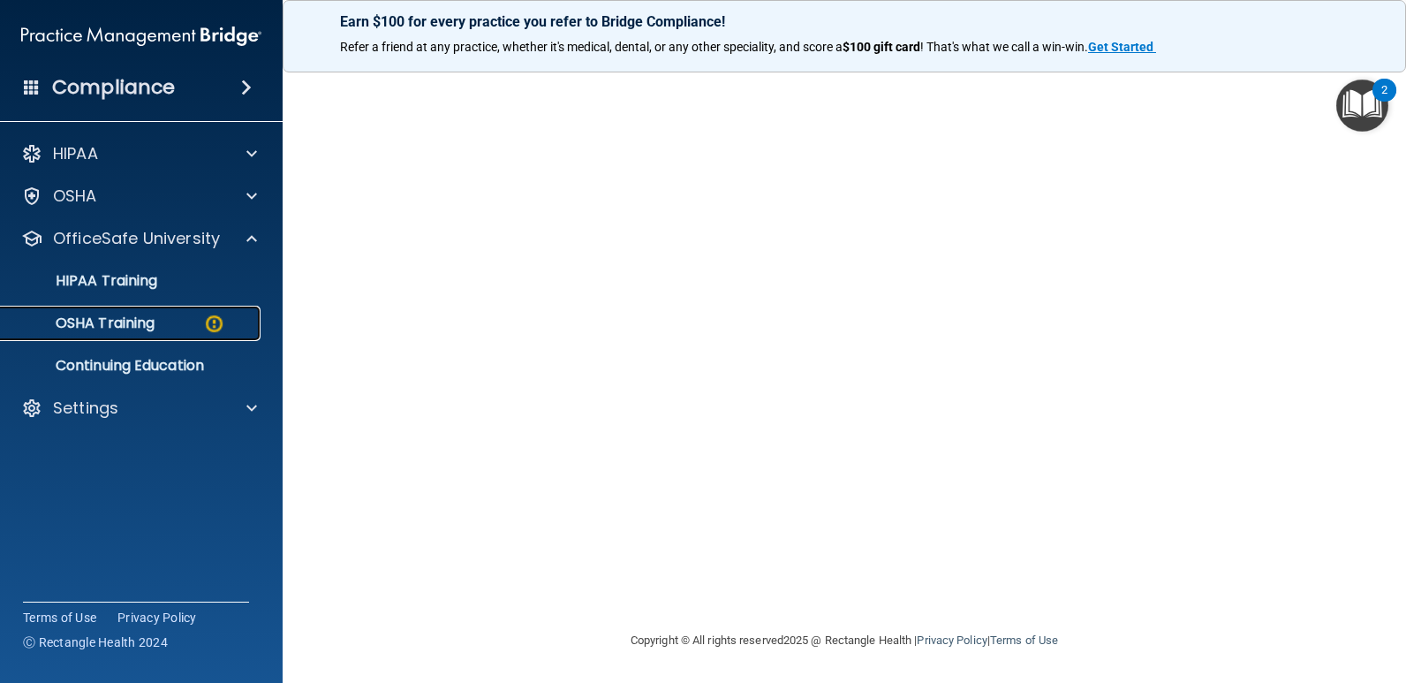
click at [173, 319] on div "OSHA Training" at bounding box center [131, 323] width 241 height 18
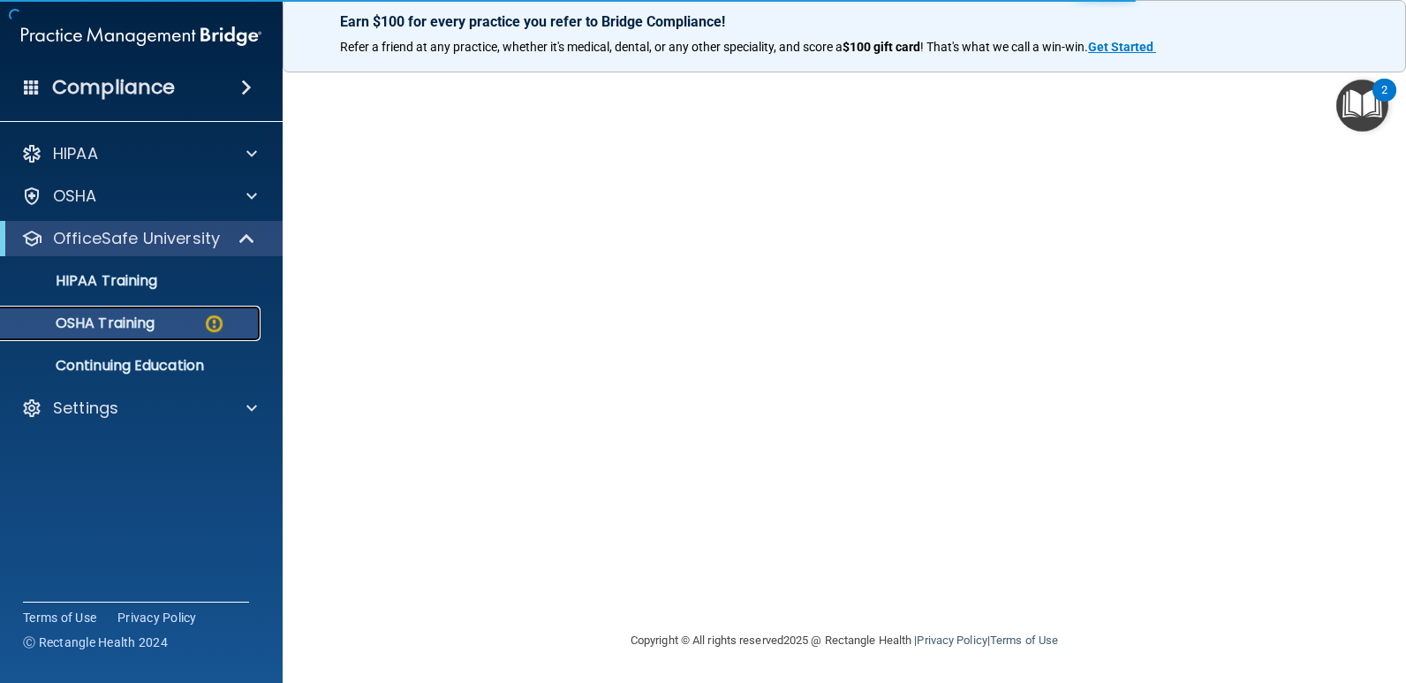
scroll to position [193, 0]
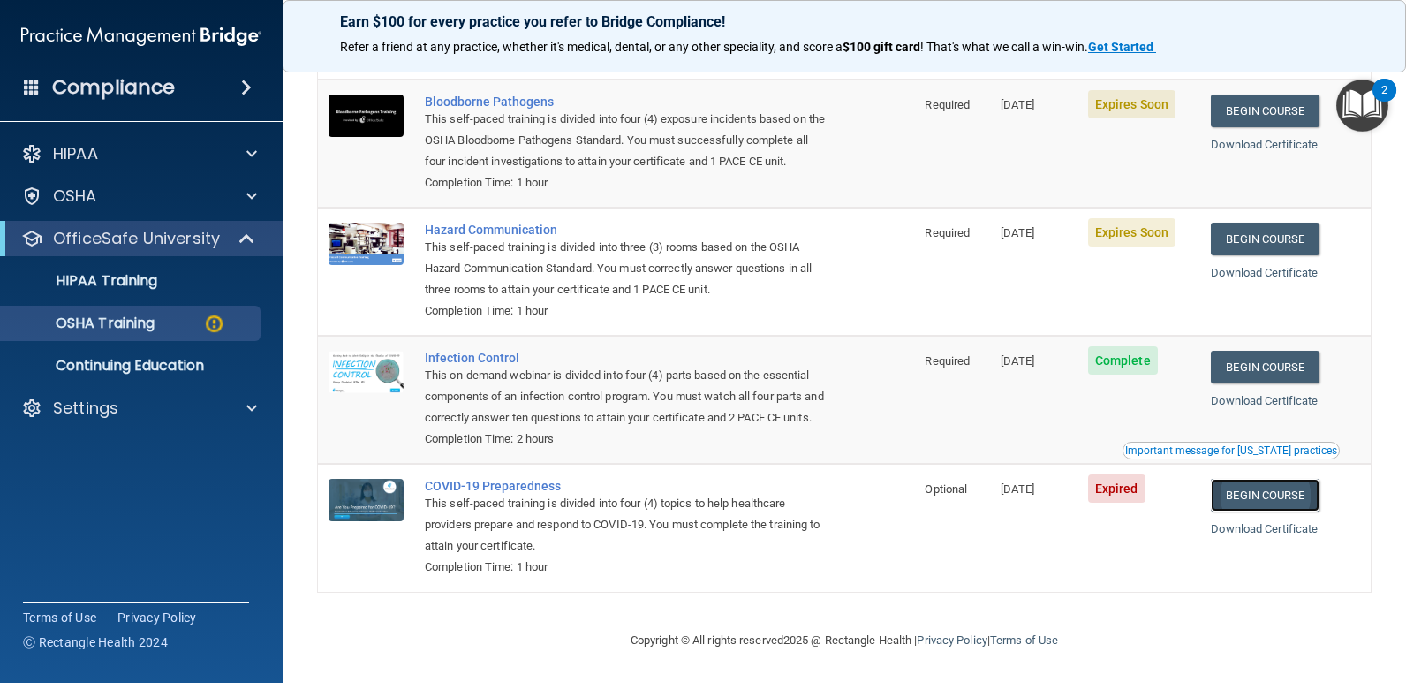
click at [1250, 487] on link "Begin Course" at bounding box center [1265, 495] width 108 height 33
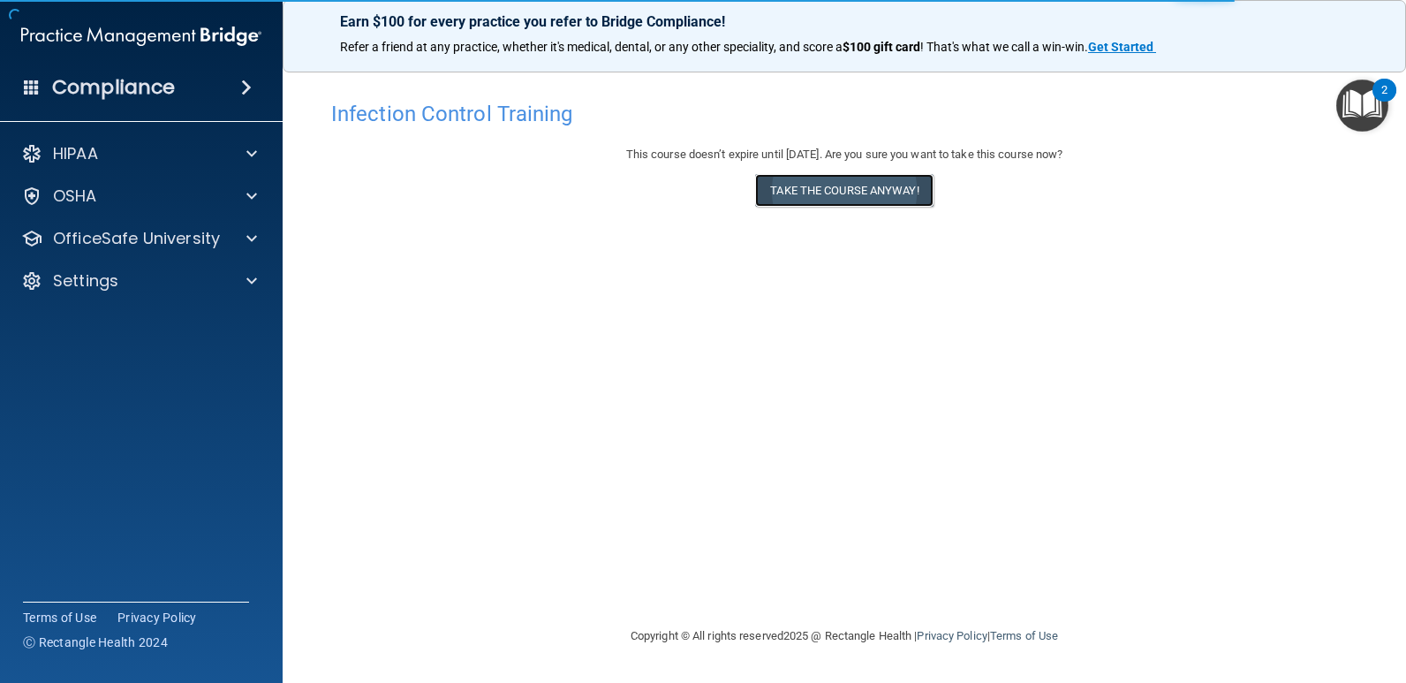
click at [847, 194] on button "Take the course anyway!" at bounding box center [844, 190] width 178 height 33
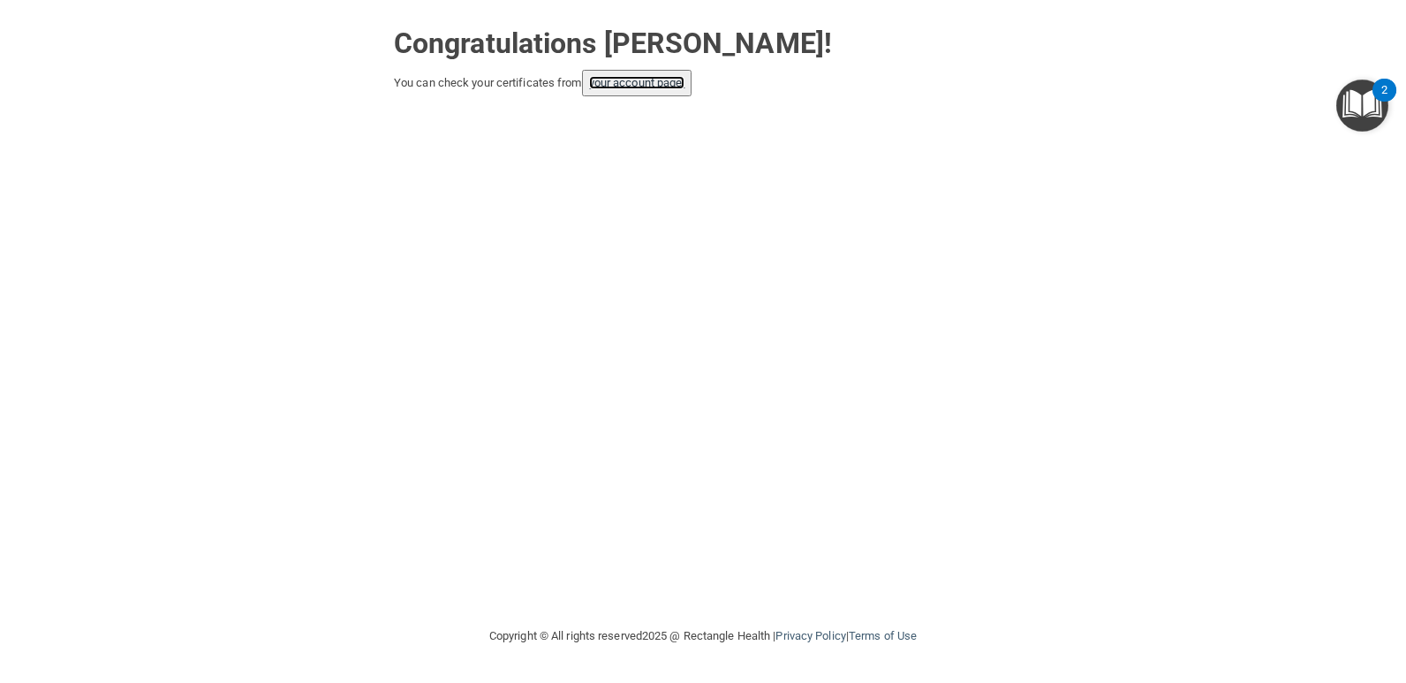
click at [600, 87] on link "your account page!" at bounding box center [637, 82] width 96 height 13
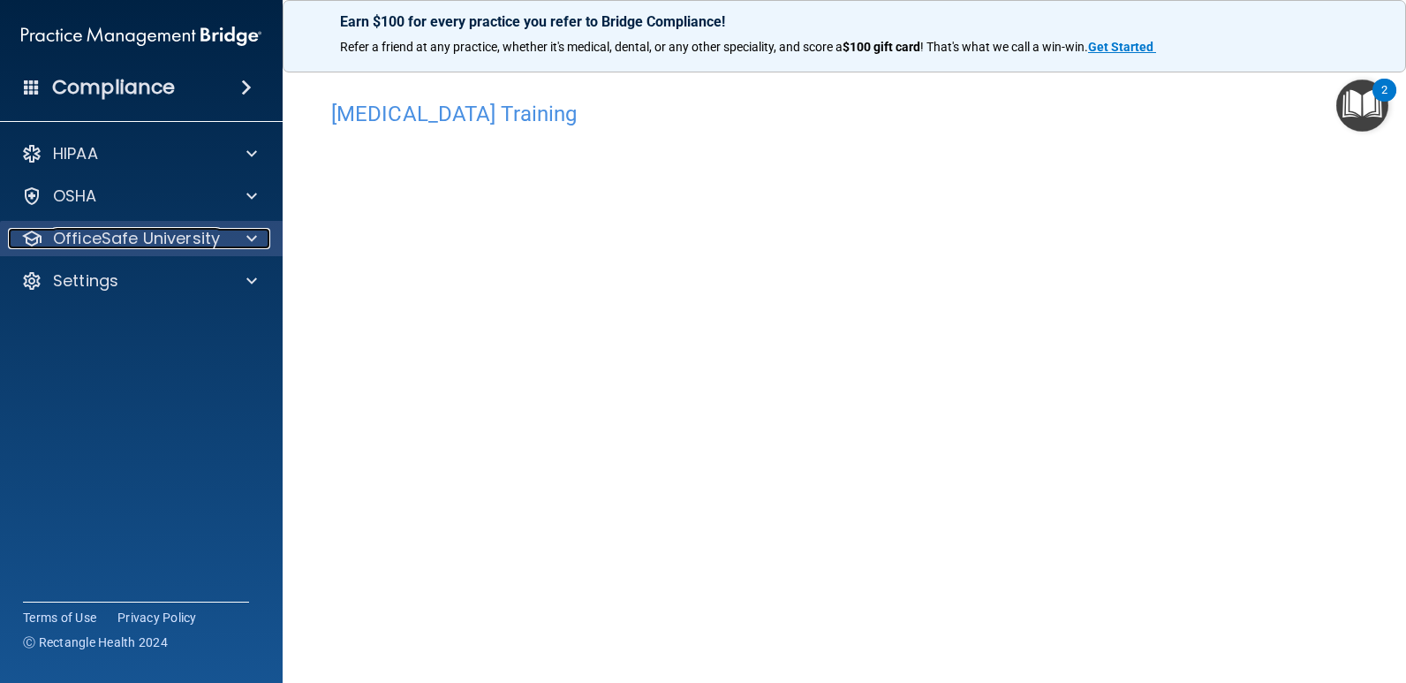
click at [193, 240] on p "OfficeSafe University" at bounding box center [136, 238] width 167 height 21
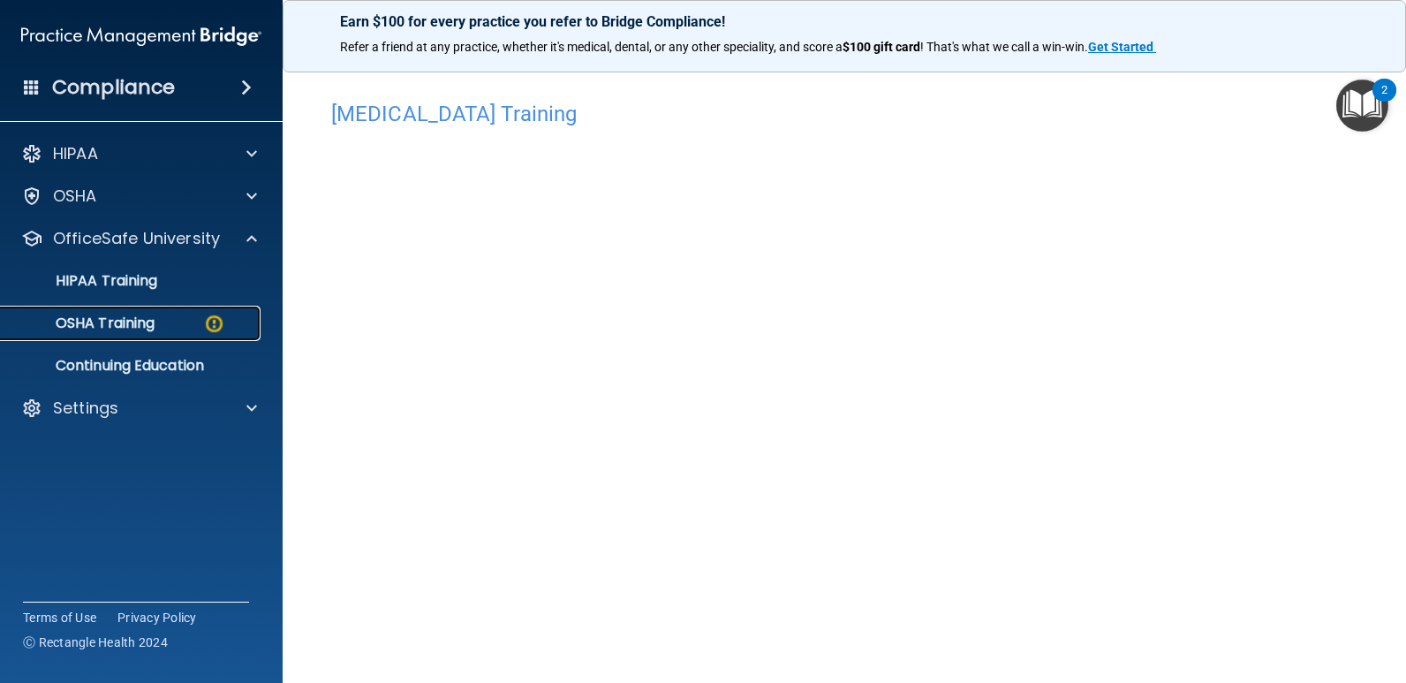
click at [169, 324] on div "OSHA Training" at bounding box center [131, 323] width 241 height 18
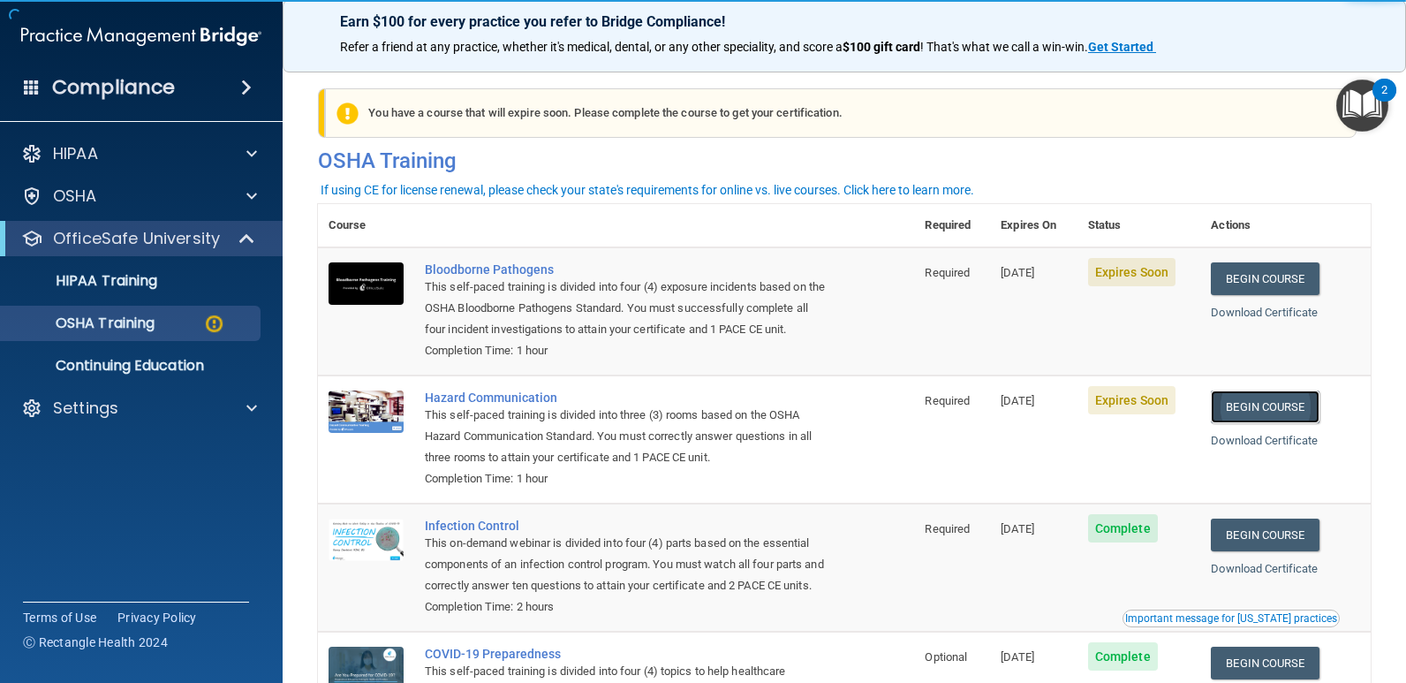
click at [1253, 405] on link "Begin Course" at bounding box center [1265, 406] width 108 height 33
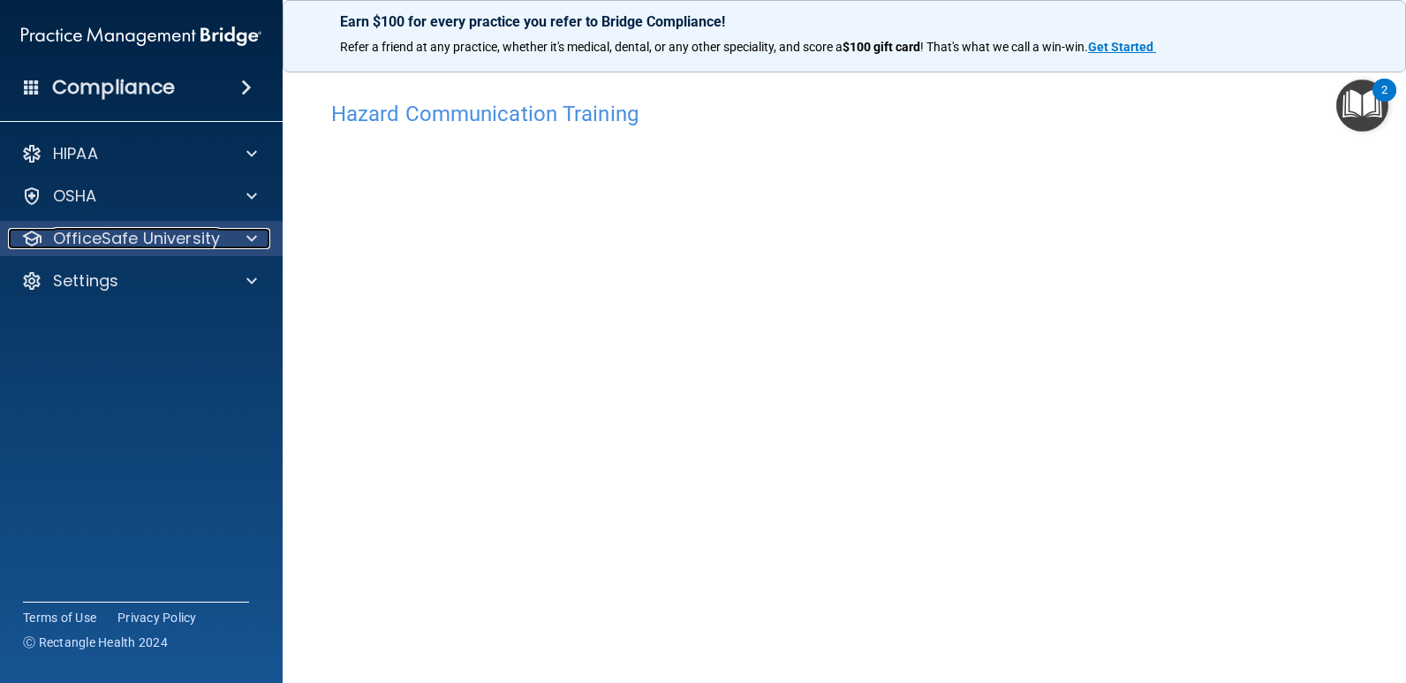
click at [139, 242] on p "OfficeSafe University" at bounding box center [136, 238] width 167 height 21
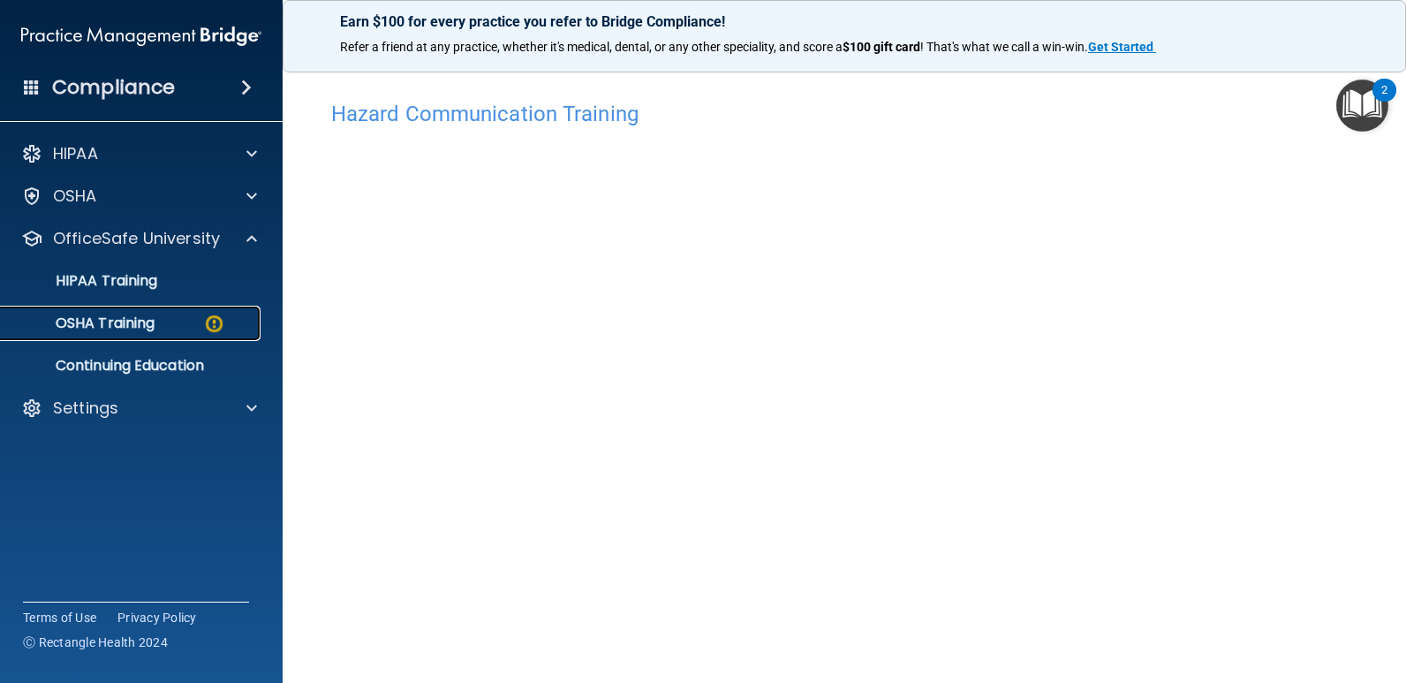
click at [119, 317] on p "OSHA Training" at bounding box center [82, 323] width 143 height 18
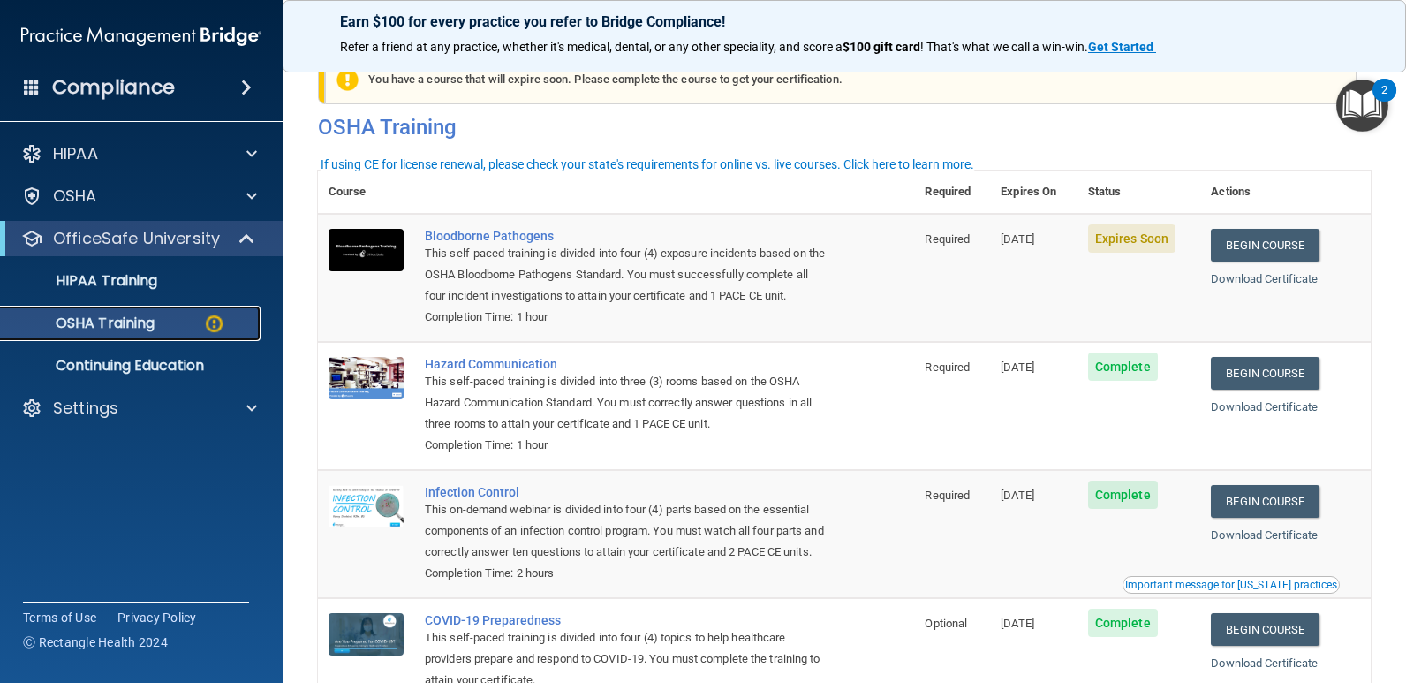
scroll to position [21, 0]
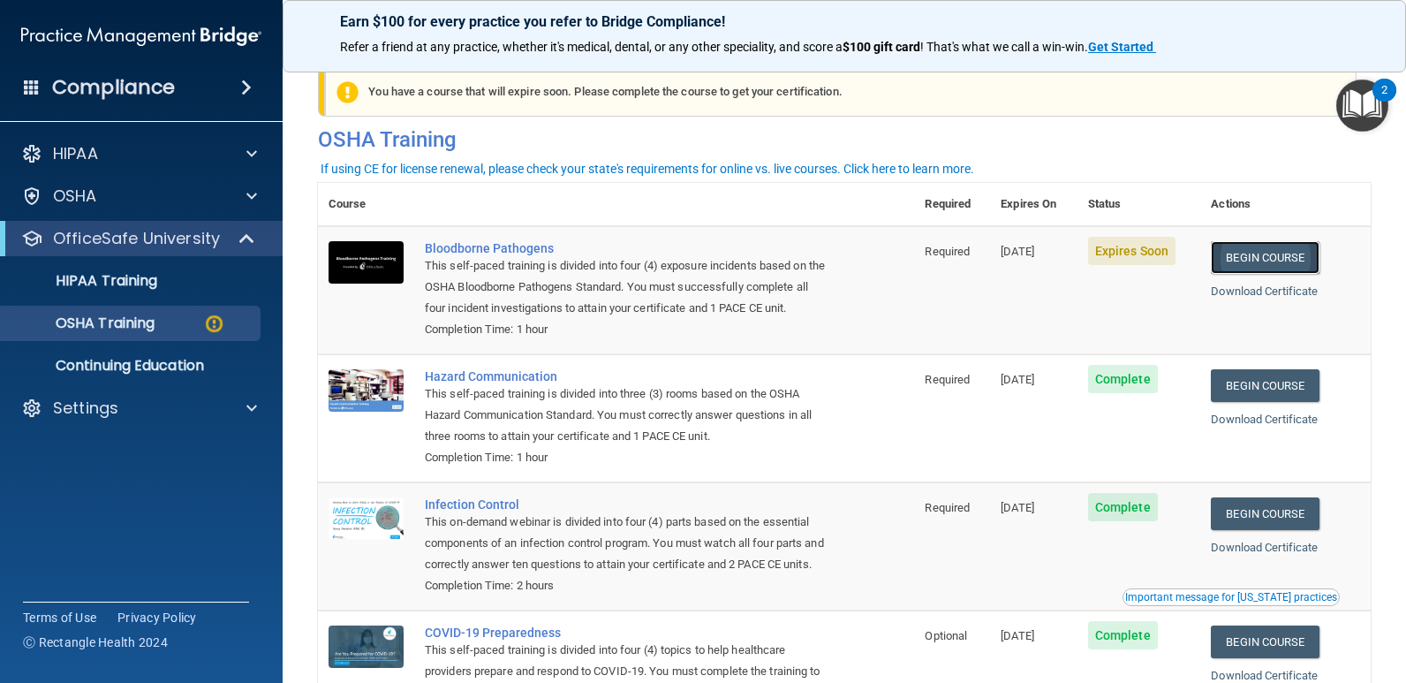
click at [1253, 256] on link "Begin Course" at bounding box center [1265, 257] width 108 height 33
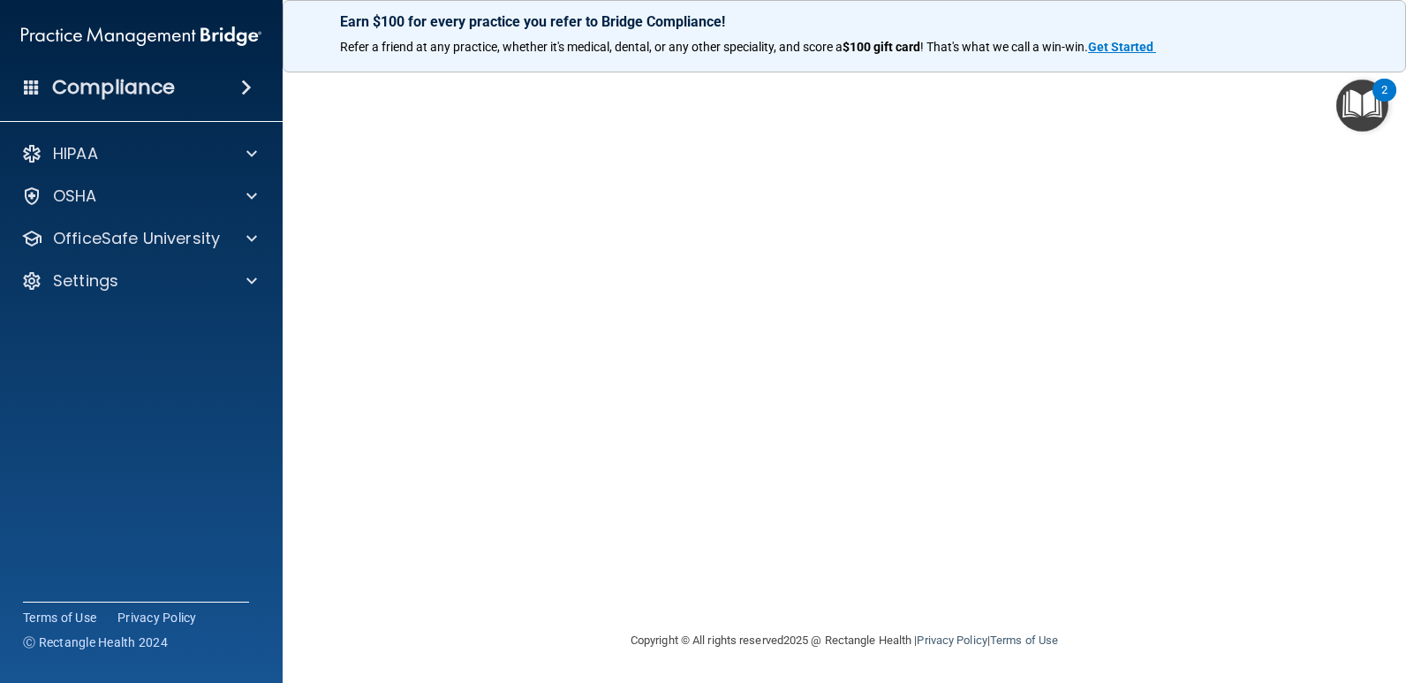
scroll to position [54, 0]
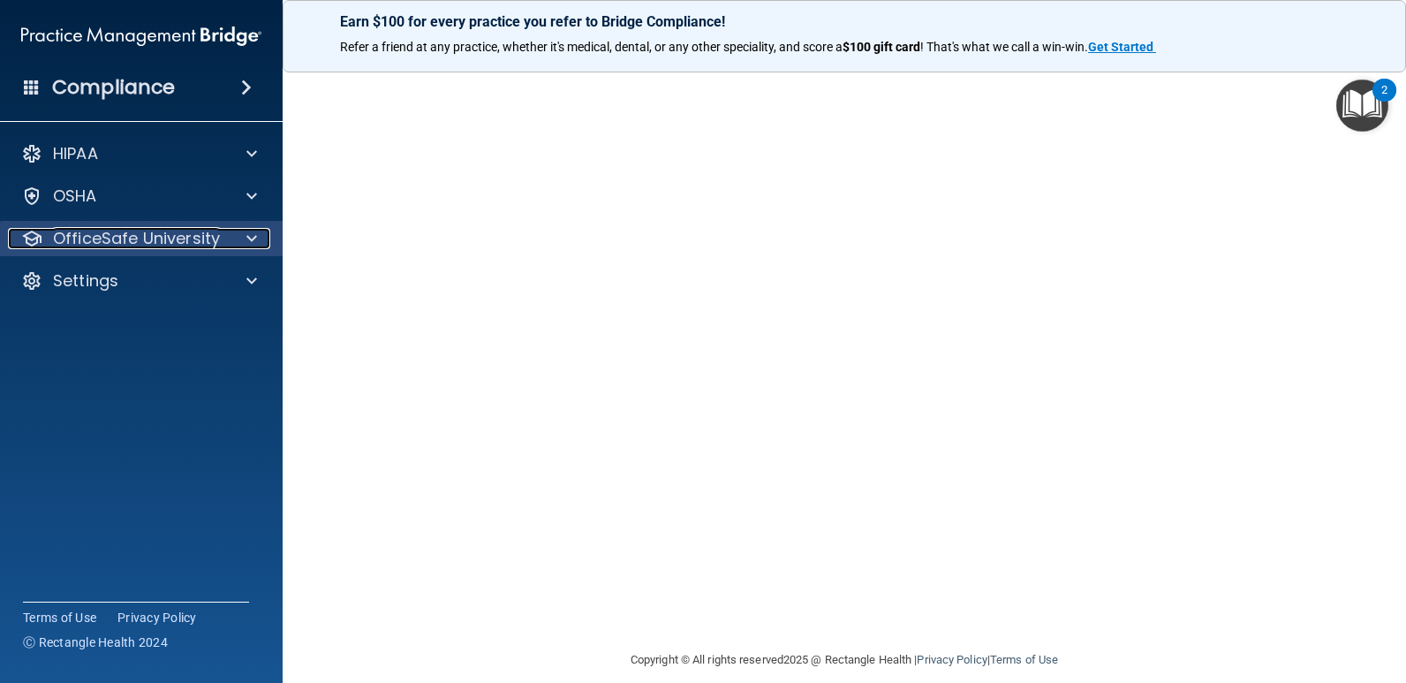
click at [186, 238] on p "OfficeSafe University" at bounding box center [136, 238] width 167 height 21
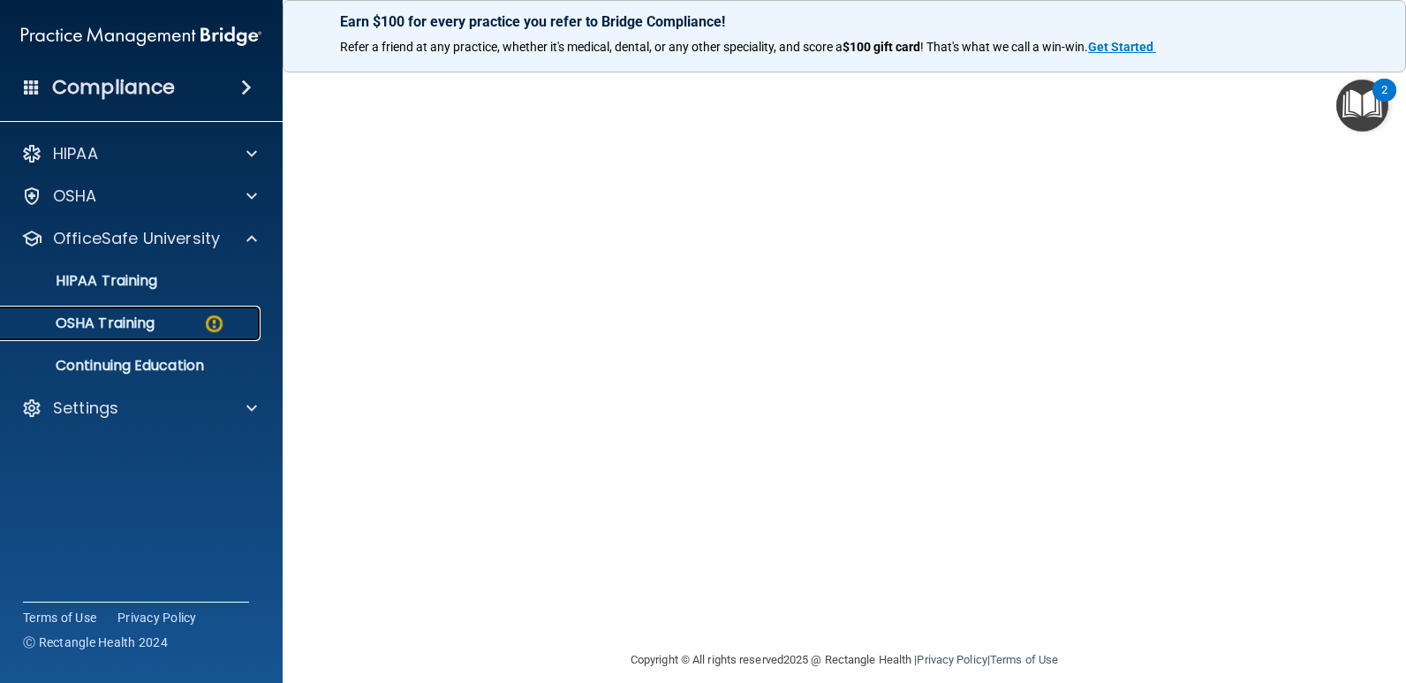
click at [148, 323] on p "OSHA Training" at bounding box center [82, 323] width 143 height 18
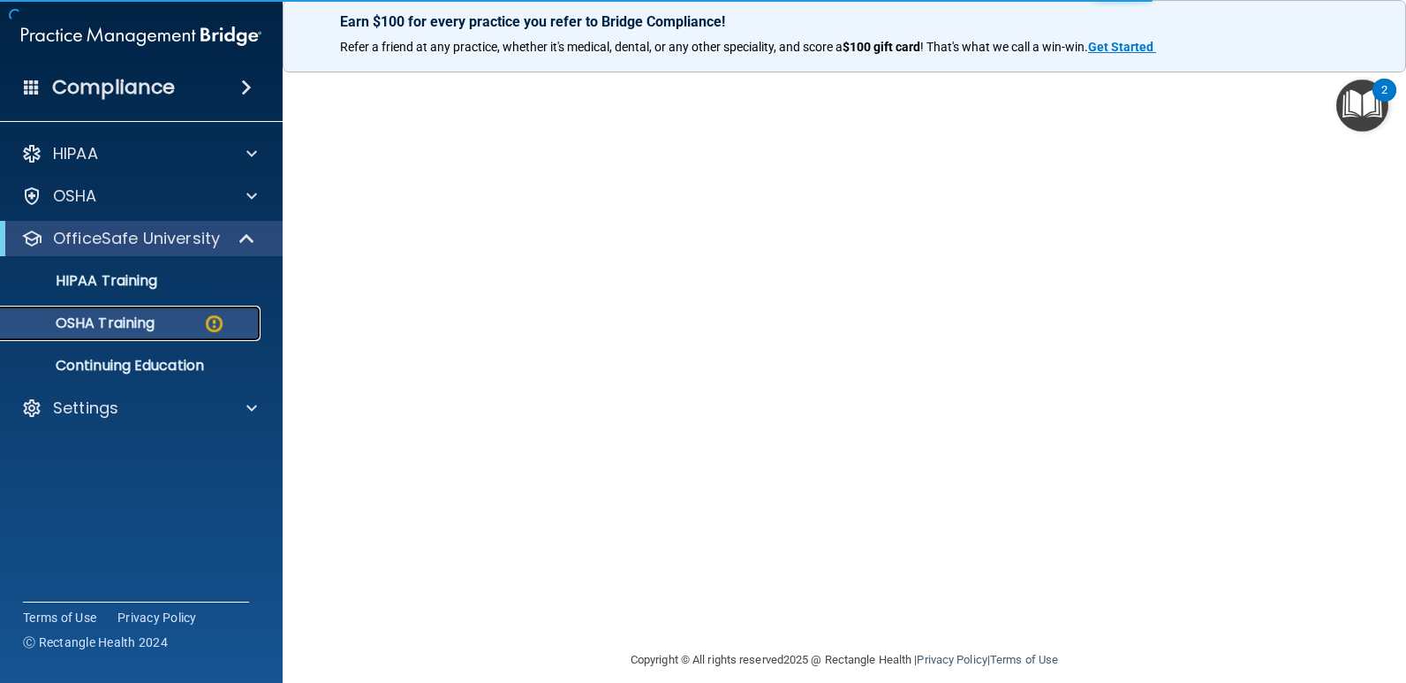
scroll to position [174, 0]
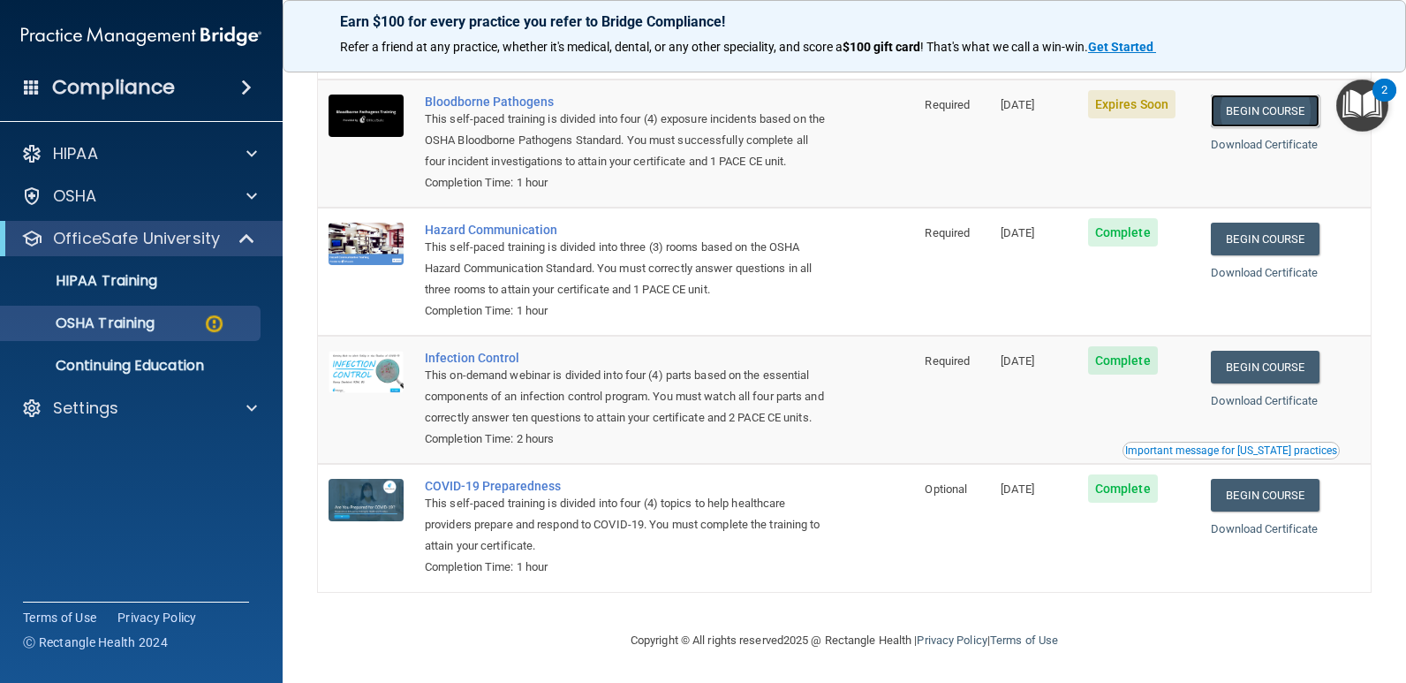
click at [1264, 97] on link "Begin Course" at bounding box center [1265, 111] width 108 height 33
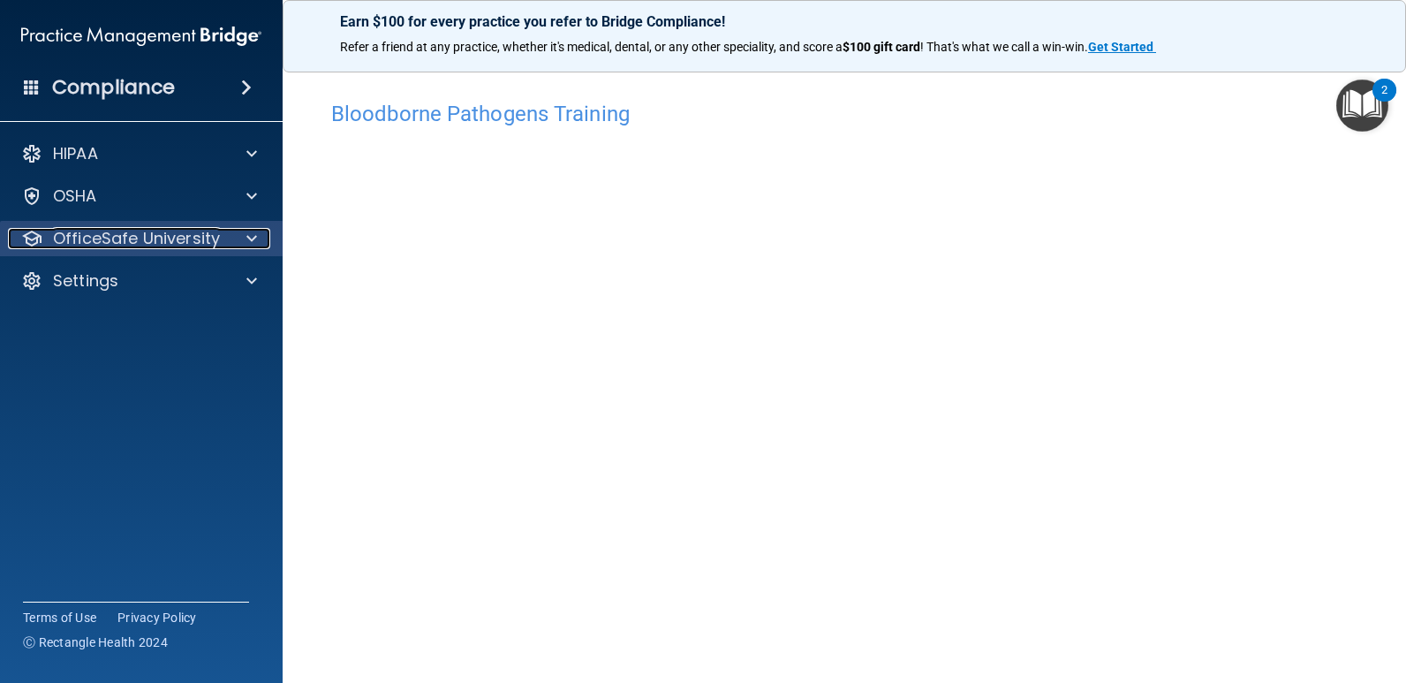
click at [195, 247] on p "OfficeSafe University" at bounding box center [136, 238] width 167 height 21
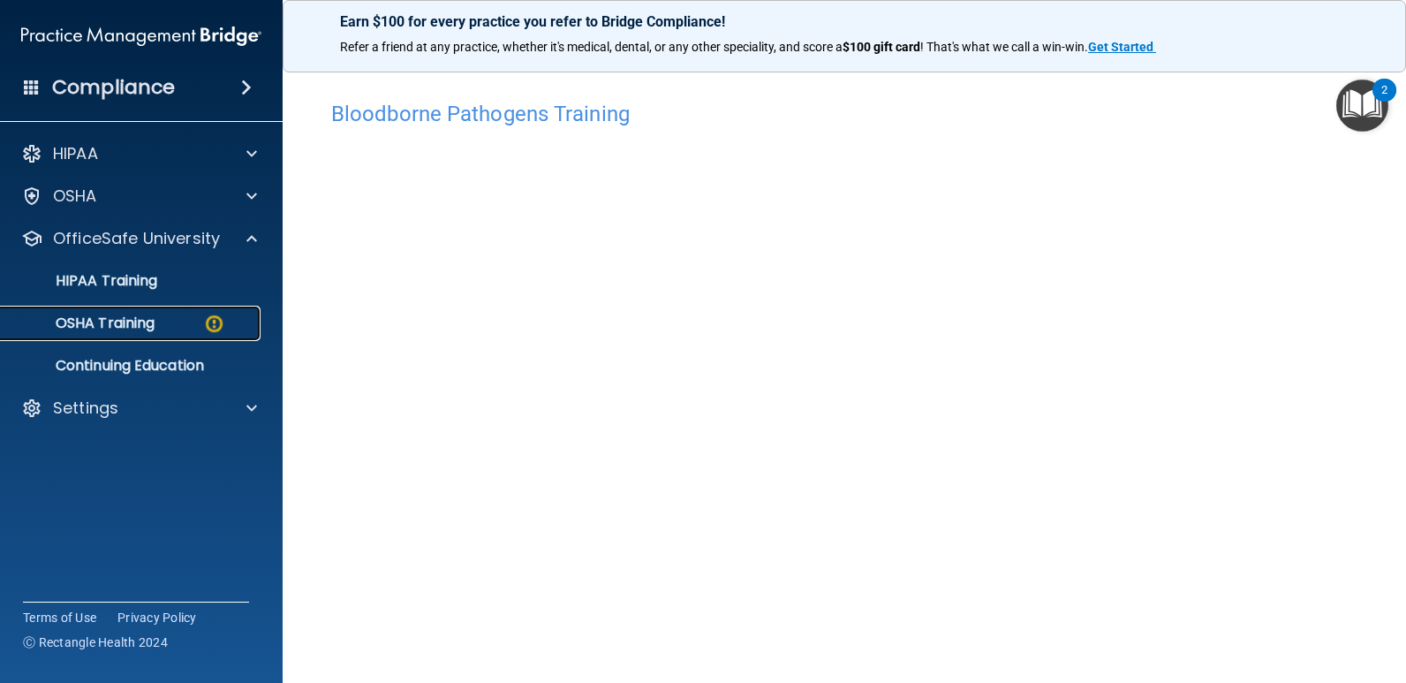
click at [175, 322] on div "OSHA Training" at bounding box center [131, 323] width 241 height 18
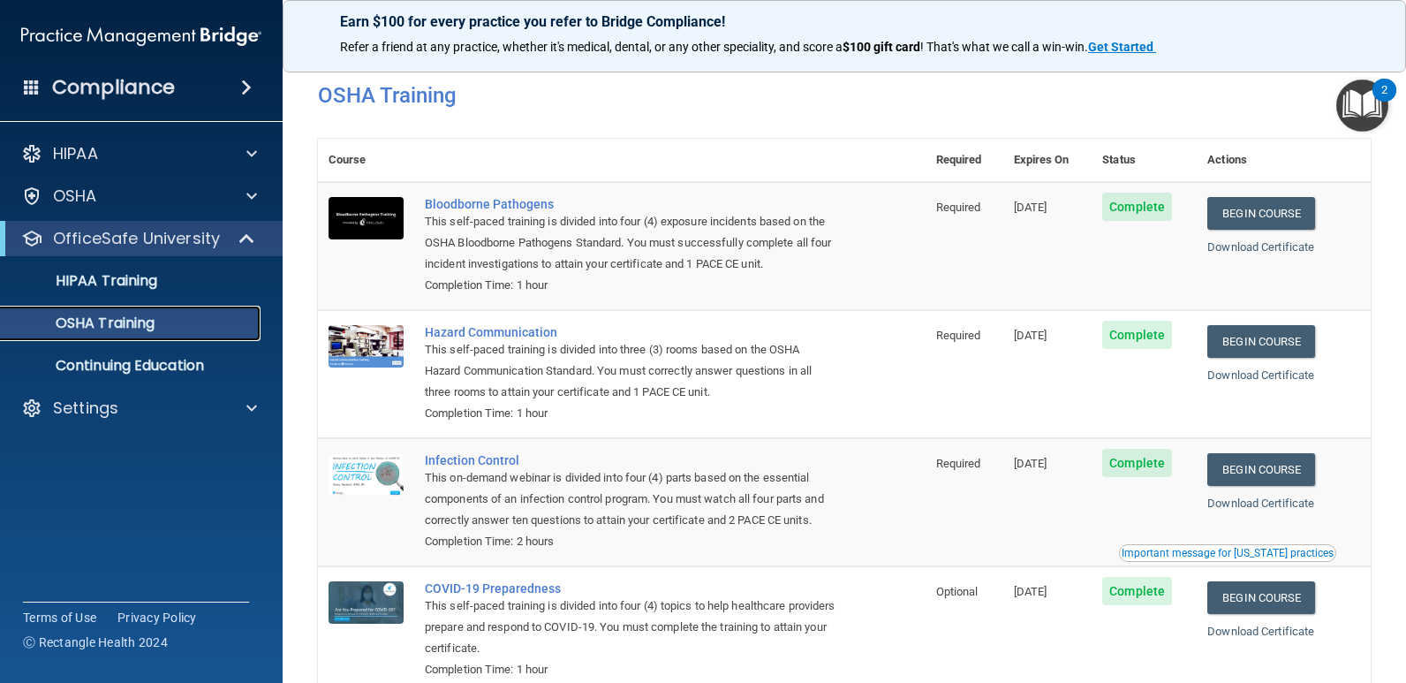
scroll to position [4, 0]
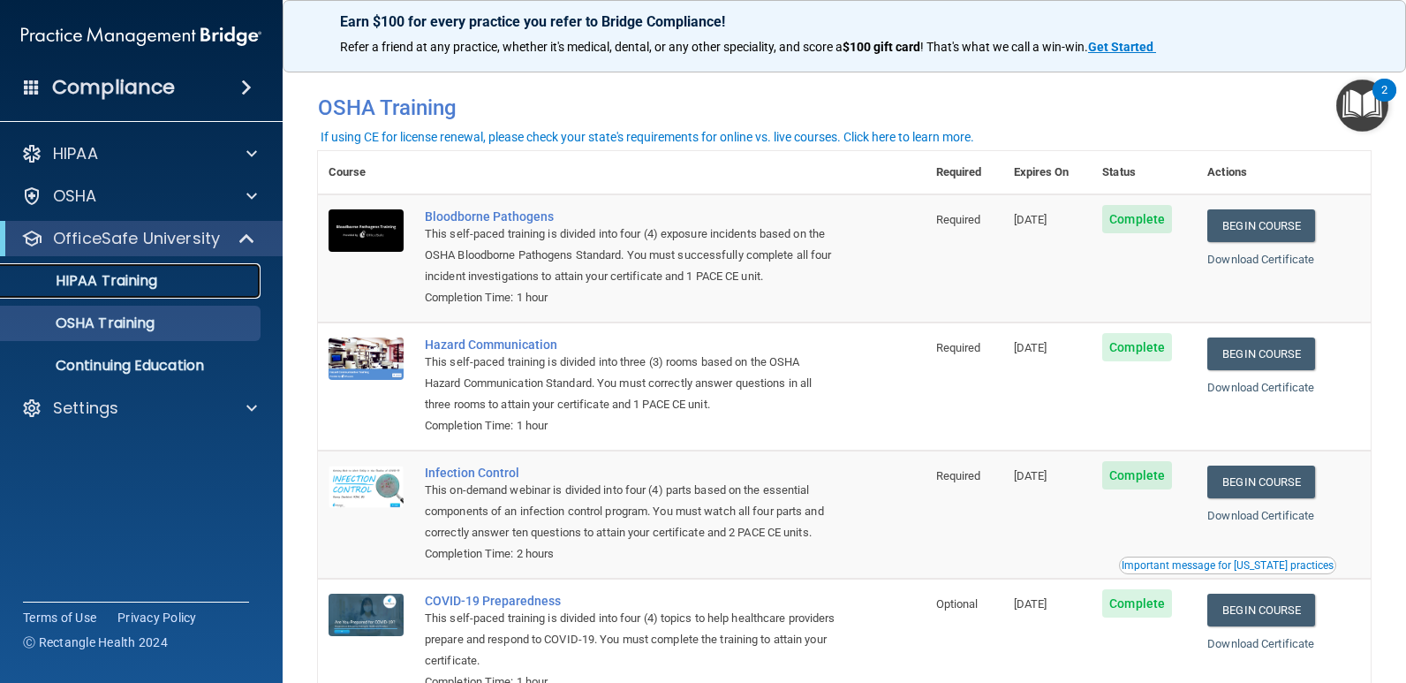
click at [154, 276] on p "HIPAA Training" at bounding box center [84, 281] width 146 height 18
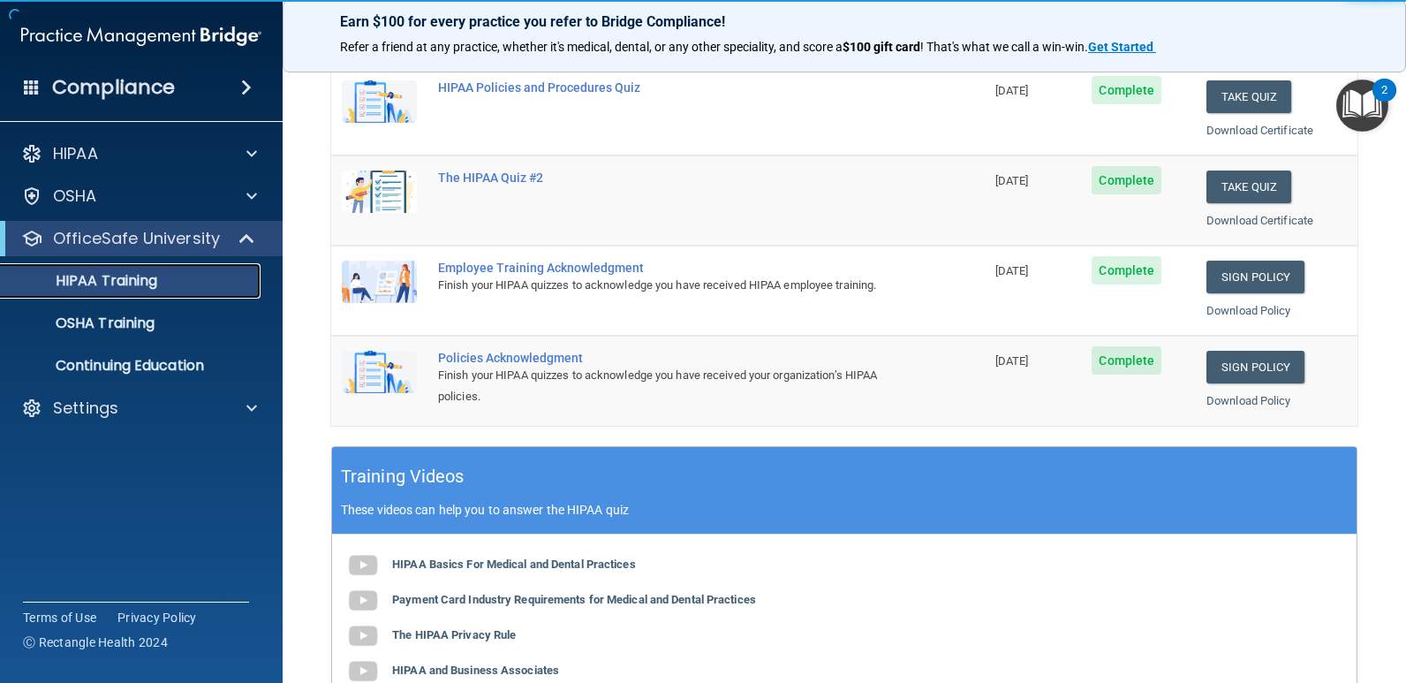
scroll to position [15, 0]
